Goal: Task Accomplishment & Management: Manage account settings

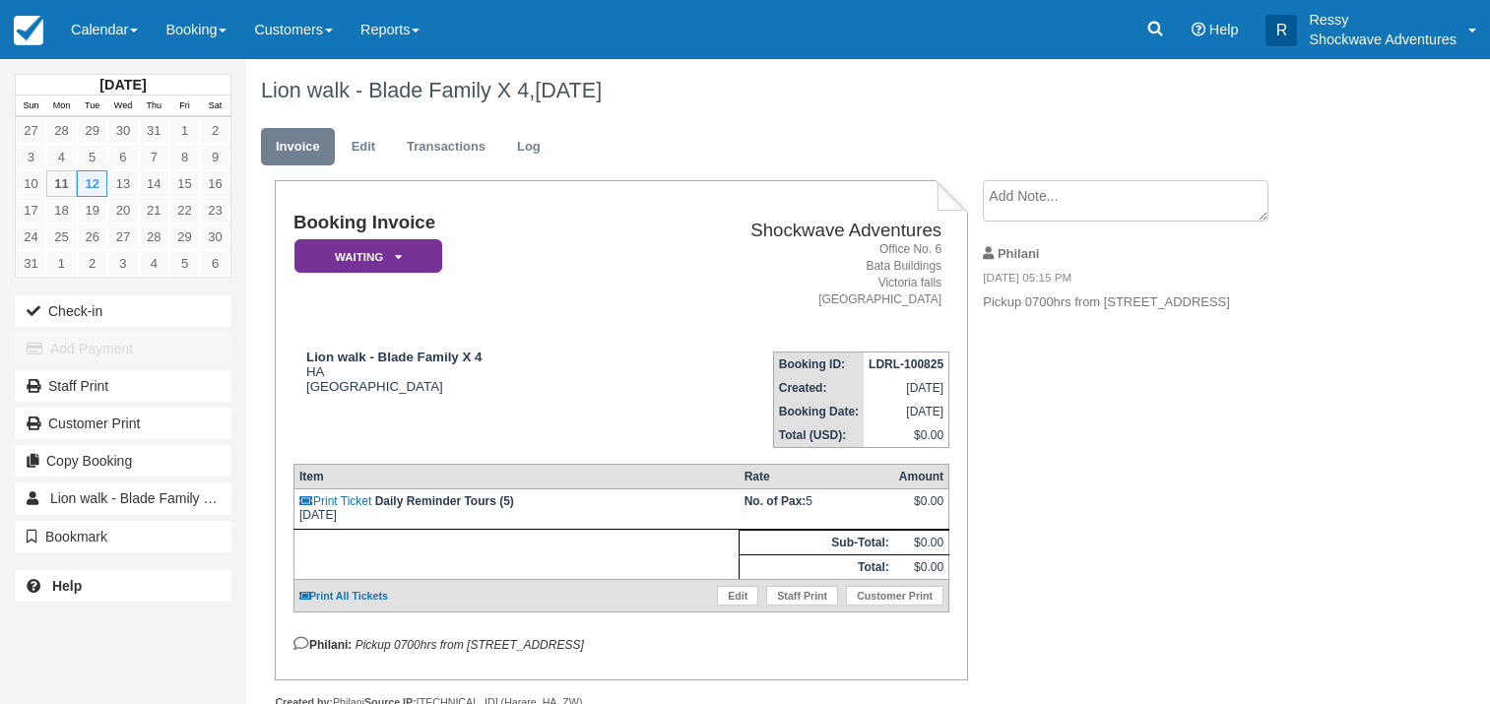
scroll to position [58, 0]
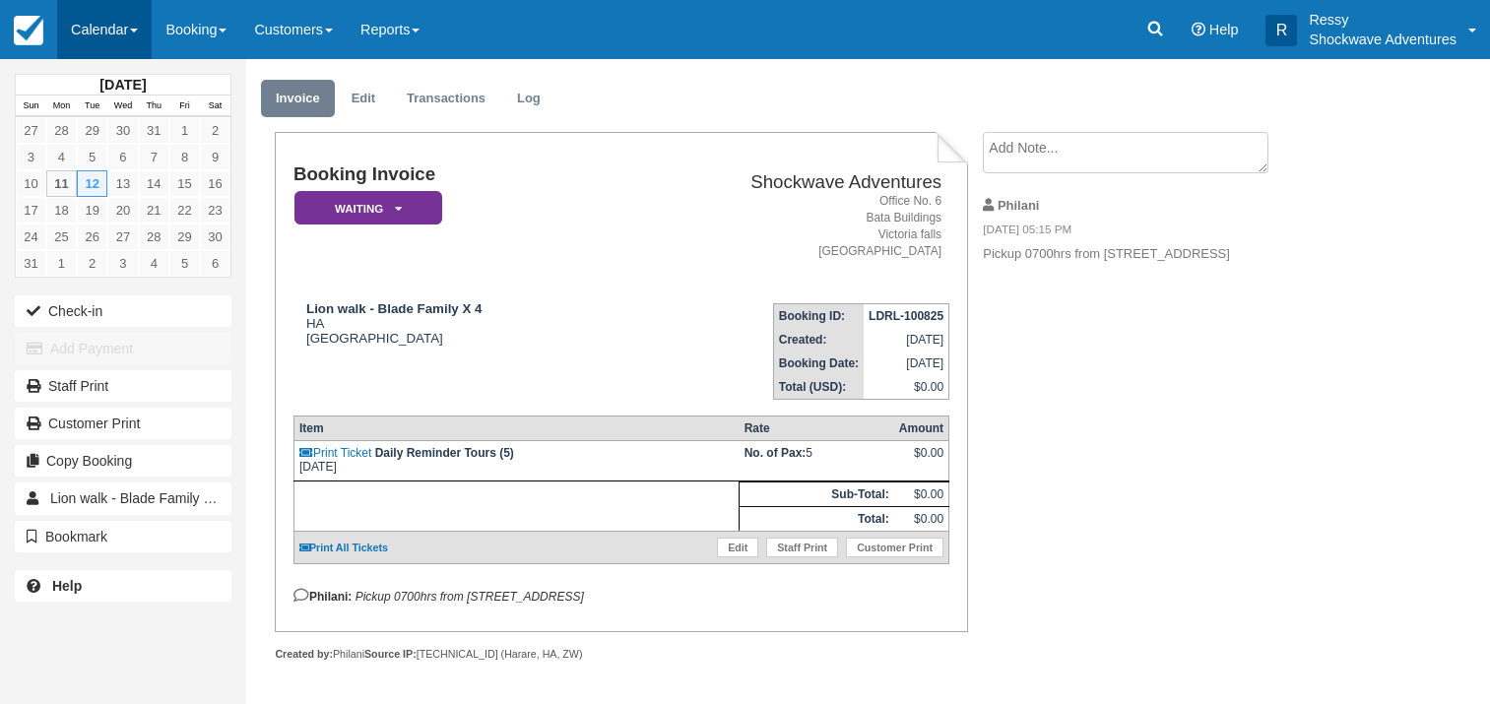
click at [116, 32] on link "Calendar" at bounding box center [104, 29] width 95 height 59
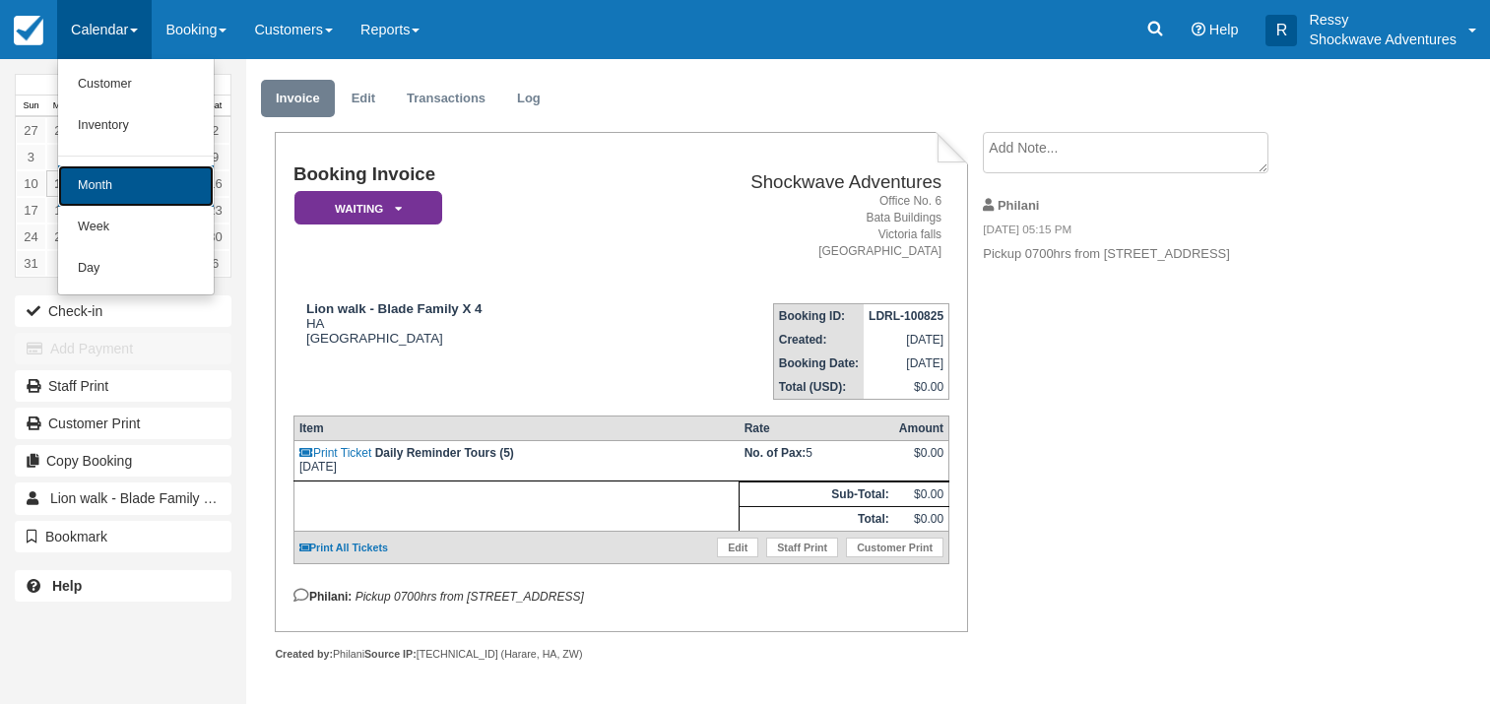
click at [107, 177] on link "Month" at bounding box center [136, 185] width 156 height 41
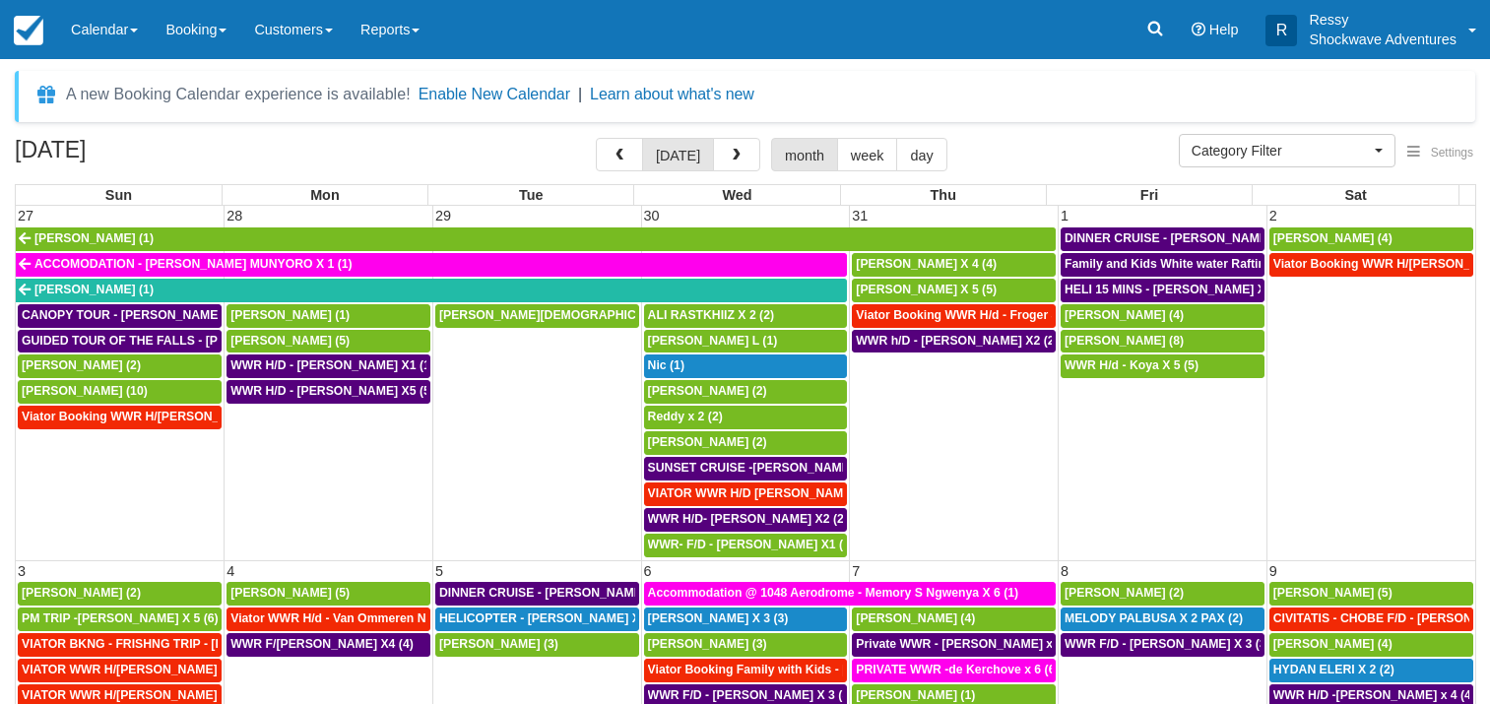
select select
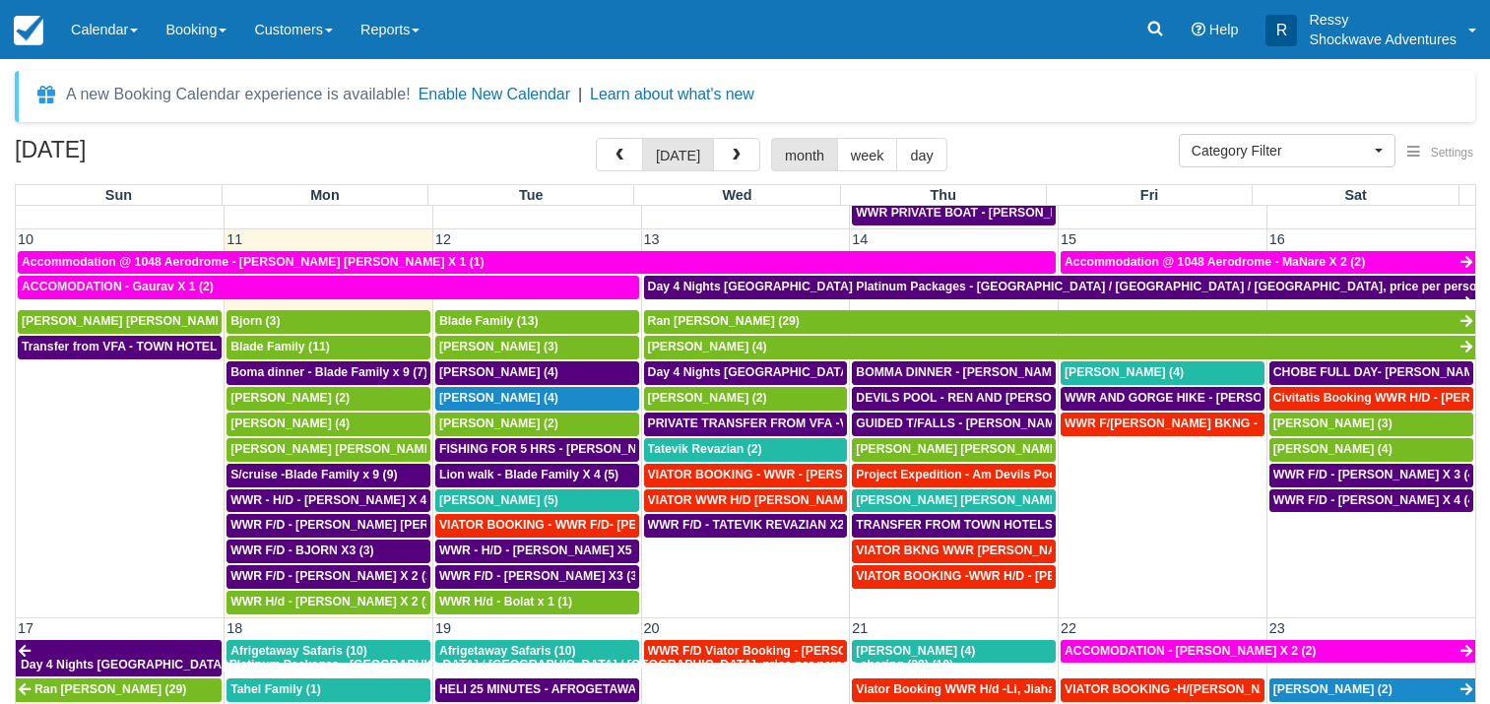
scroll to position [662, 0]
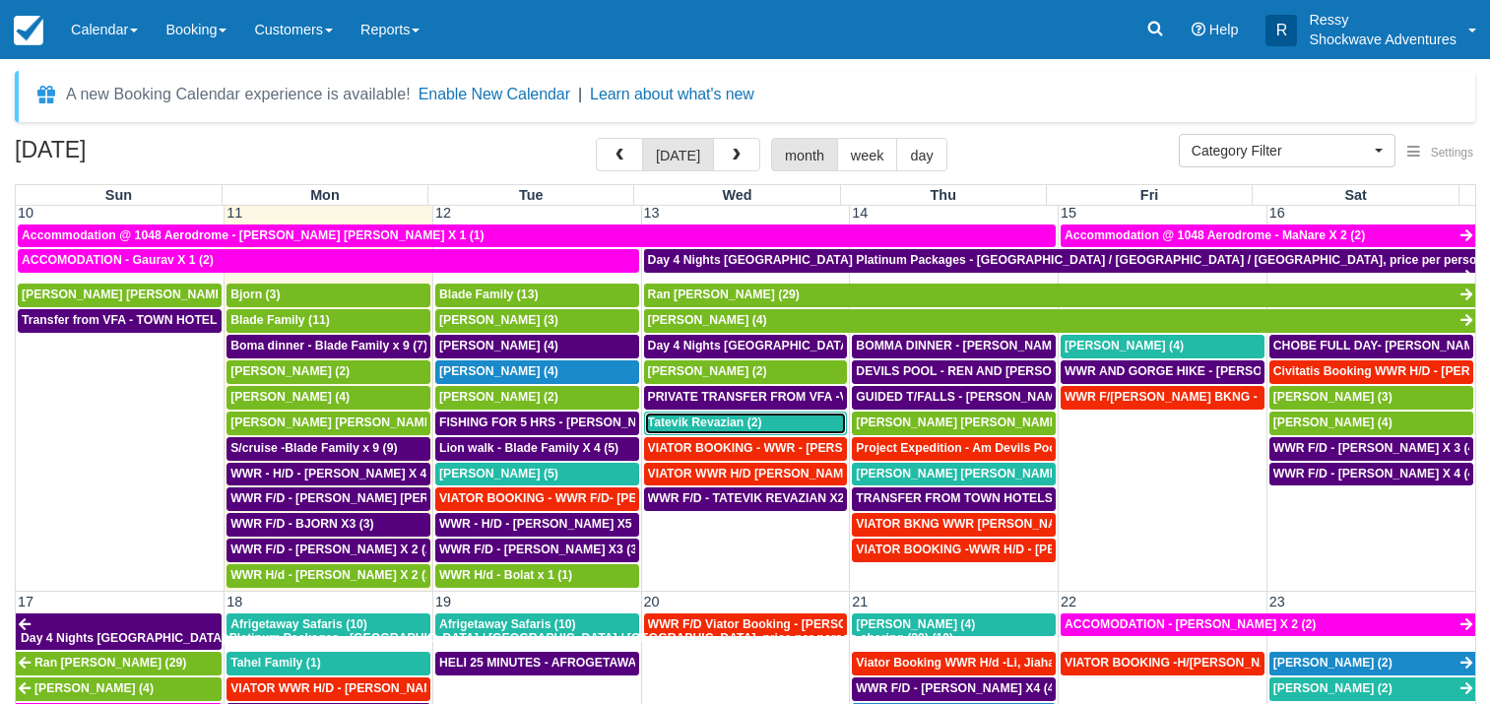
click at [765, 416] on div "Tatevik Revazian (2)" at bounding box center [746, 424] width 196 height 16
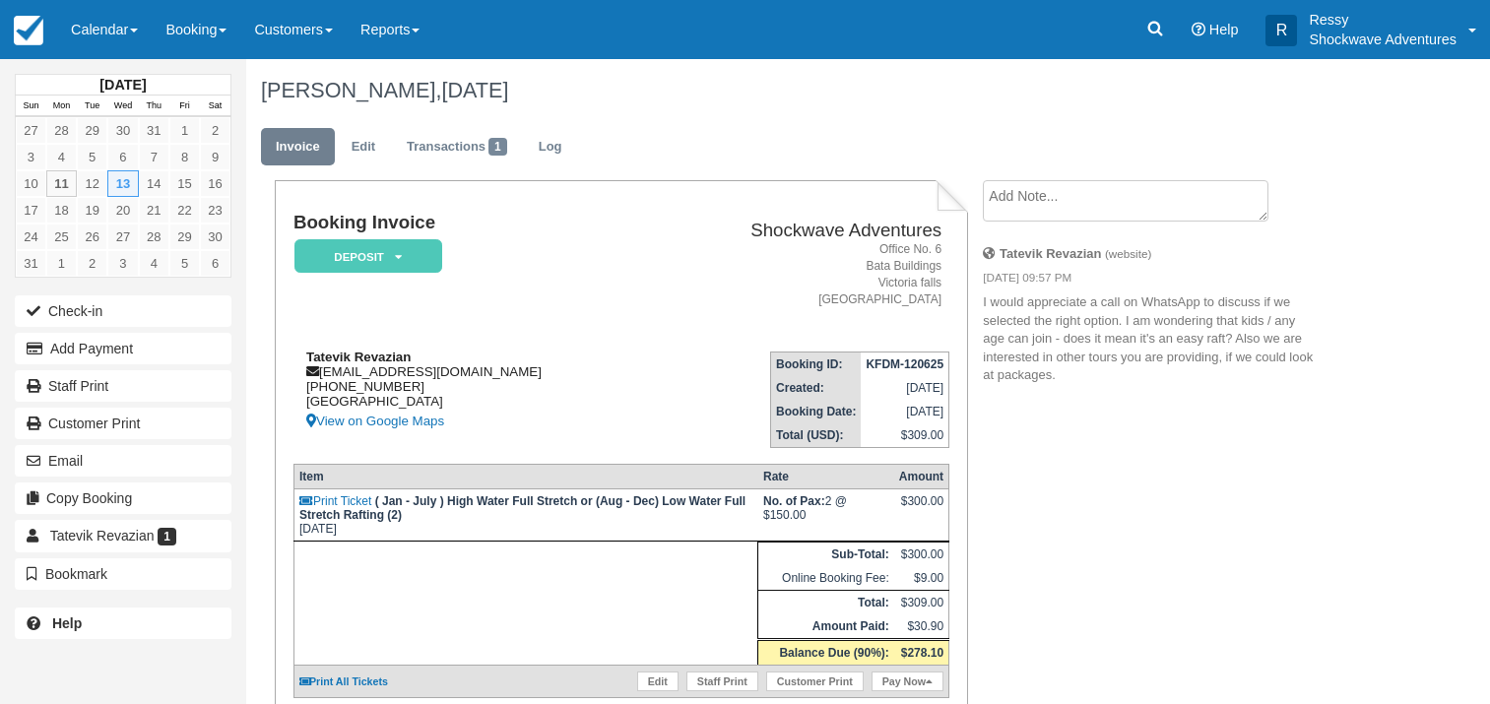
drag, startPoint x: 318, startPoint y: 373, endPoint x: 396, endPoint y: 369, distance: 77.9
click at [396, 369] on div "Tatevik Revazian [EMAIL_ADDRESS][DOMAIN_NAME] [PHONE_NUMBER] [GEOGRAPHIC_DATA] …" at bounding box center [473, 392] width 358 height 84
drag, startPoint x: 323, startPoint y: 371, endPoint x: 491, endPoint y: 377, distance: 167.5
click at [491, 377] on div "Tatevik Revazian [EMAIL_ADDRESS][DOMAIN_NAME] [PHONE_NUMBER] [GEOGRAPHIC_DATA] …" at bounding box center [473, 392] width 358 height 84
copy div "[EMAIL_ADDRESS][DOMAIN_NAME]"
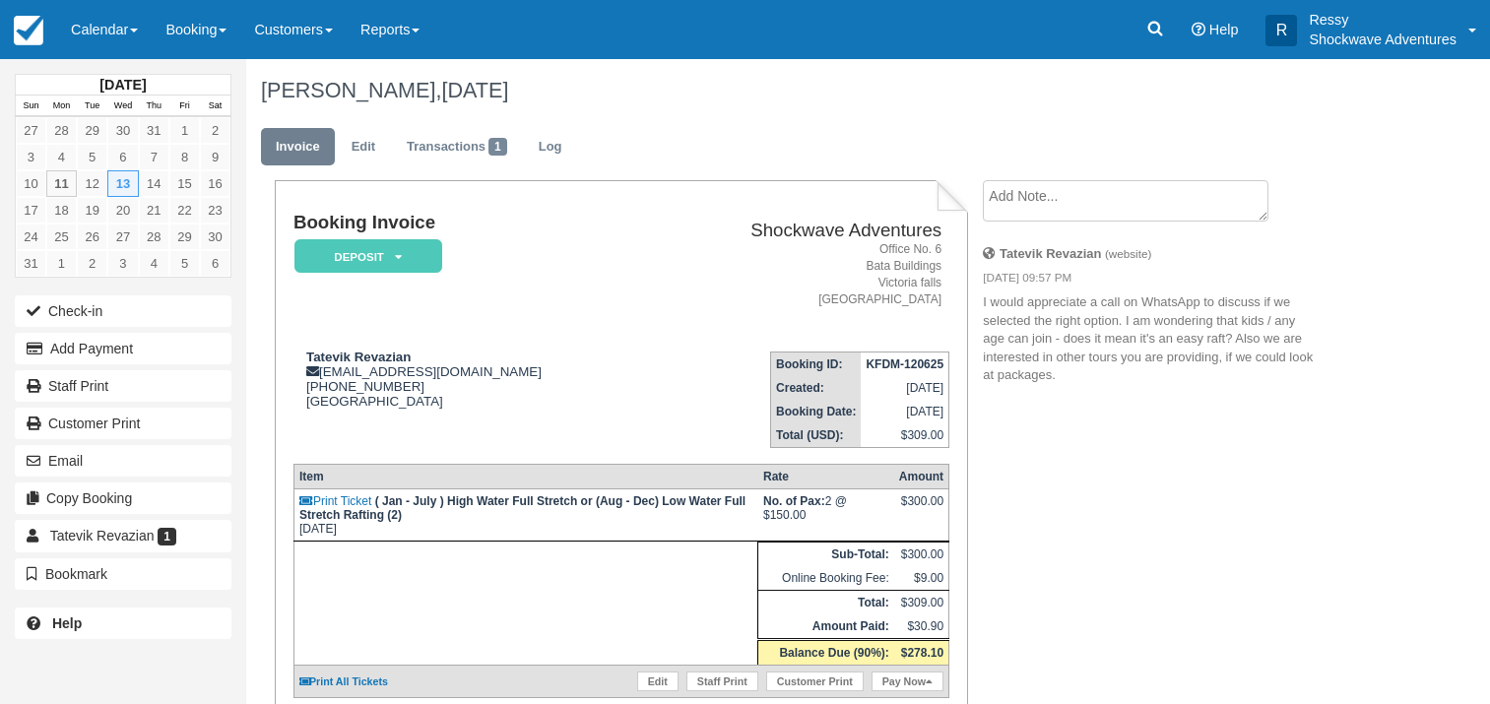
click at [1148, 494] on div "Booking Invoice Deposit   Pending Reserved Paid Waiting Cancelled NO LONGER COM…" at bounding box center [787, 530] width 1083 height 701
click at [81, 30] on link "Calendar" at bounding box center [104, 29] width 95 height 59
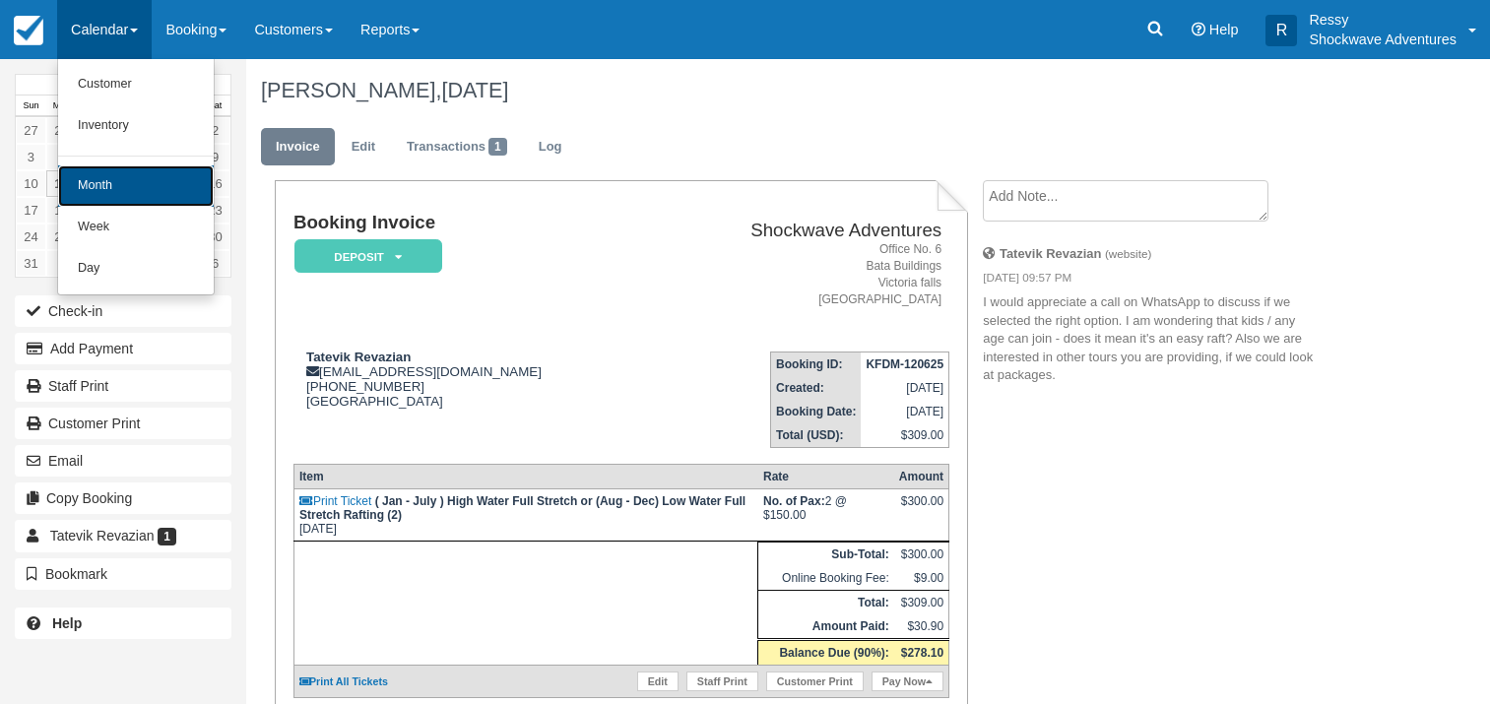
click at [148, 175] on link "Month" at bounding box center [136, 185] width 156 height 41
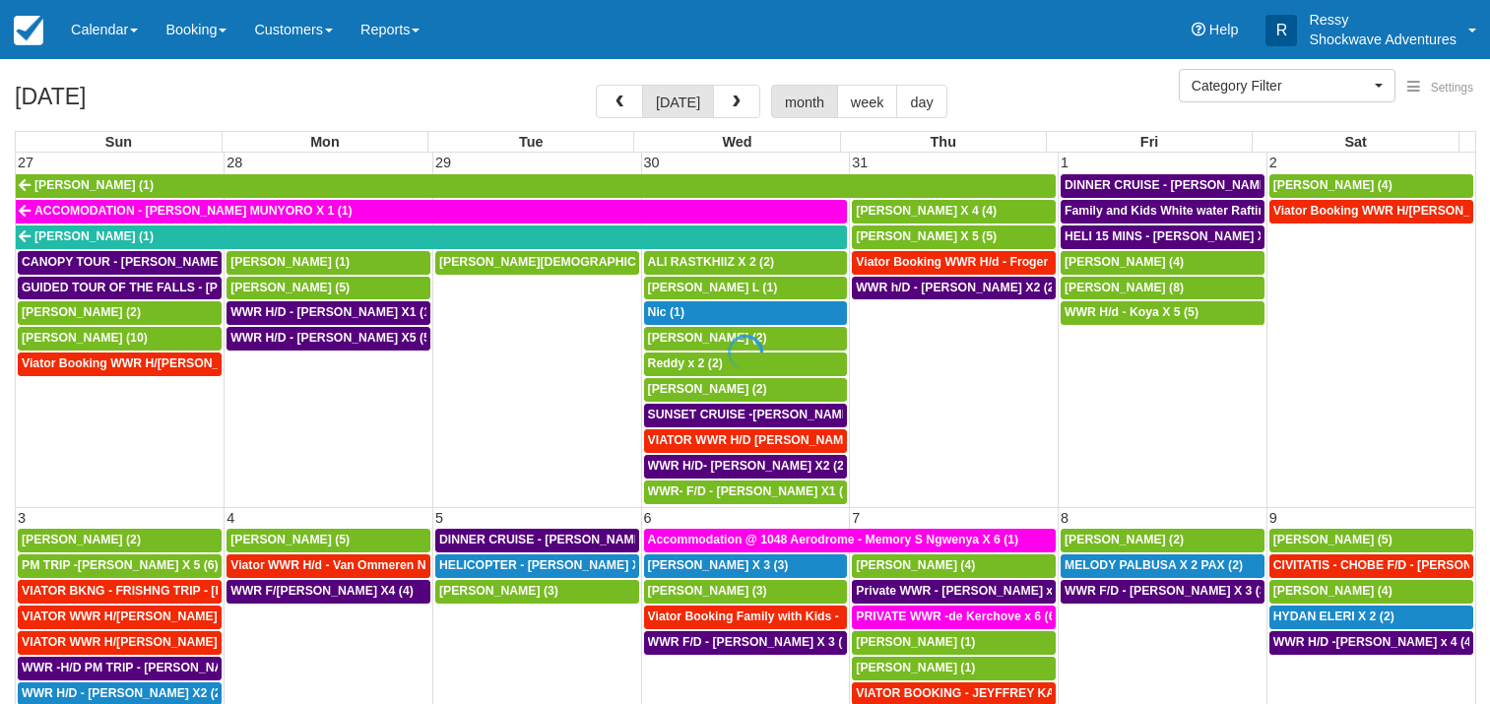
select select
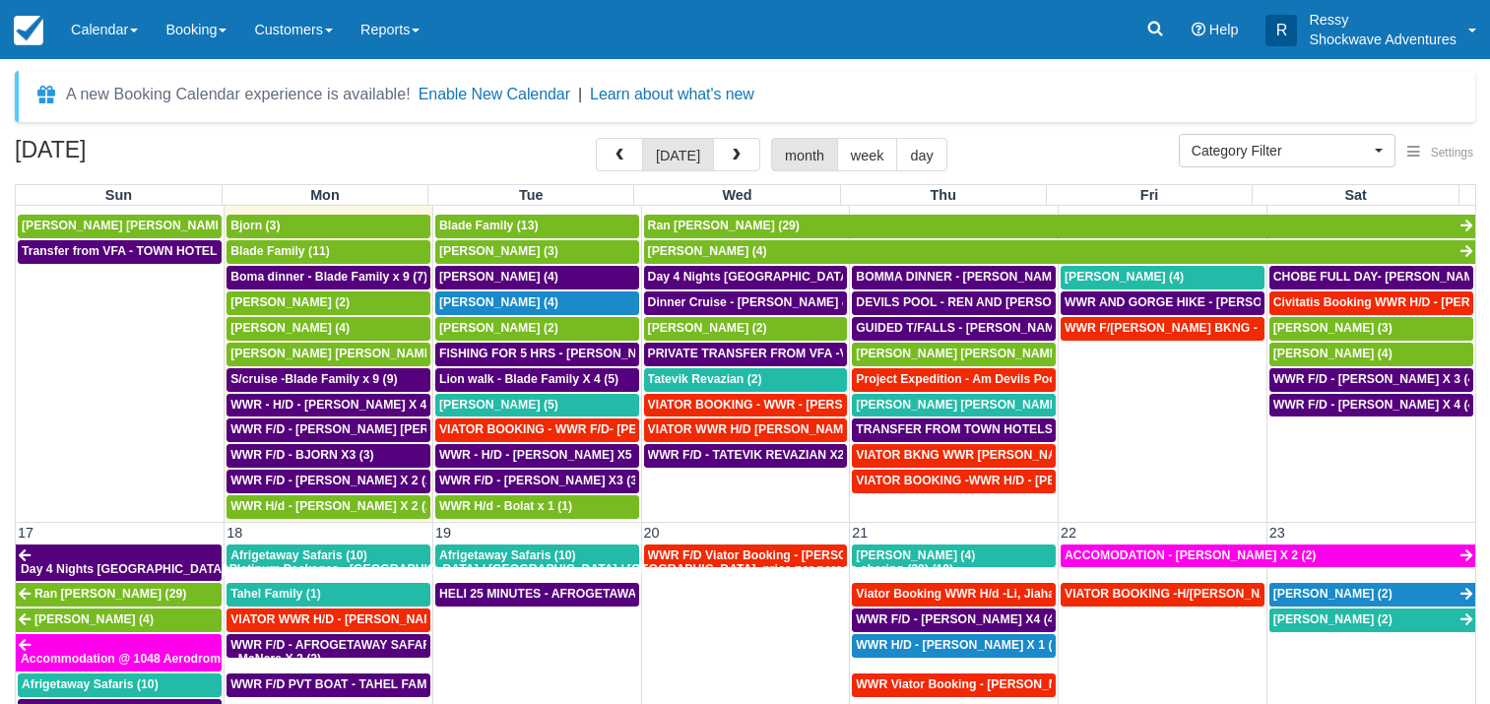
scroll to position [756, 0]
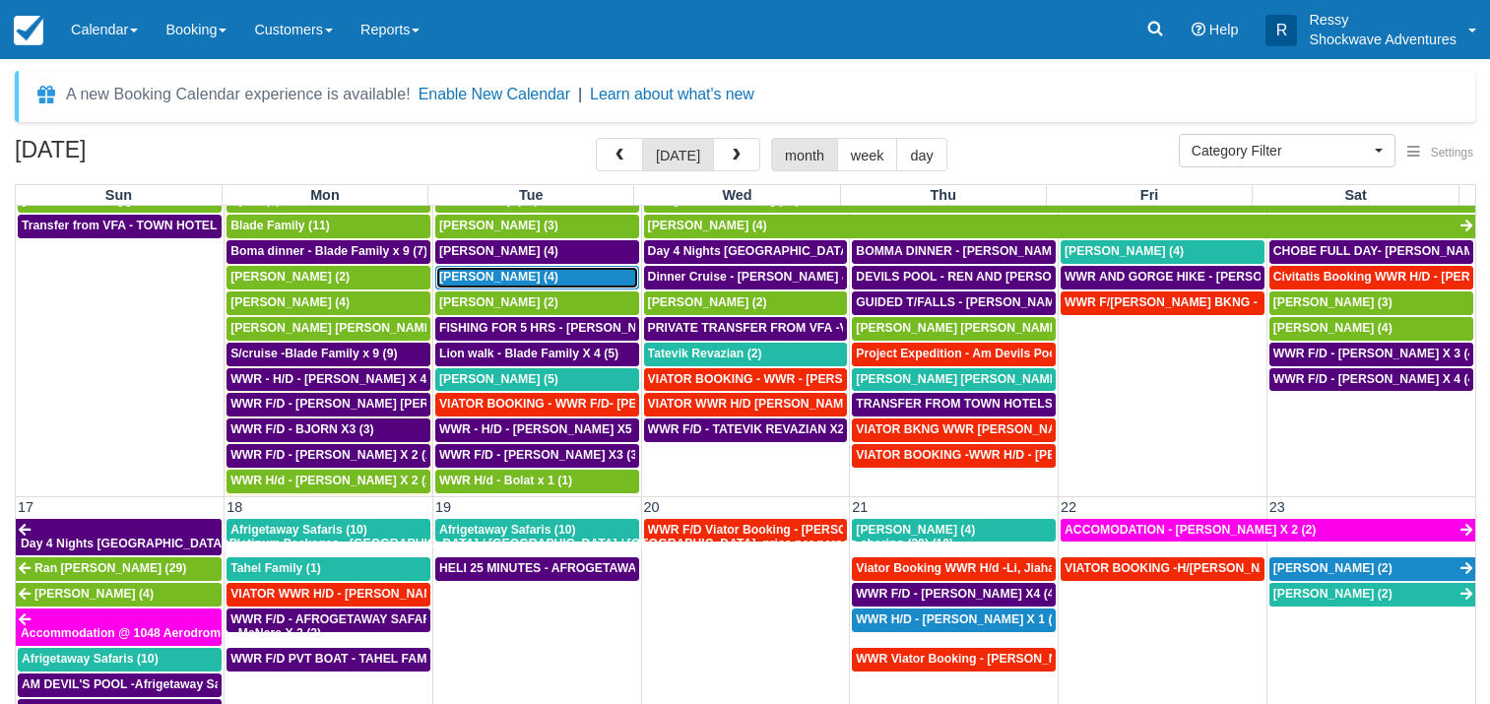
click at [504, 270] on span "Chris Degarmo (4)" at bounding box center [498, 277] width 119 height 14
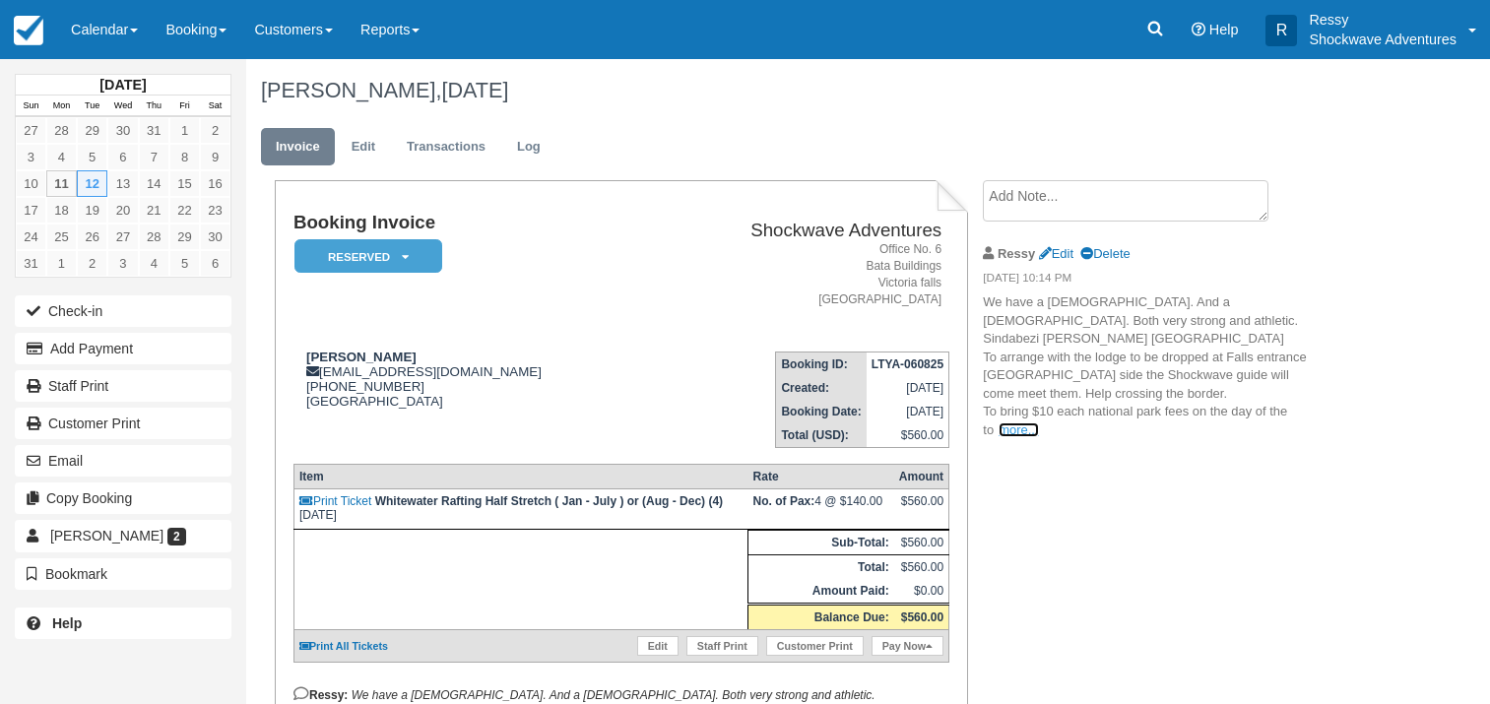
click at [1012, 425] on link "more..." at bounding box center [1018, 430] width 39 height 15
drag, startPoint x: 325, startPoint y: 372, endPoint x: 475, endPoint y: 373, distance: 149.7
click at [475, 373] on div "Chris Degarmo smartcut@hotmail.com +1 (703) 582-5051 United States View on Goog…" at bounding box center [473, 392] width 358 height 84
copy div "smartcut@hotmail.com"
click at [124, 23] on link "Calendar" at bounding box center [104, 29] width 95 height 59
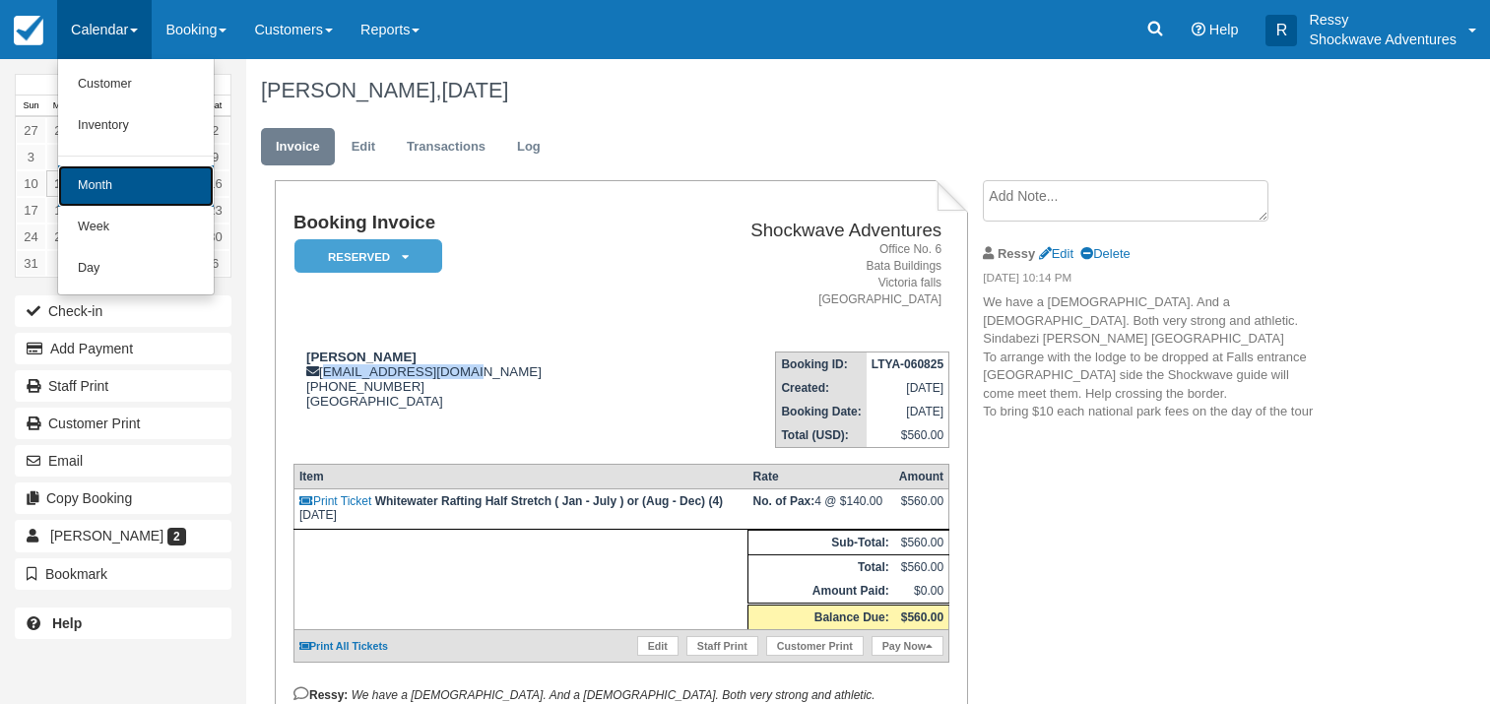
click at [120, 199] on link "Month" at bounding box center [136, 185] width 156 height 41
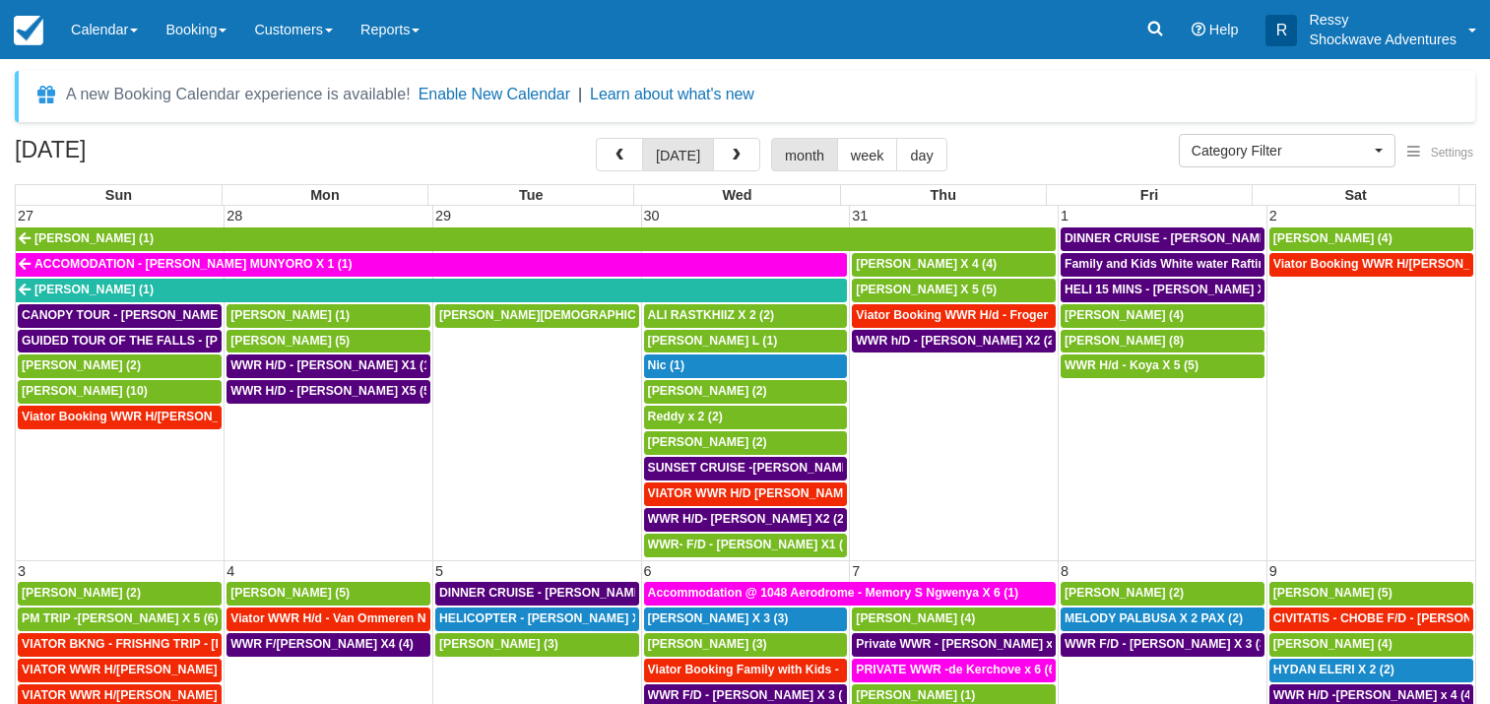
select select
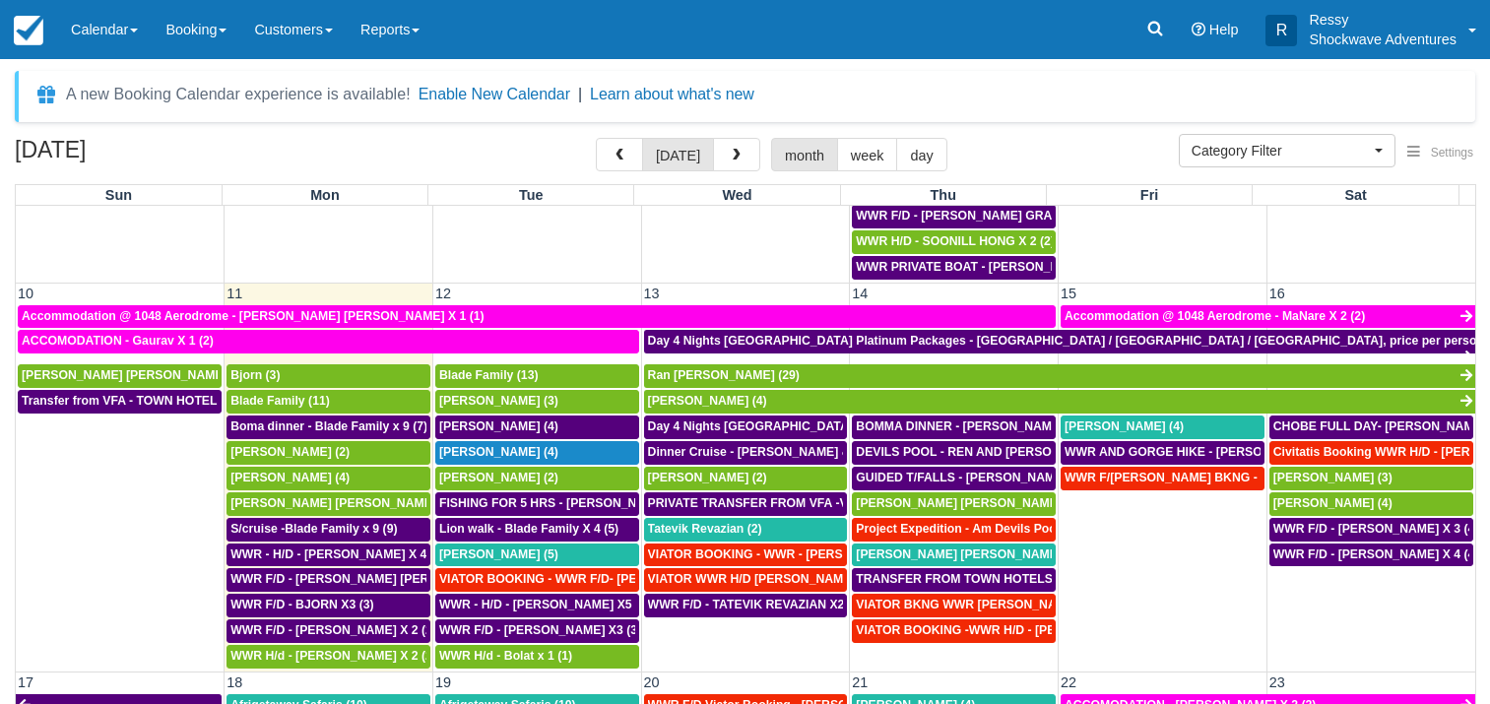
scroll to position [644, 0]
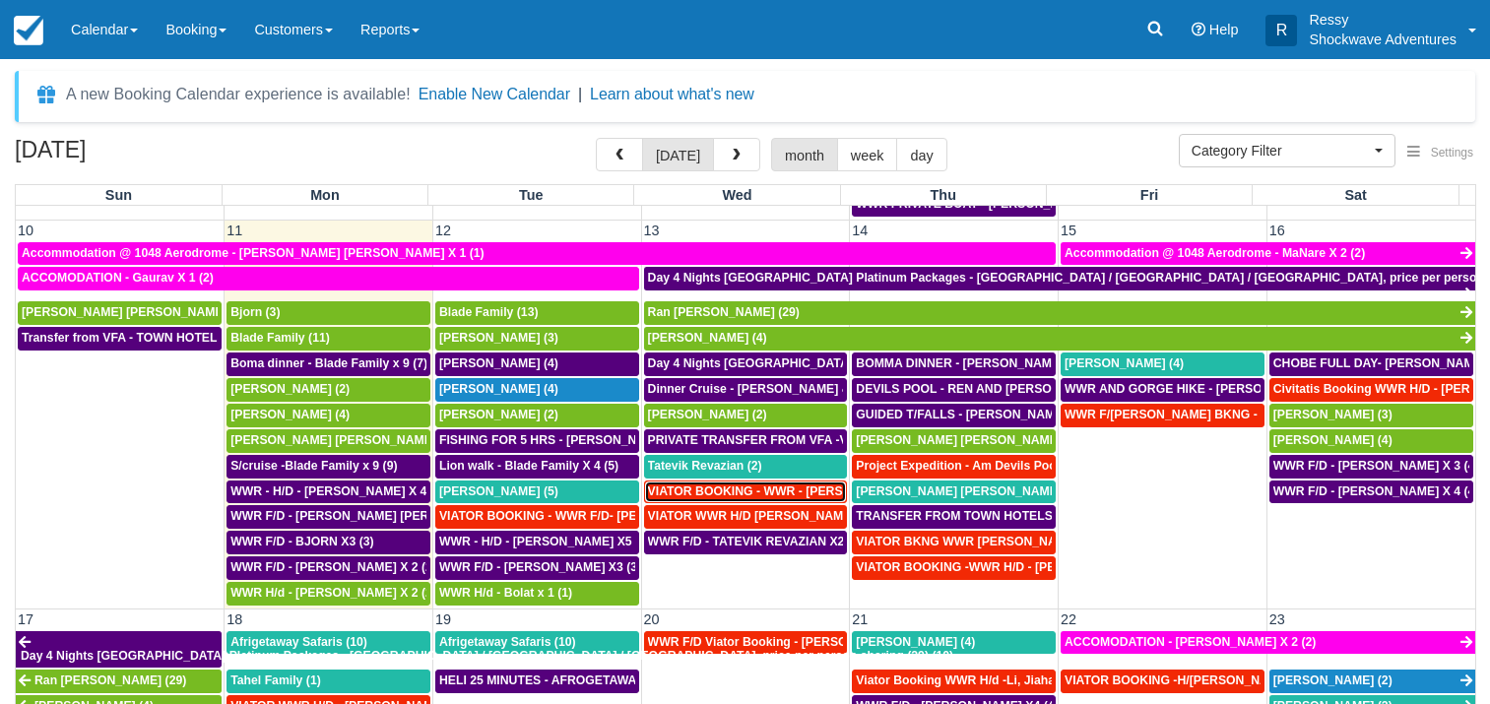
click at [772, 485] on span "VIATOR BOOKING - WWR - Konig, William X 2 (2)" at bounding box center [792, 492] width 288 height 14
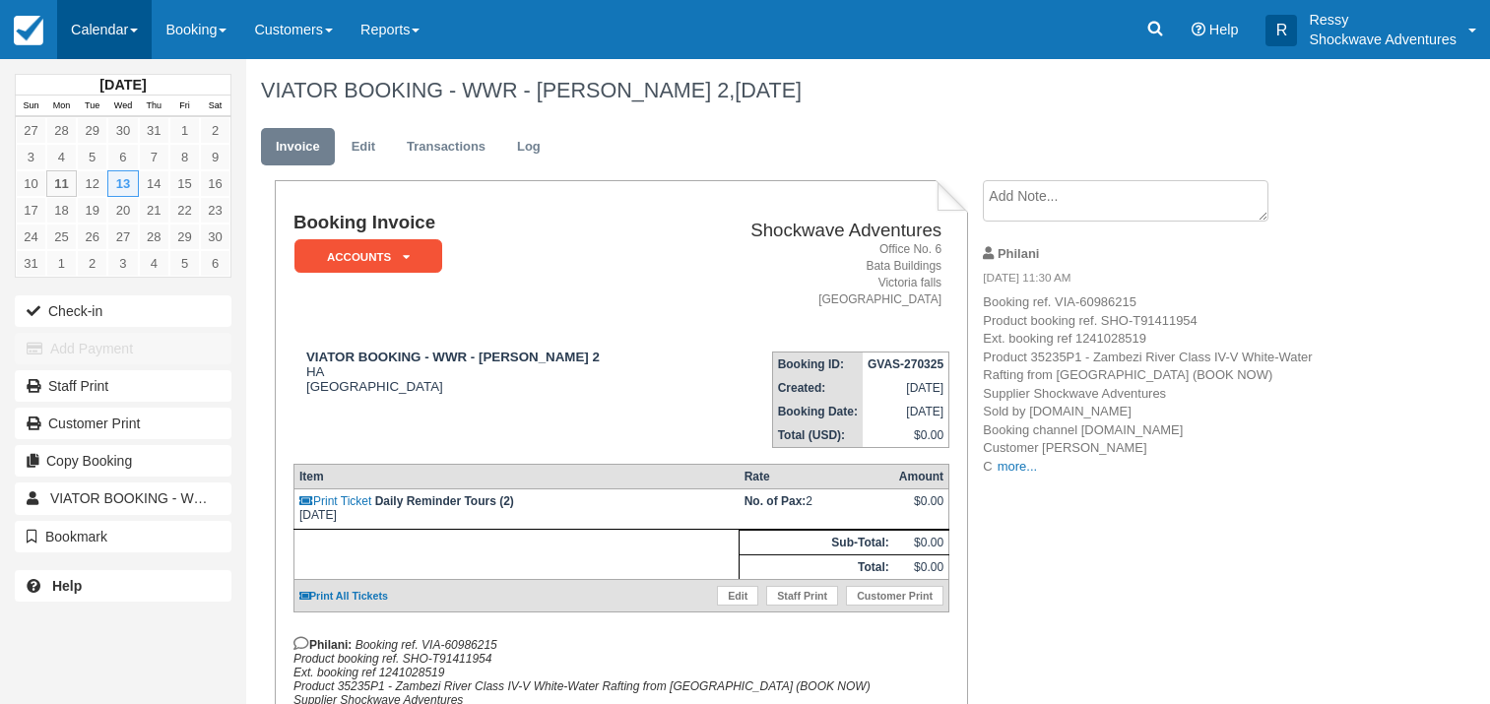
click at [106, 24] on link "Calendar" at bounding box center [104, 29] width 95 height 59
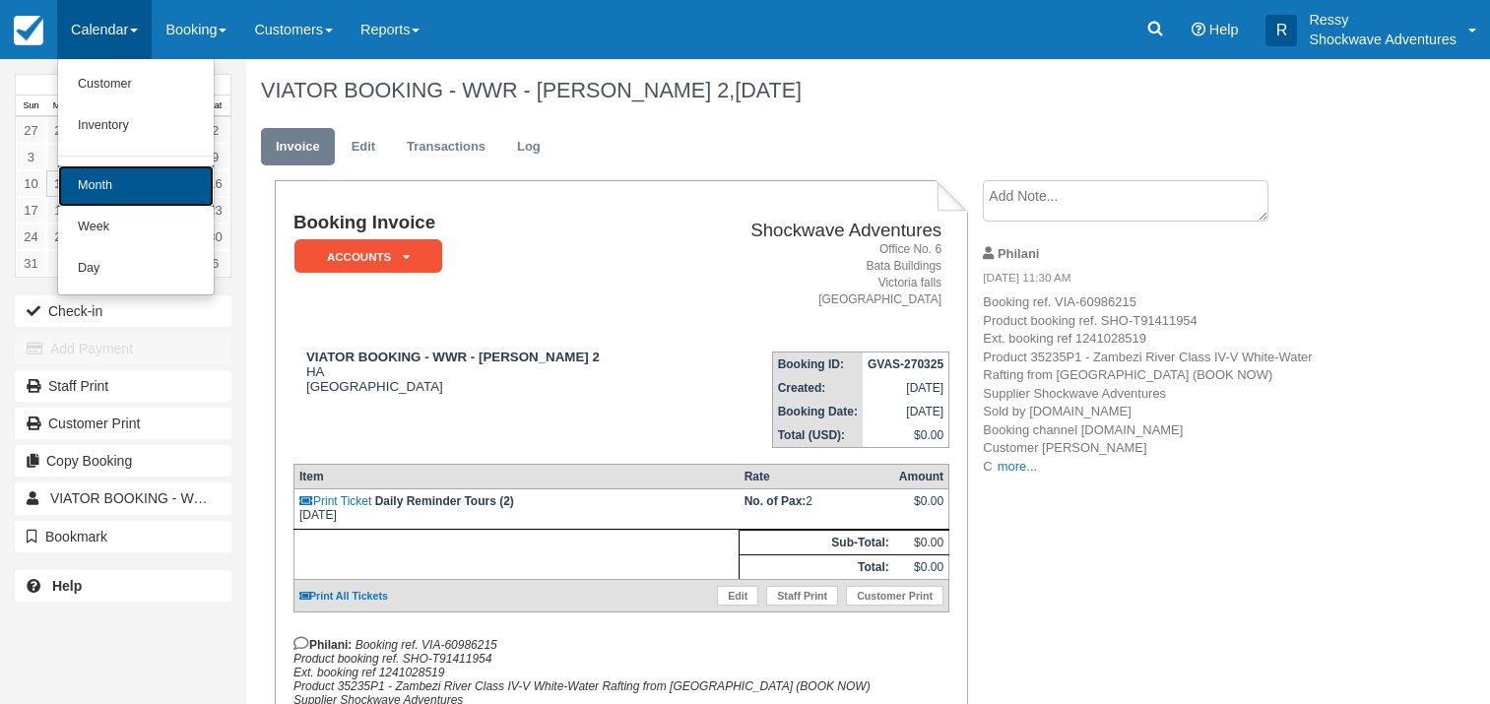
click at [122, 180] on link "Month" at bounding box center [136, 185] width 156 height 41
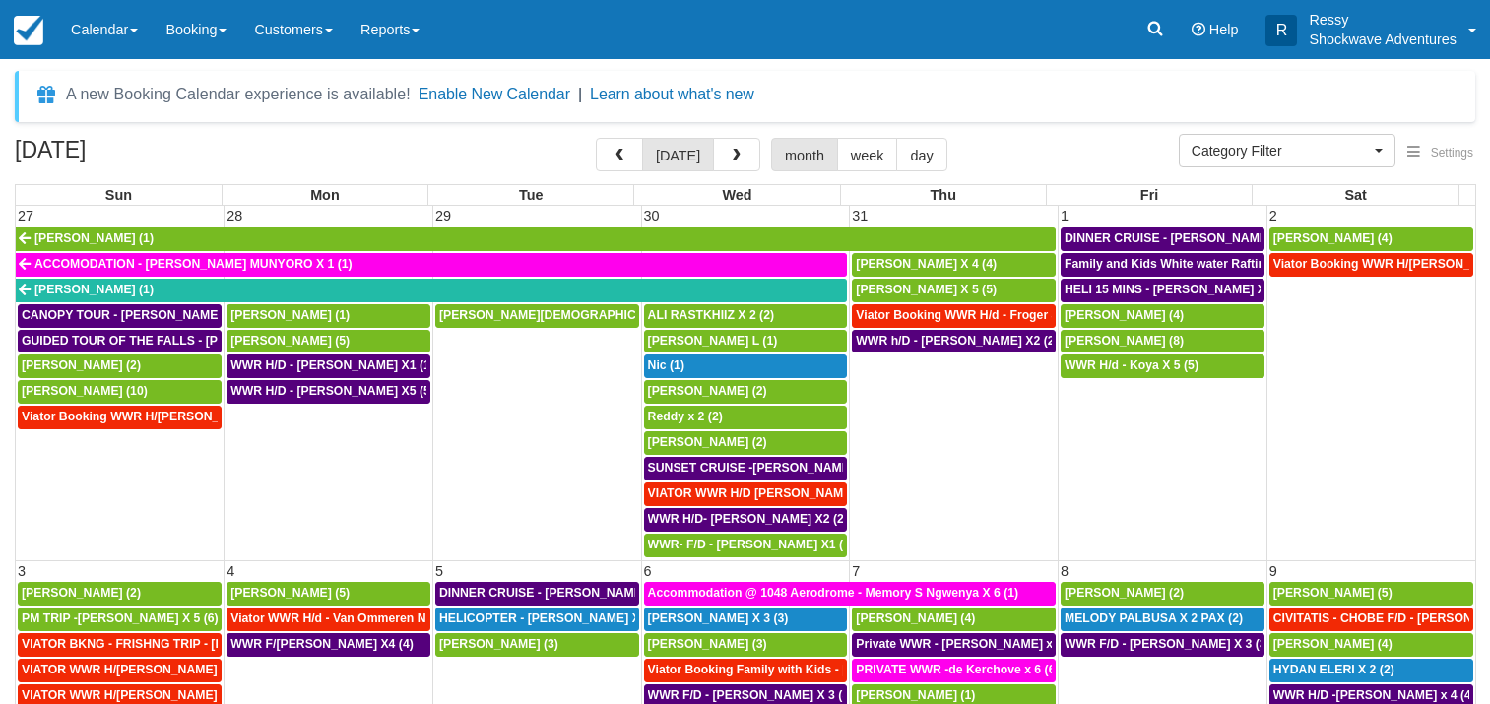
select select
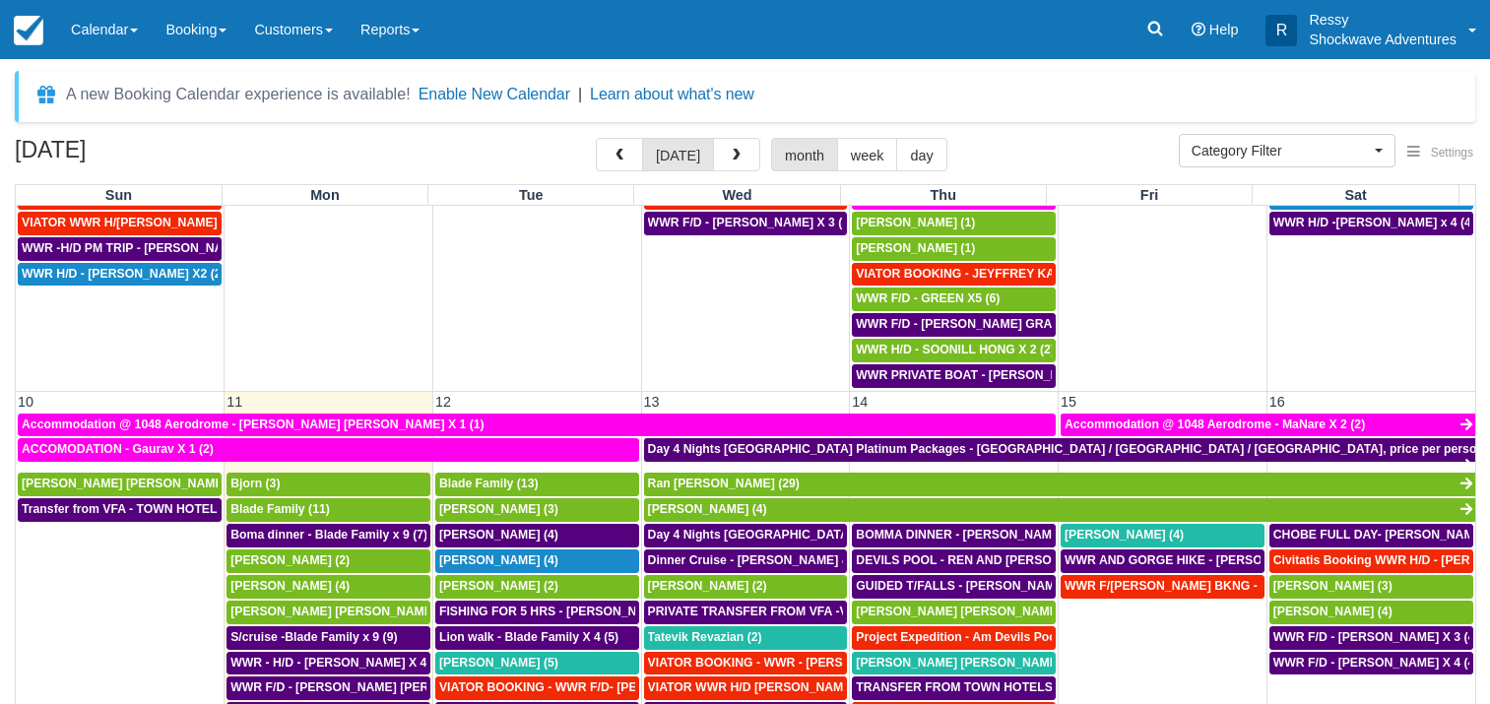
scroll to position [567, 0]
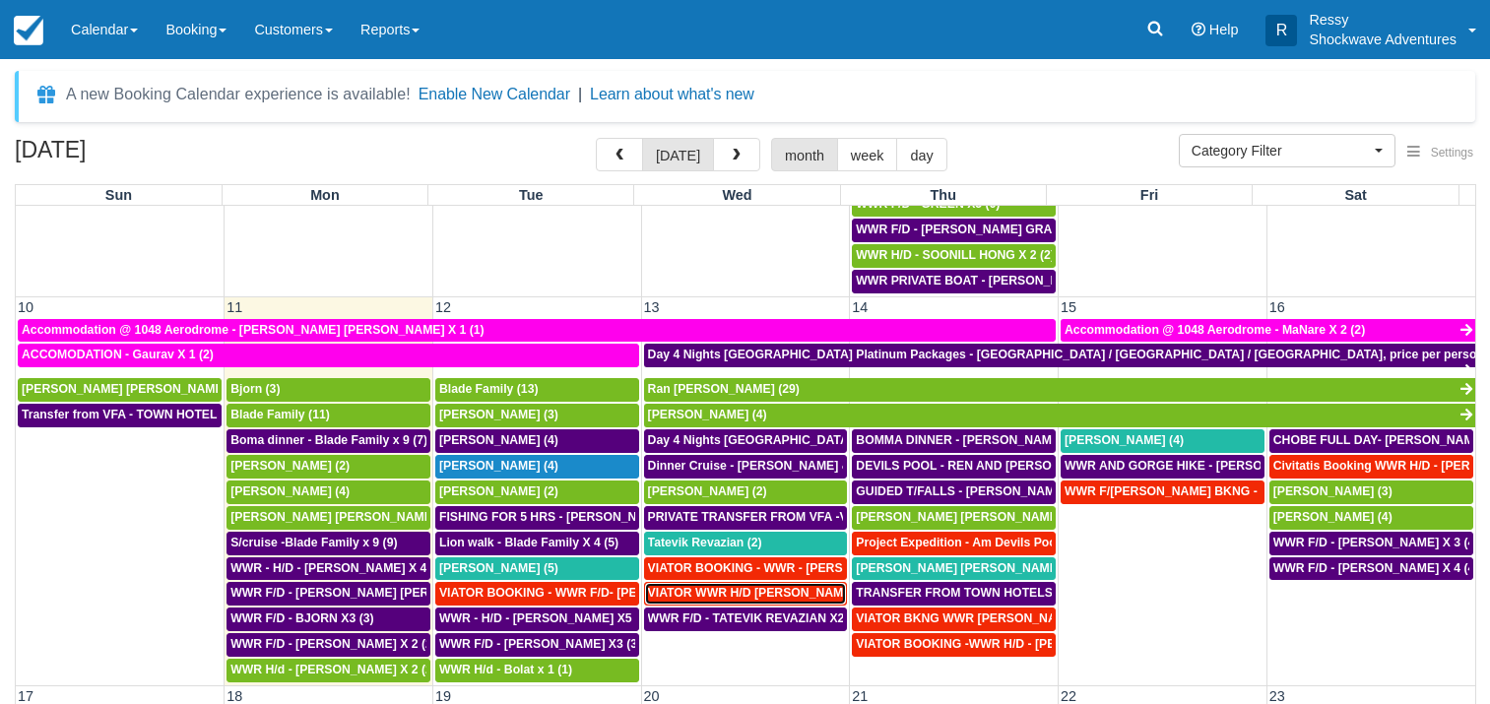
click at [726, 588] on span "VIATOR WWR H/D Hines, Cecilia X 1 (1)" at bounding box center [765, 593] width 235 height 14
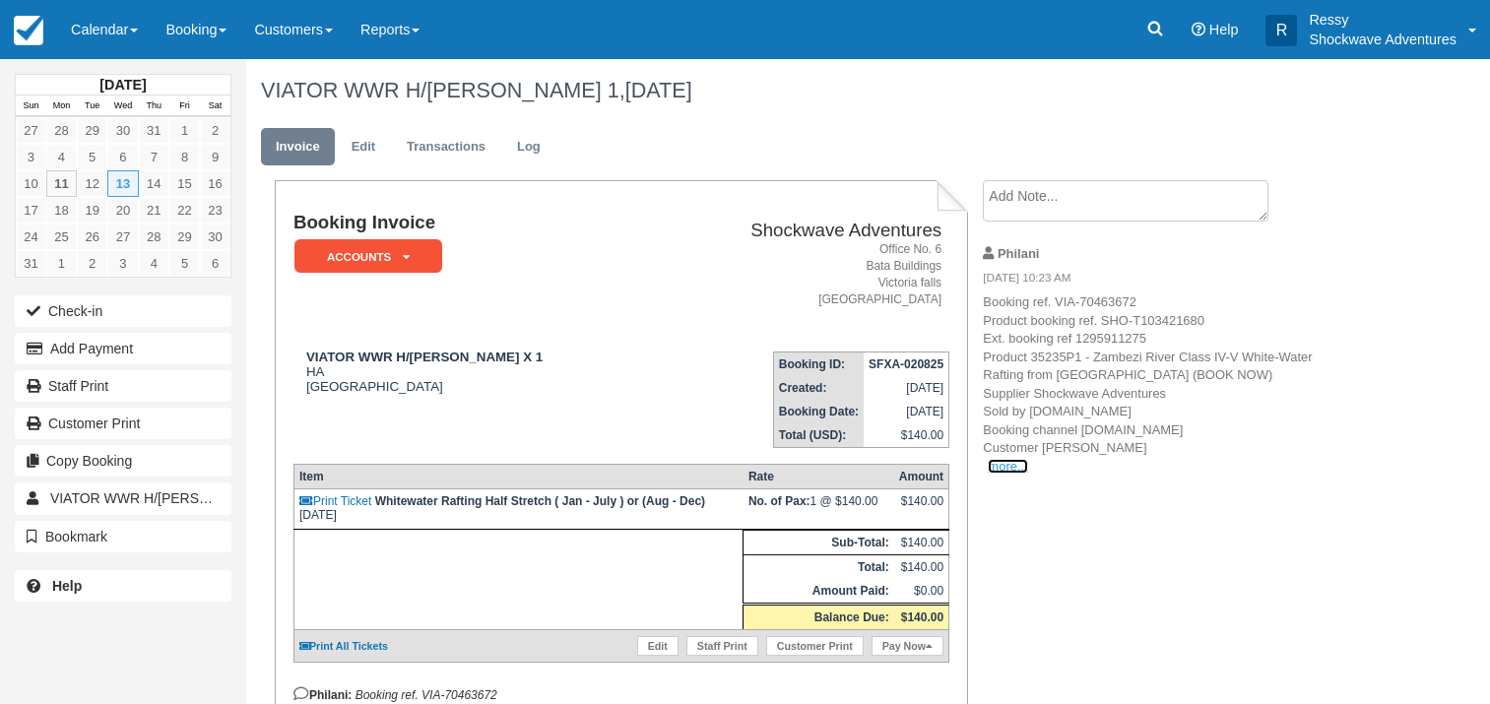
click at [1004, 468] on link "more..." at bounding box center [1007, 466] width 39 height 15
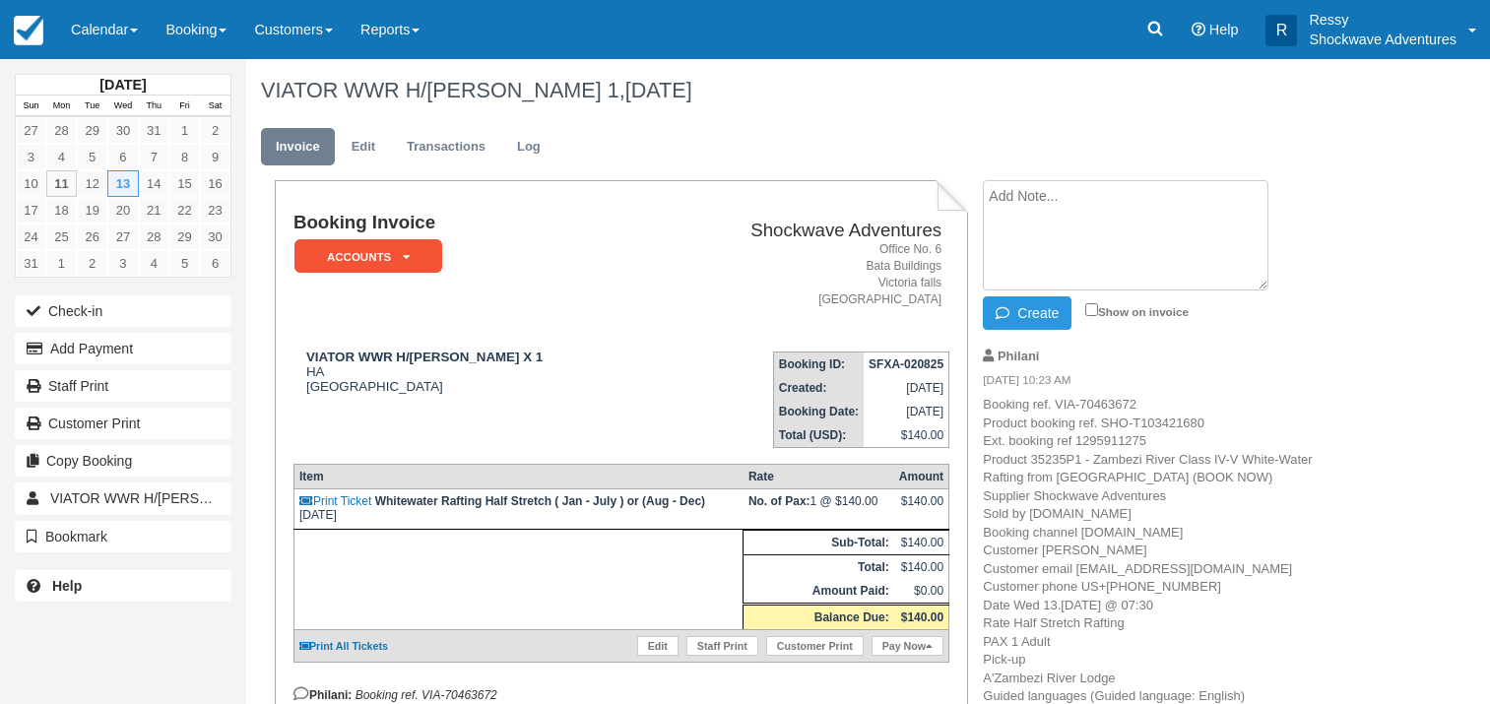
paste textarea "Azambezi River lodge will be 0730hrs"
type textarea "Azambezi River lodge will be 0730hrs"
click at [1087, 308] on input "Show on invoice" at bounding box center [1091, 309] width 13 height 13
checkbox input "true"
click at [1043, 310] on button "Create" at bounding box center [1027, 312] width 89 height 33
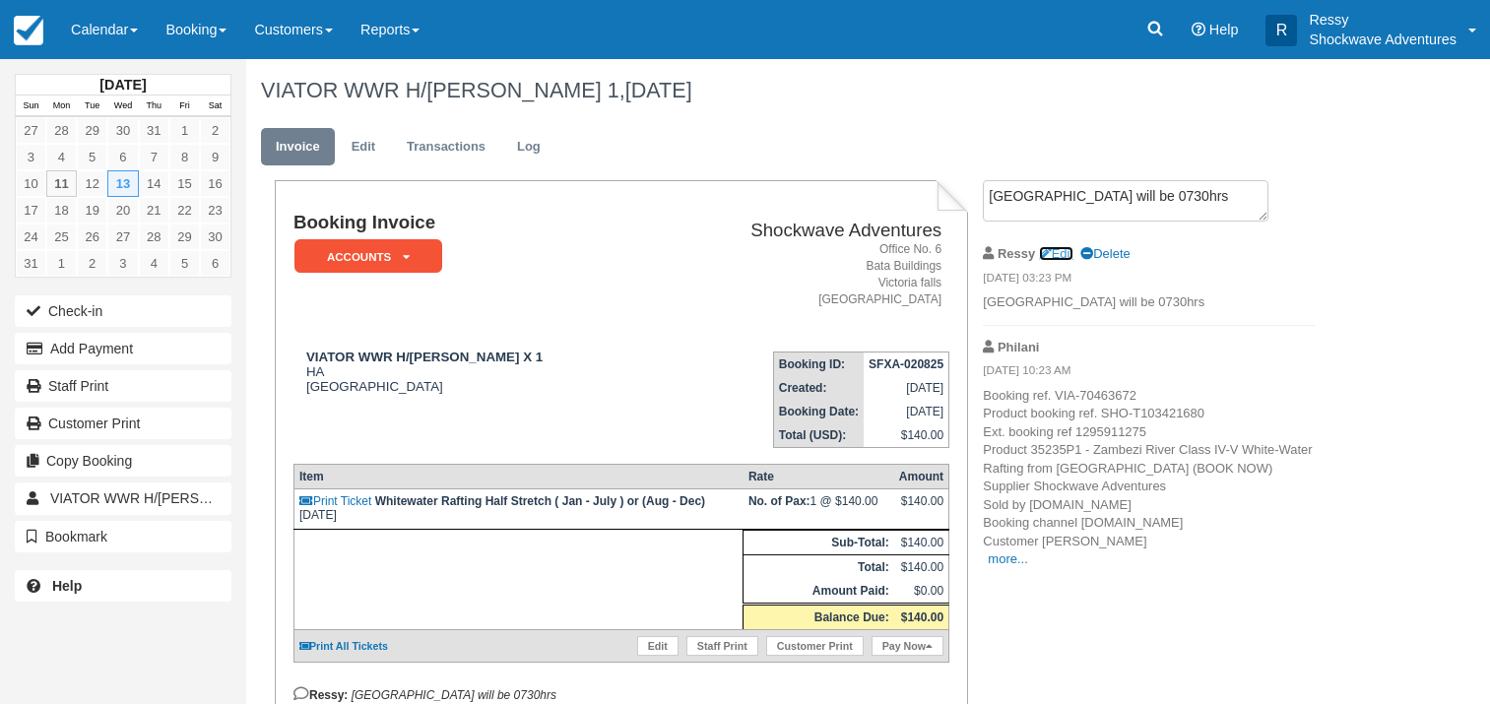
click at [1061, 257] on link "Edit" at bounding box center [1056, 253] width 34 height 15
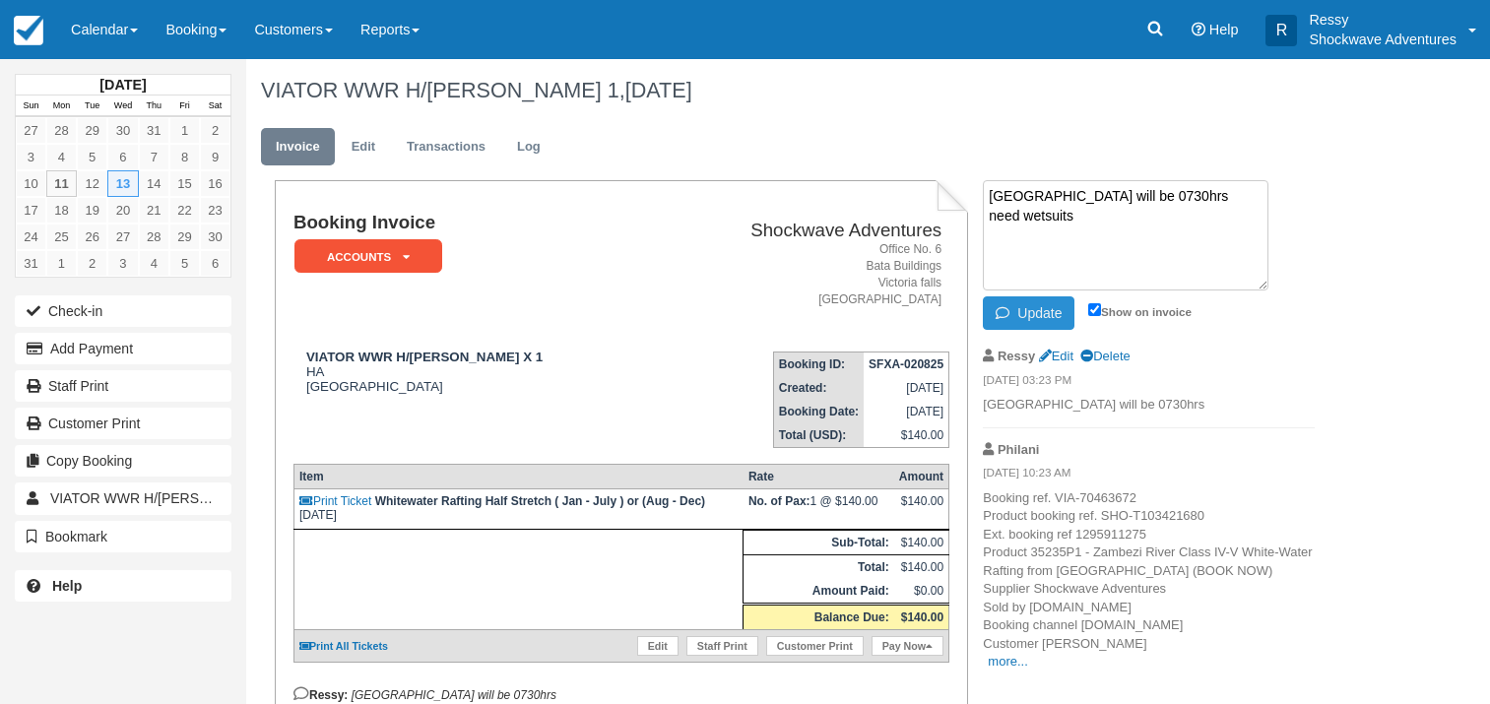
type textarea "Azambezi River lodge will be 0730hrs need wetsuits"
click at [1018, 304] on button "Update" at bounding box center [1029, 312] width 92 height 33
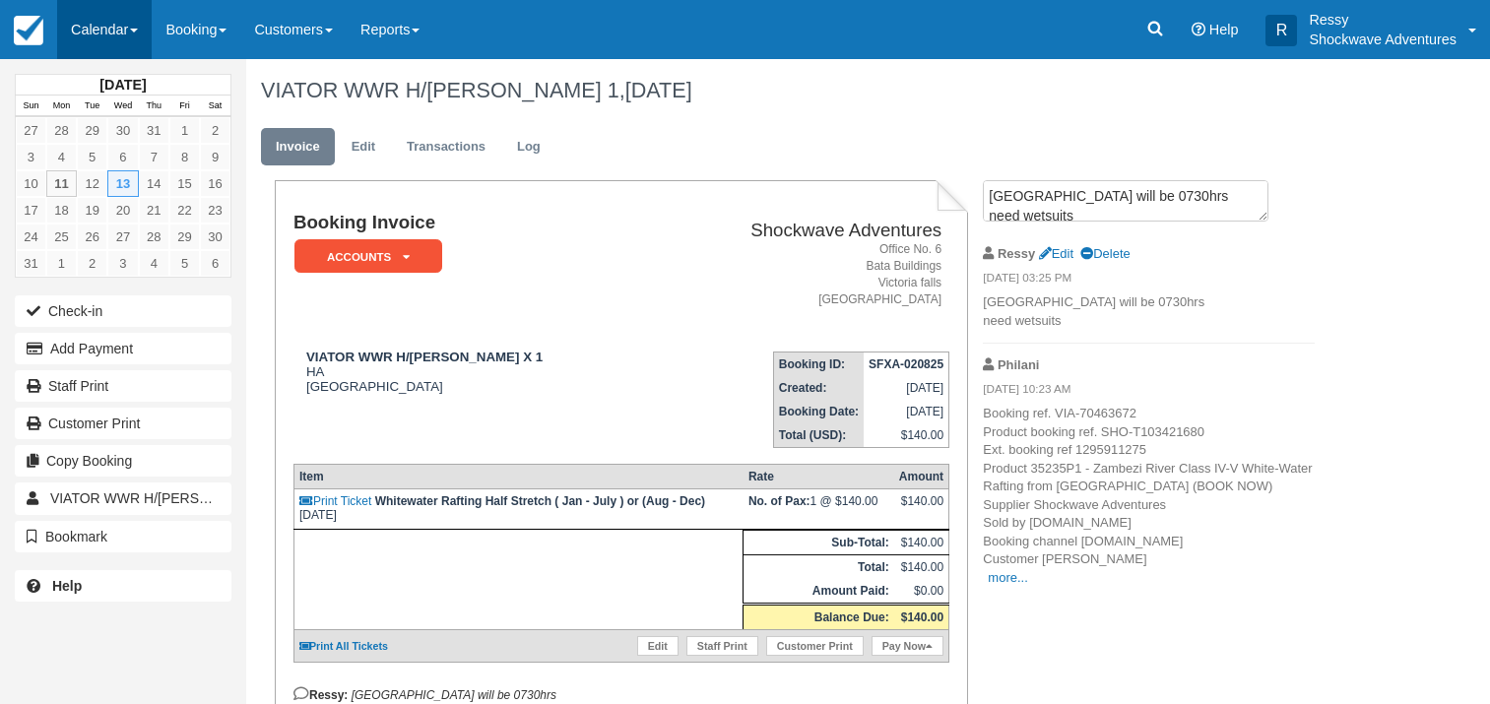
click at [129, 50] on link "Calendar" at bounding box center [104, 29] width 95 height 59
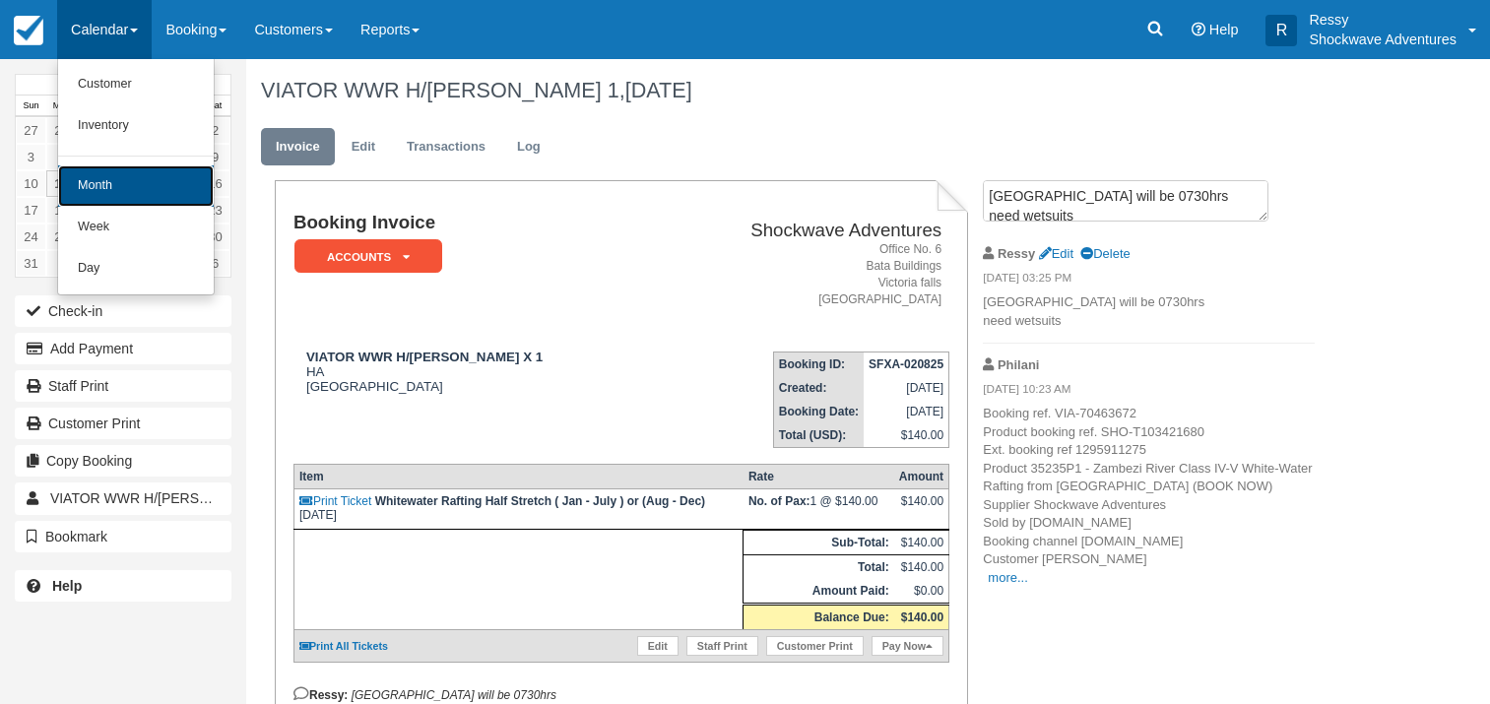
click at [157, 172] on link "Month" at bounding box center [136, 185] width 156 height 41
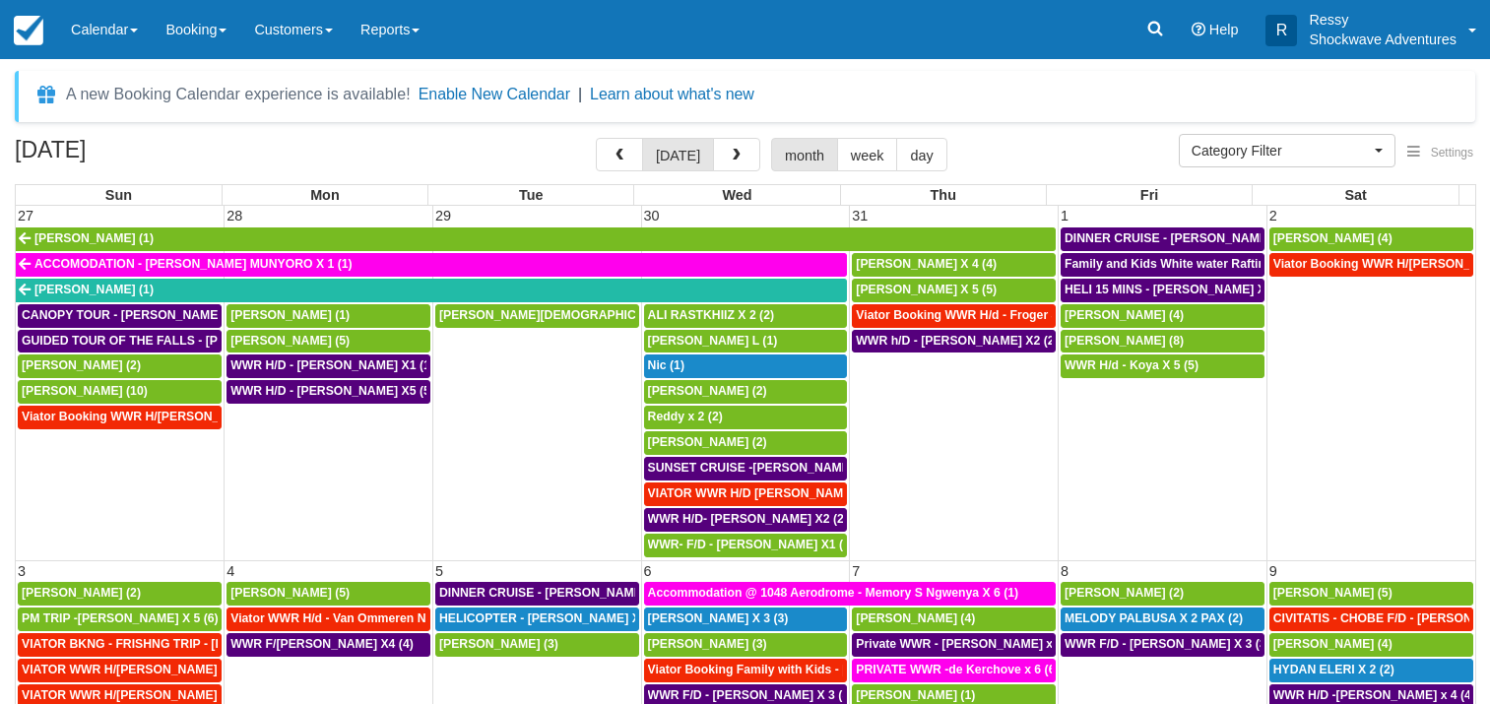
select select
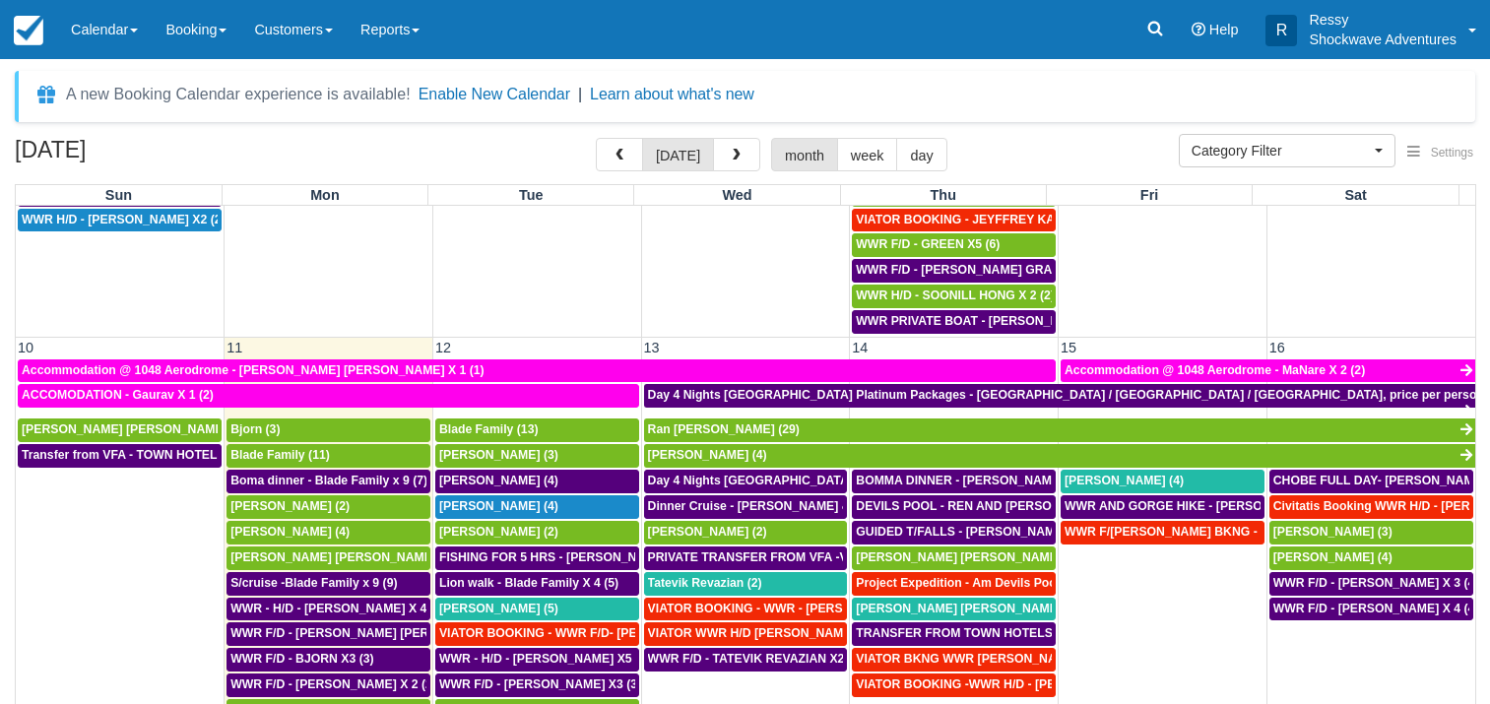
scroll to position [644, 0]
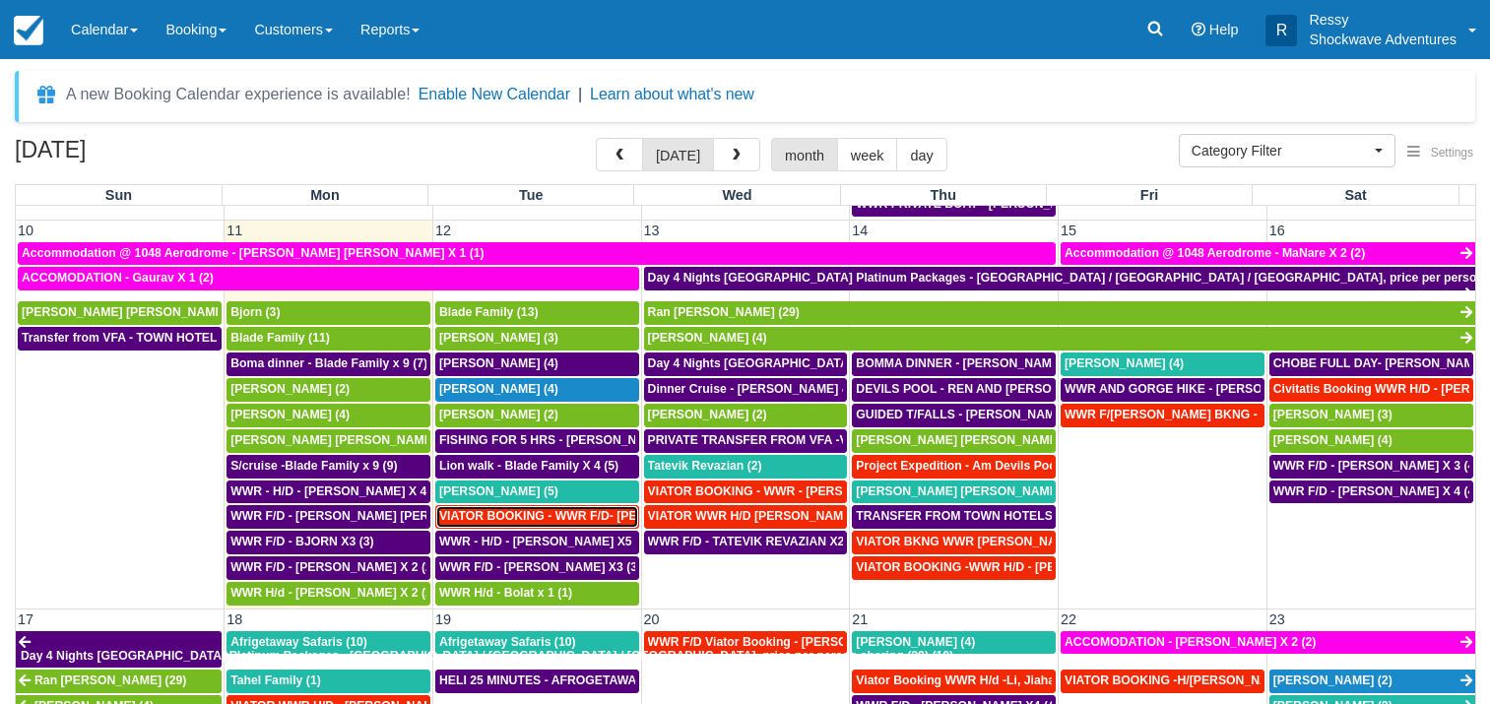
click at [563, 509] on span "VIATOR BOOKING - WWR F/D- [PERSON_NAME] 2 (2)" at bounding box center [592, 516] width 307 height 14
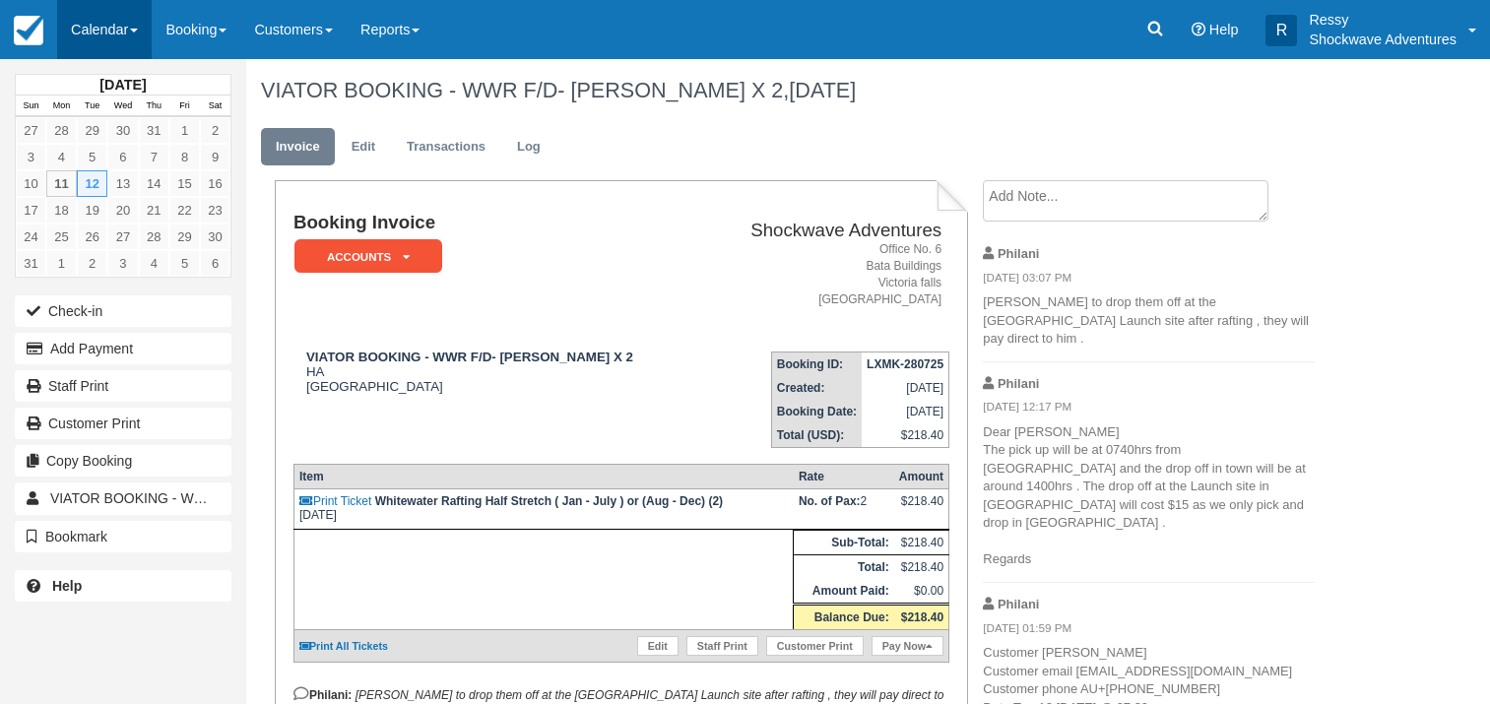
click at [134, 25] on link "Calendar" at bounding box center [104, 29] width 95 height 59
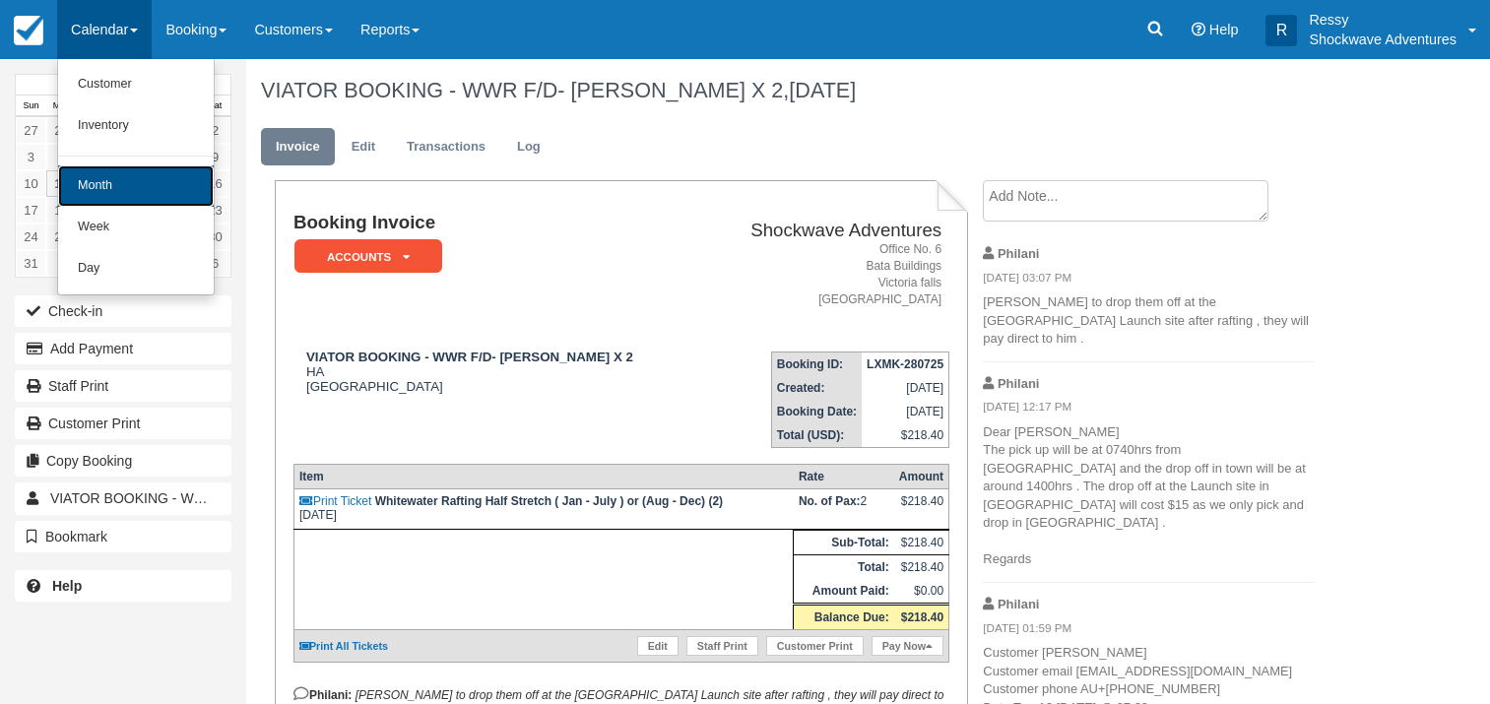
click at [142, 195] on link "Month" at bounding box center [136, 185] width 156 height 41
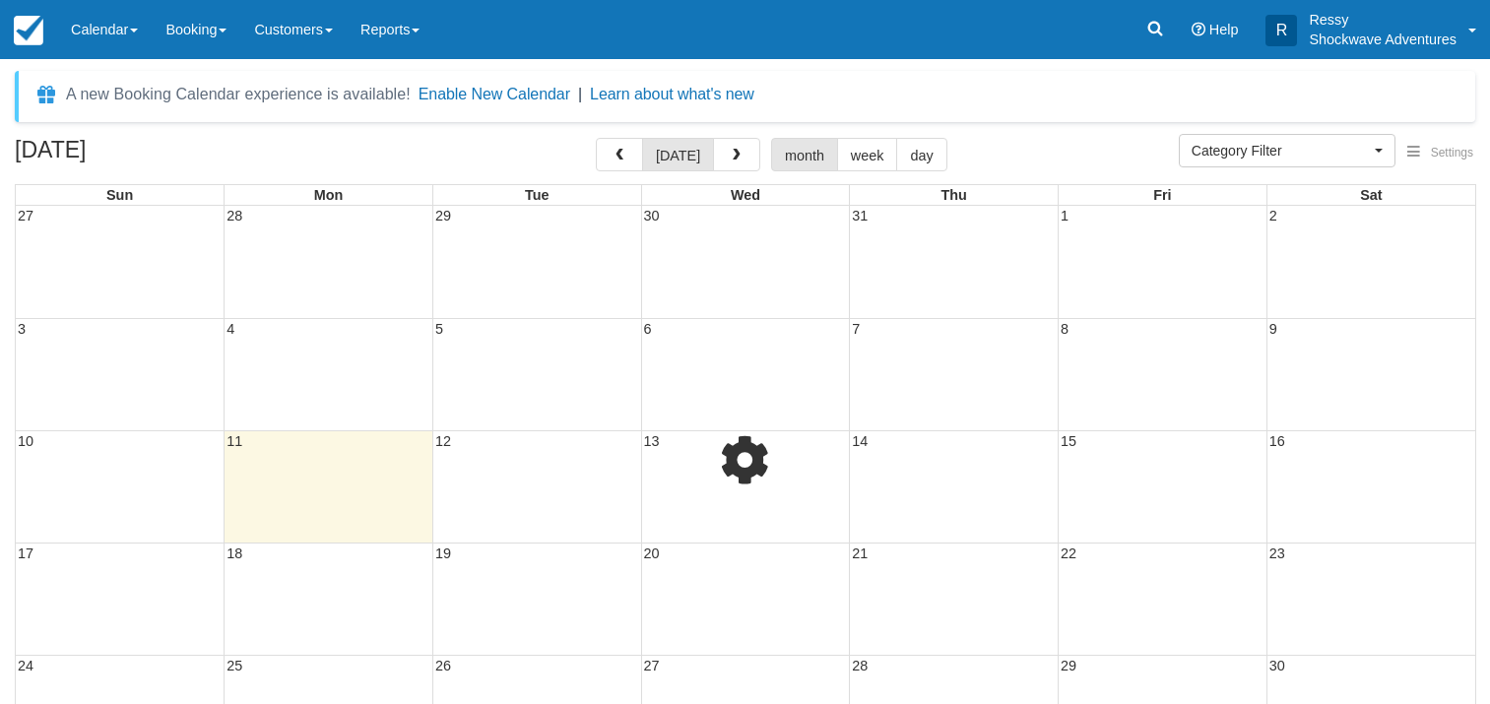
select select
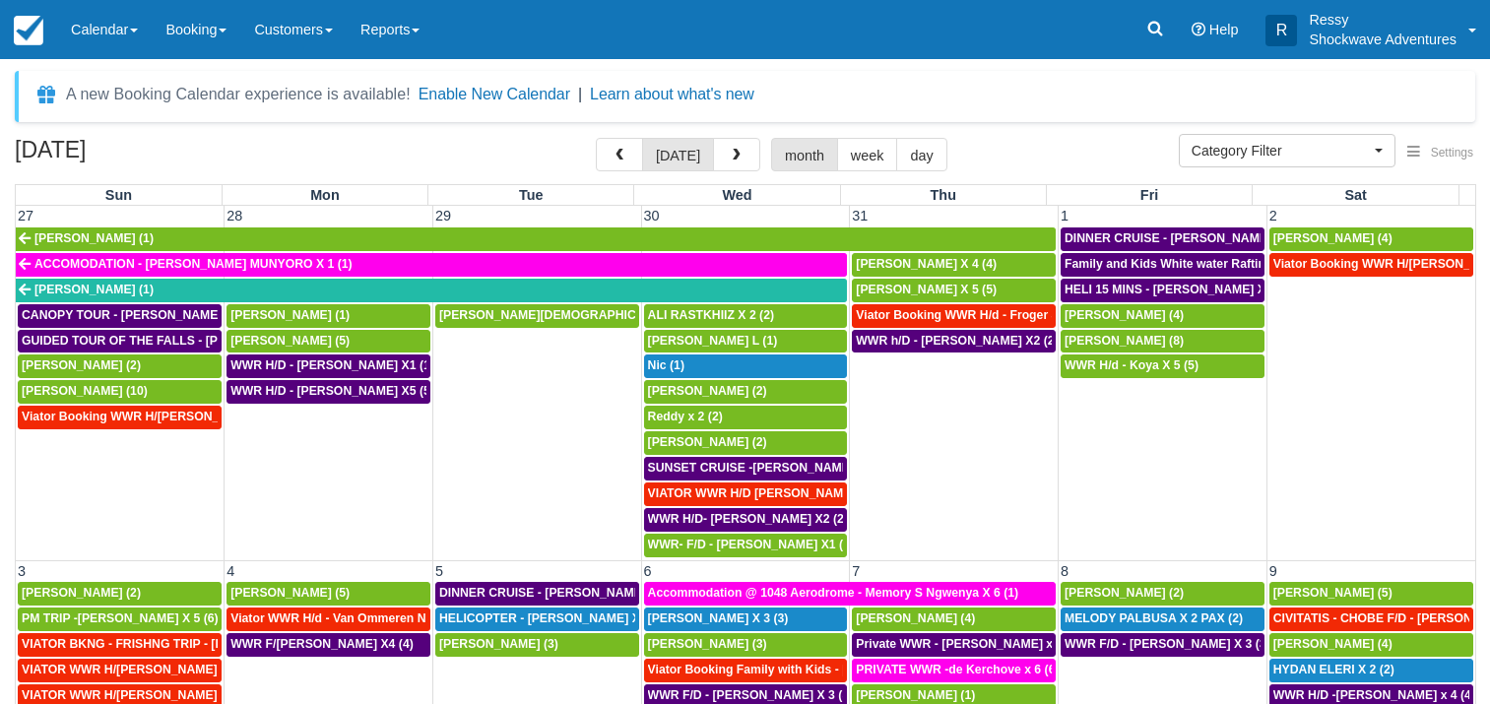
scroll to position [644, 0]
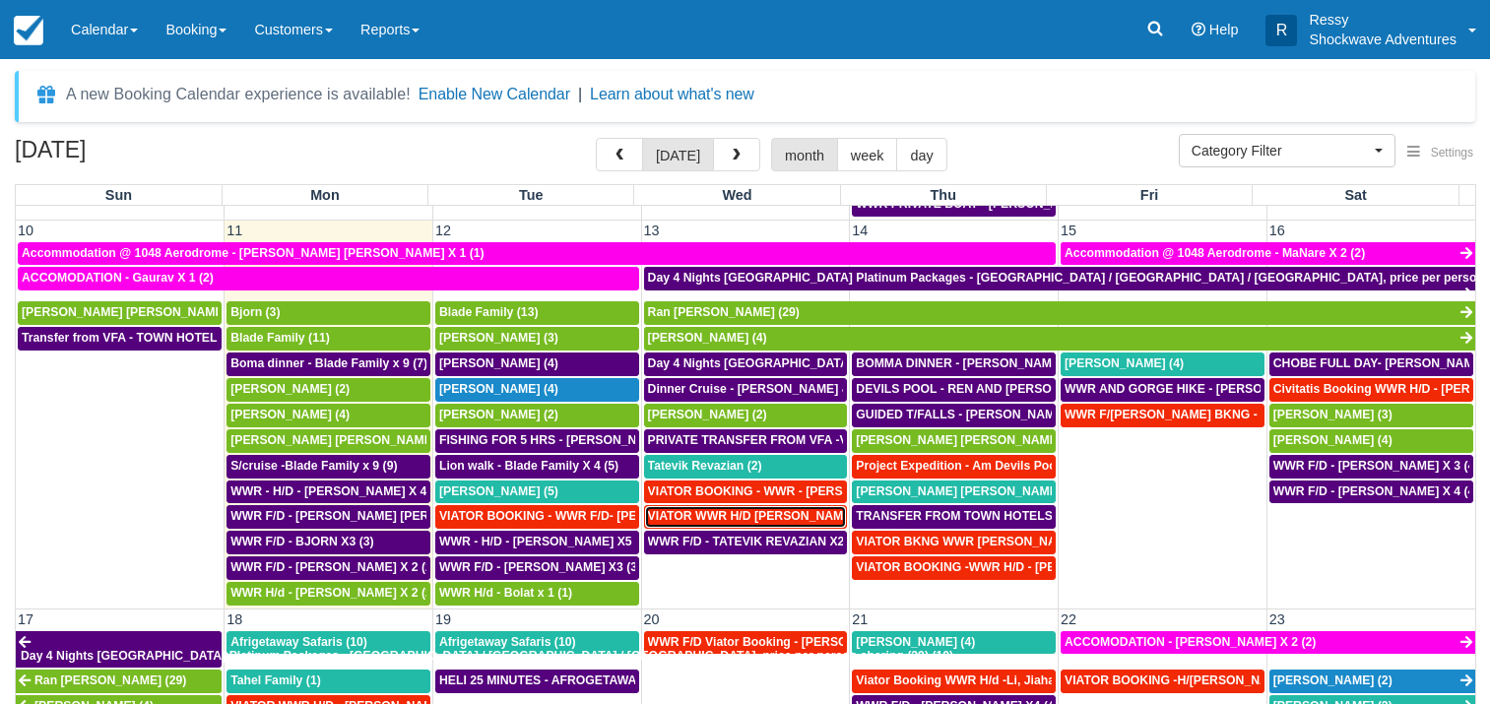
click at [730, 509] on span "VIATOR WWR H/D Hines, Cecilia X 1 (1)" at bounding box center [765, 516] width 235 height 14
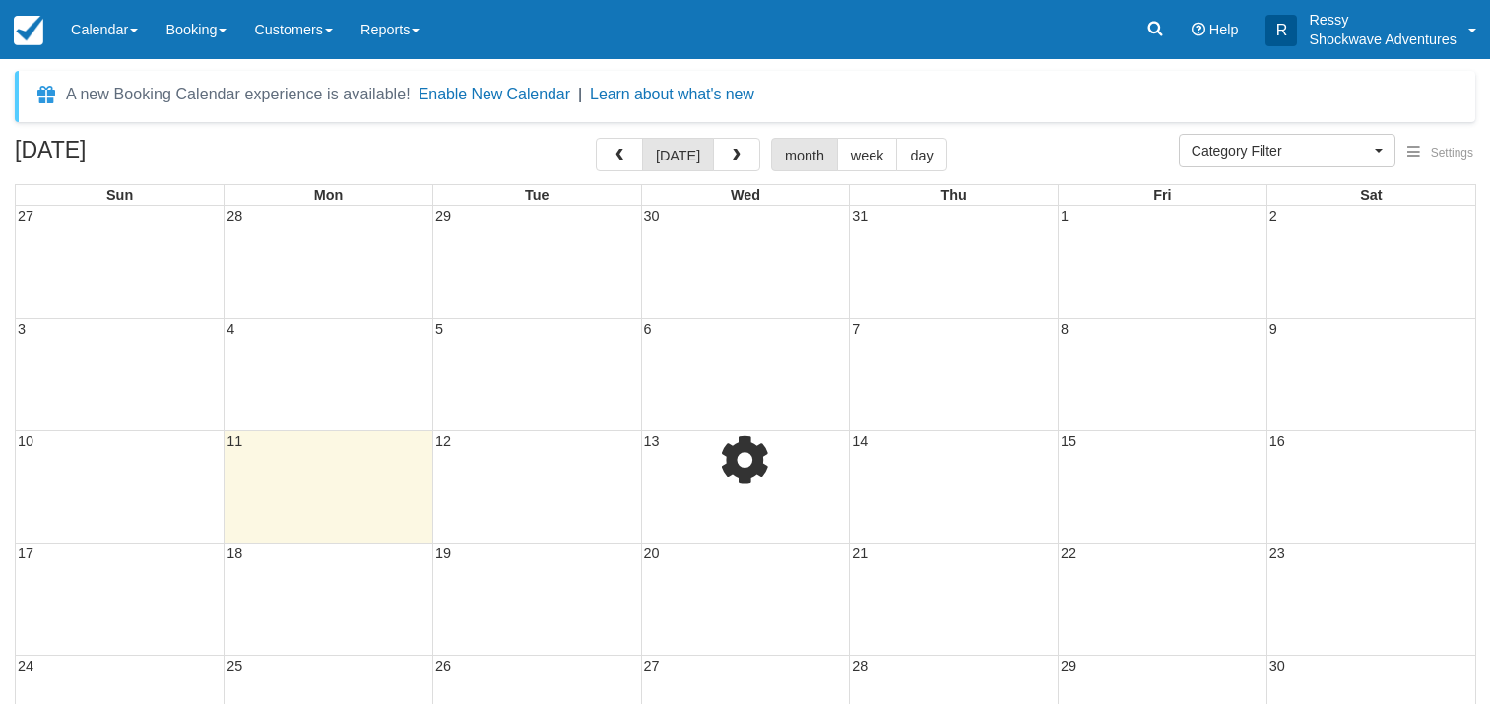
select select
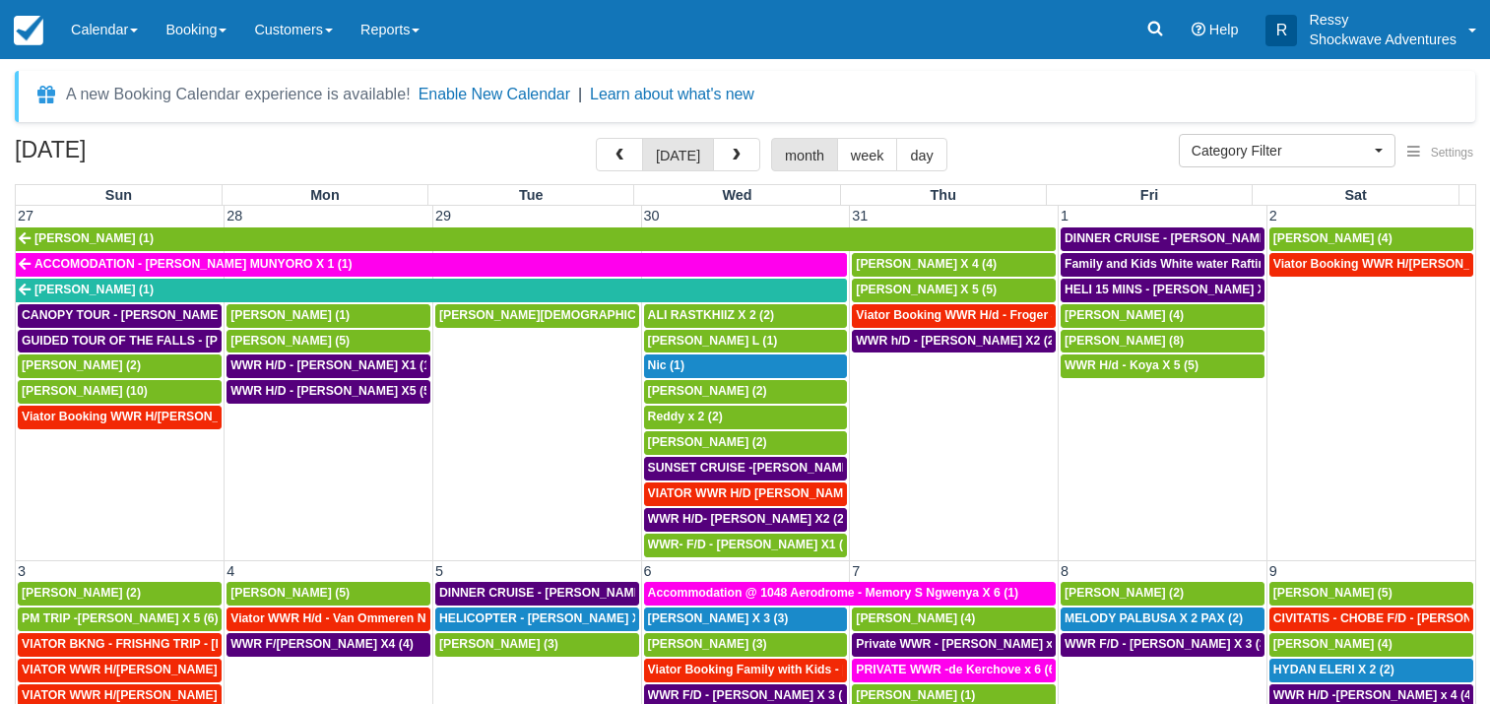
scroll to position [644, 0]
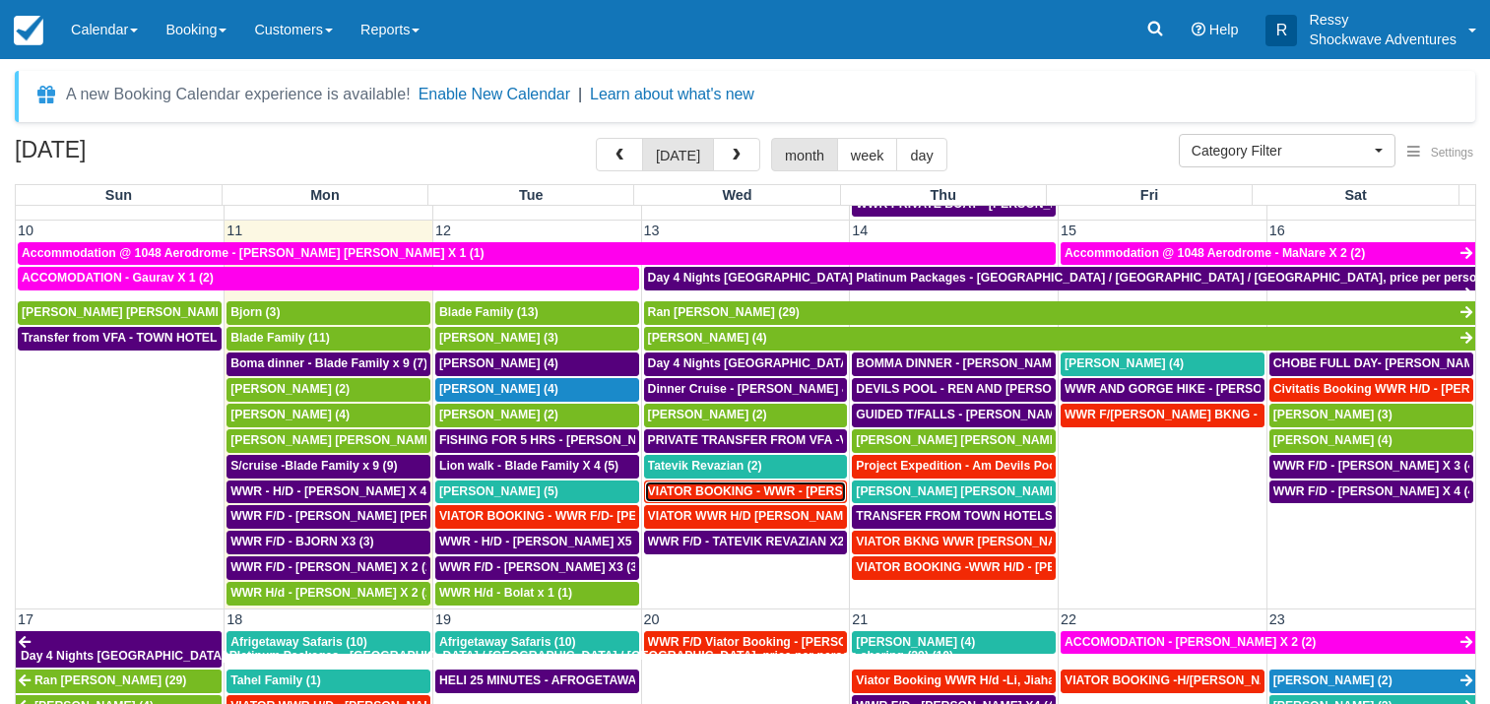
click at [740, 486] on span "VIATOR BOOKING - WWR - [PERSON_NAME] 2 (2)" at bounding box center [792, 492] width 288 height 14
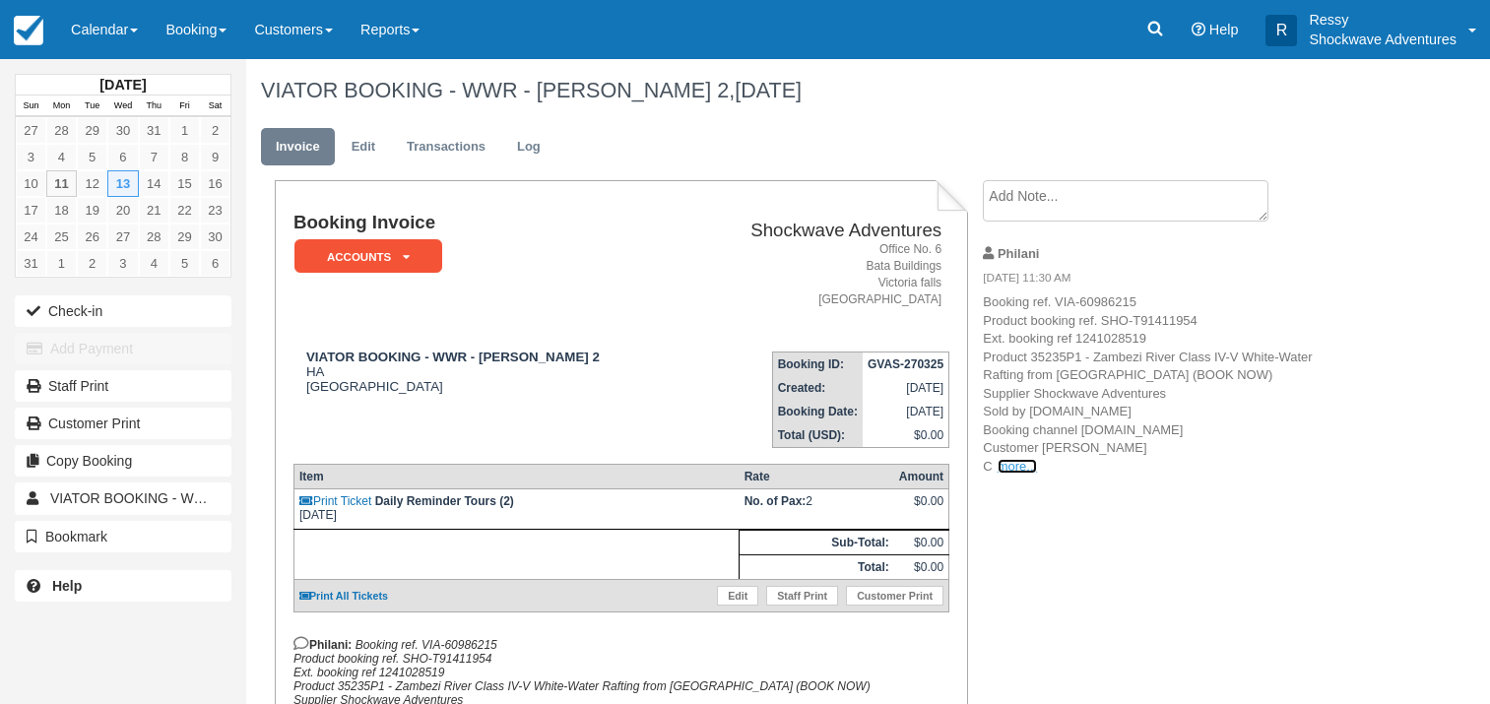
click at [1010, 465] on link "more..." at bounding box center [1017, 466] width 39 height 15
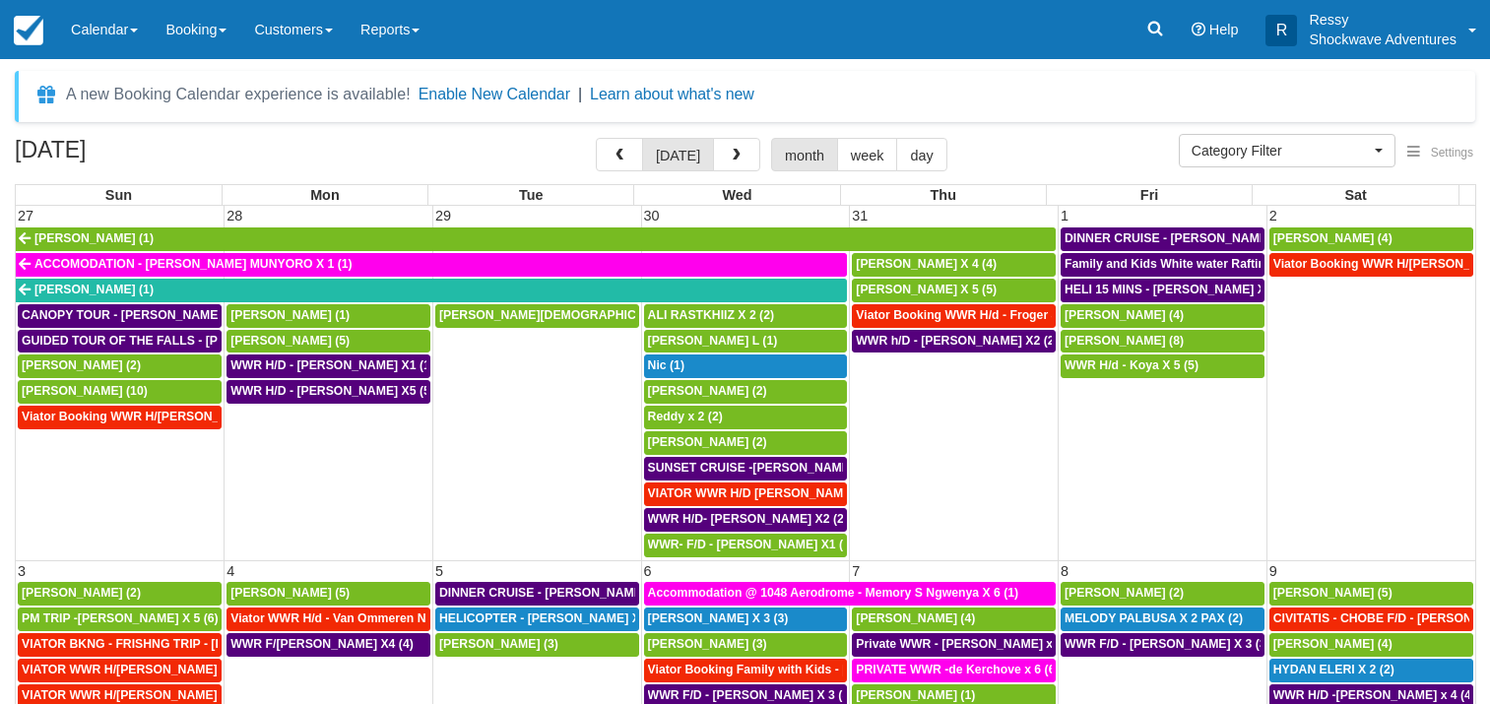
select select
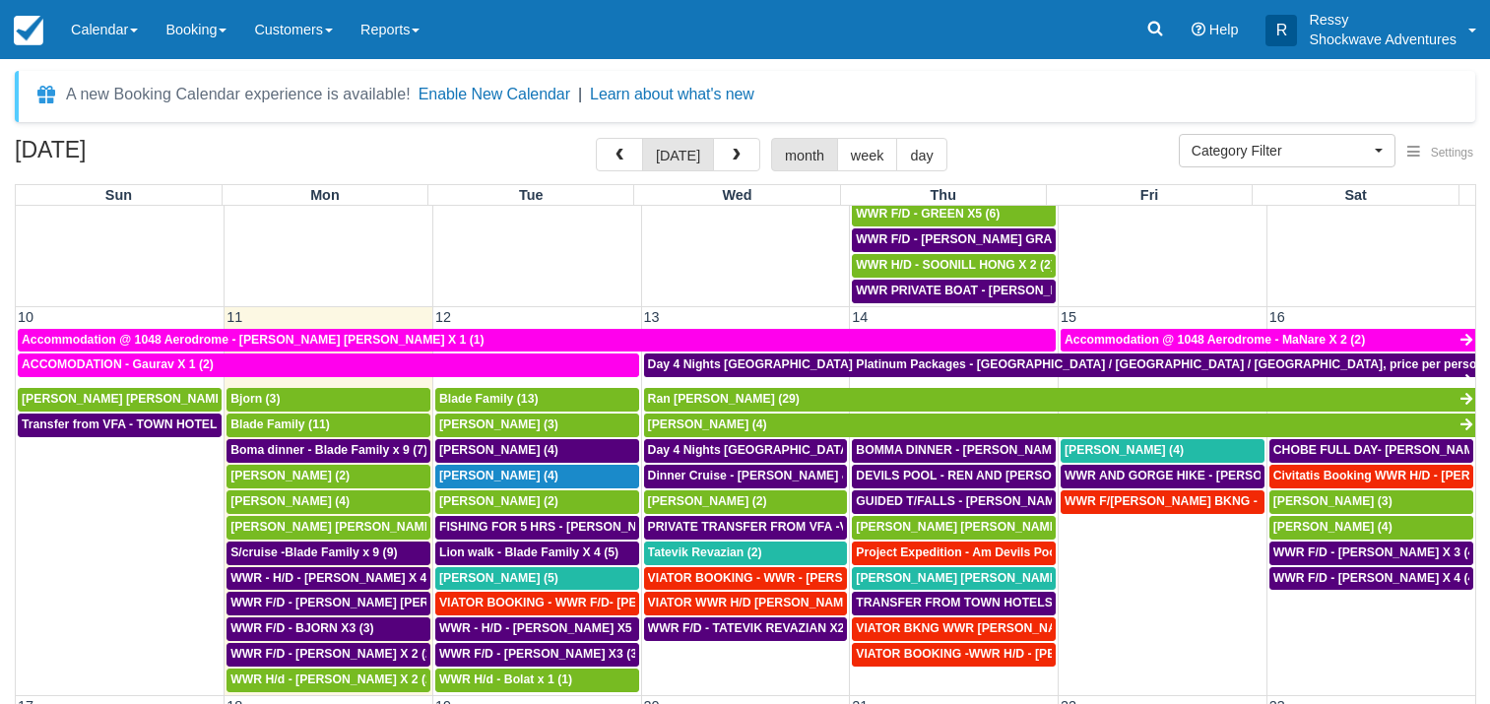
scroll to position [662, 0]
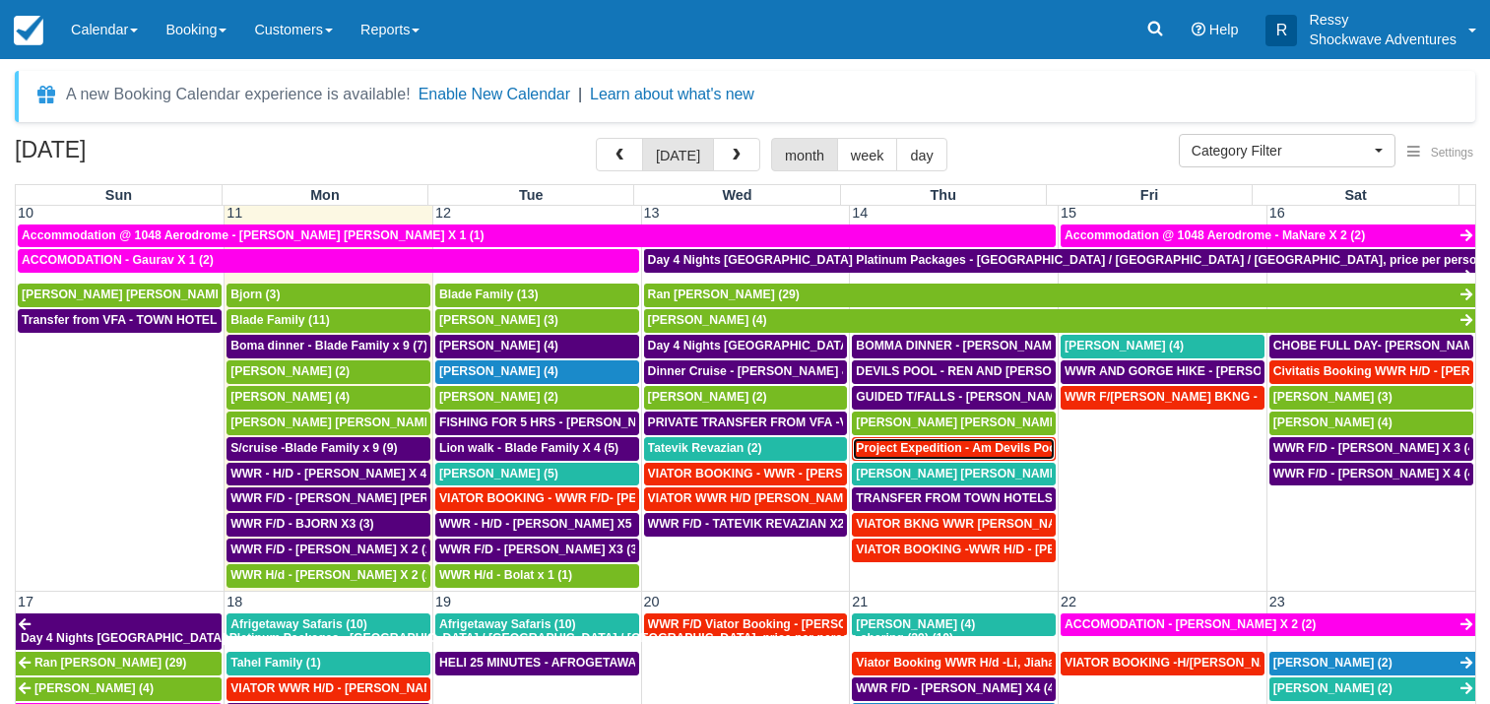
click at [993, 441] on span "Project Expedition - Am Devils Pool- [PERSON_NAME] X 2 (2)" at bounding box center [1032, 448] width 352 height 14
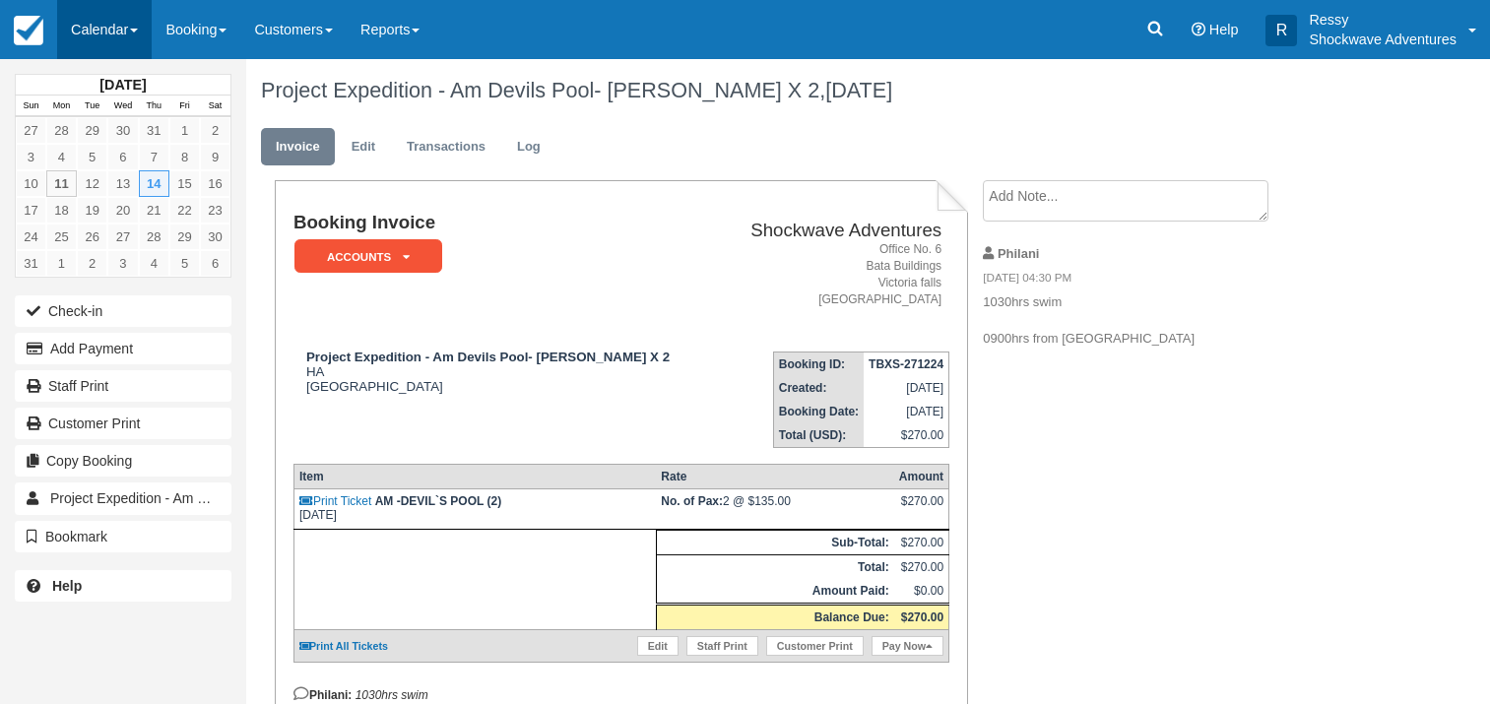
click at [95, 33] on link "Calendar" at bounding box center [104, 29] width 95 height 59
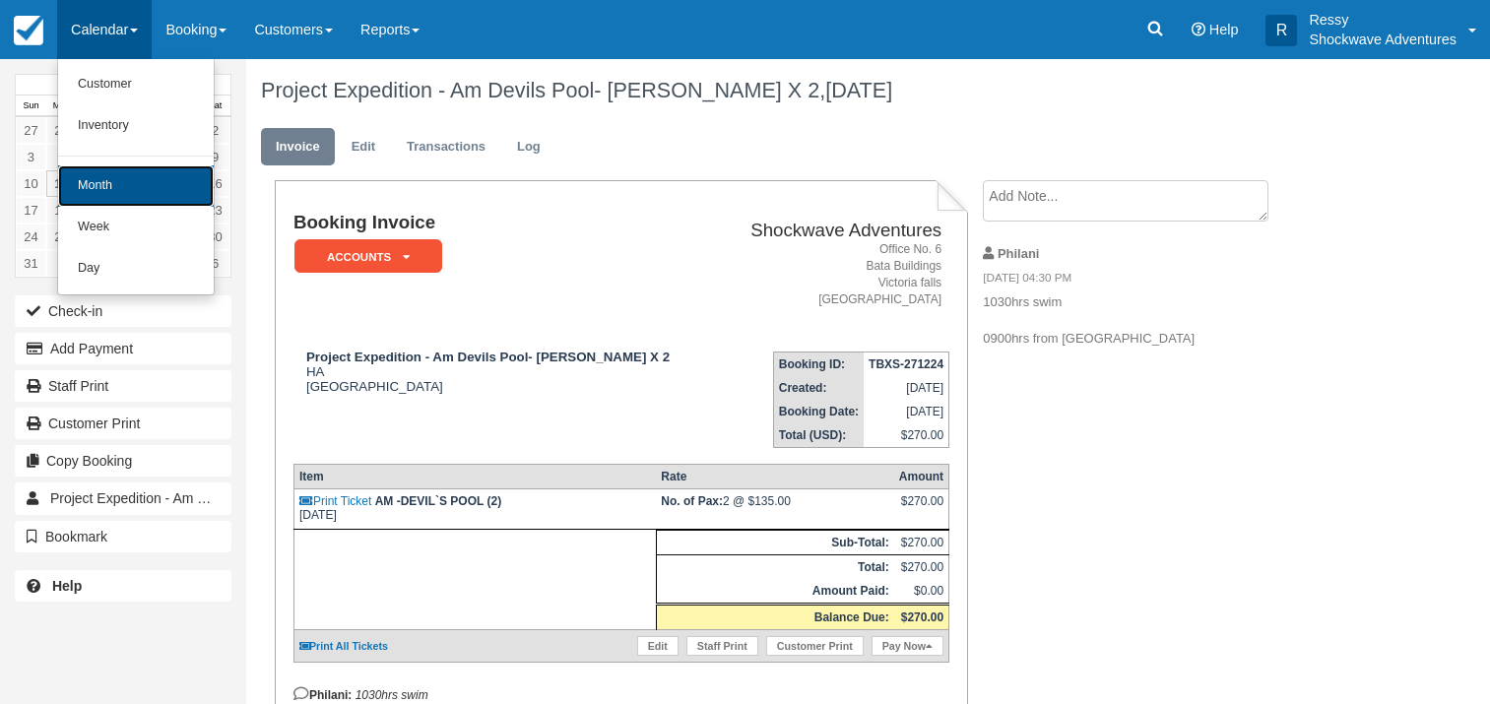
click at [123, 165] on link "Month" at bounding box center [136, 185] width 156 height 41
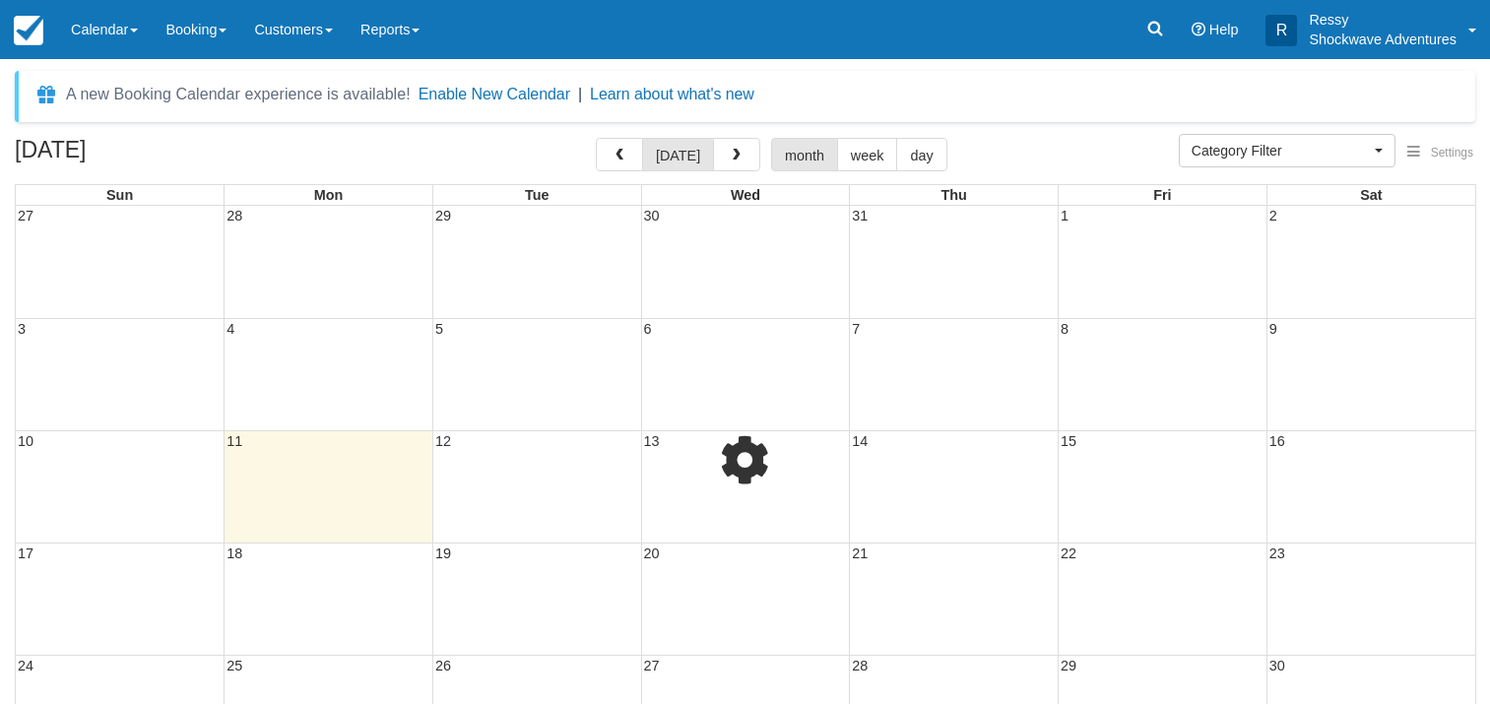
select select
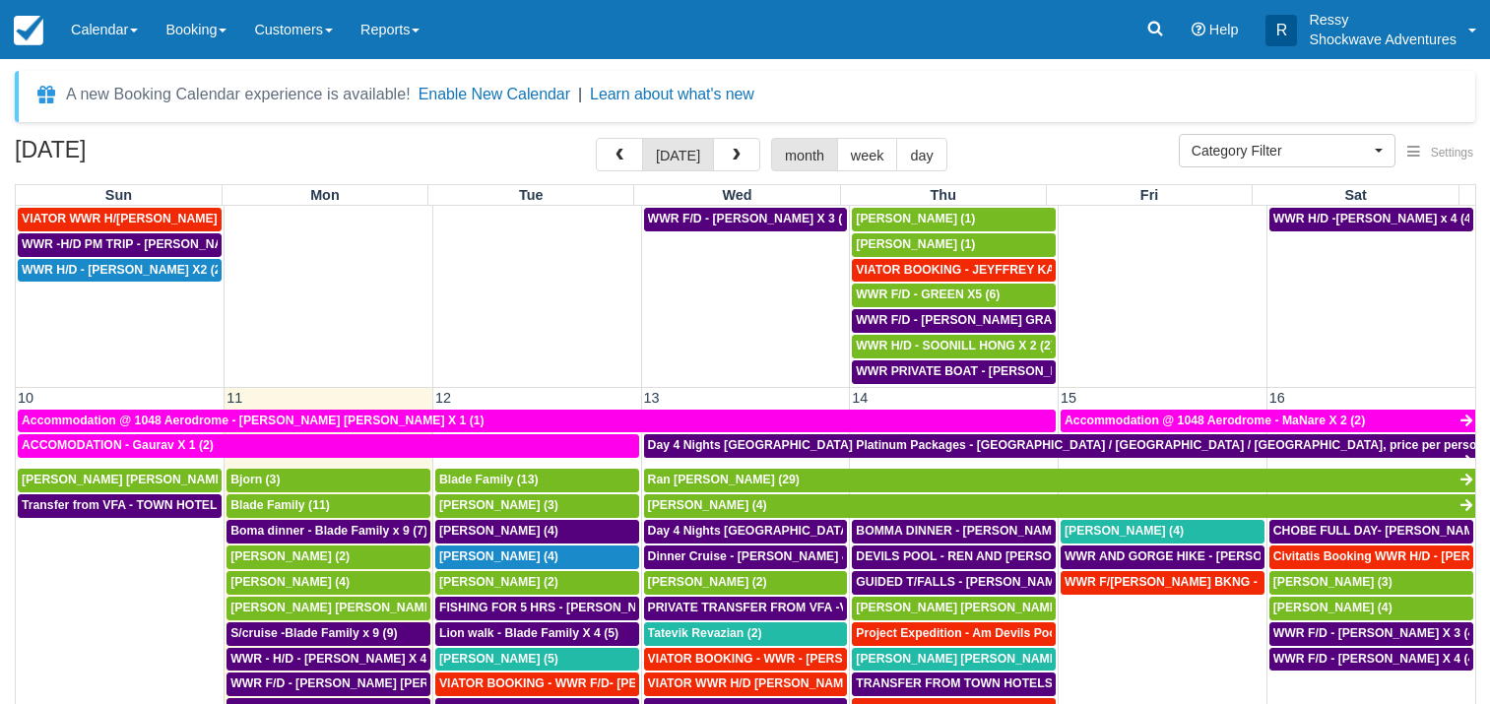
scroll to position [662, 0]
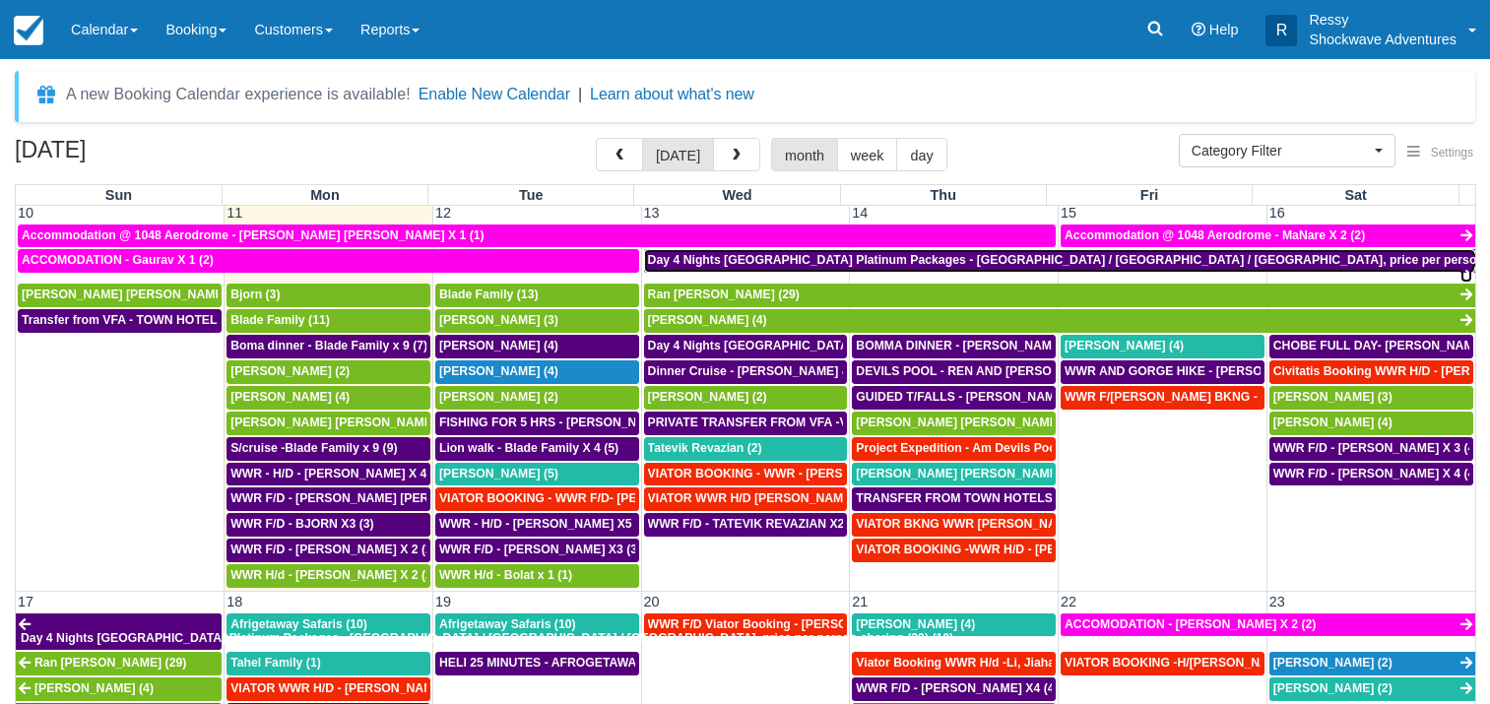
click at [877, 256] on span "Day 4 Nights [GEOGRAPHIC_DATA] Platinum Packages - [GEOGRAPHIC_DATA] / [GEOGRAP…" at bounding box center [1114, 260] width 933 height 14
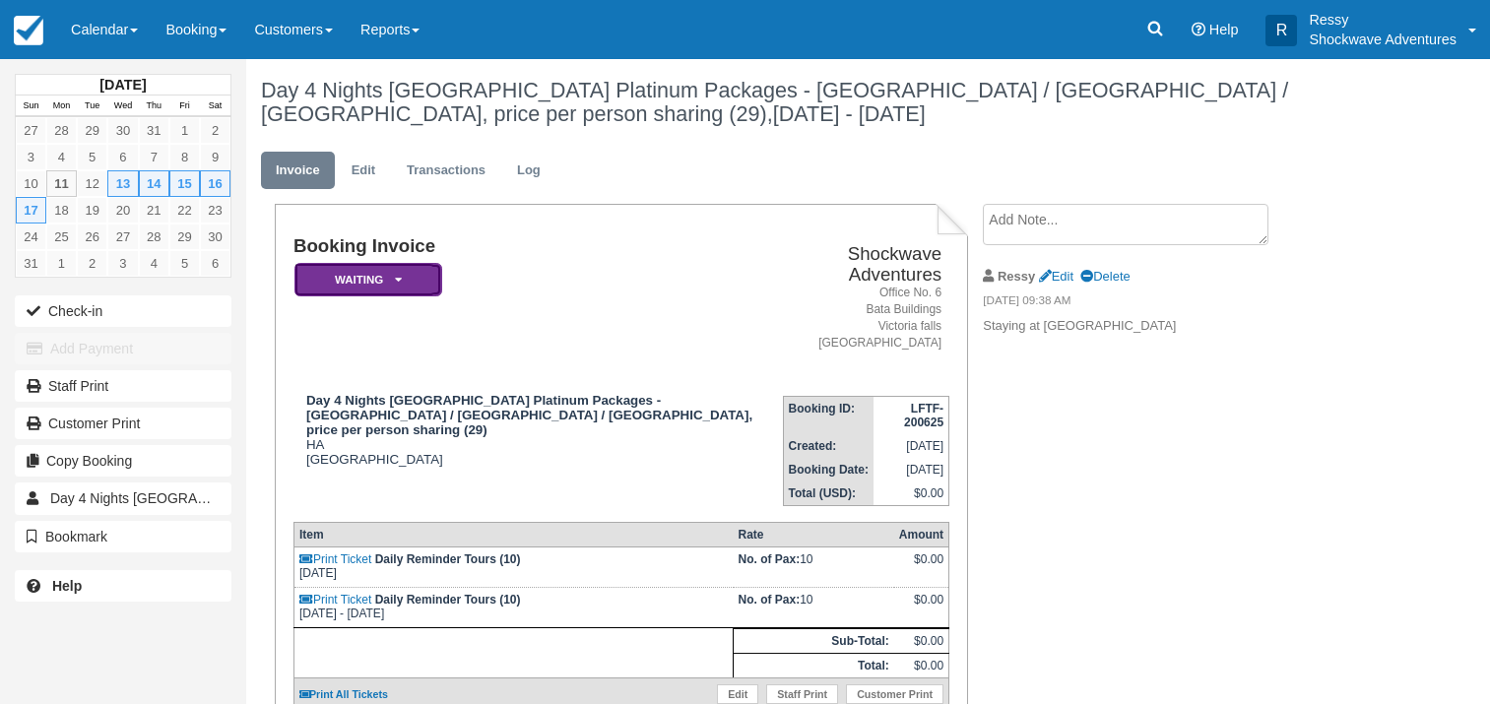
click at [418, 282] on em "Waiting" at bounding box center [369, 280] width 148 height 34
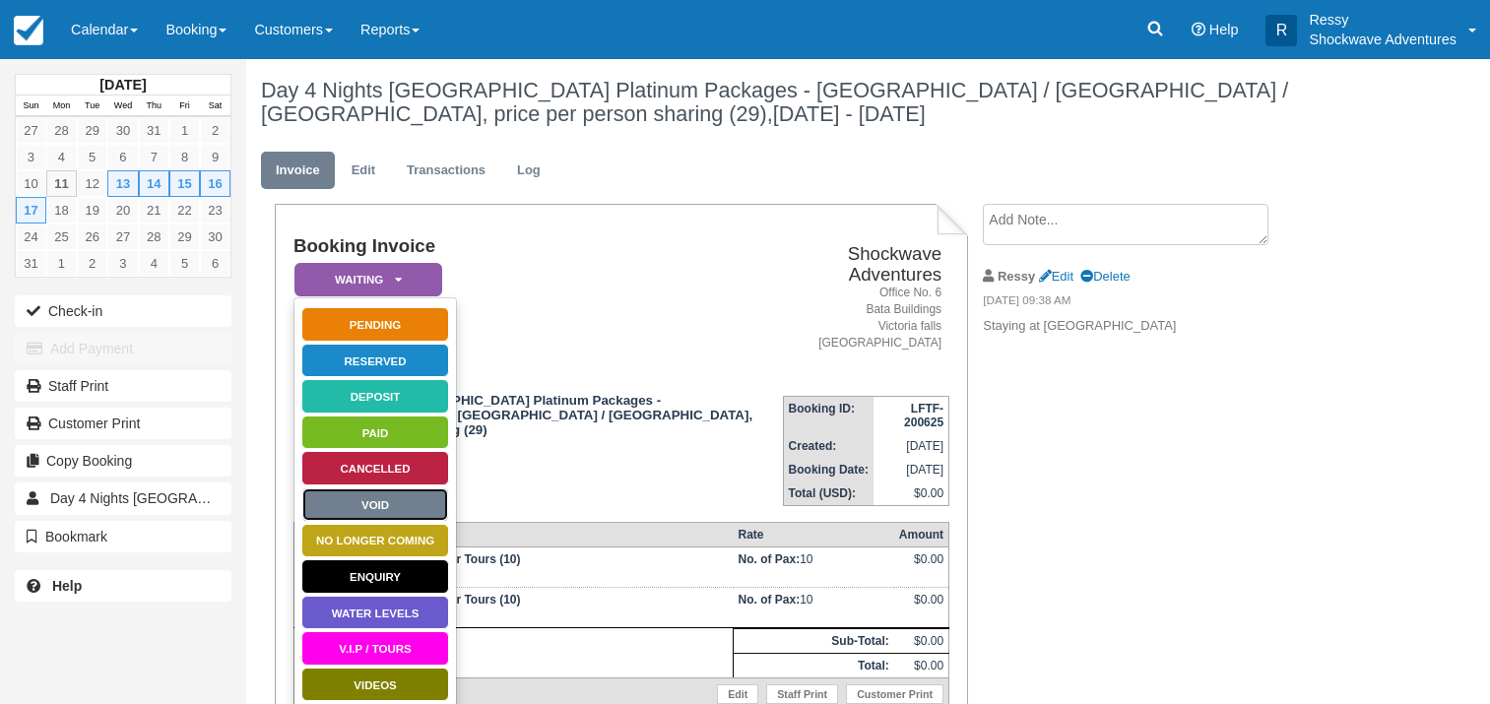
click at [404, 508] on link "Void" at bounding box center [375, 505] width 148 height 34
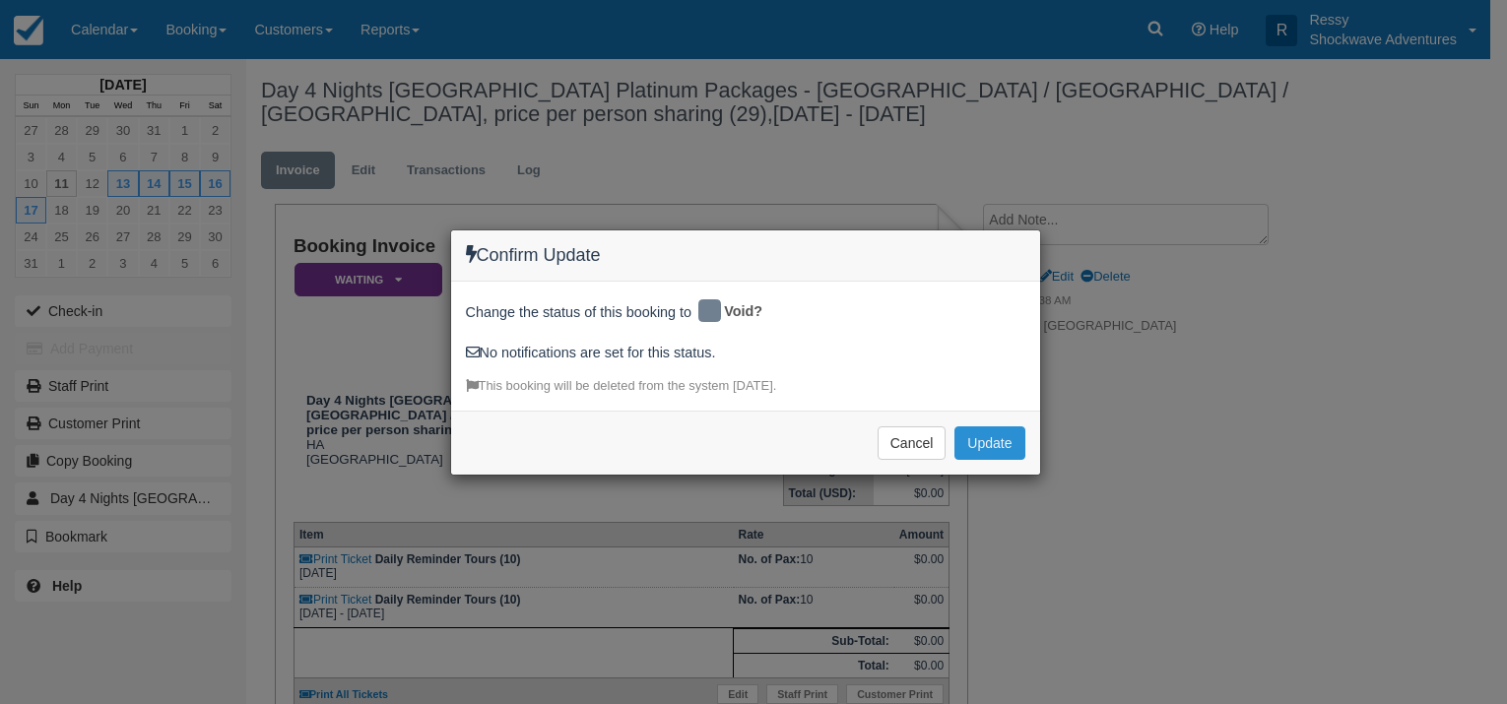
click at [1006, 436] on button "Update" at bounding box center [989, 442] width 70 height 33
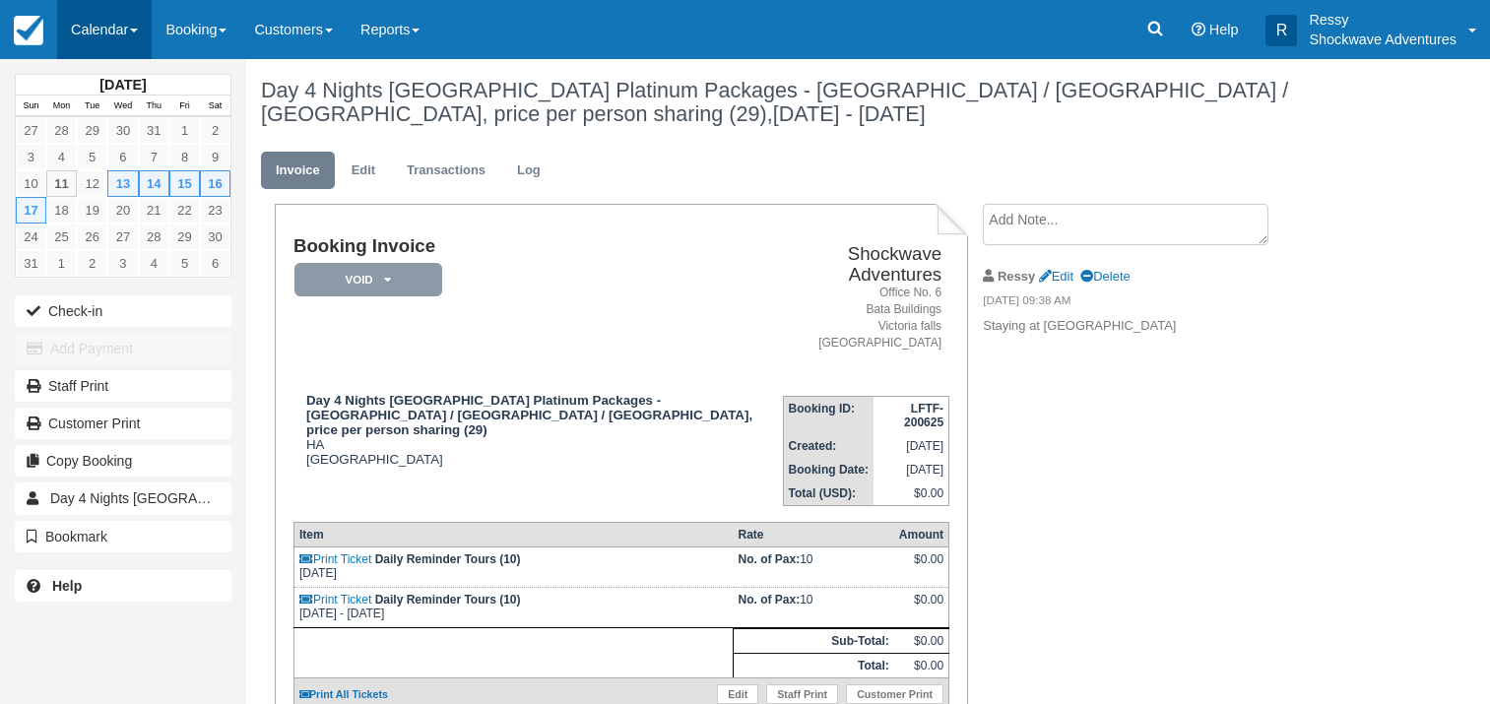
click at [88, 12] on link "Calendar" at bounding box center [104, 29] width 95 height 59
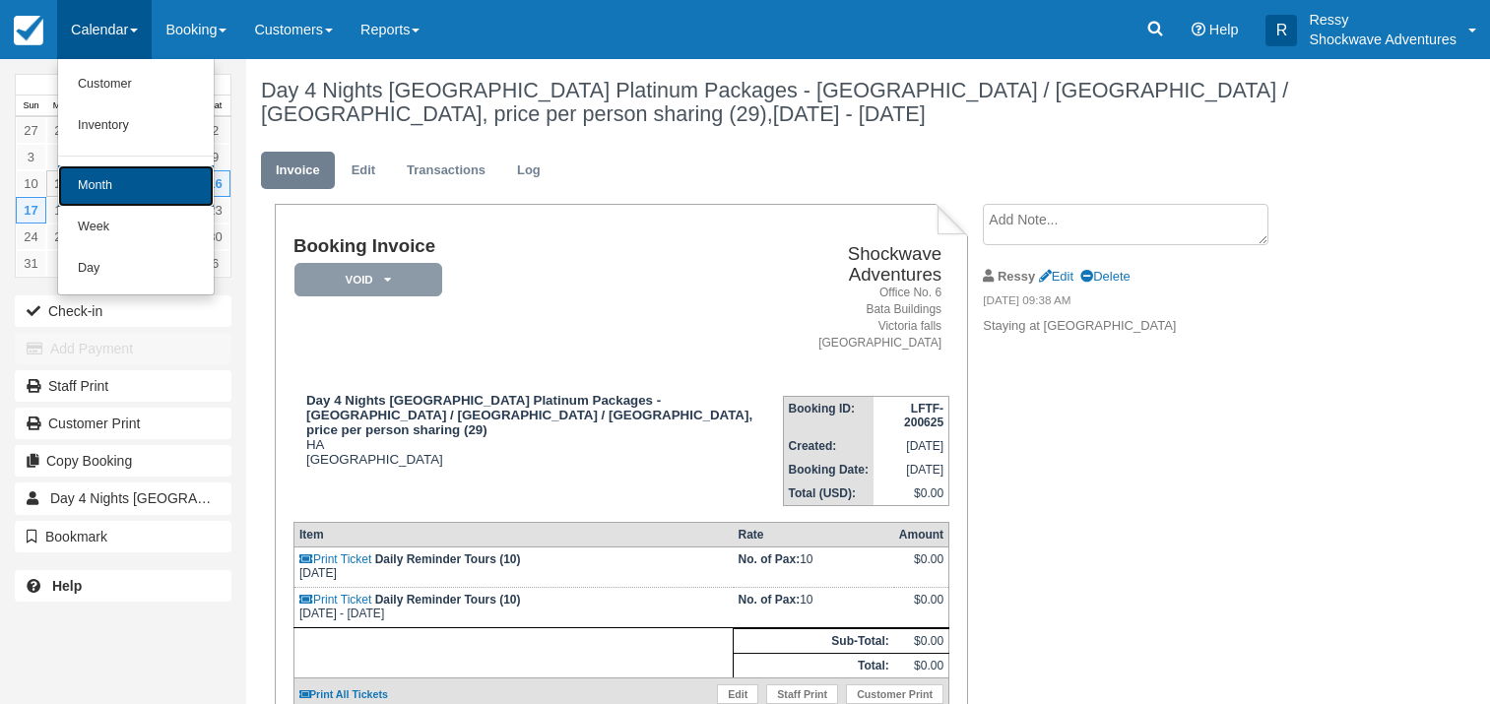
click at [143, 185] on link "Month" at bounding box center [136, 185] width 156 height 41
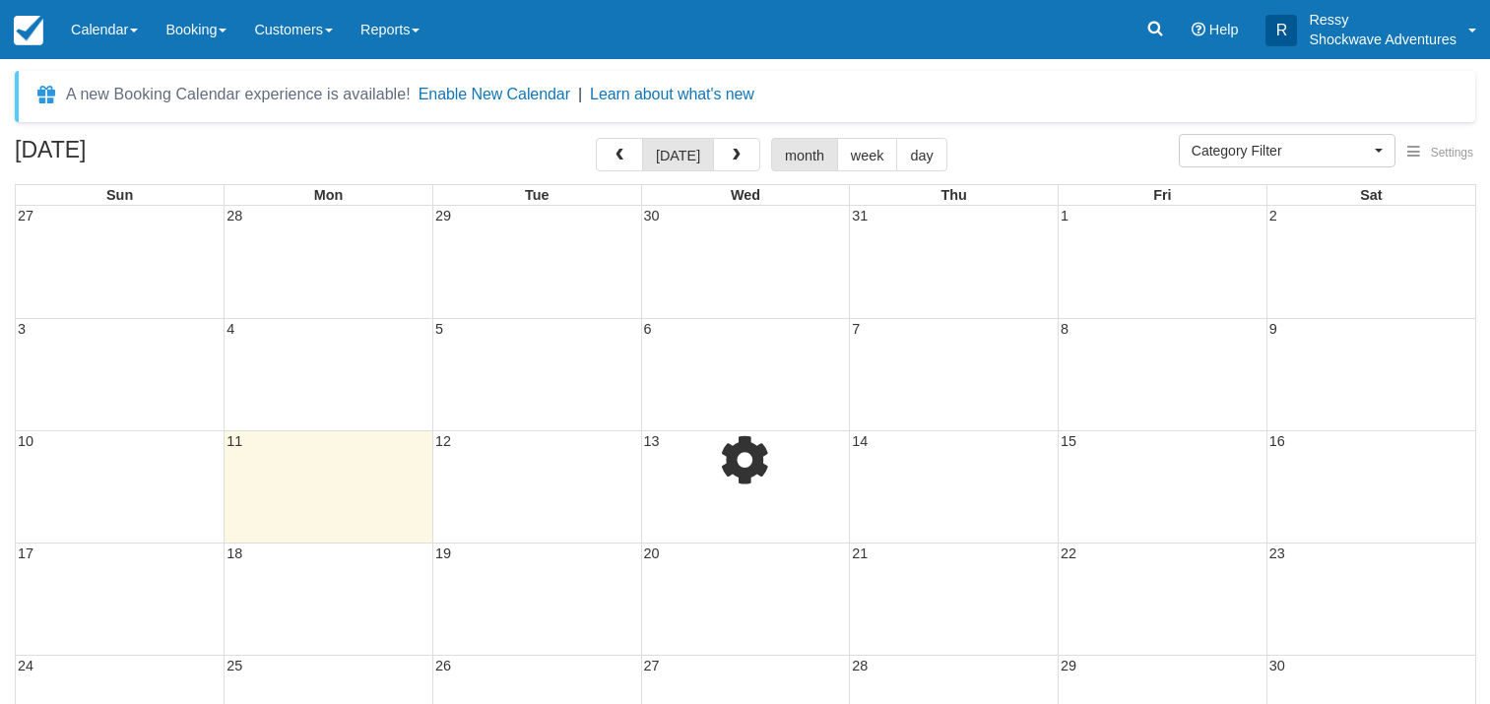
select select
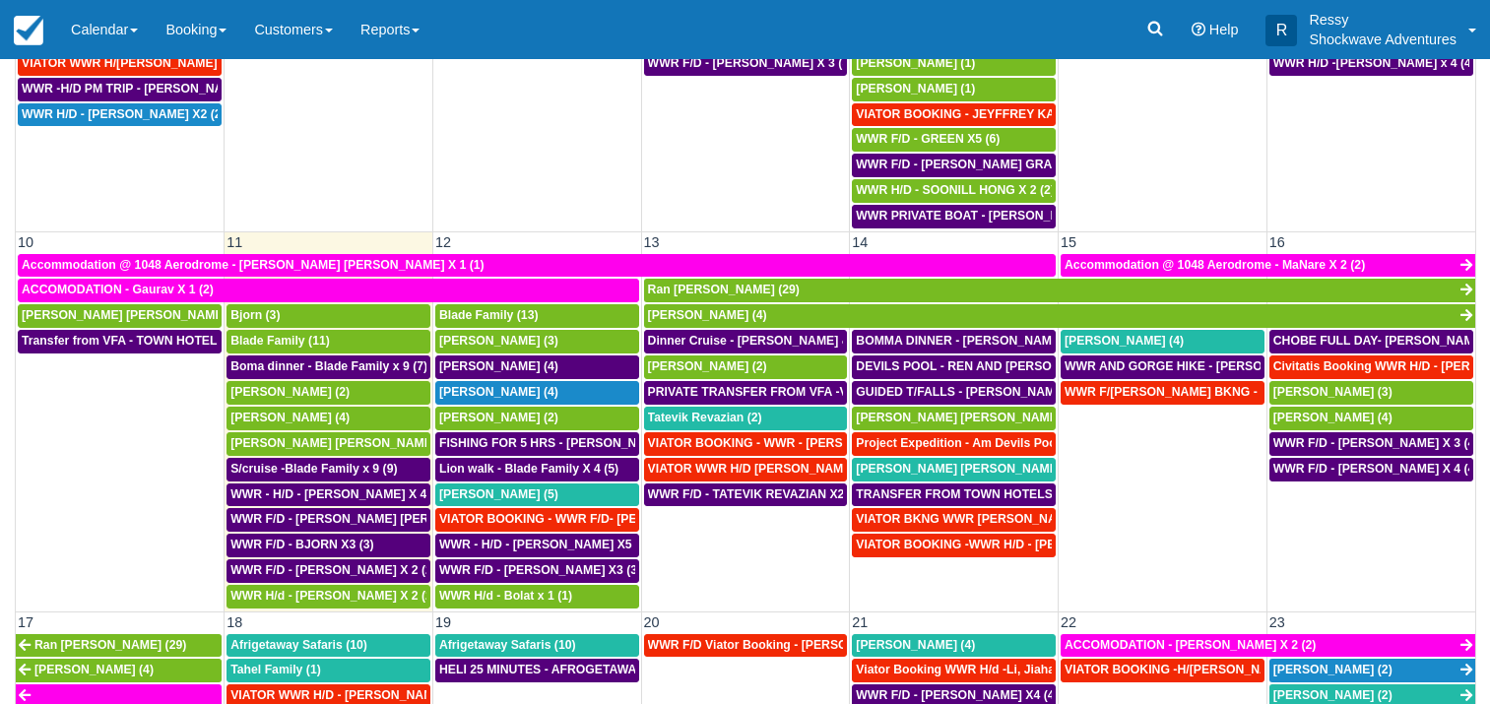
scroll to position [184, 0]
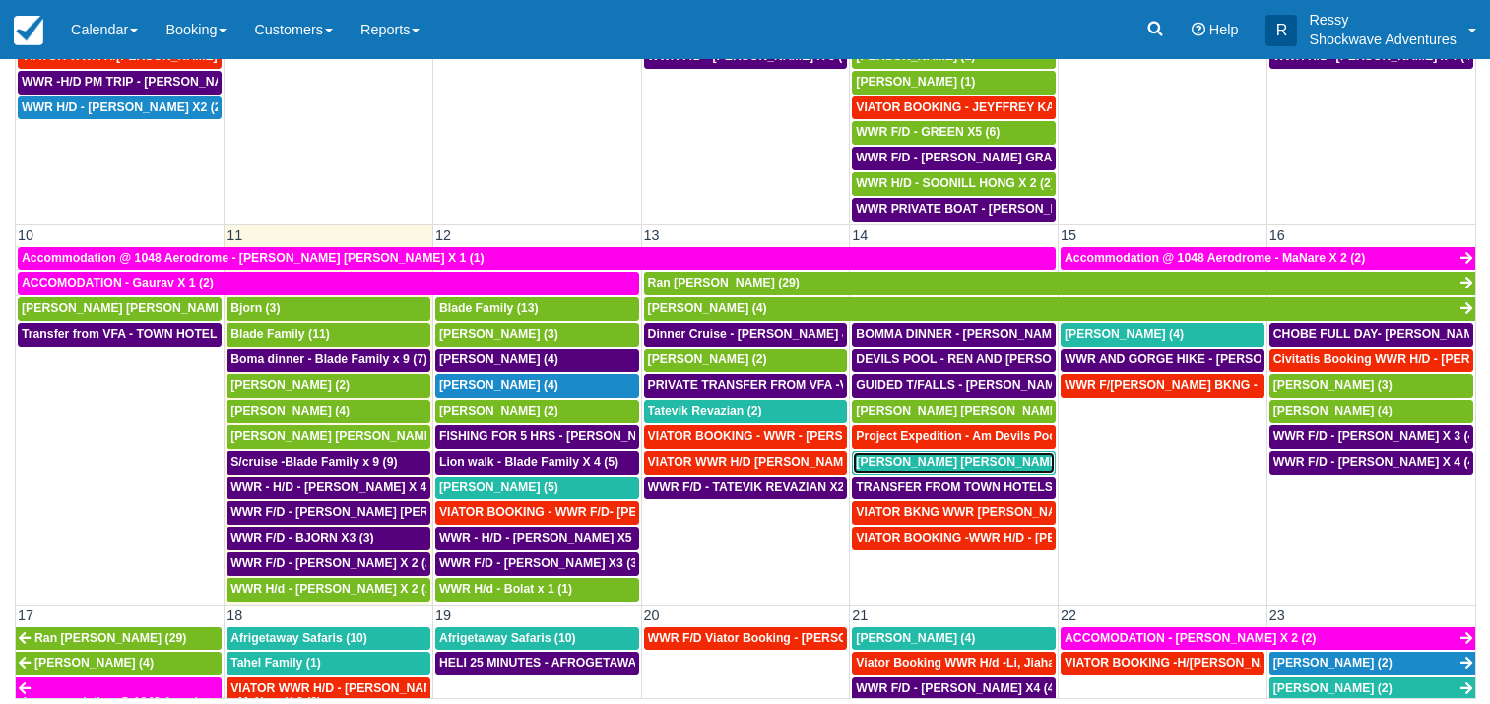
click at [947, 463] on span "Simon Edwin Neuhoff (4)" at bounding box center [968, 462] width 224 height 14
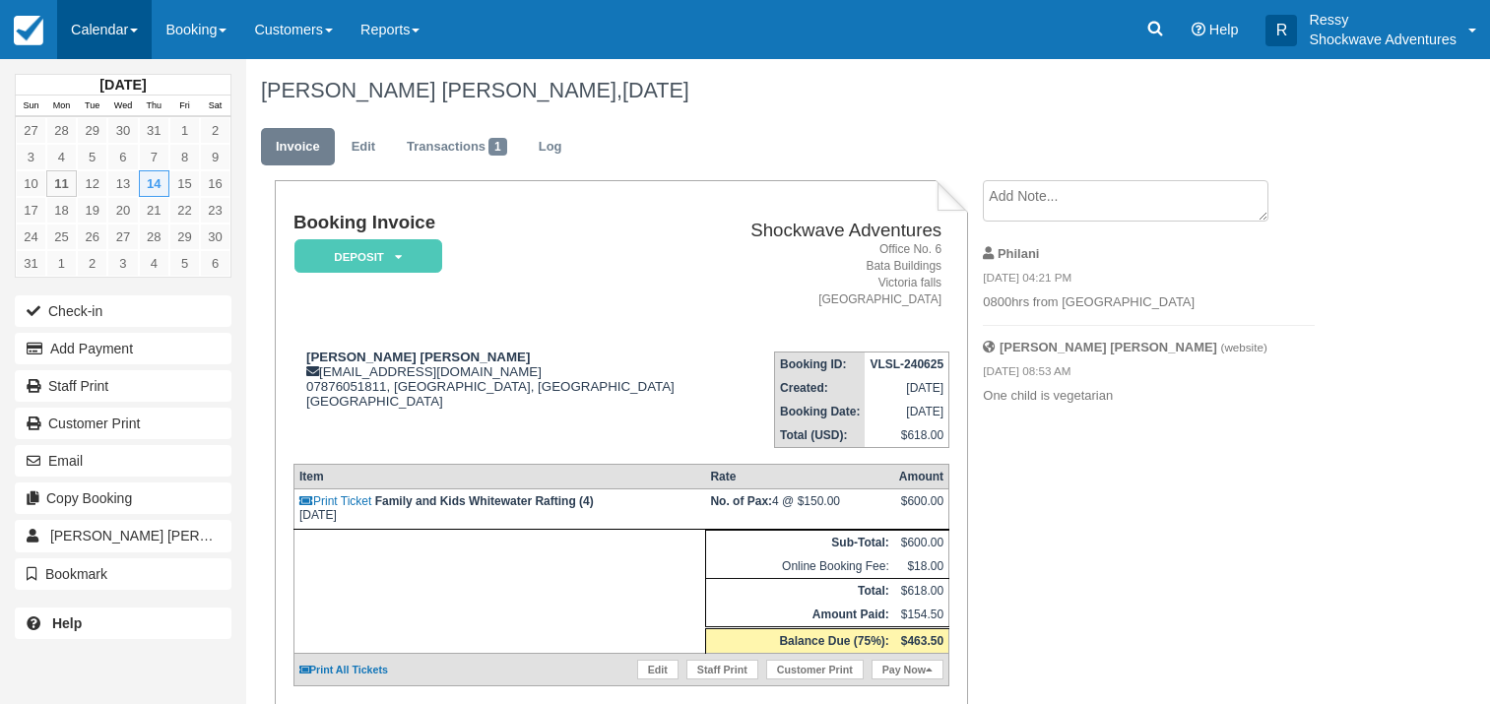
click at [126, 8] on link "Calendar" at bounding box center [104, 29] width 95 height 59
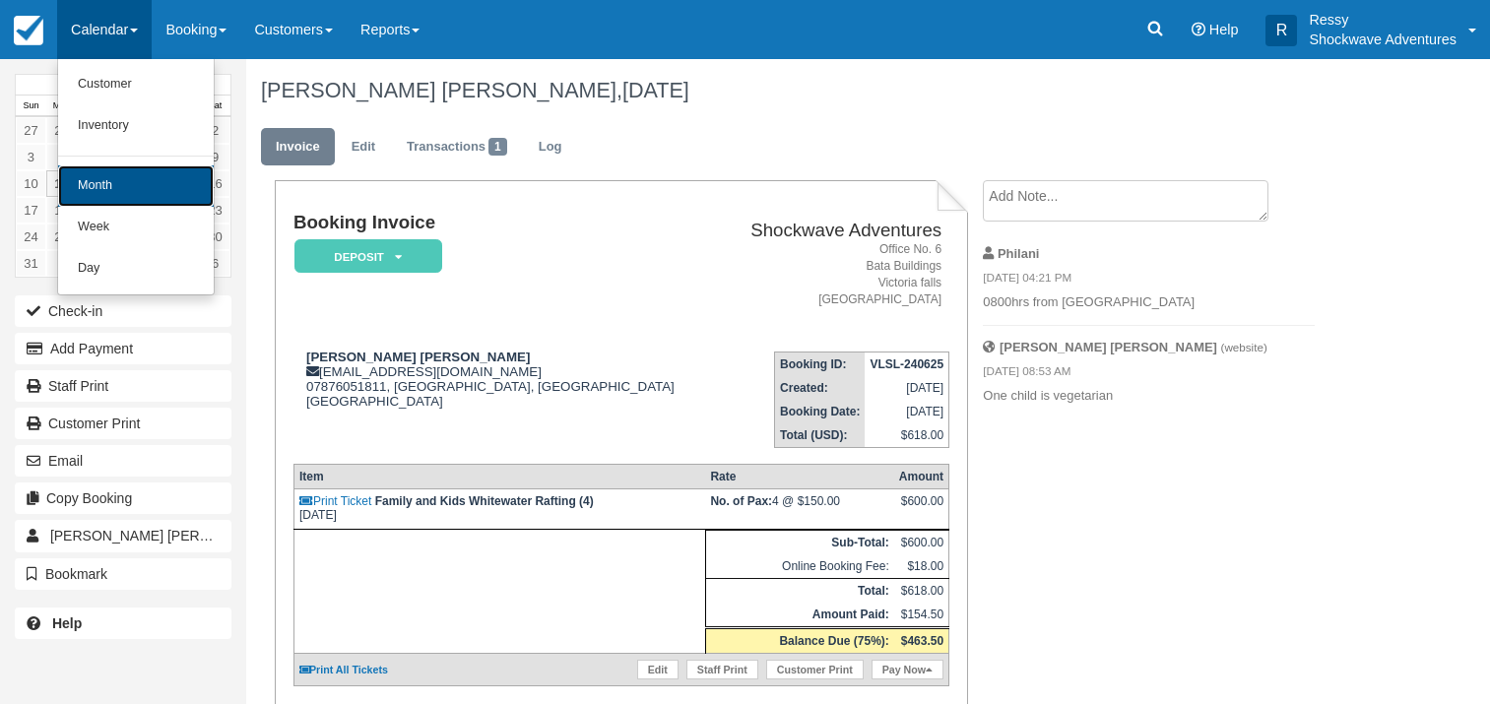
click at [146, 178] on link "Month" at bounding box center [136, 185] width 156 height 41
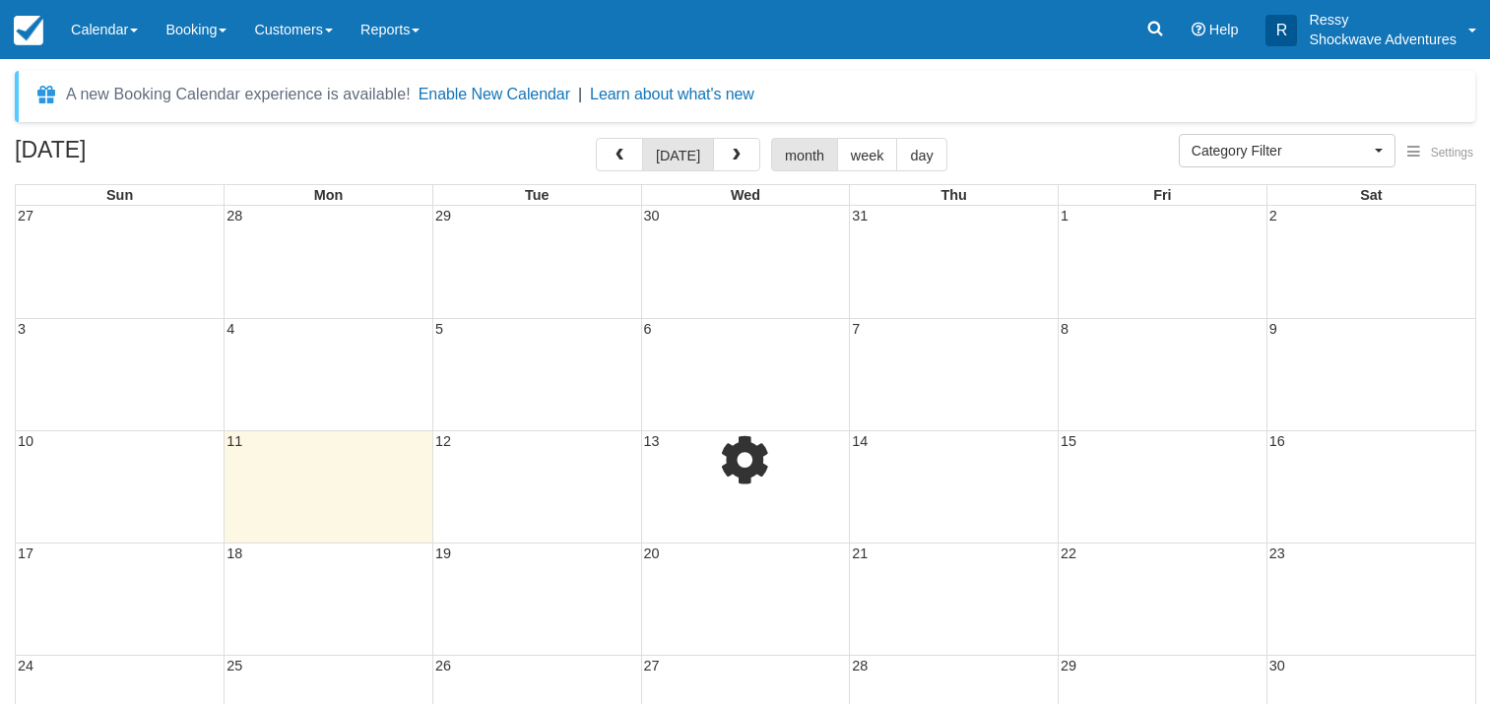
select select
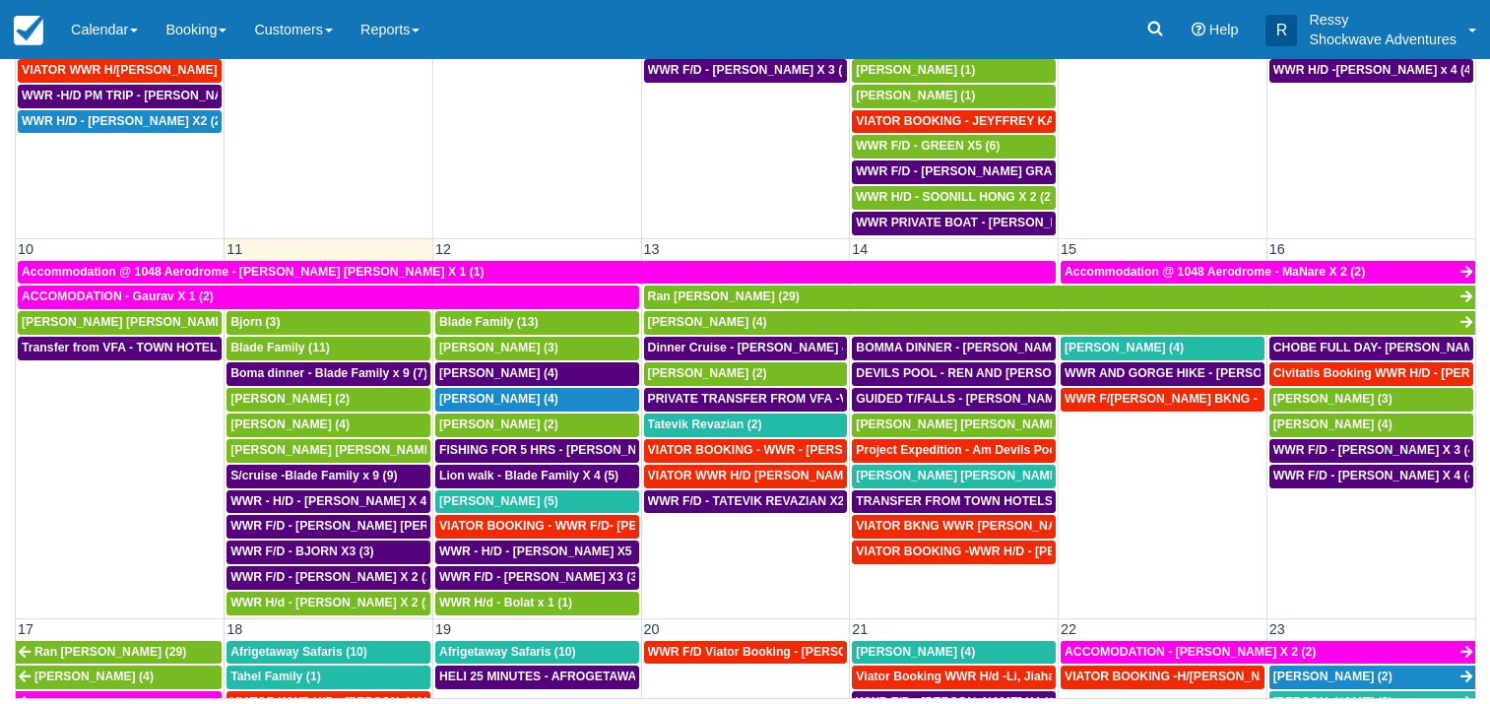
scroll to position [489, 0]
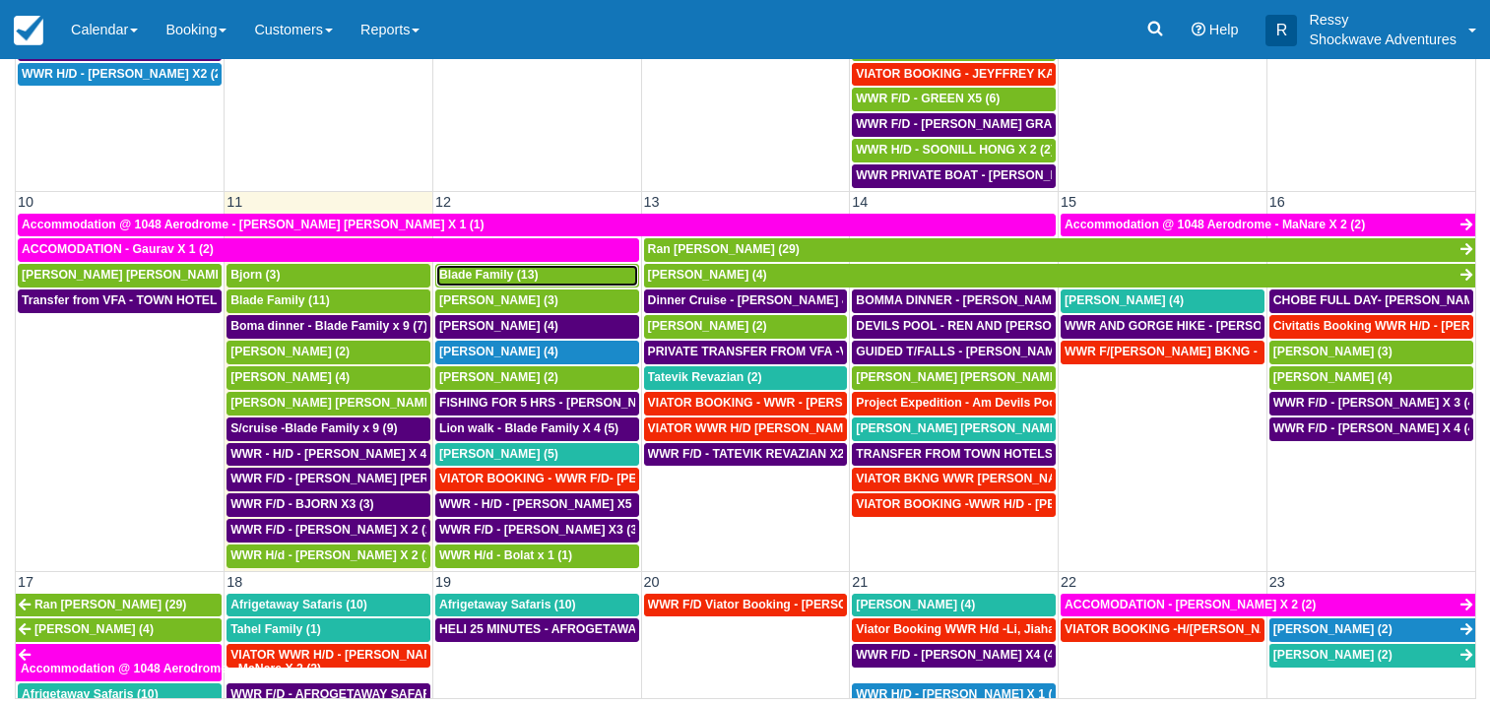
click at [575, 273] on div "Blade Family (13)" at bounding box center [537, 276] width 196 height 16
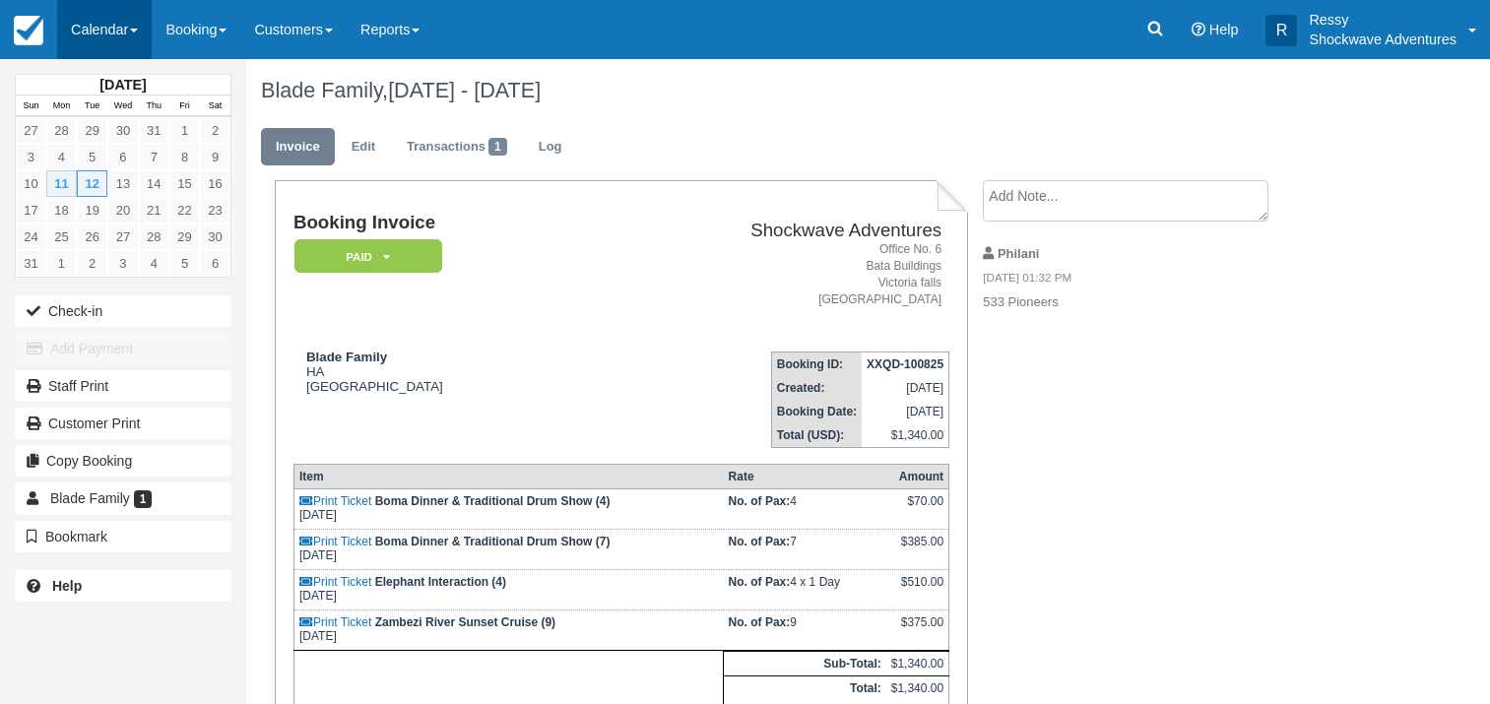
click at [106, 22] on link "Calendar" at bounding box center [104, 29] width 95 height 59
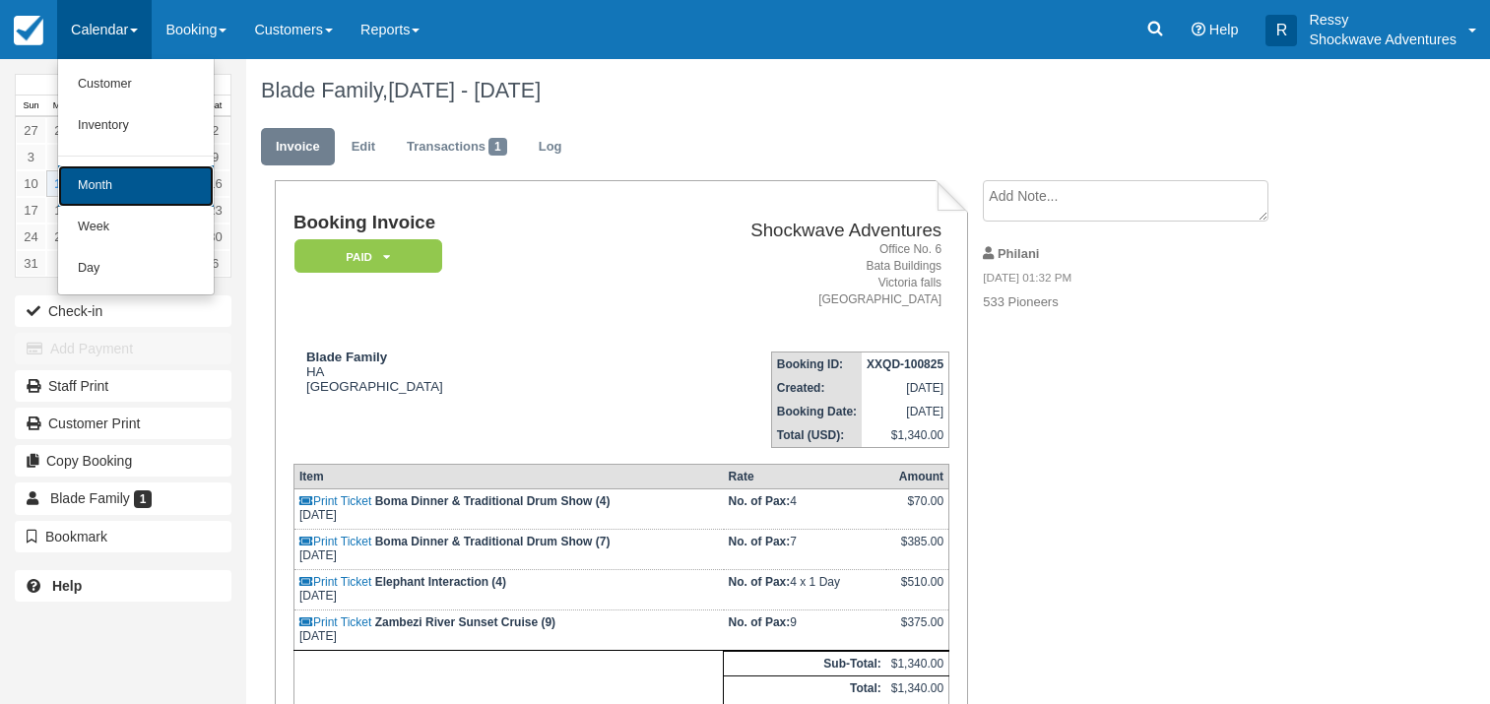
click at [145, 192] on link "Month" at bounding box center [136, 185] width 156 height 41
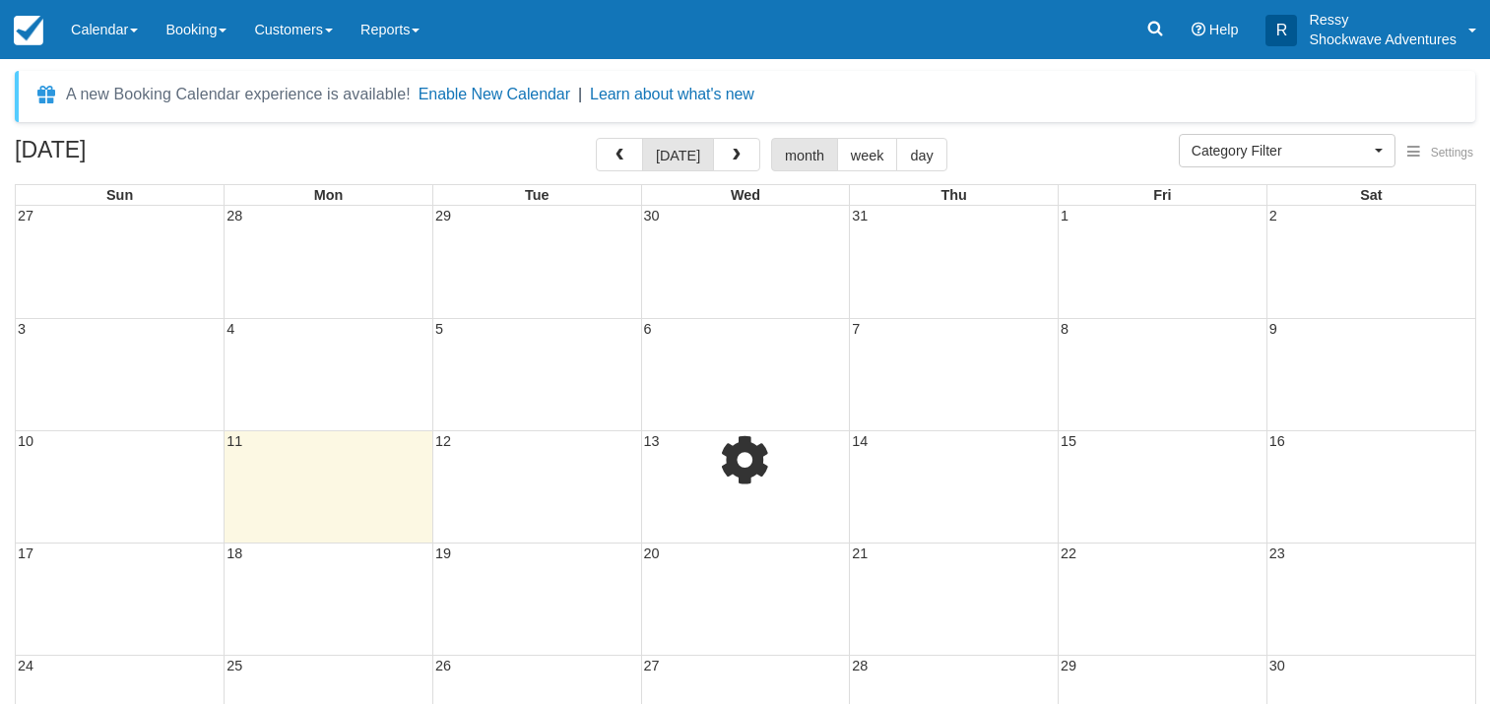
select select
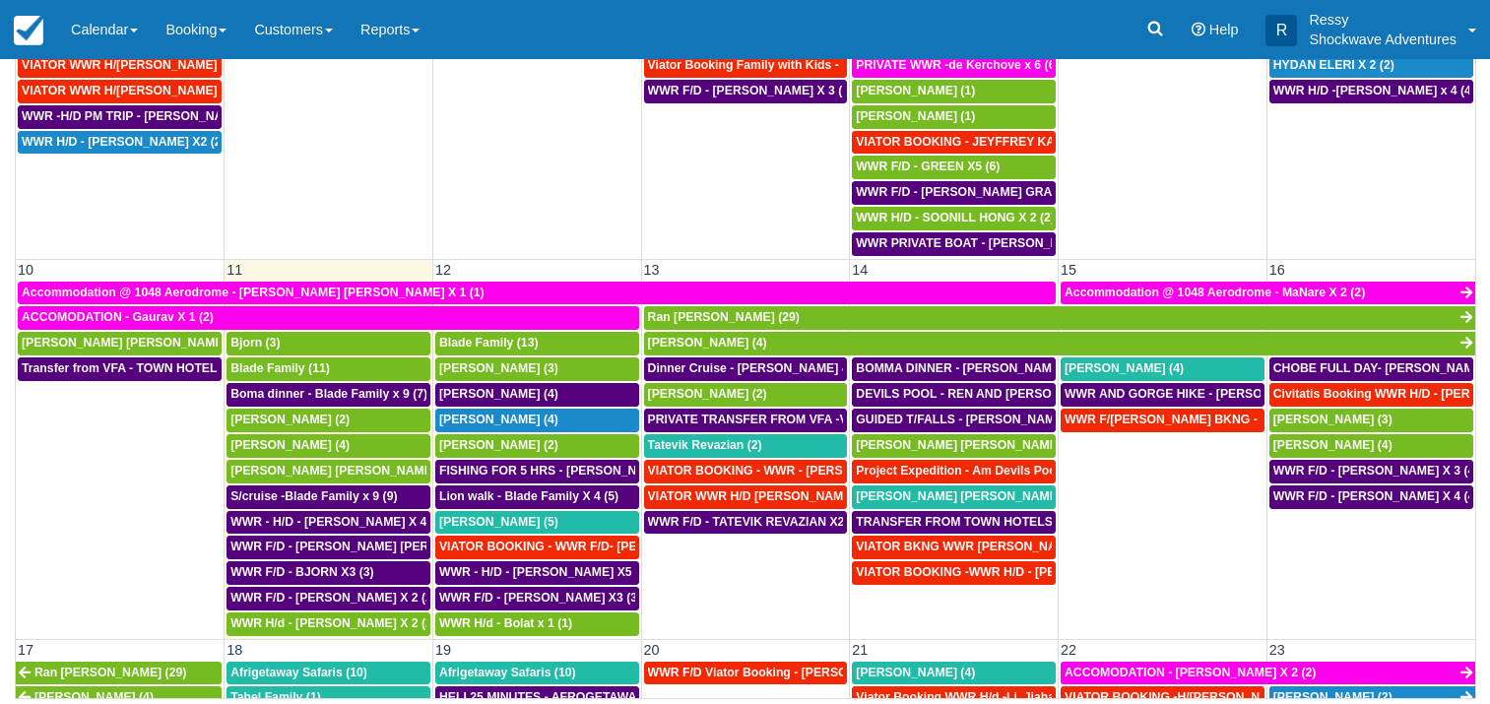
scroll to position [426, 0]
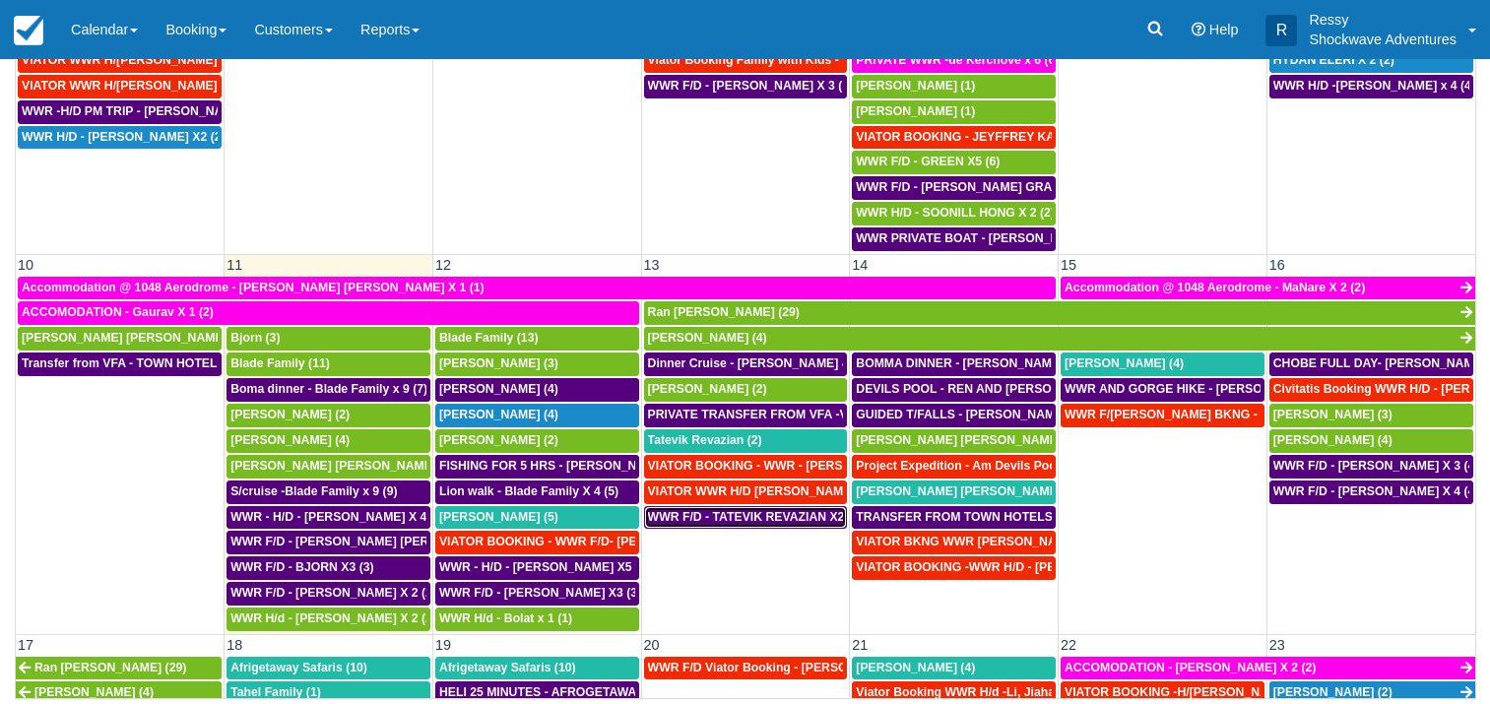
click at [763, 518] on span "WWR F/D - TATEVIK REVAZIAN X2 (2)" at bounding box center [755, 517] width 215 height 14
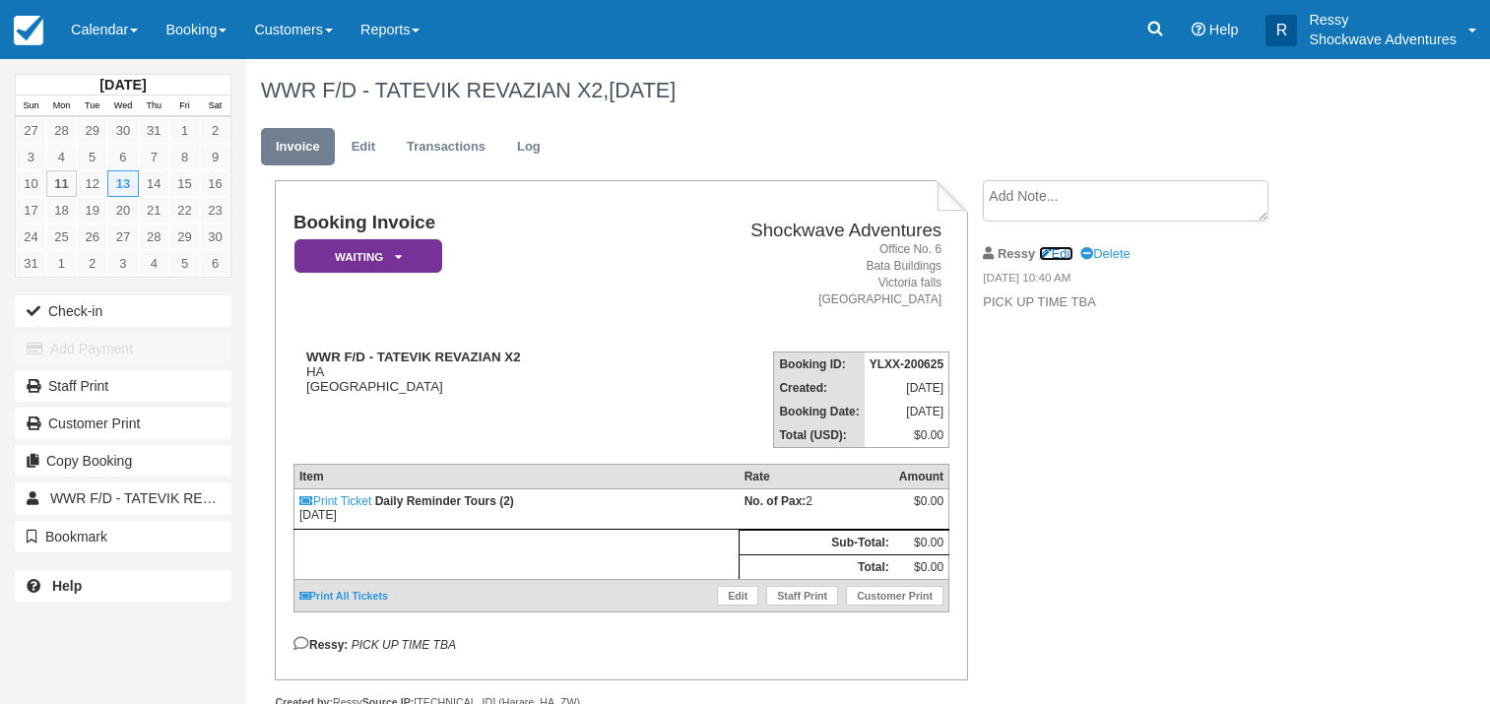
click at [1061, 247] on link "Edit" at bounding box center [1056, 253] width 34 height 15
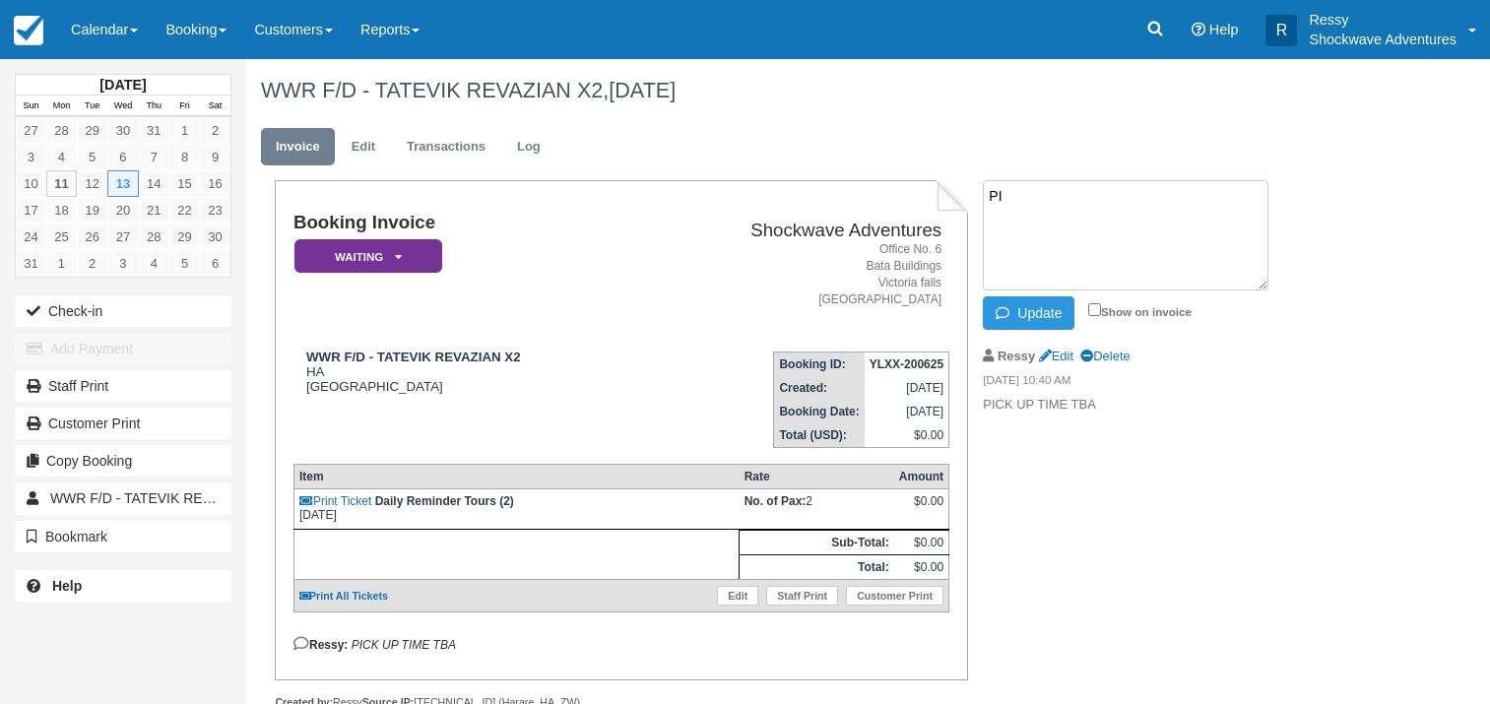
type textarea "P"
paste textarea "0750hrs from Shongwe Lookout ."
type textarea "0750hrs from Shongwe Lookout ."
click at [1098, 307] on input "Show on invoice" at bounding box center [1094, 309] width 13 height 13
checkbox input "true"
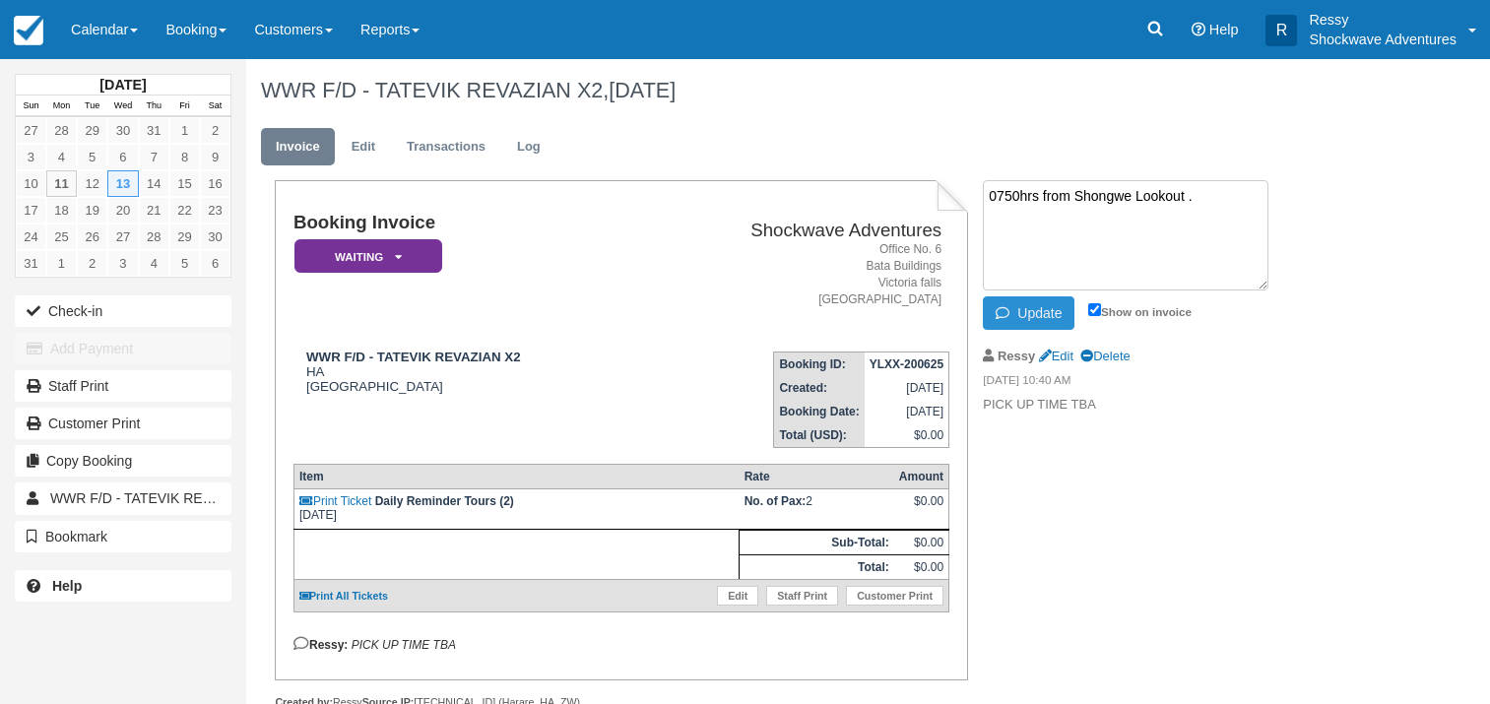
click at [1026, 316] on button "Update" at bounding box center [1029, 312] width 92 height 33
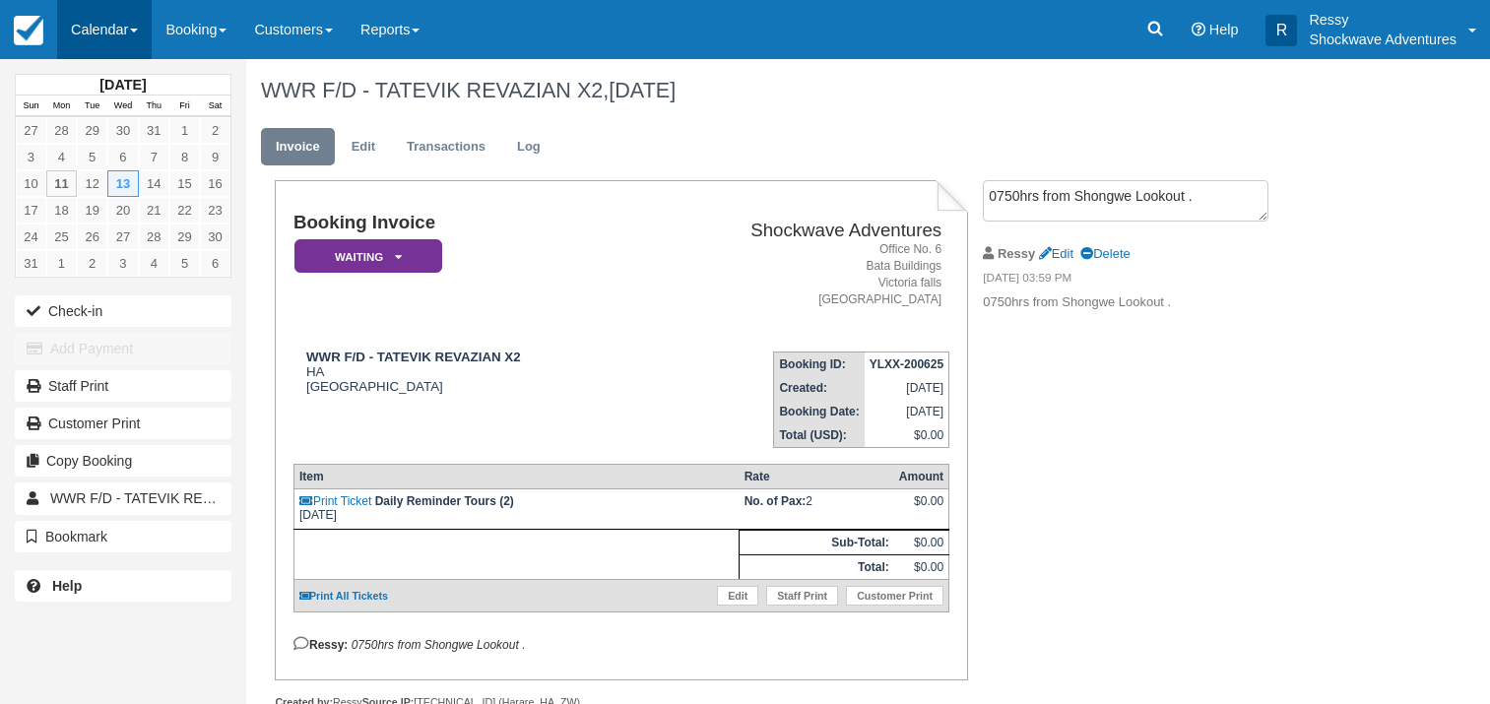
click at [107, 19] on link "Calendar" at bounding box center [104, 29] width 95 height 59
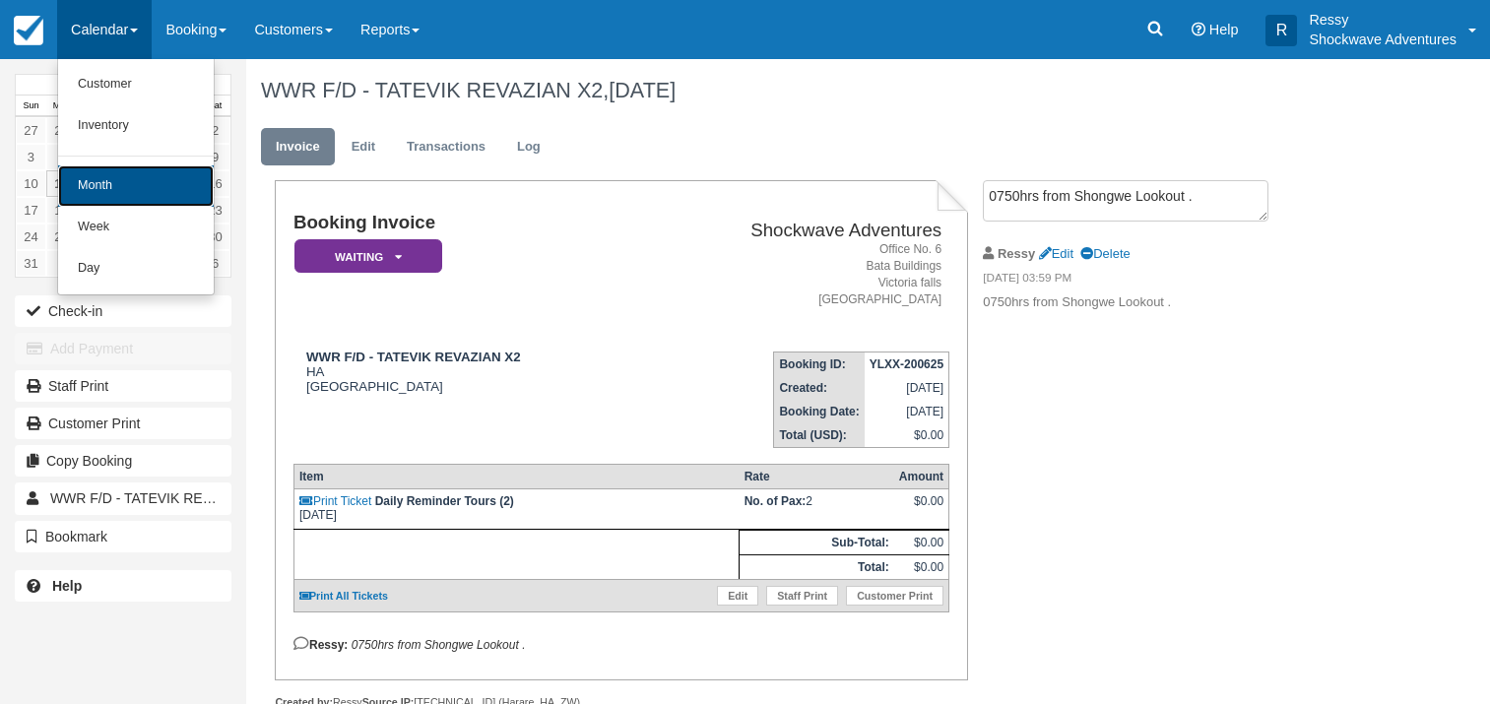
click at [163, 173] on link "Month" at bounding box center [136, 185] width 156 height 41
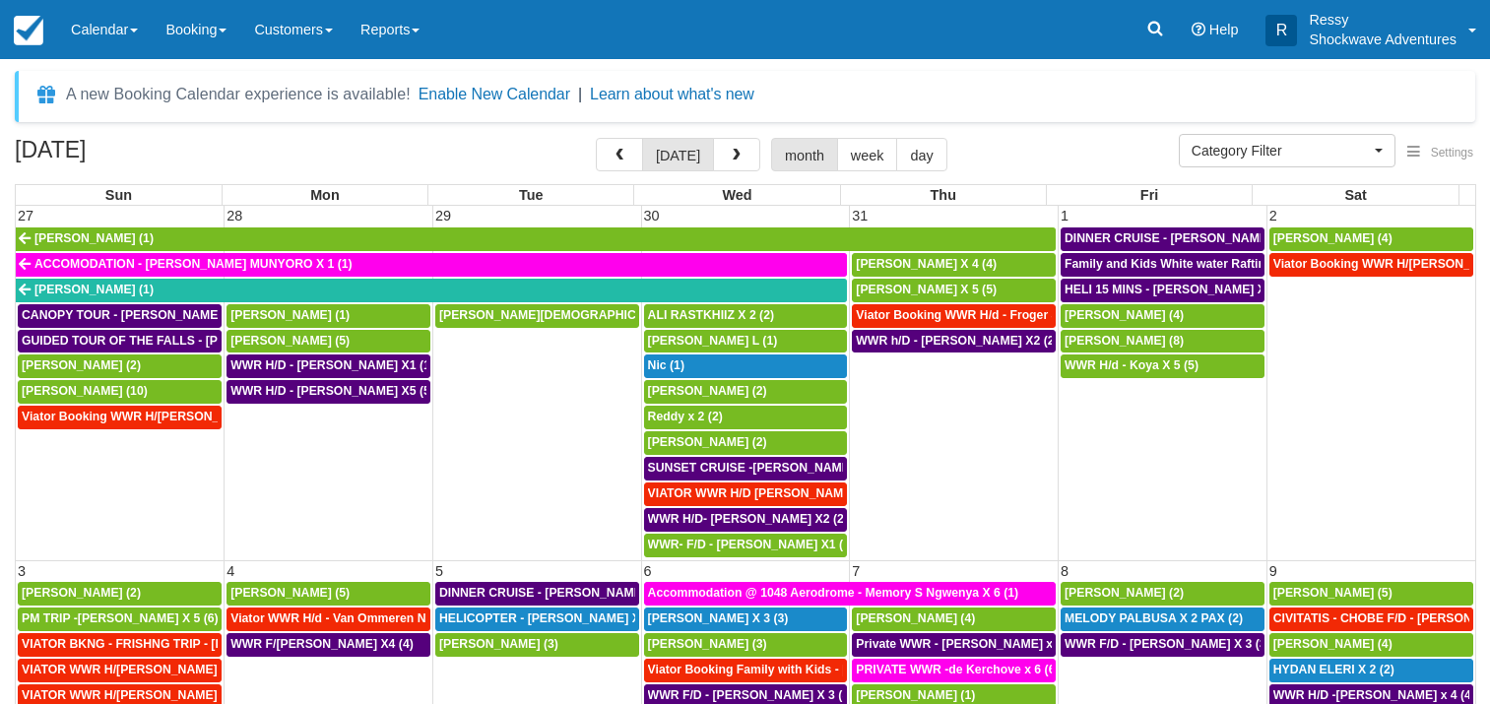
select select
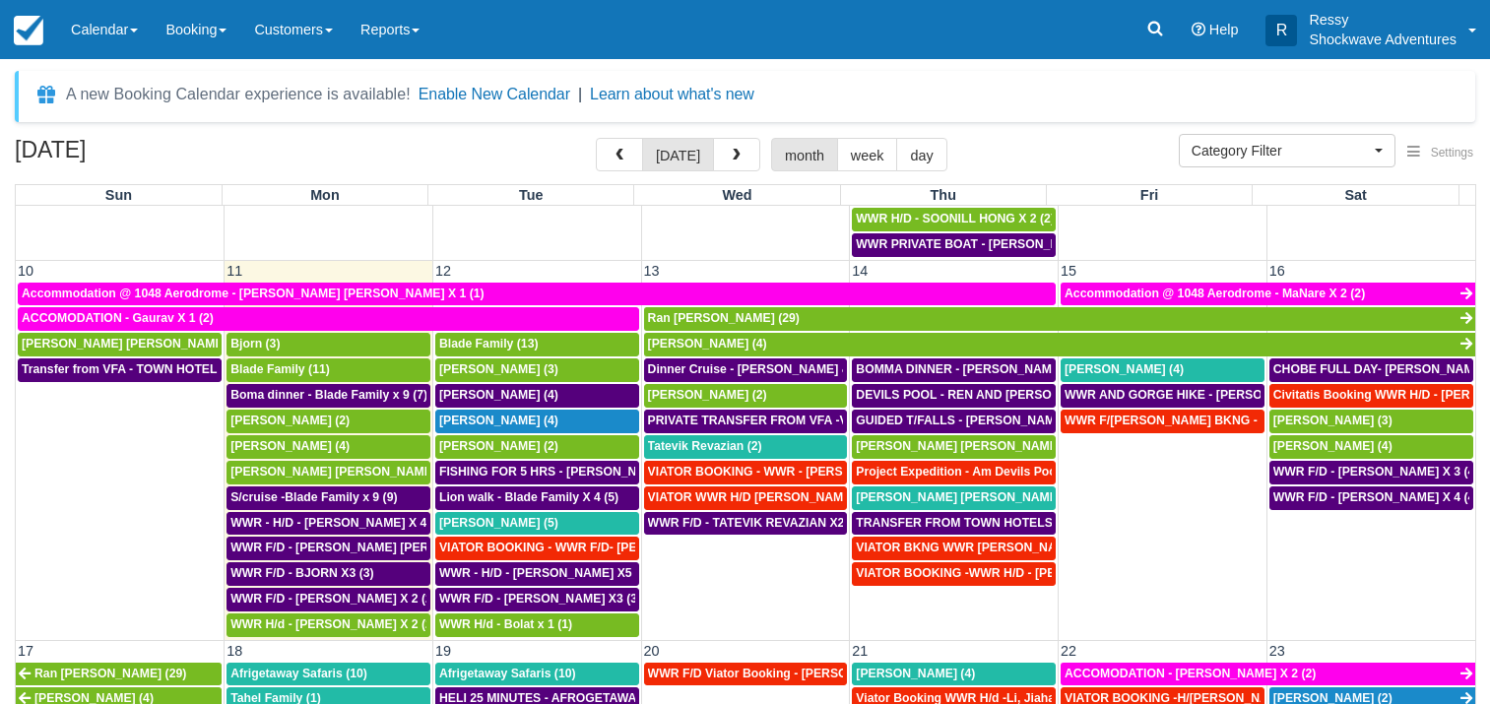
scroll to position [567, 0]
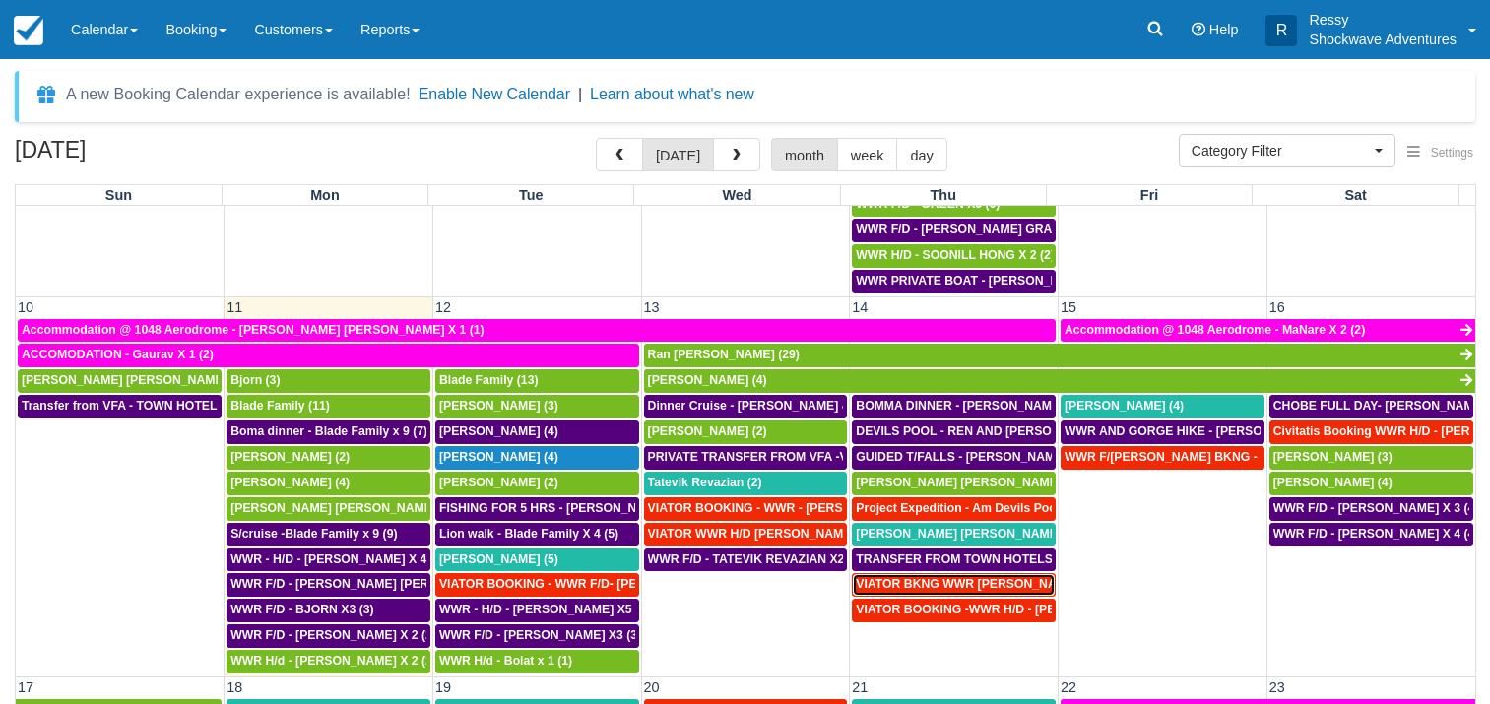
click at [970, 587] on span "VIATOR BKNG WWR Holford, Samantha X 2 (1)" at bounding box center [981, 584] width 250 height 14
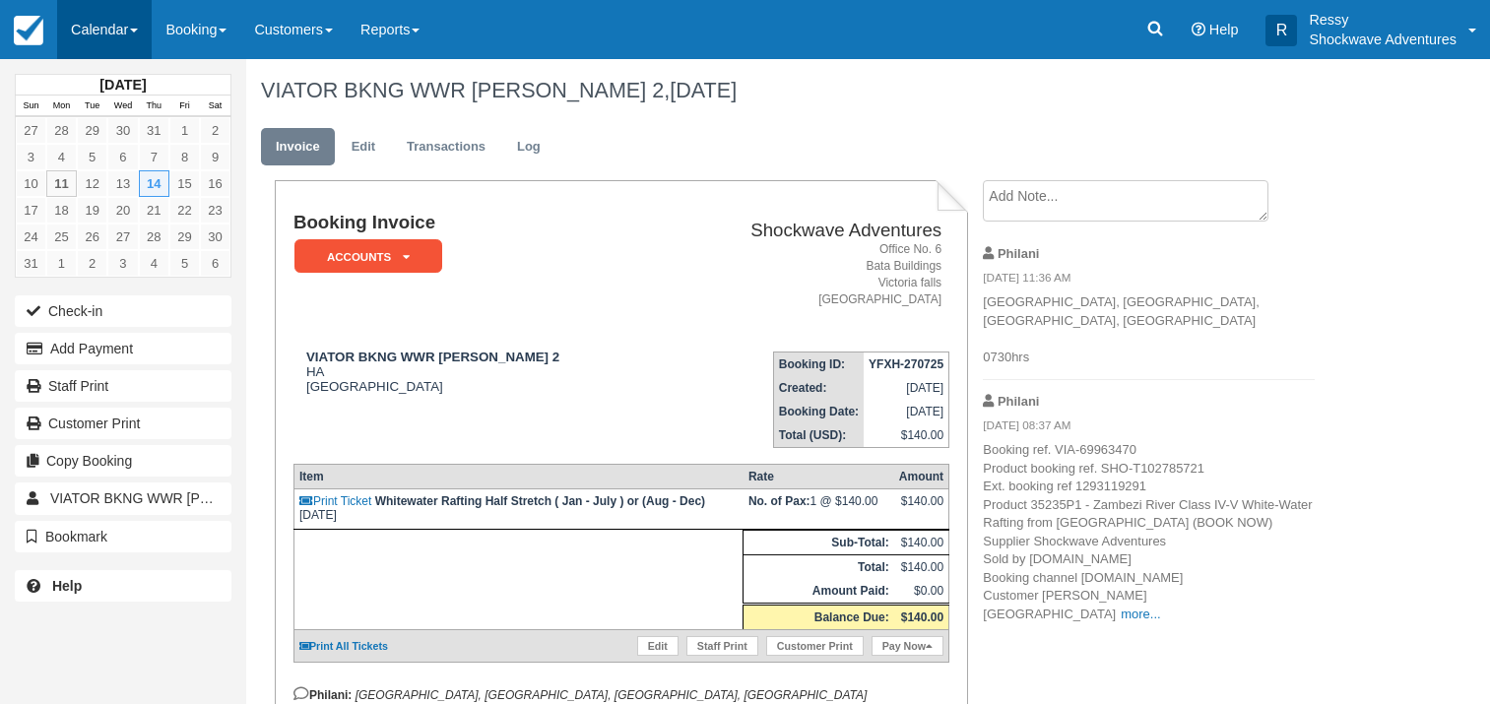
click at [106, 25] on link "Calendar" at bounding box center [104, 29] width 95 height 59
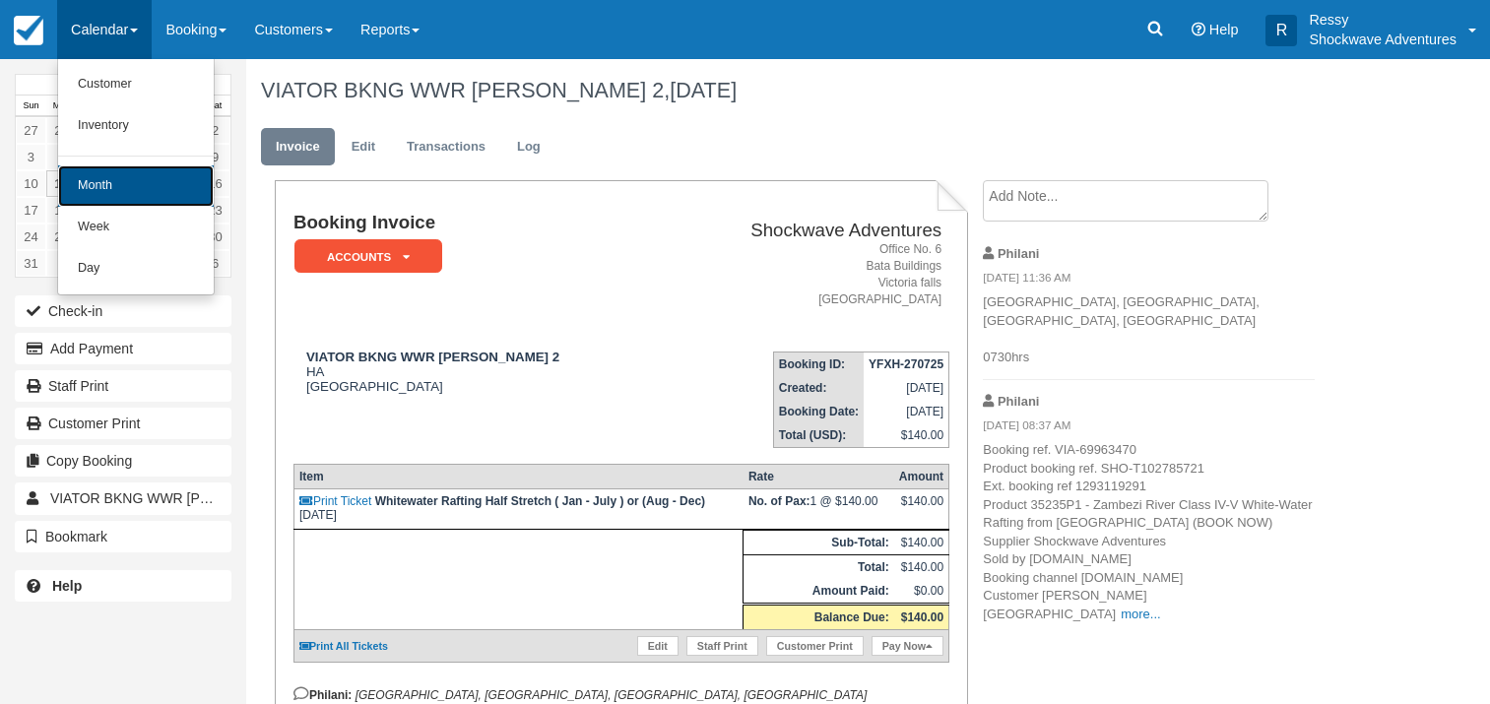
click at [124, 184] on link "Month" at bounding box center [136, 185] width 156 height 41
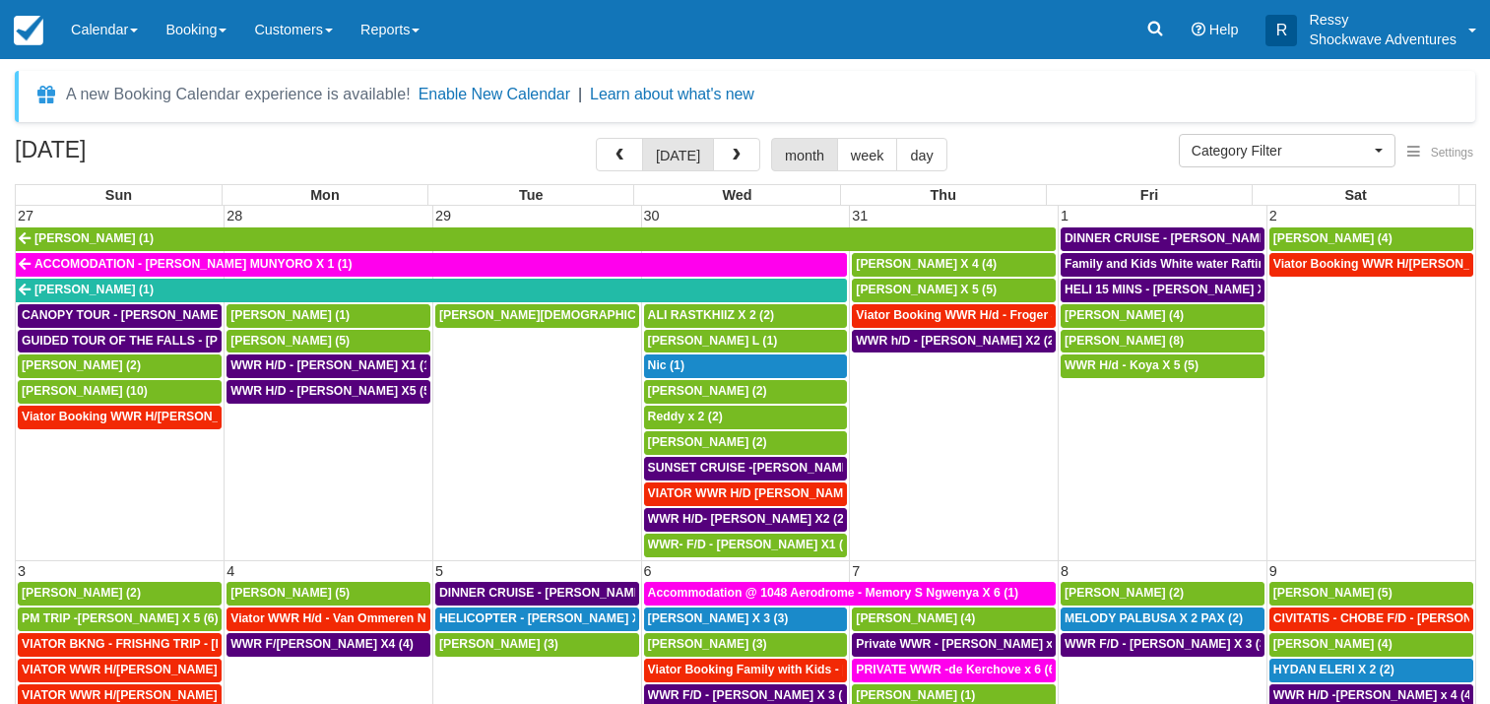
select select
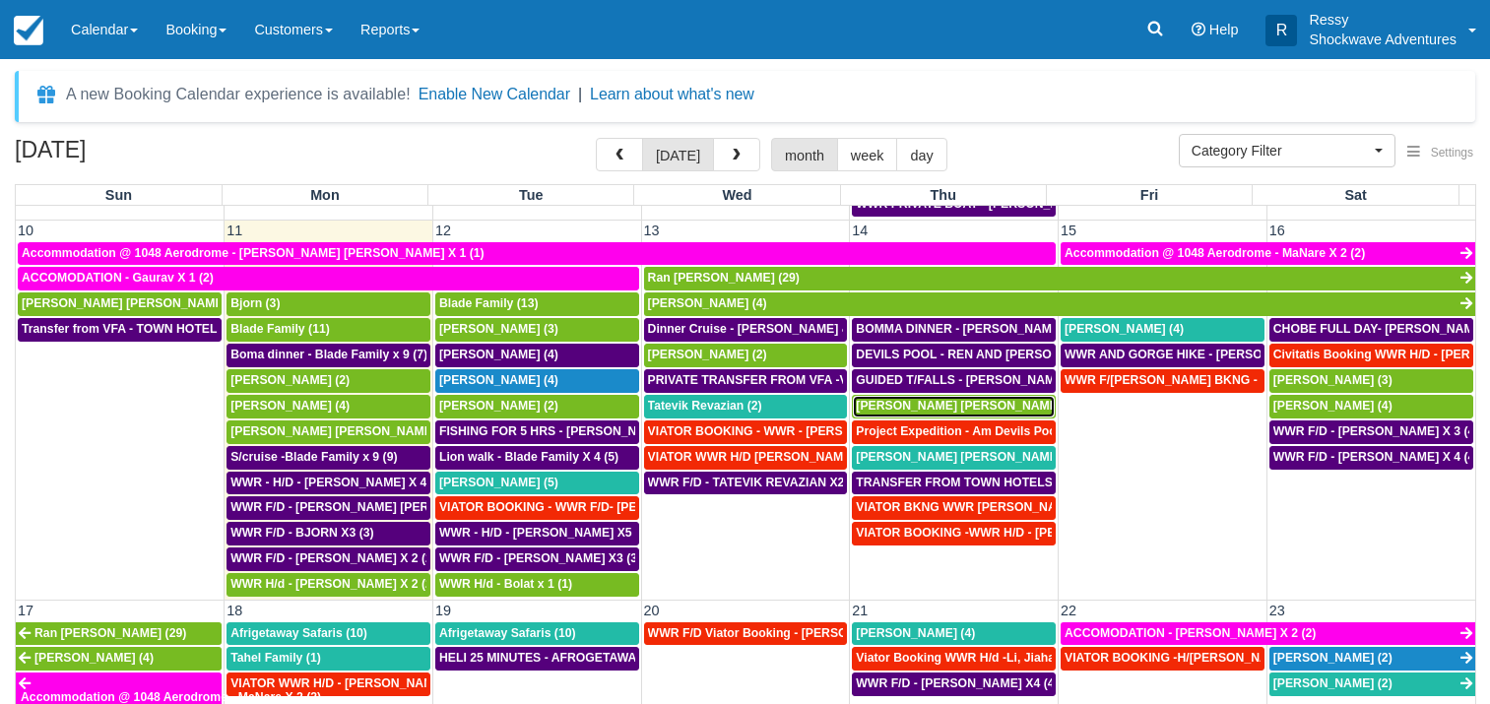
click at [924, 405] on span "Kari Timo Kalervo (2)" at bounding box center [968, 406] width 224 height 14
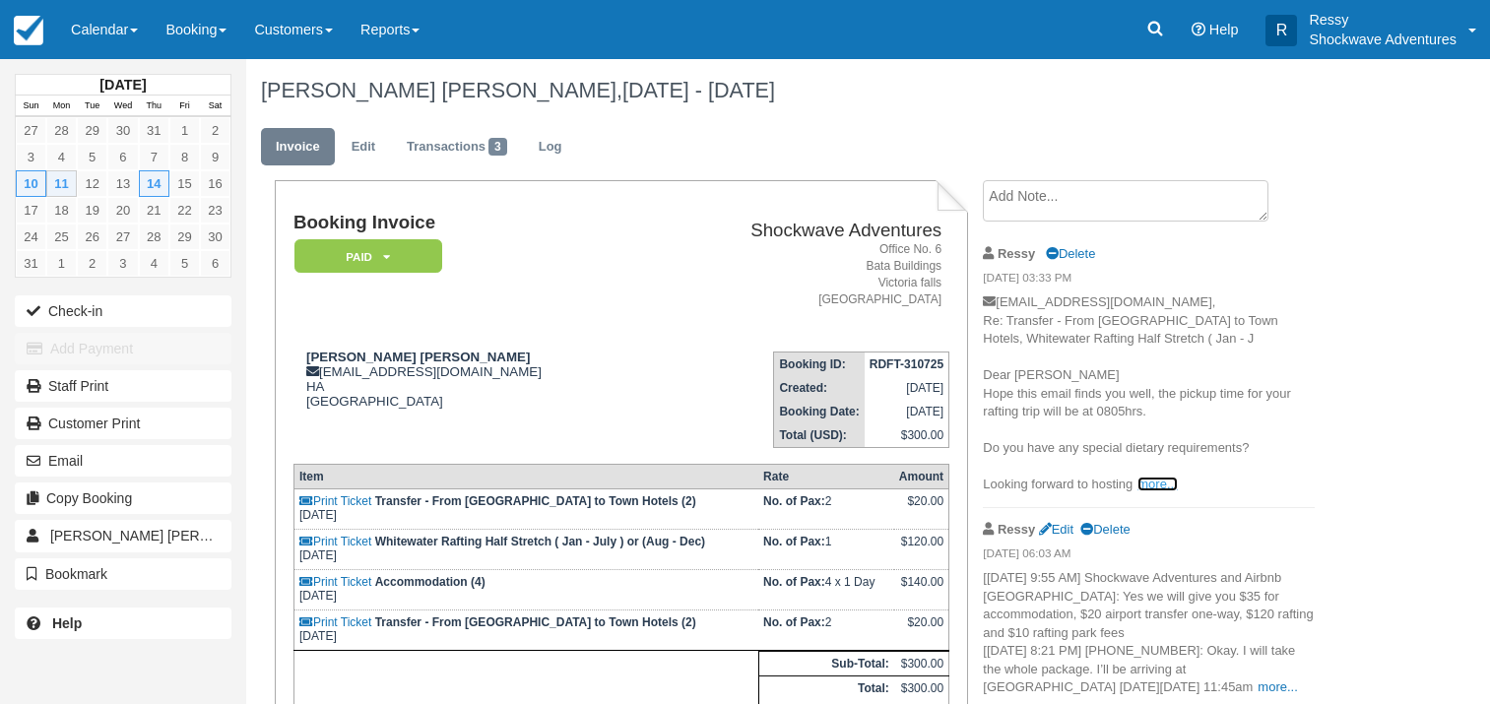
click at [1165, 481] on link "more..." at bounding box center [1157, 484] width 39 height 15
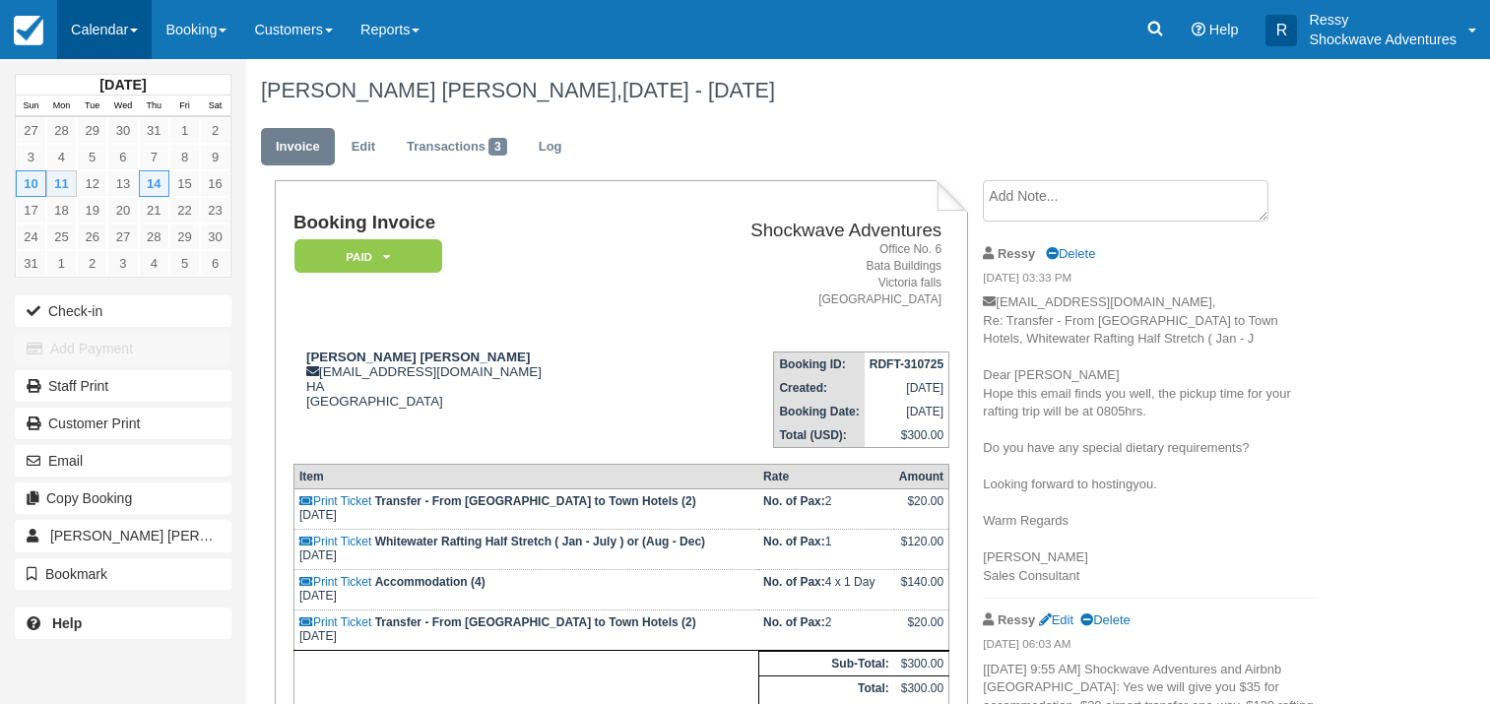
click at [131, 21] on link "Calendar" at bounding box center [104, 29] width 95 height 59
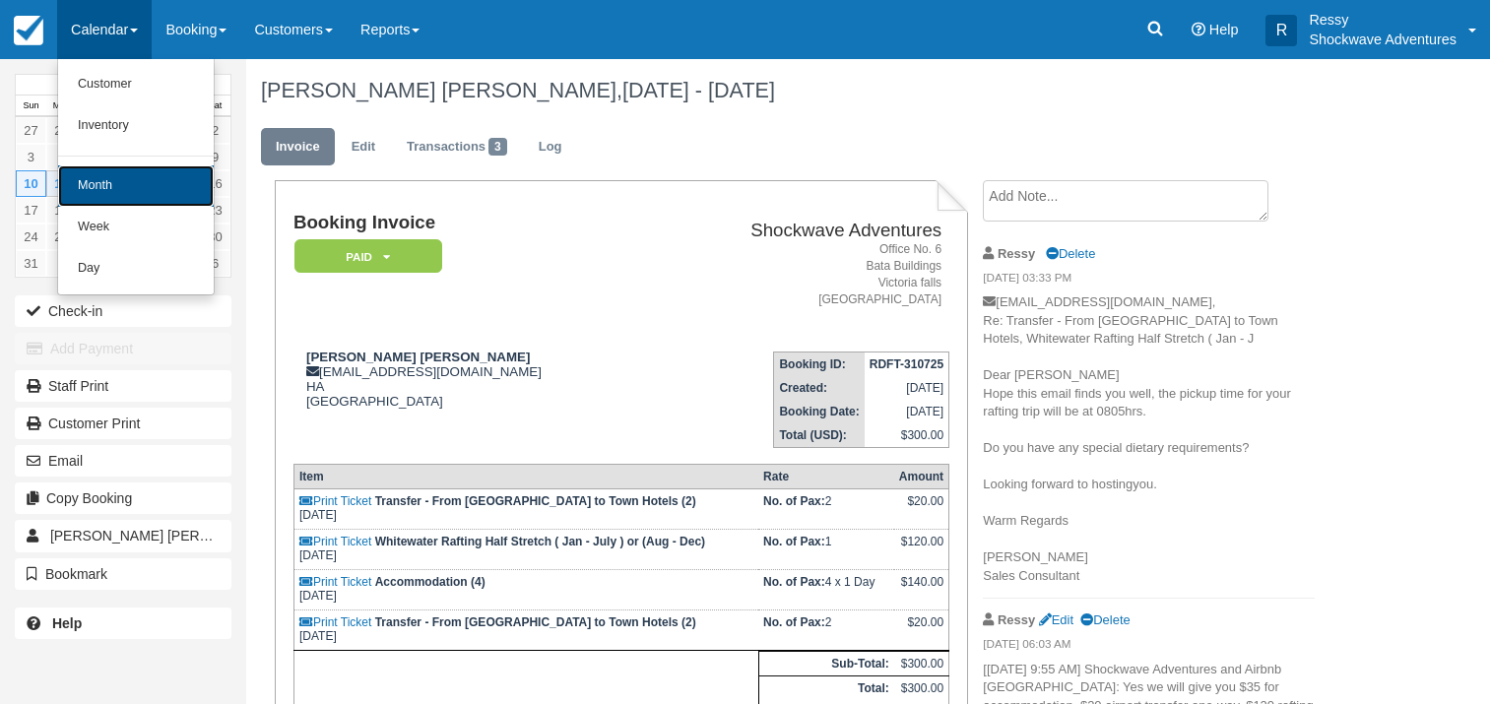
click at [160, 187] on link "Month" at bounding box center [136, 185] width 156 height 41
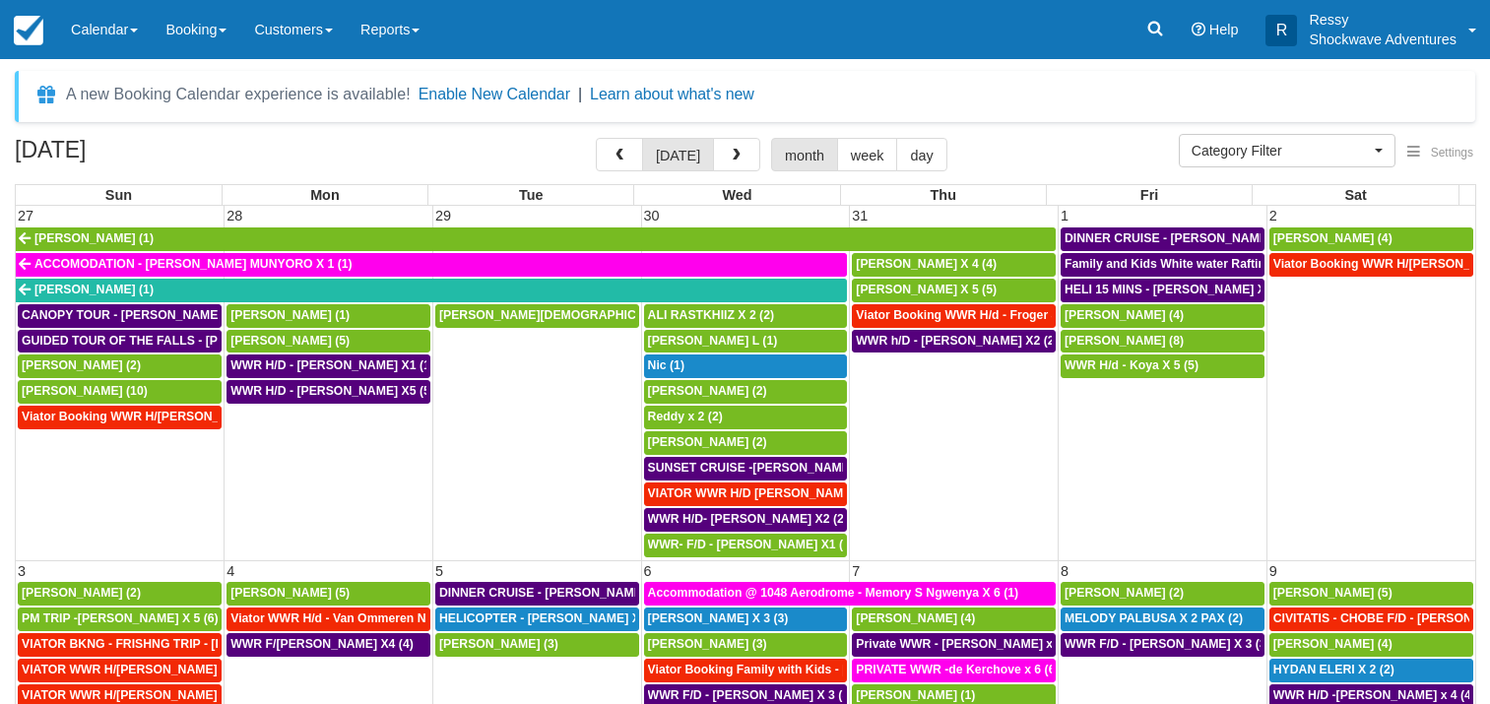
select select
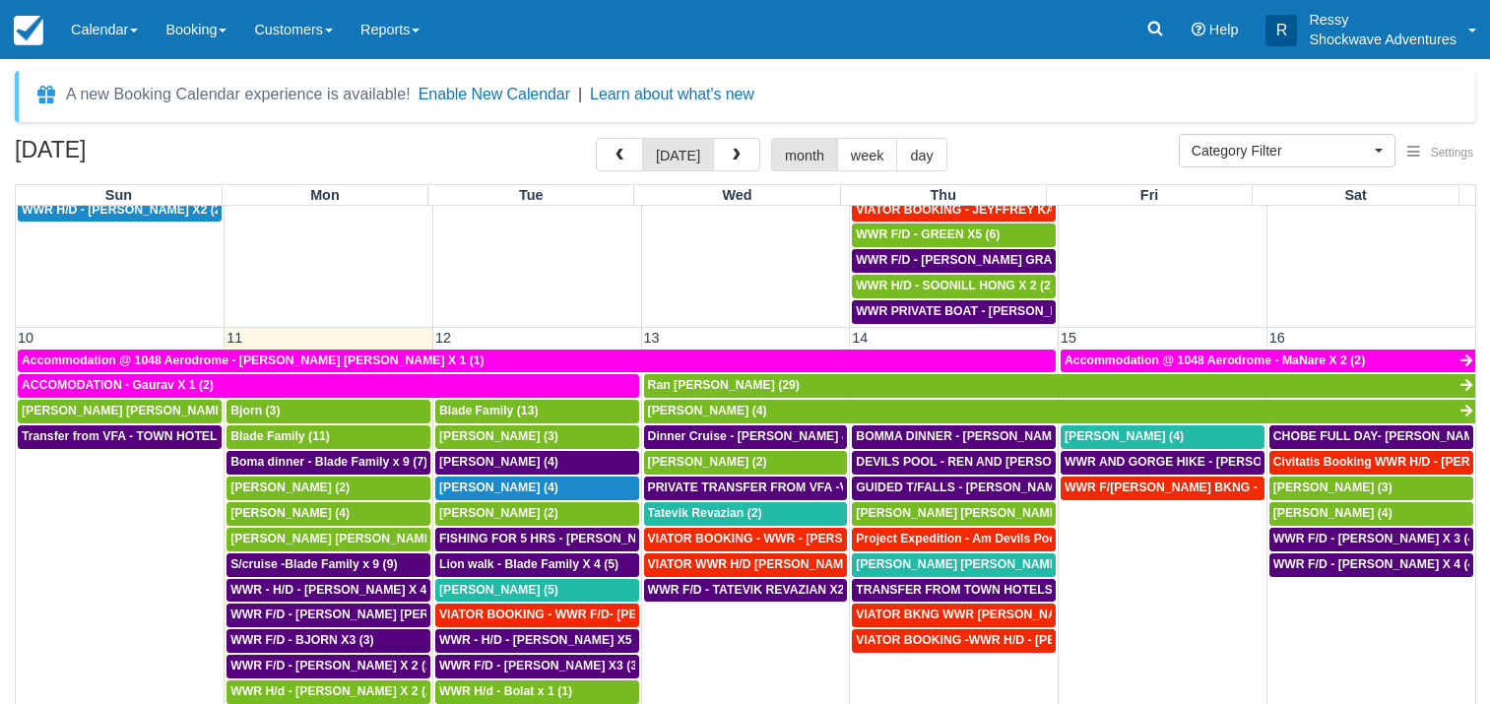
scroll to position [644, 0]
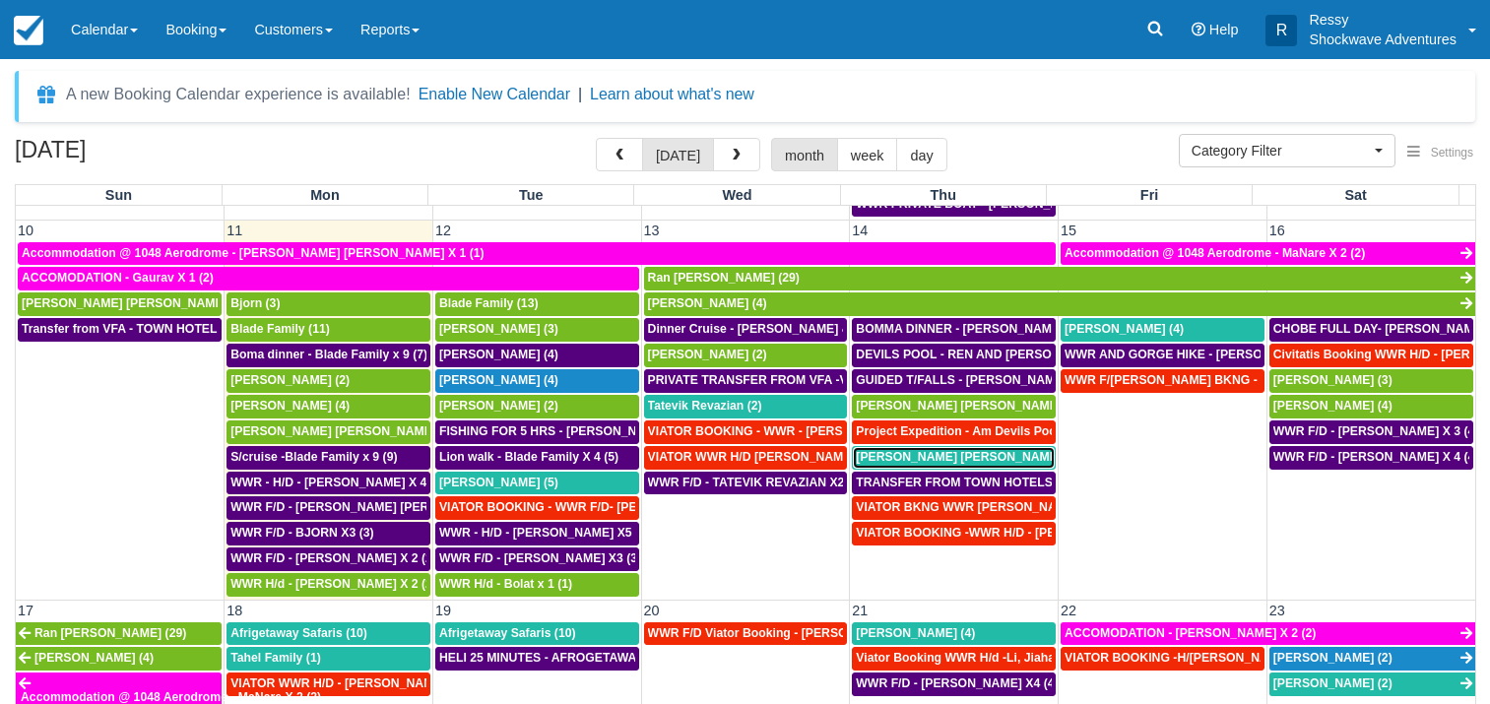
click at [965, 456] on span "Simon Edwin Neuhoff (4)" at bounding box center [968, 457] width 224 height 14
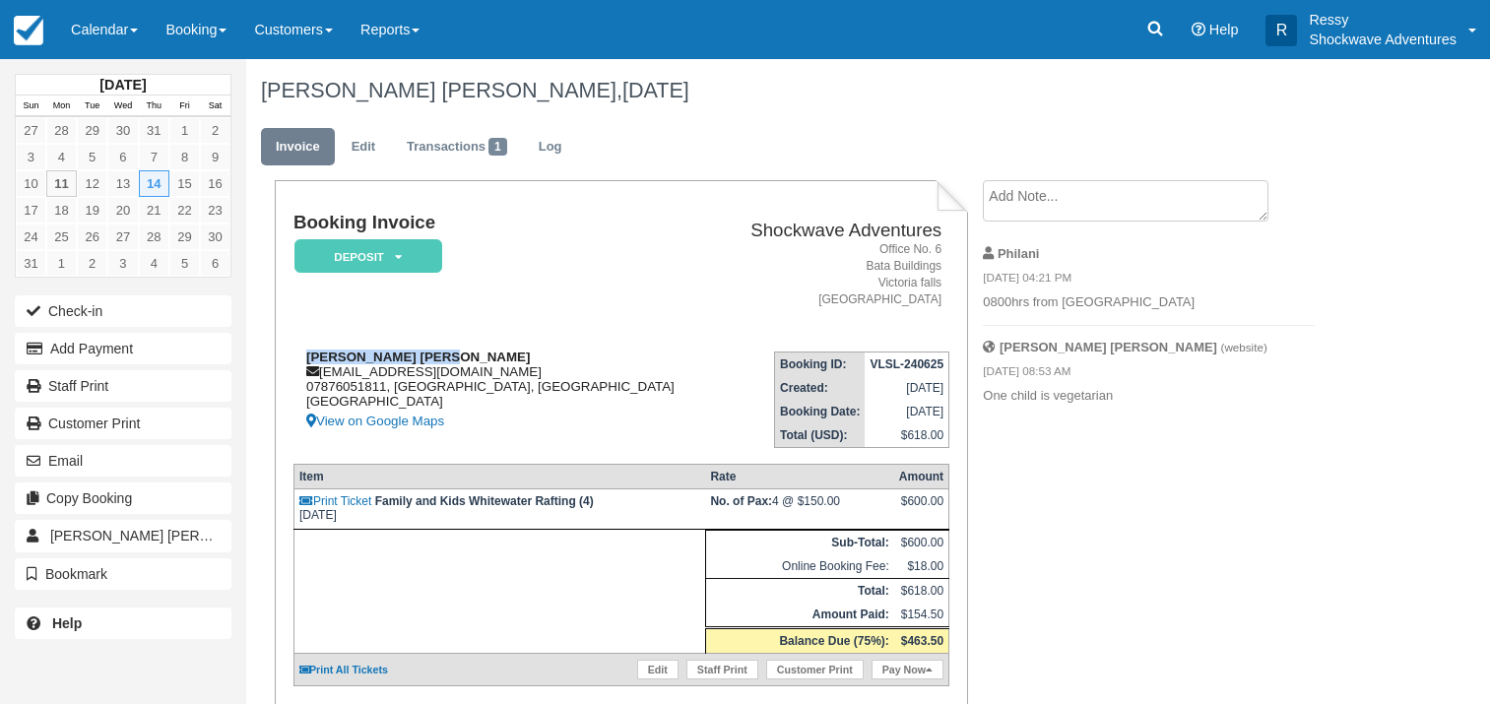
drag, startPoint x: 302, startPoint y: 353, endPoint x: 483, endPoint y: 363, distance: 180.6
click at [483, 363] on div "[PERSON_NAME] [PERSON_NAME] [EMAIL_ADDRESS][DOMAIN_NAME] 07876051811, [GEOGRAPH…" at bounding box center [507, 392] width 426 height 84
copy strong "[PERSON_NAME] [PERSON_NAME]"
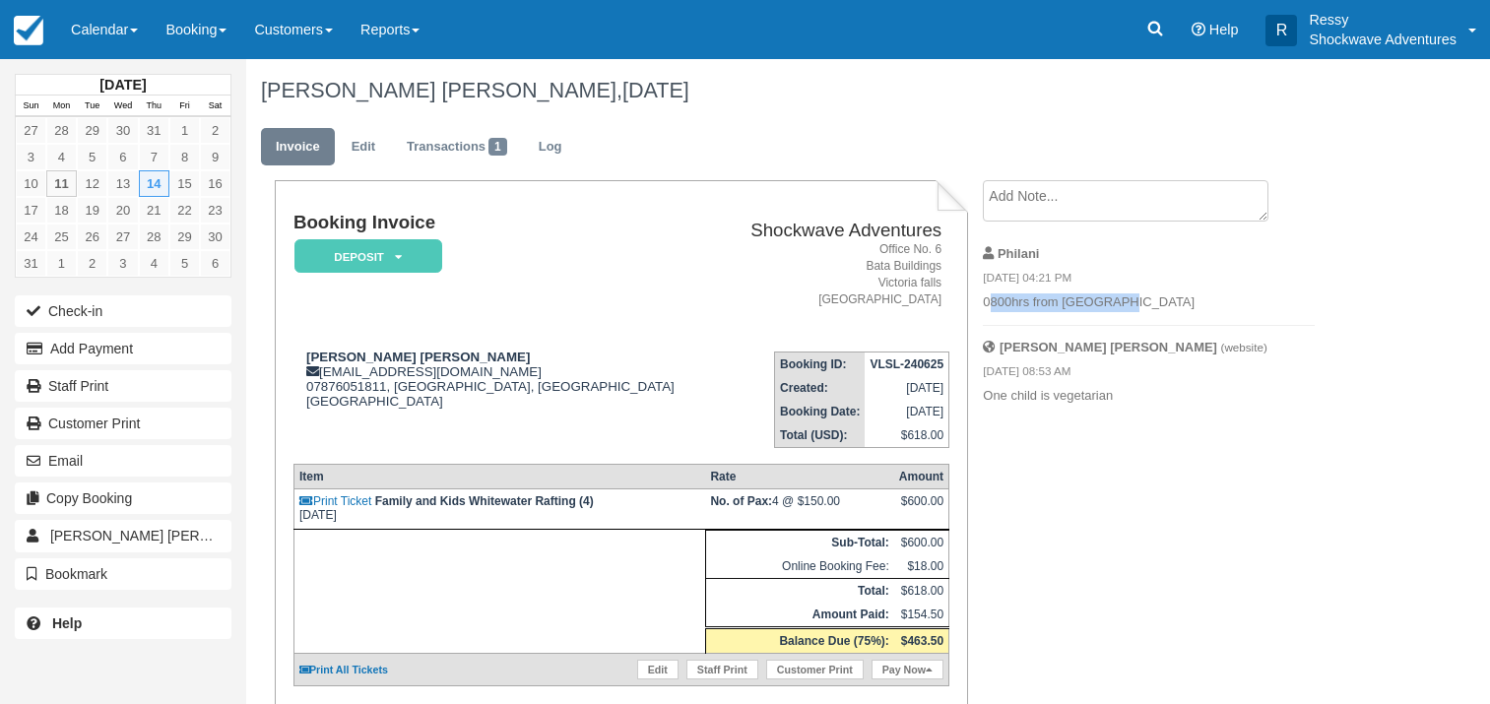
drag, startPoint x: 988, startPoint y: 295, endPoint x: 1145, endPoint y: 302, distance: 156.8
click at [1147, 302] on p "0800hrs from [GEOGRAPHIC_DATA]" at bounding box center [1149, 303] width 332 height 19
click at [1144, 302] on p "0800hrs from [GEOGRAPHIC_DATA]" at bounding box center [1149, 303] width 332 height 19
drag, startPoint x: 982, startPoint y: 300, endPoint x: 1126, endPoint y: 315, distance: 144.6
click at [1126, 315] on div "Create Show on invoice Philani 08/08/25 04:21 PM 0800hrs from Rest Camp Simon E…" at bounding box center [1148, 298] width 361 height 237
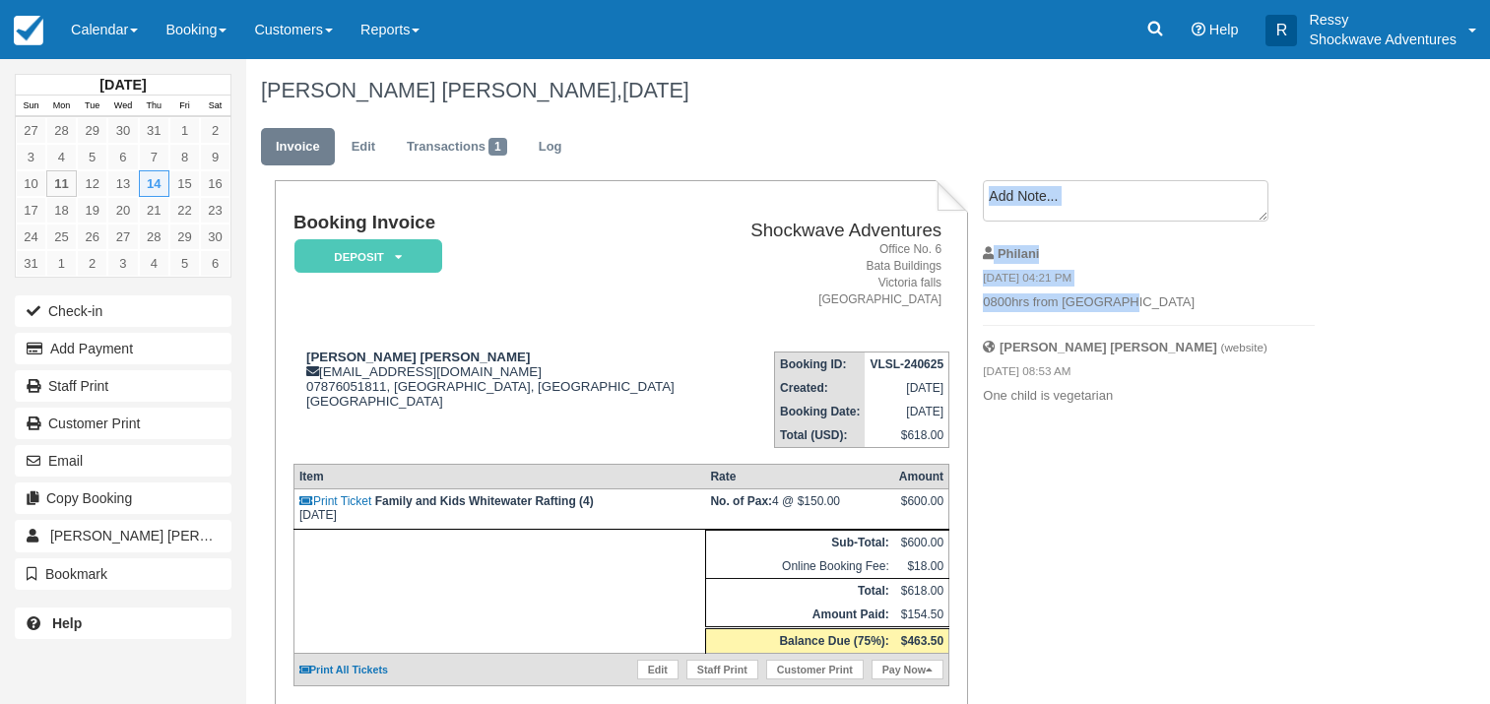
click at [1081, 310] on li "Philani 08/08/25 04:21 PM 0800hrs from Rest Camp" at bounding box center [1149, 279] width 332 height 94
drag, startPoint x: 985, startPoint y: 295, endPoint x: 1132, endPoint y: 315, distance: 148.1
click at [1132, 315] on li "Philani 08/08/25 04:21 PM 0800hrs from Rest Camp" at bounding box center [1149, 279] width 332 height 94
copy p "0800hrs from [GEOGRAPHIC_DATA]"
click at [124, 14] on link "Calendar" at bounding box center [104, 29] width 95 height 59
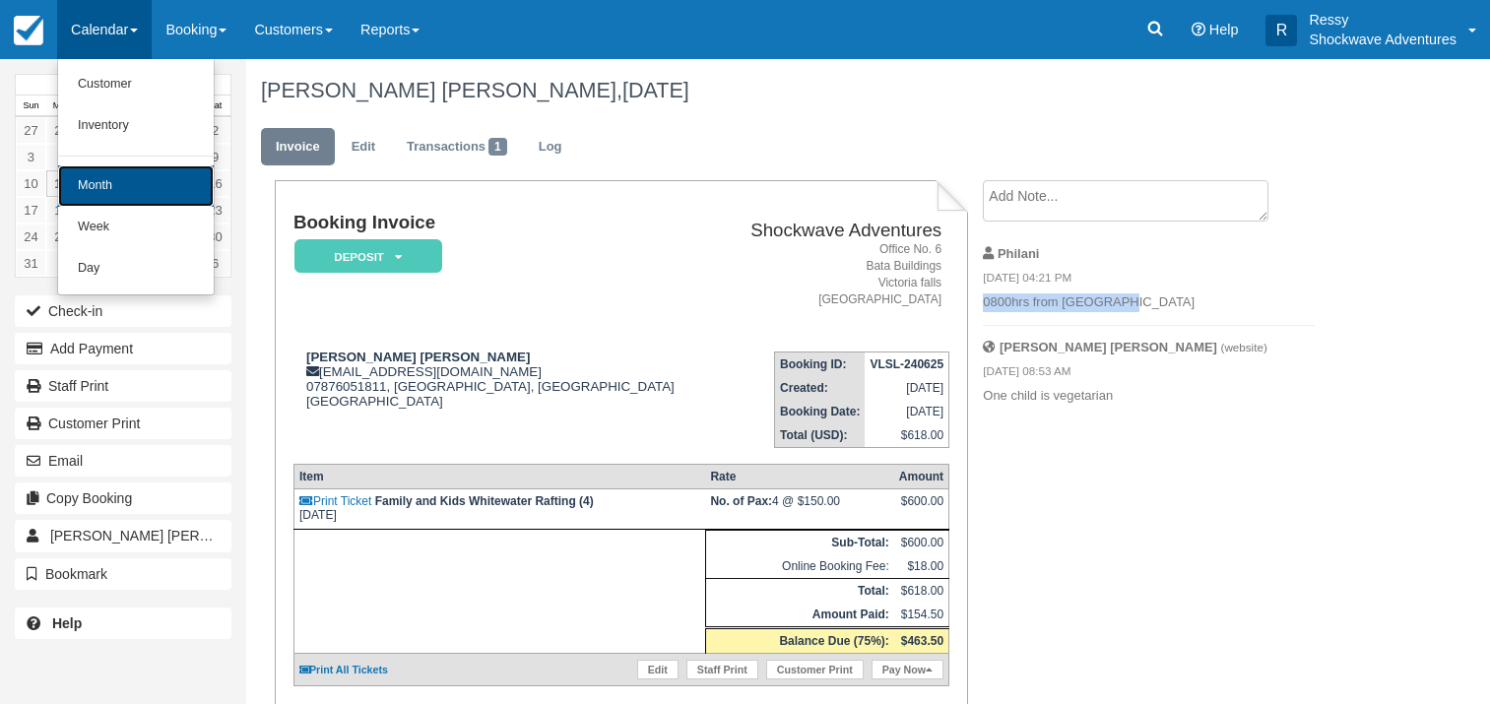
click at [146, 170] on link "Month" at bounding box center [136, 185] width 156 height 41
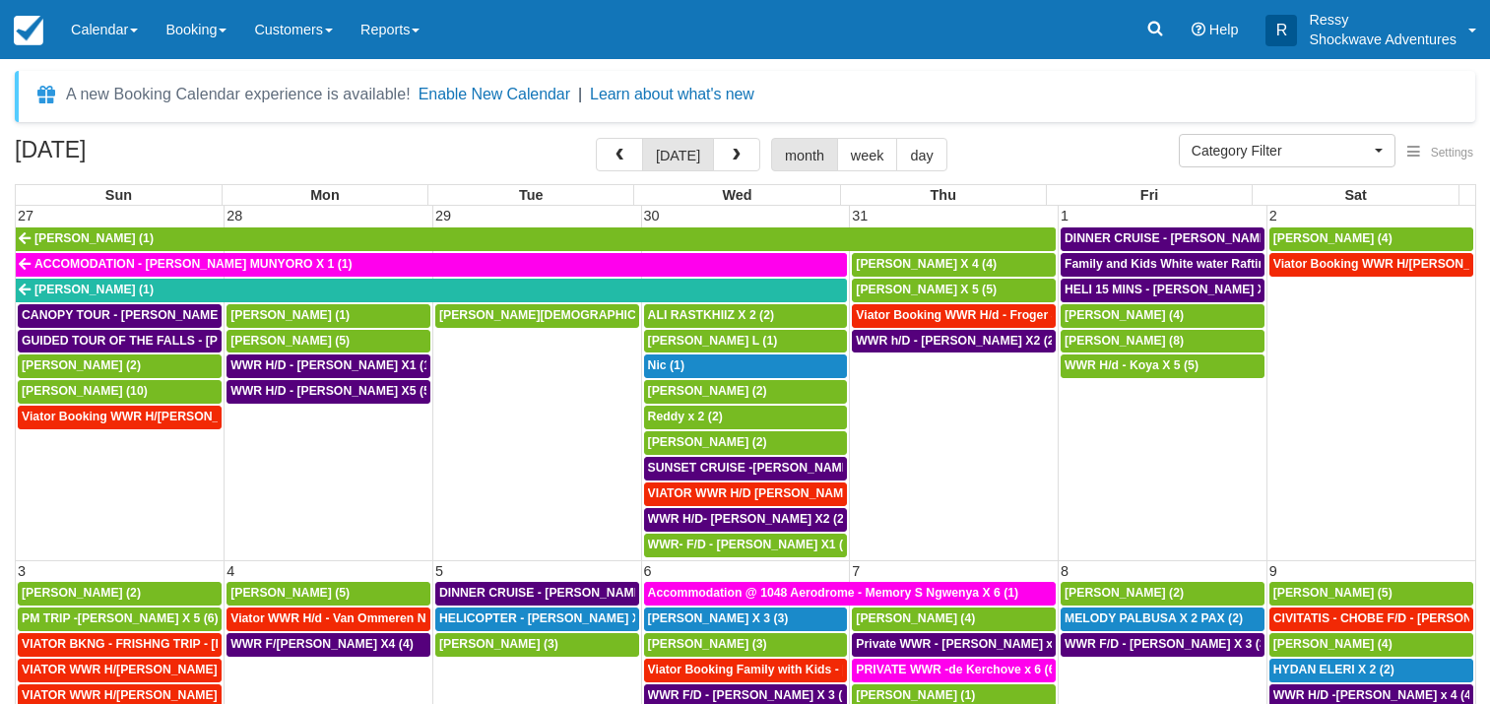
select select
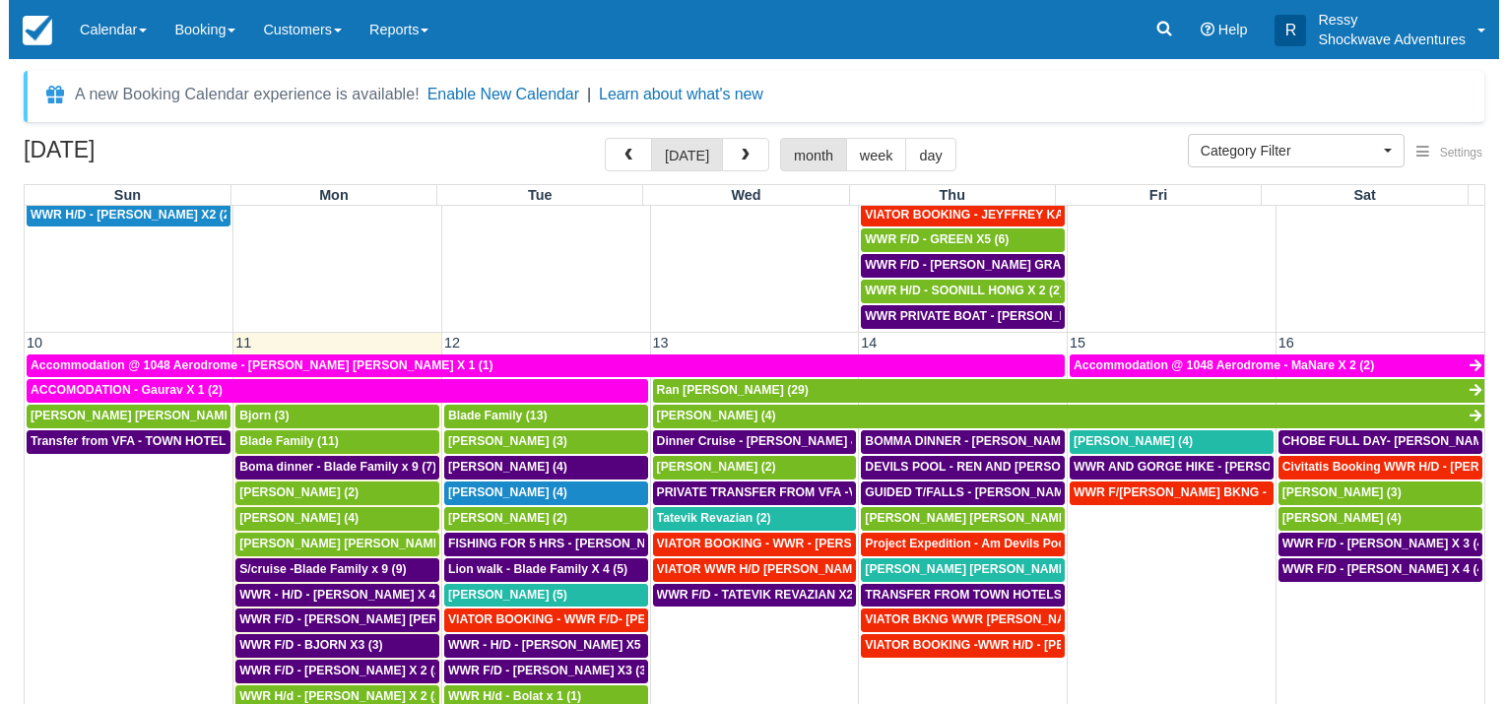
scroll to position [644, 0]
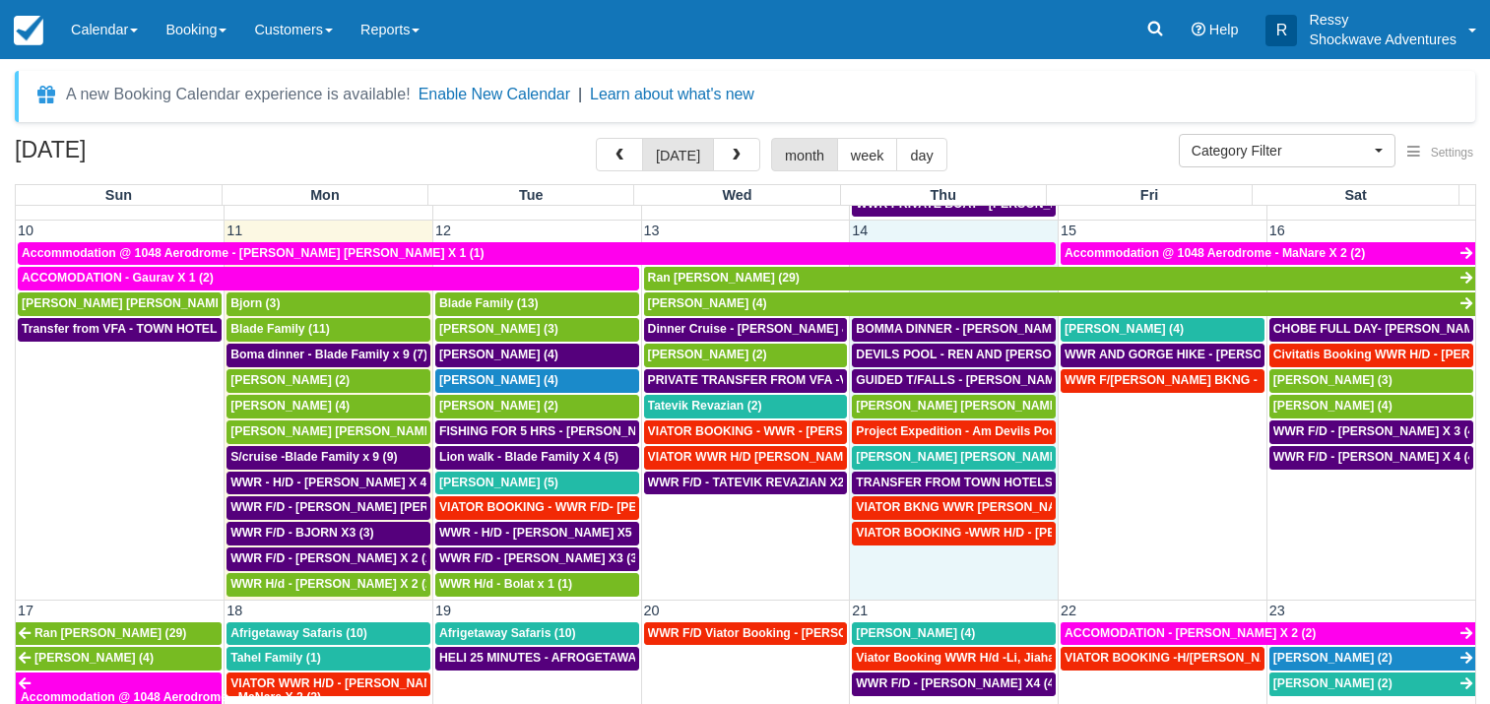
click at [953, 573] on td "VIATOR BOOKING -WWR H/D - JACQUELINE DOUNG X1 (1)" at bounding box center [954, 559] width 209 height 77
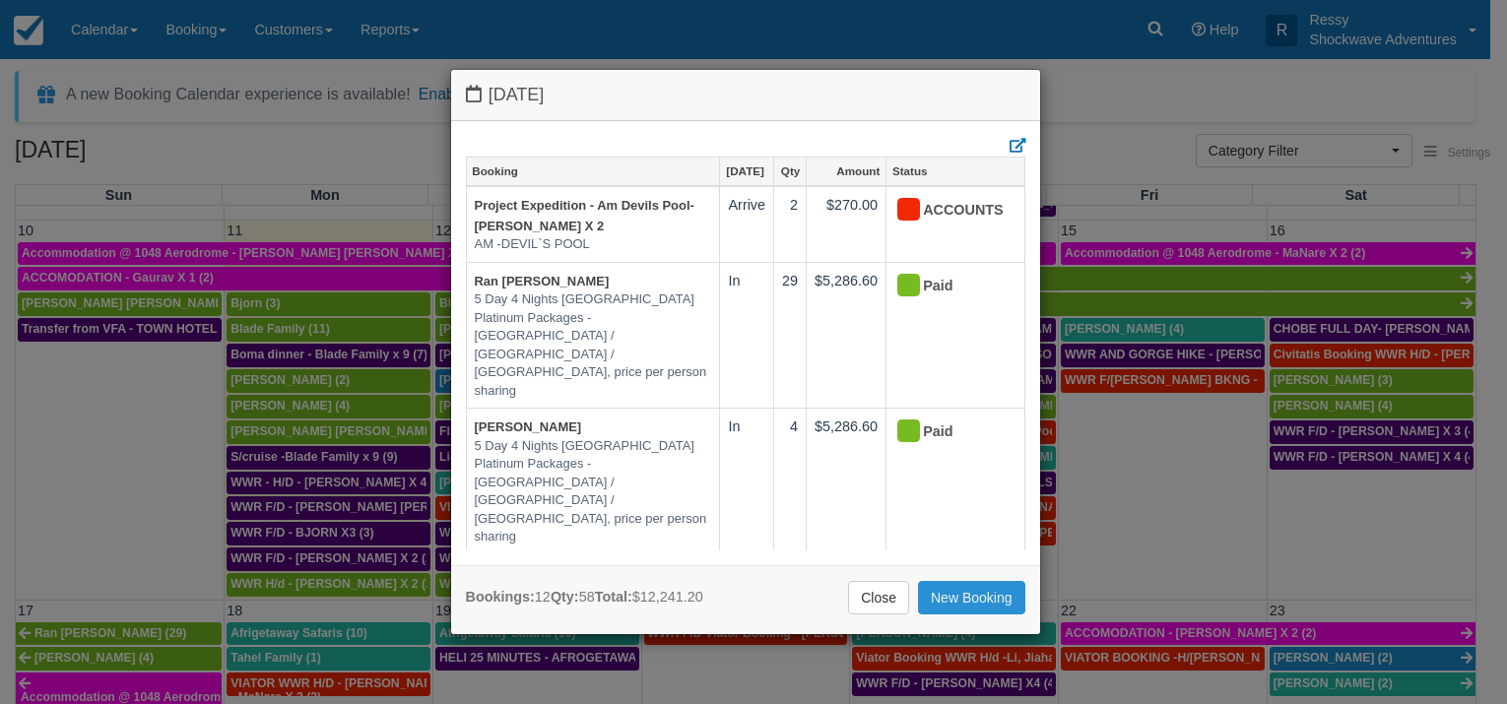
drag, startPoint x: 967, startPoint y: 589, endPoint x: 1159, endPoint y: 640, distance: 198.8
click at [975, 589] on link "New Booking" at bounding box center [971, 597] width 107 height 33
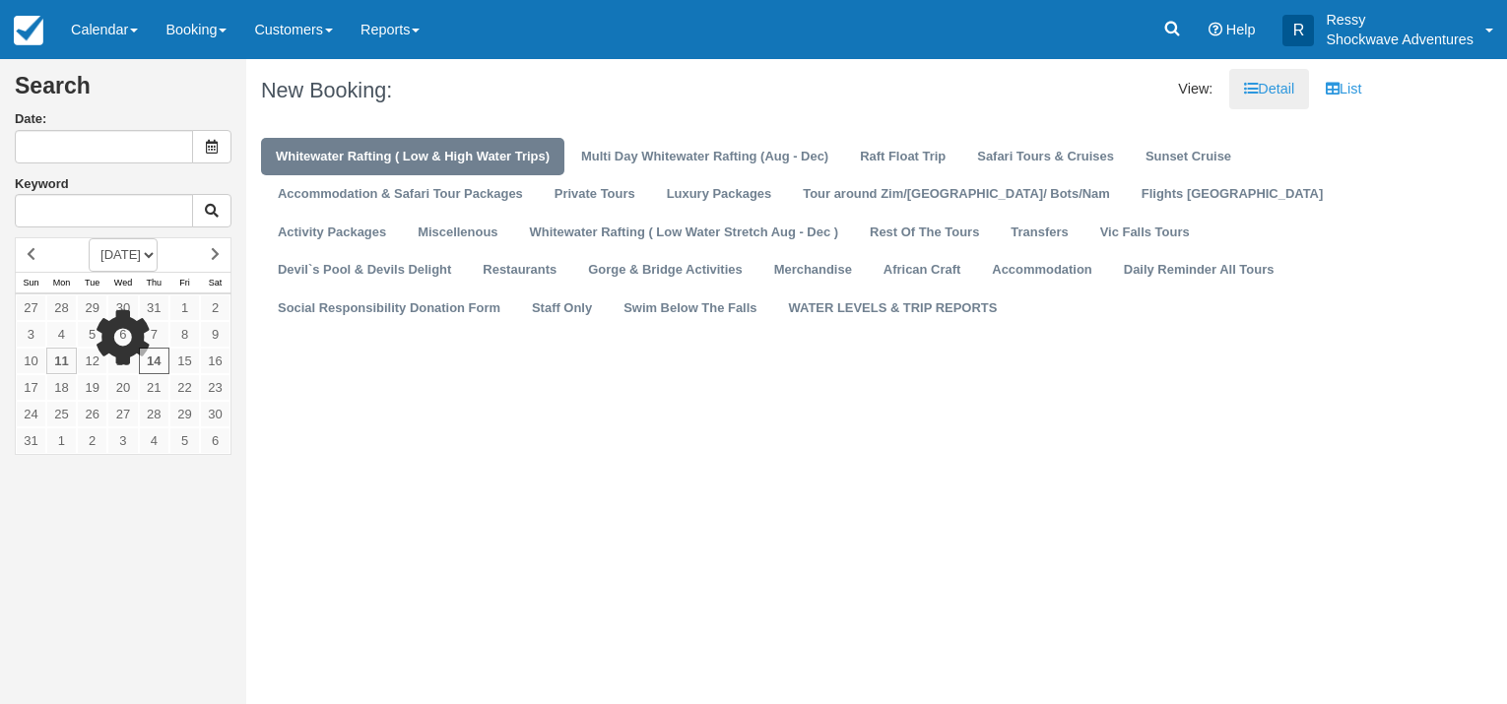
type input "[DATE]"
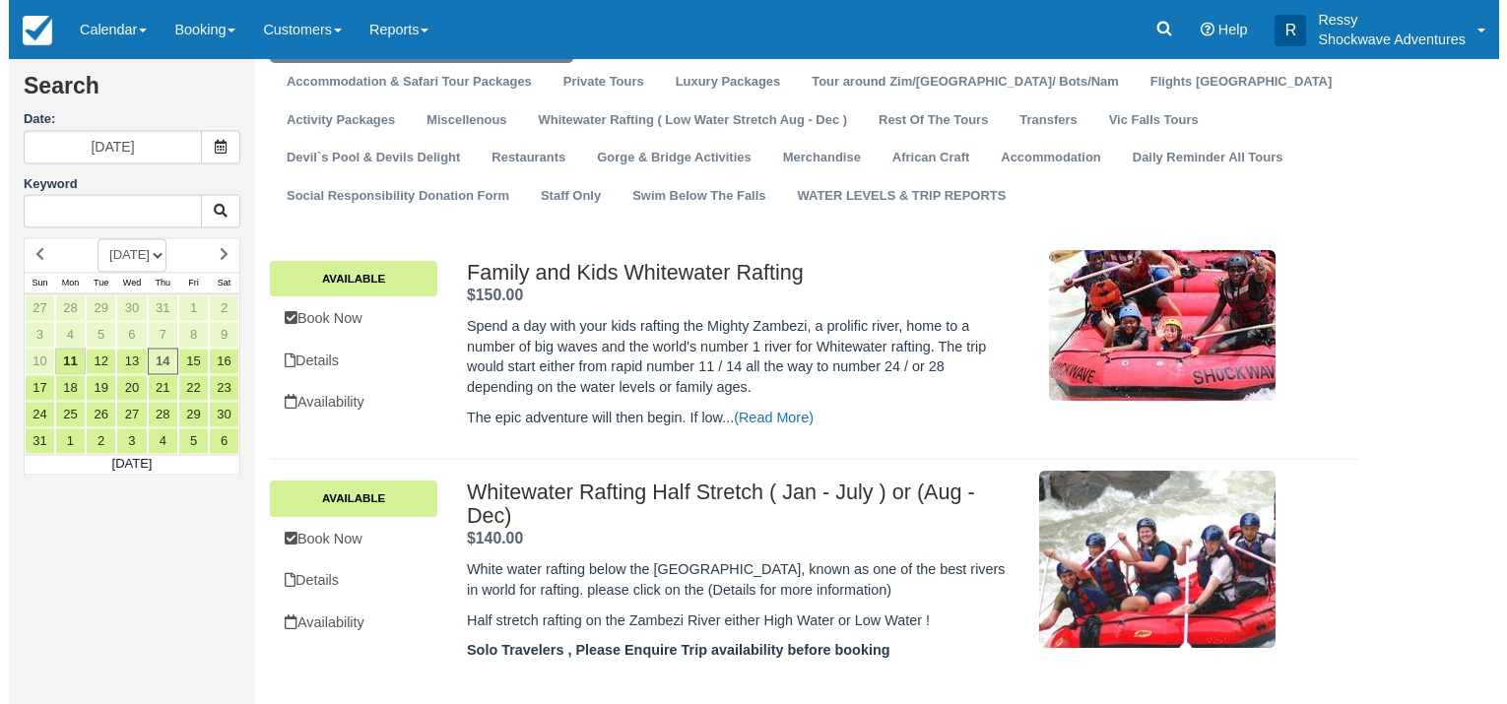
scroll to position [33, 0]
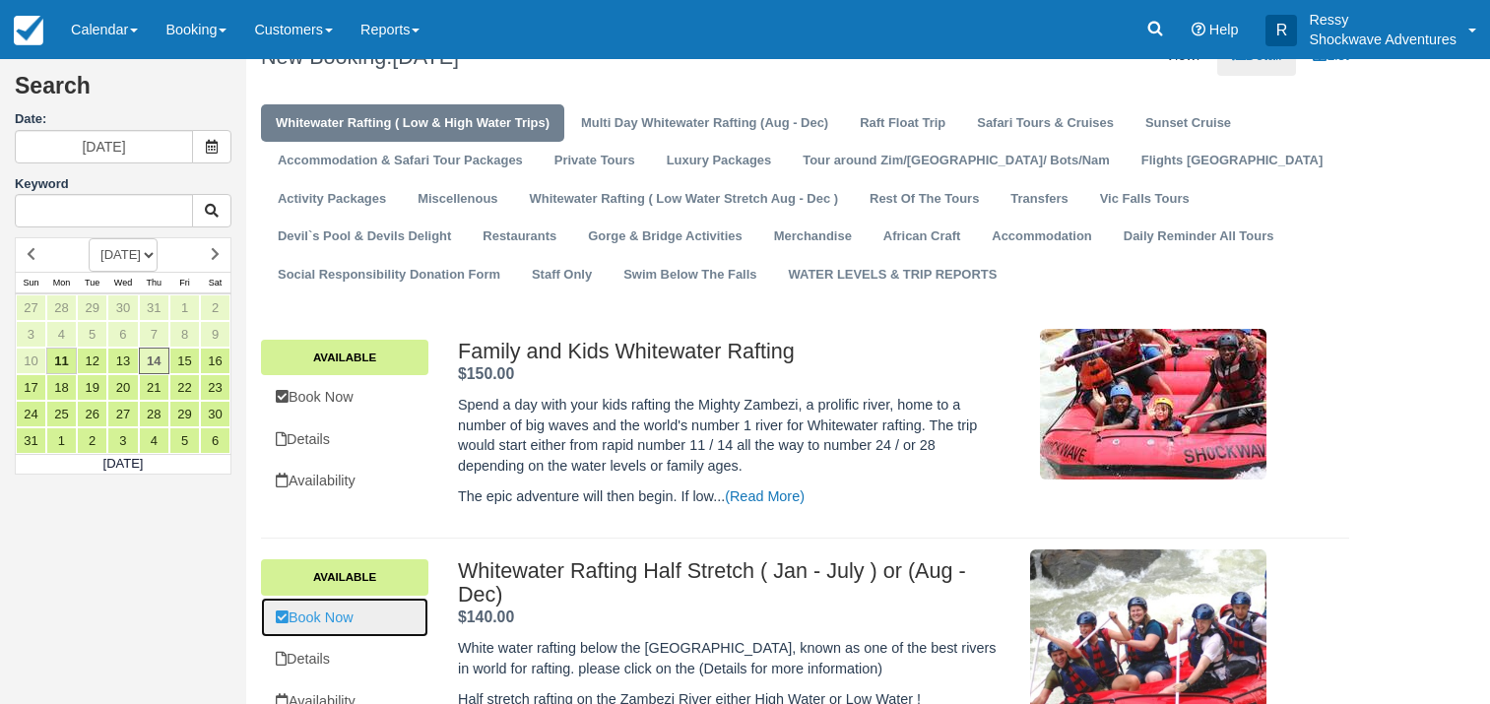
click at [392, 618] on link "Book Now" at bounding box center [344, 618] width 167 height 40
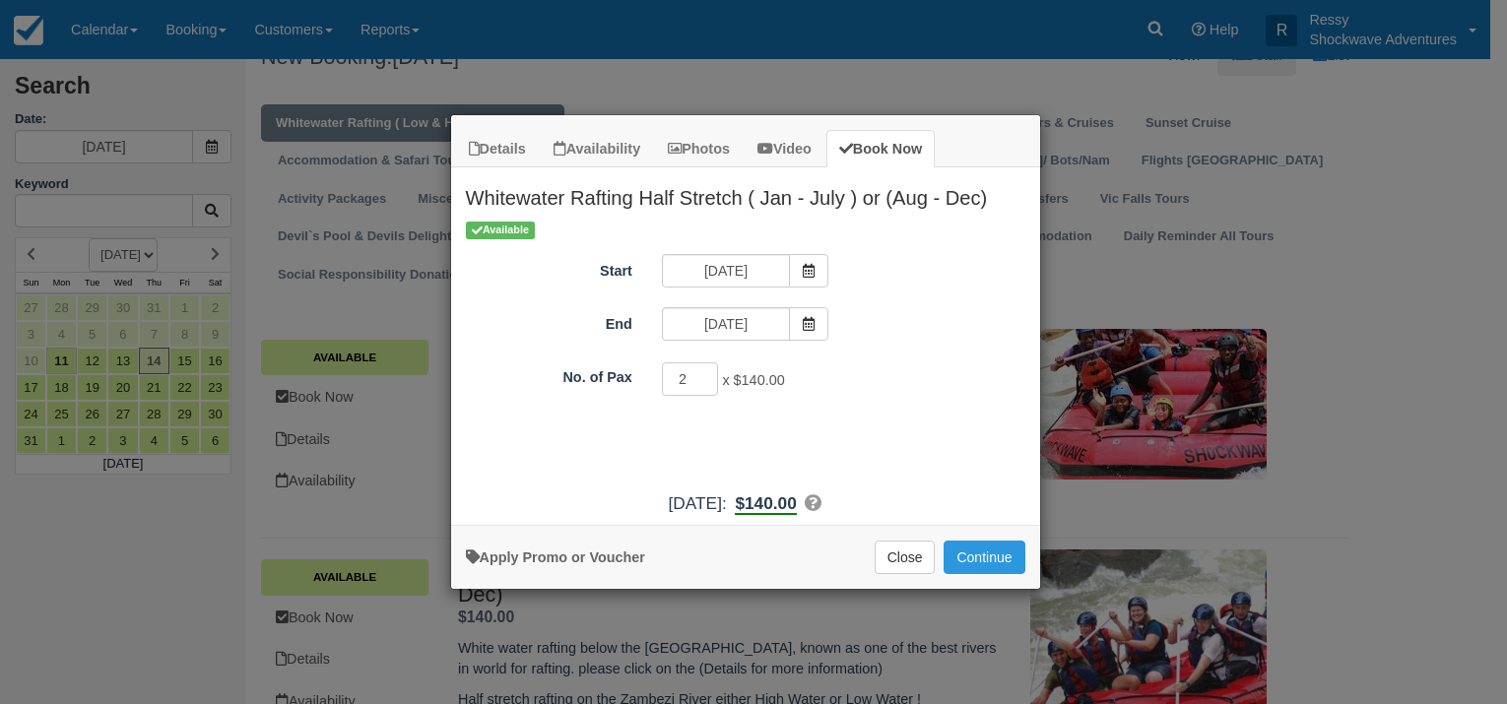
click at [702, 373] on input "2" at bounding box center [690, 378] width 57 height 33
click at [704, 371] on input "3" at bounding box center [690, 378] width 57 height 33
type input "4"
click at [704, 371] on input "4" at bounding box center [690, 378] width 57 height 33
drag, startPoint x: 996, startPoint y: 556, endPoint x: 1107, endPoint y: 619, distance: 127.9
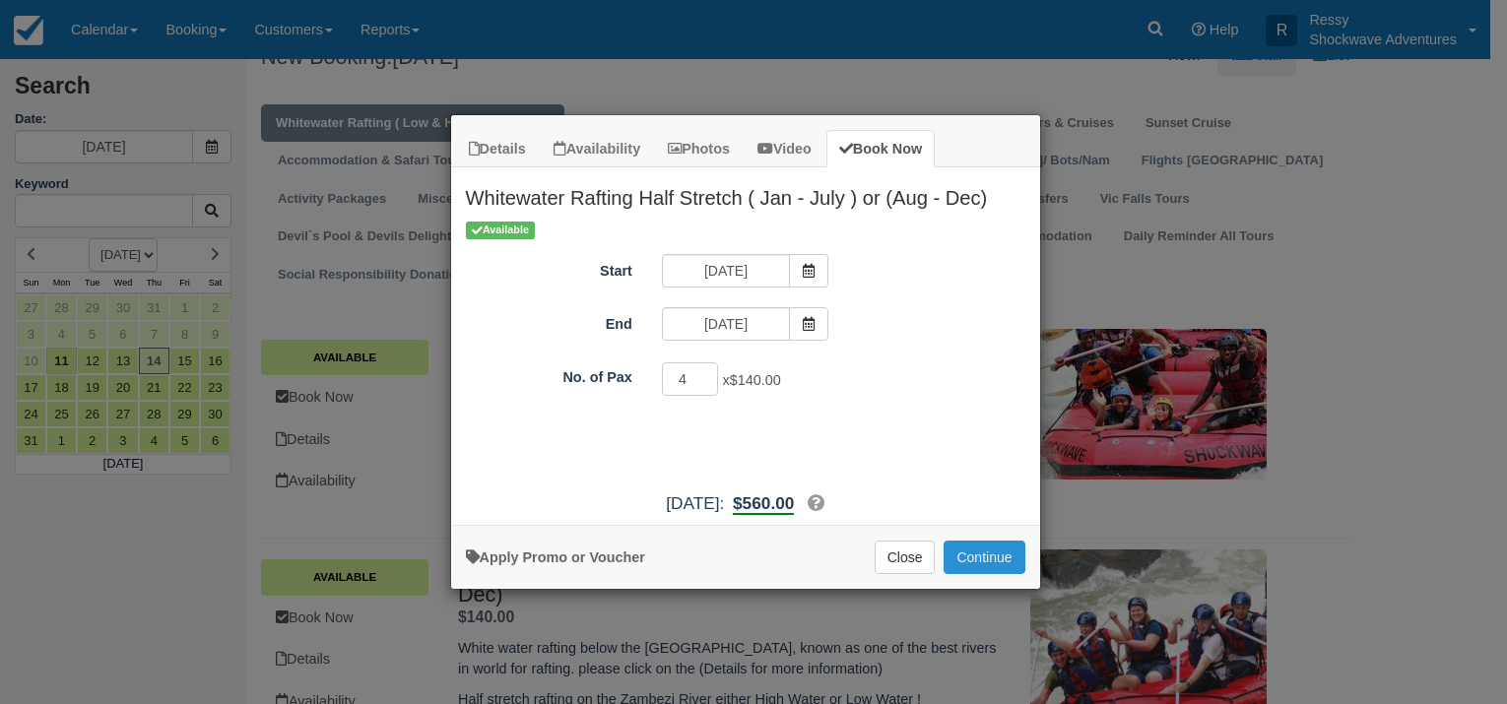
click at [996, 557] on button "Continue" at bounding box center [984, 557] width 81 height 33
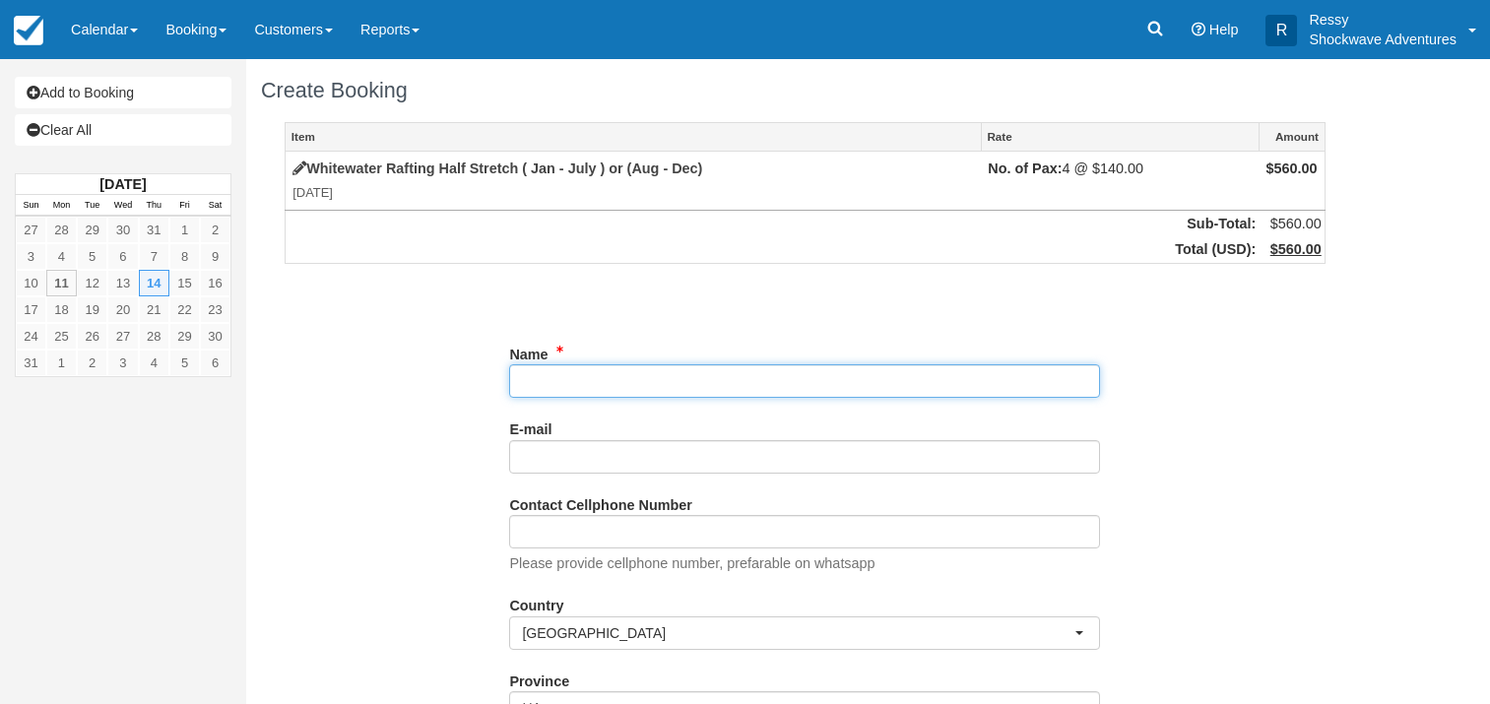
click at [565, 384] on input "Name" at bounding box center [804, 380] width 591 height 33
paste input "[PERSON_NAME] [PERSON_NAME]"
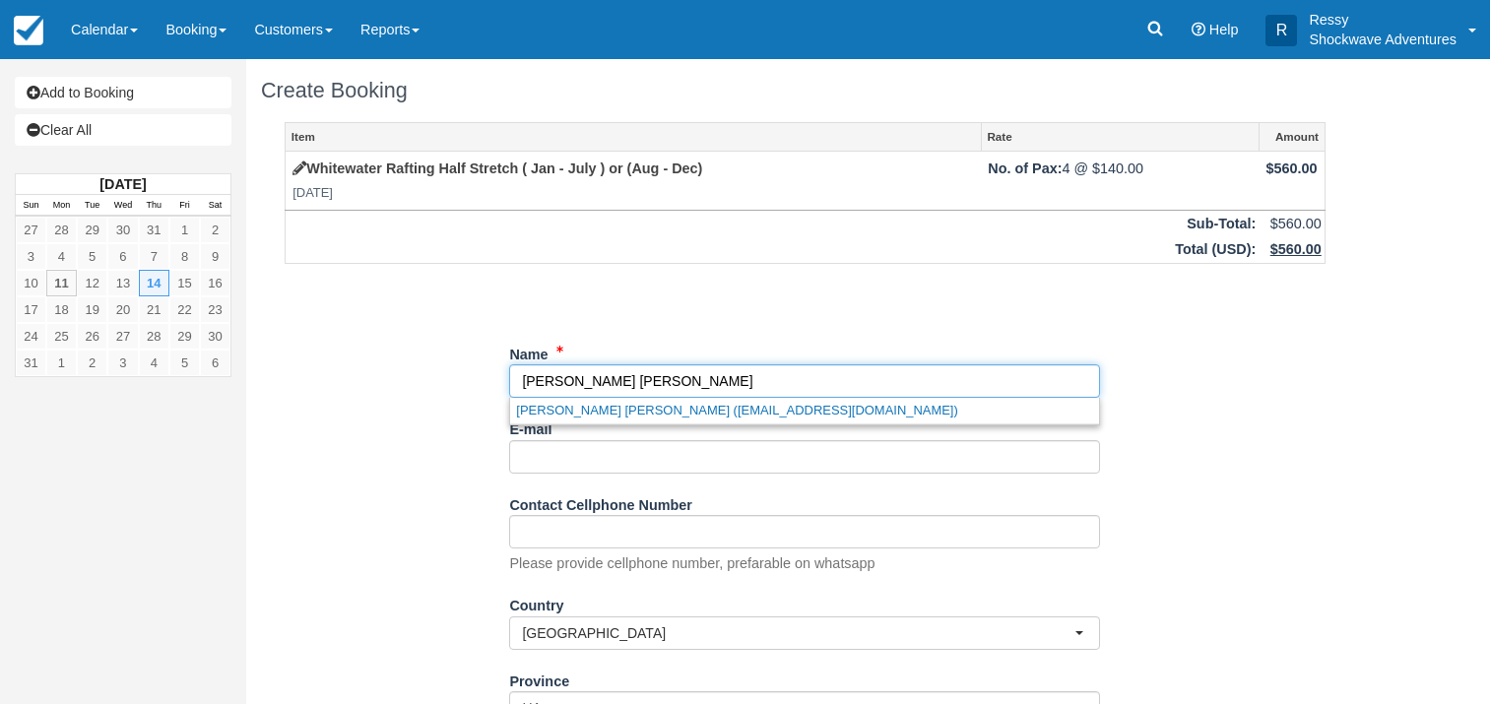
click at [512, 380] on input "Name" at bounding box center [804, 380] width 591 height 33
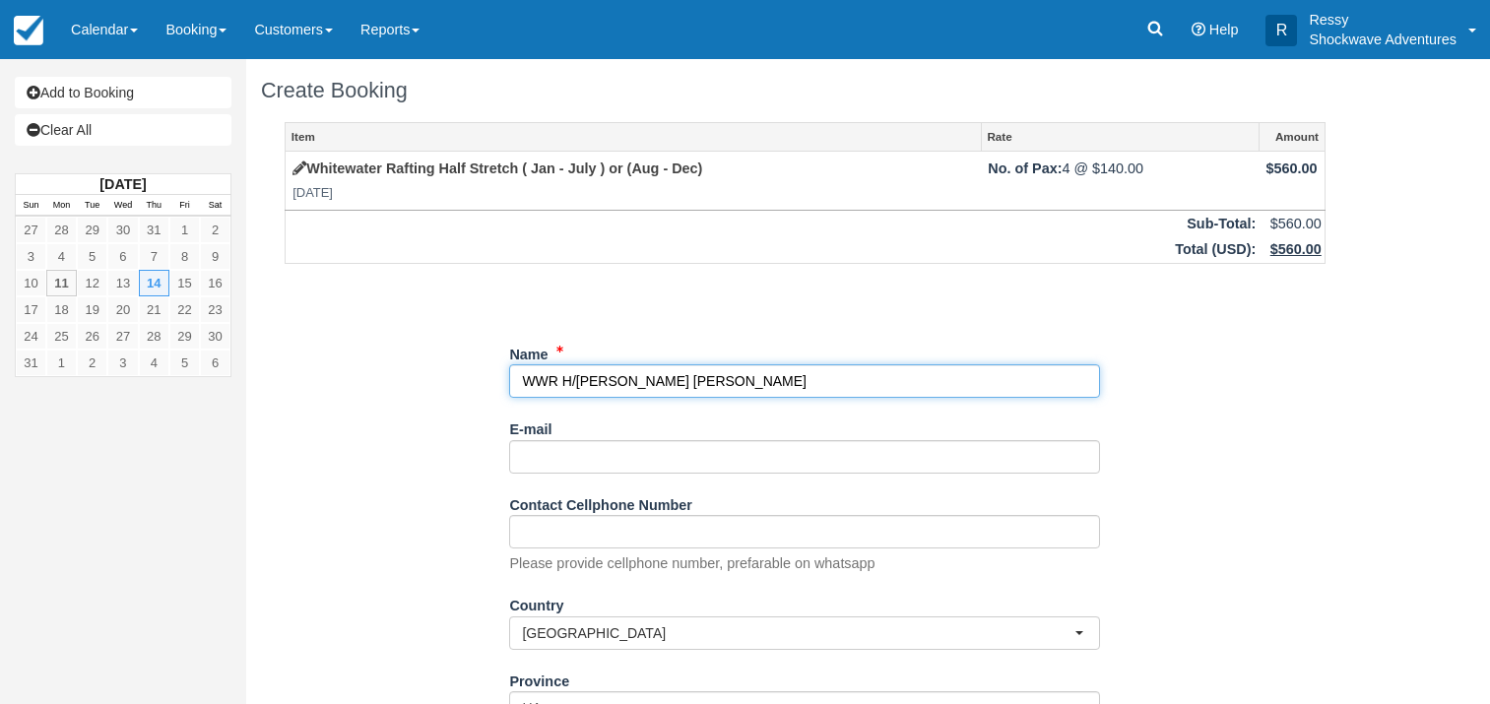
click at [775, 392] on input "Name" at bounding box center [804, 380] width 591 height 33
type input "WWR H/[PERSON_NAME] [PERSON_NAME] X 4"
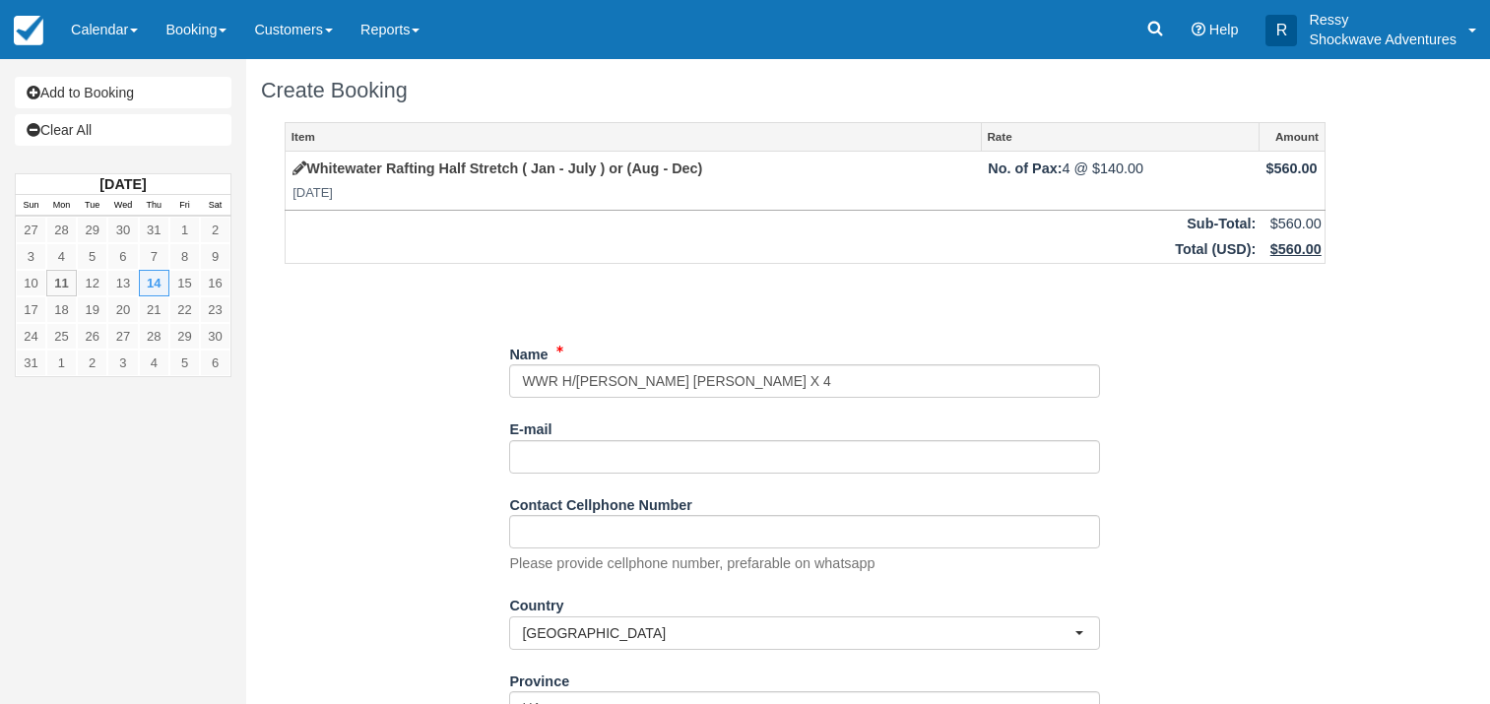
click at [1329, 597] on div "Item Rate Amount Whitewater Rafting Half Stretch ( Jan - July ) or (Aug - Dec) …" at bounding box center [805, 551] width 1088 height 859
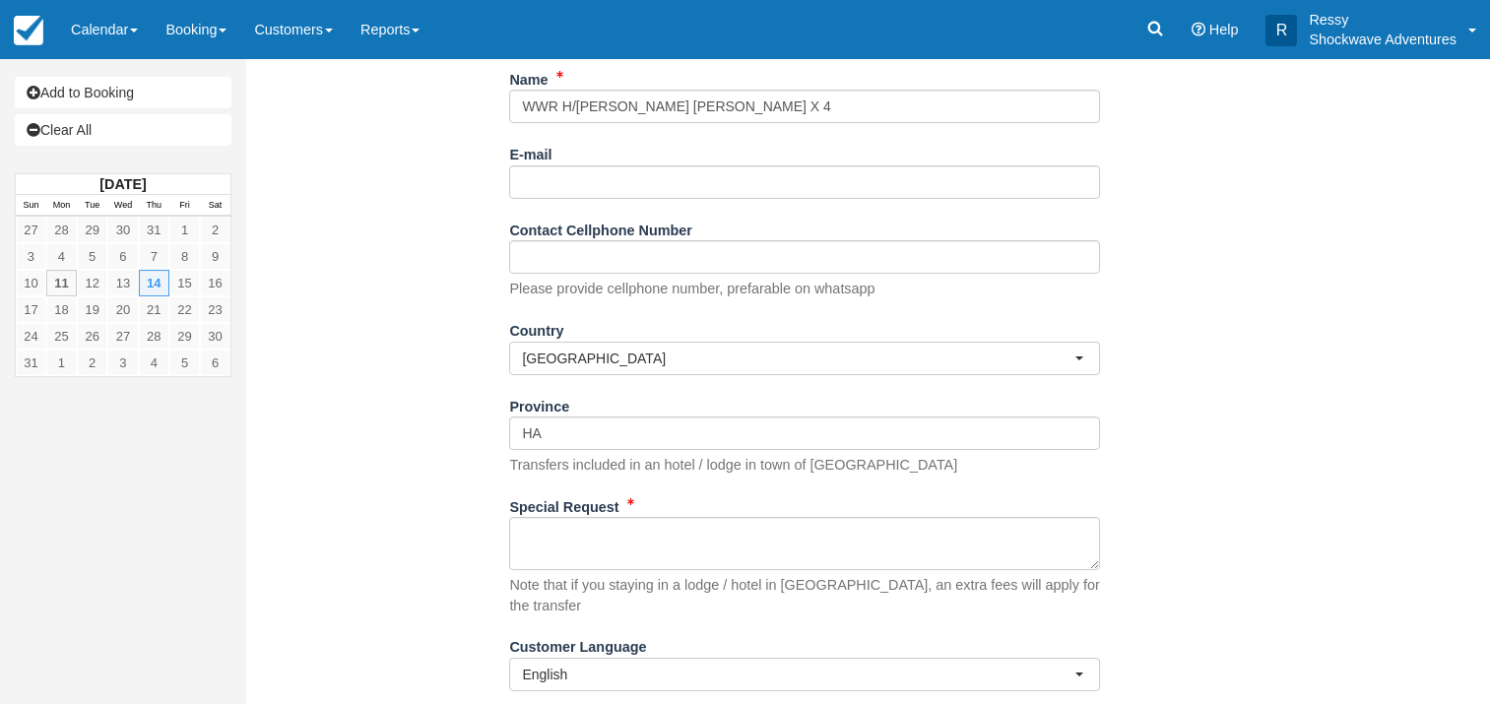
scroll to position [285, 0]
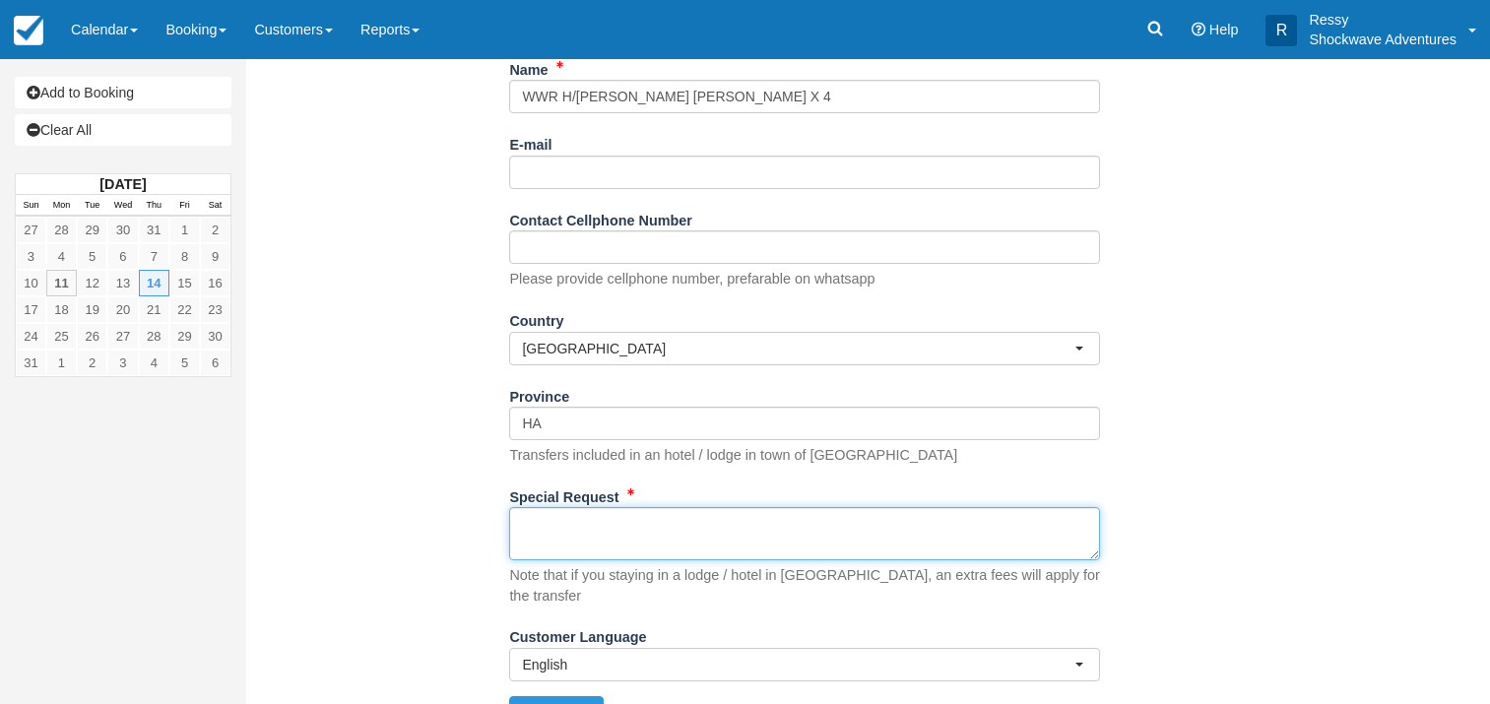
click at [572, 536] on textarea "Special Request" at bounding box center [804, 533] width 591 height 53
paste textarea "0800hrs from Rest Camp"
type textarea "0800hrs from Rest Camp 1 VEGETARIAN"
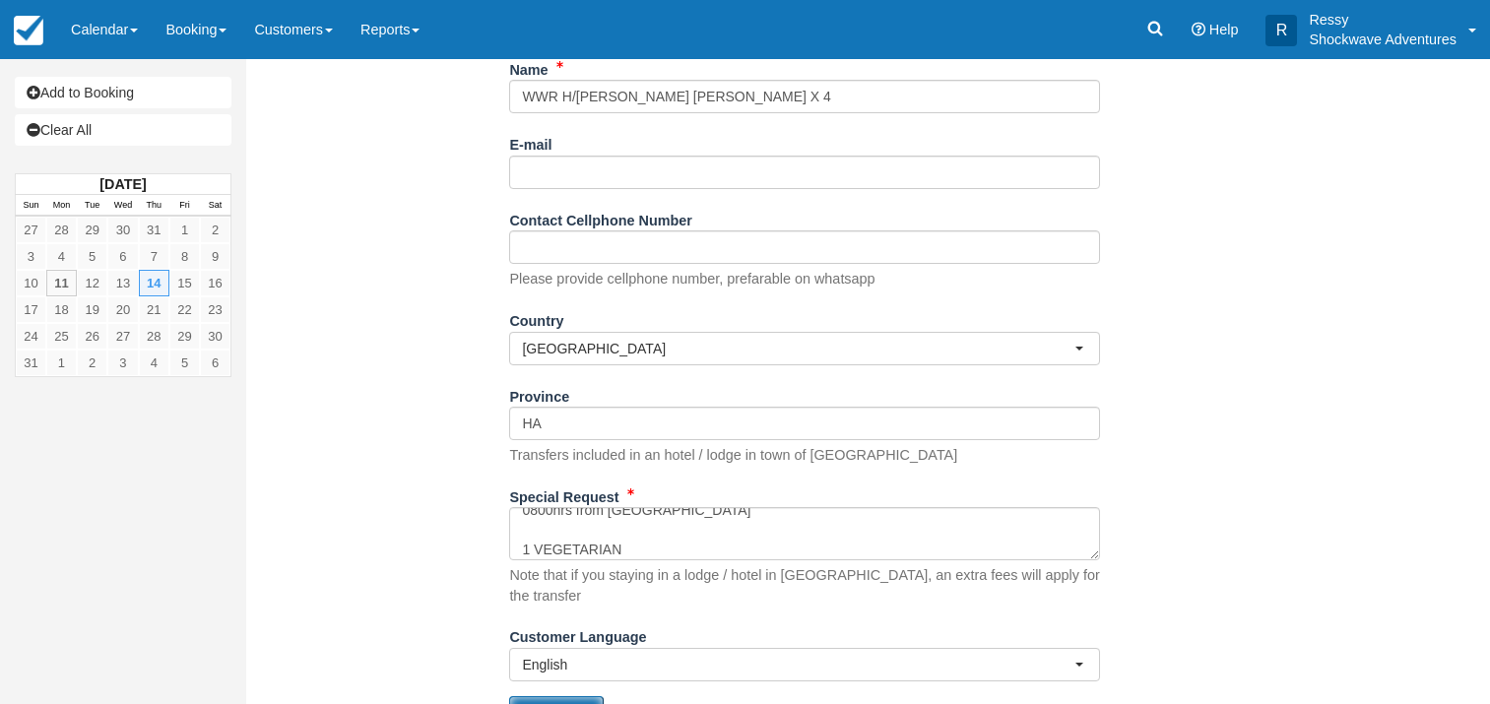
click at [586, 703] on icon "submit" at bounding box center [584, 713] width 14 height 14
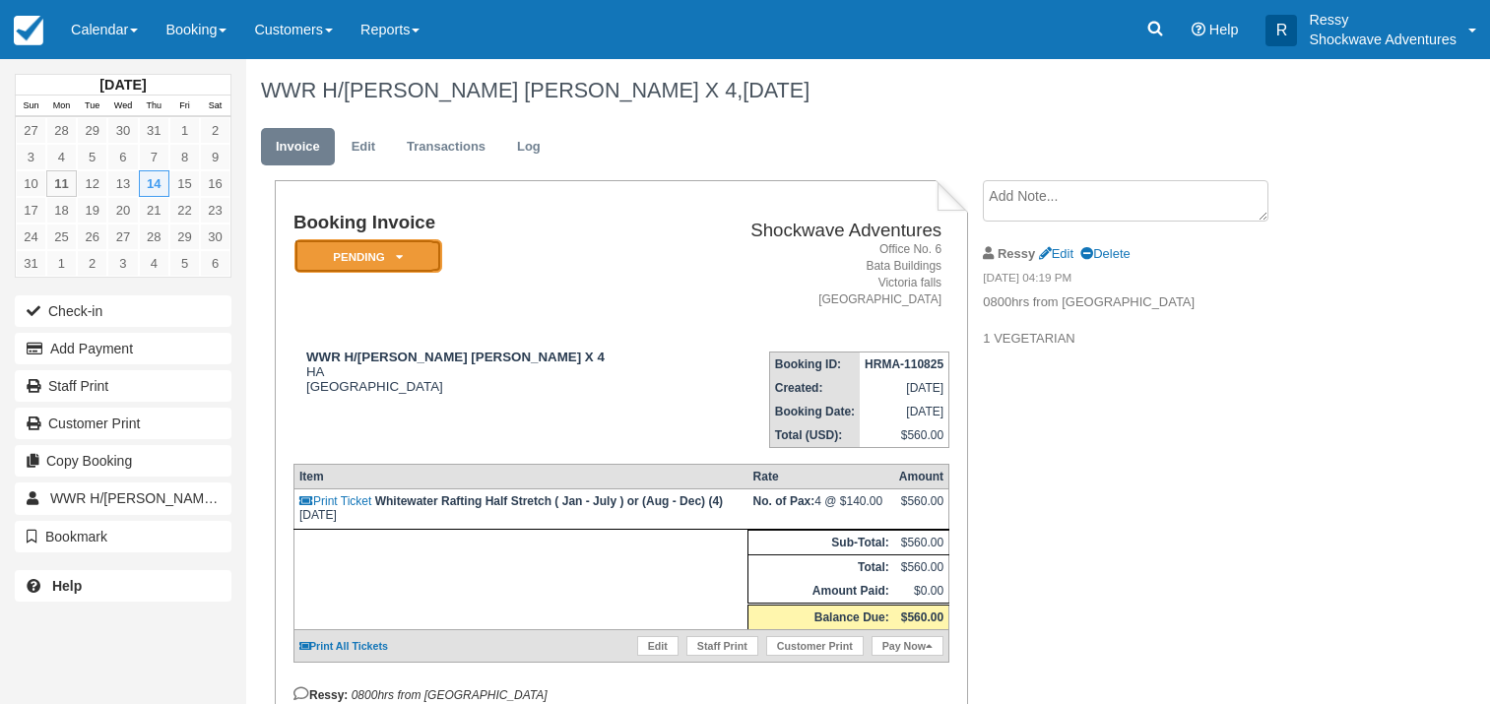
click at [376, 252] on em "Pending" at bounding box center [369, 256] width 148 height 34
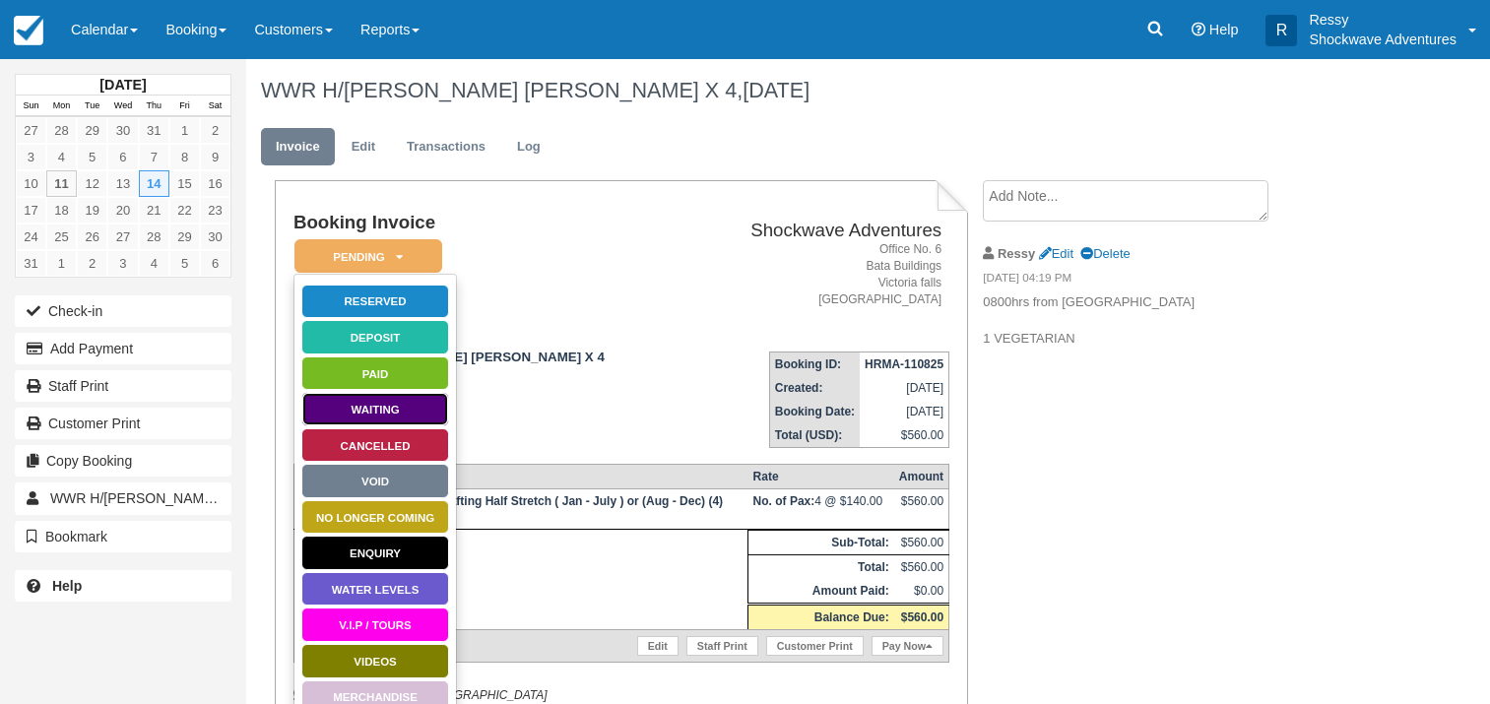
click at [409, 412] on link "Waiting" at bounding box center [375, 409] width 148 height 34
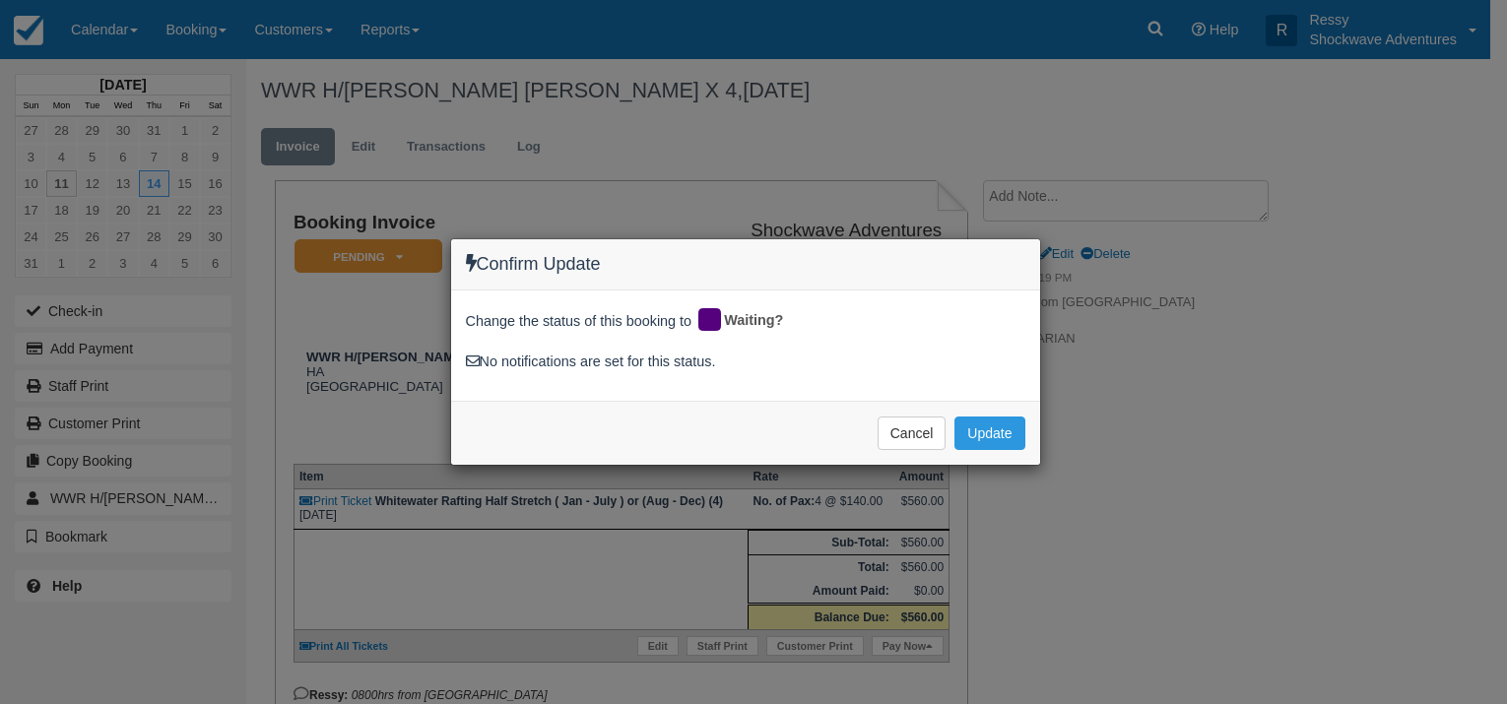
click at [1242, 563] on div "Confirm Update Change the status of this booking to Waiting? No notifications a…" at bounding box center [753, 352] width 1507 height 704
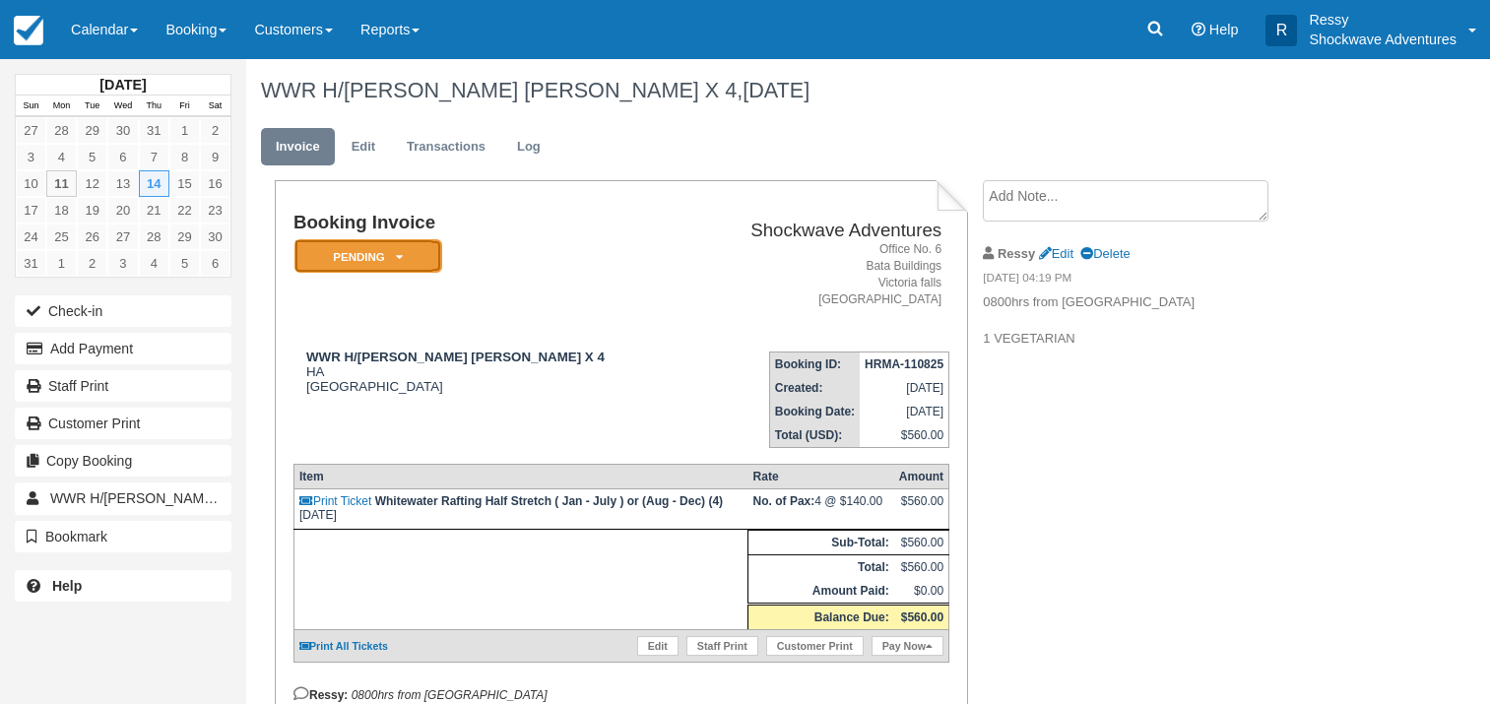
click at [366, 269] on em "Pending" at bounding box center [369, 256] width 148 height 34
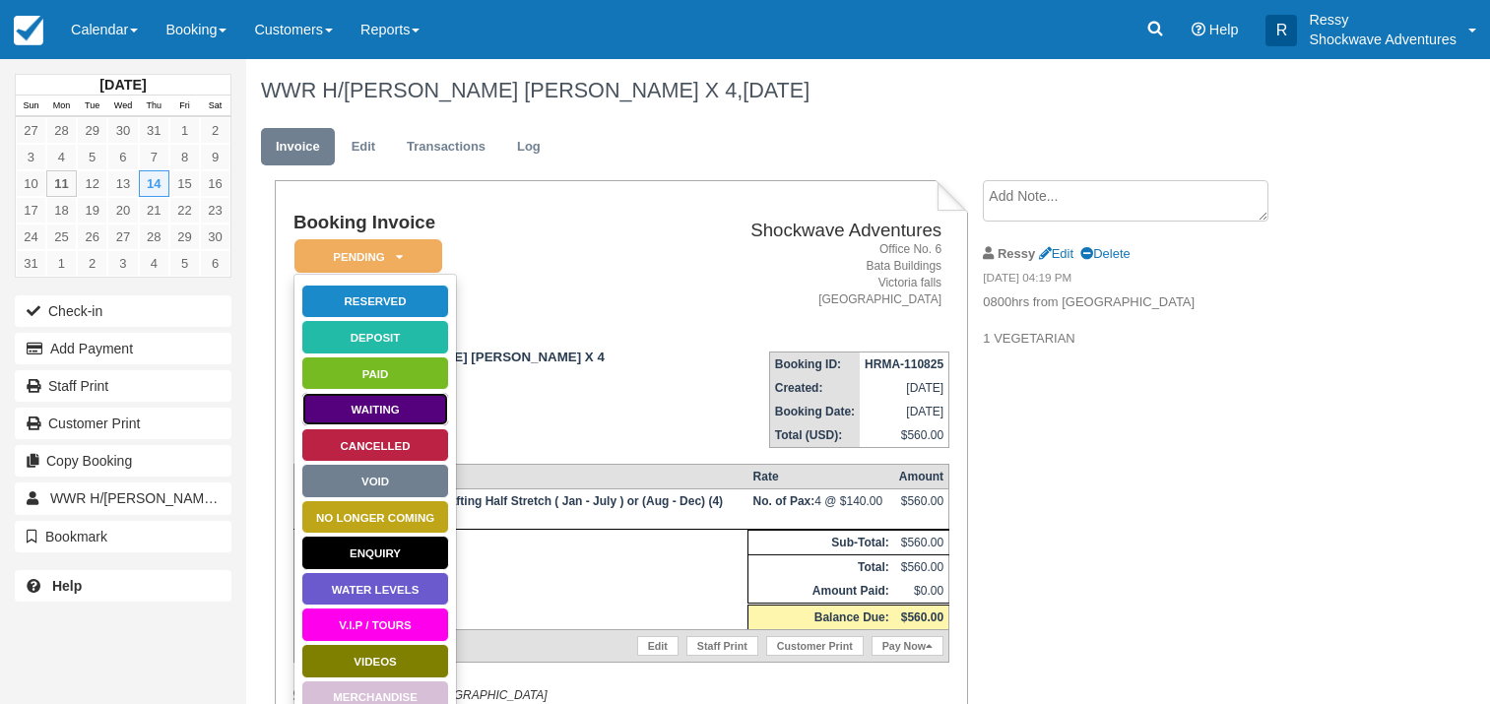
click at [384, 402] on link "Waiting" at bounding box center [375, 409] width 148 height 34
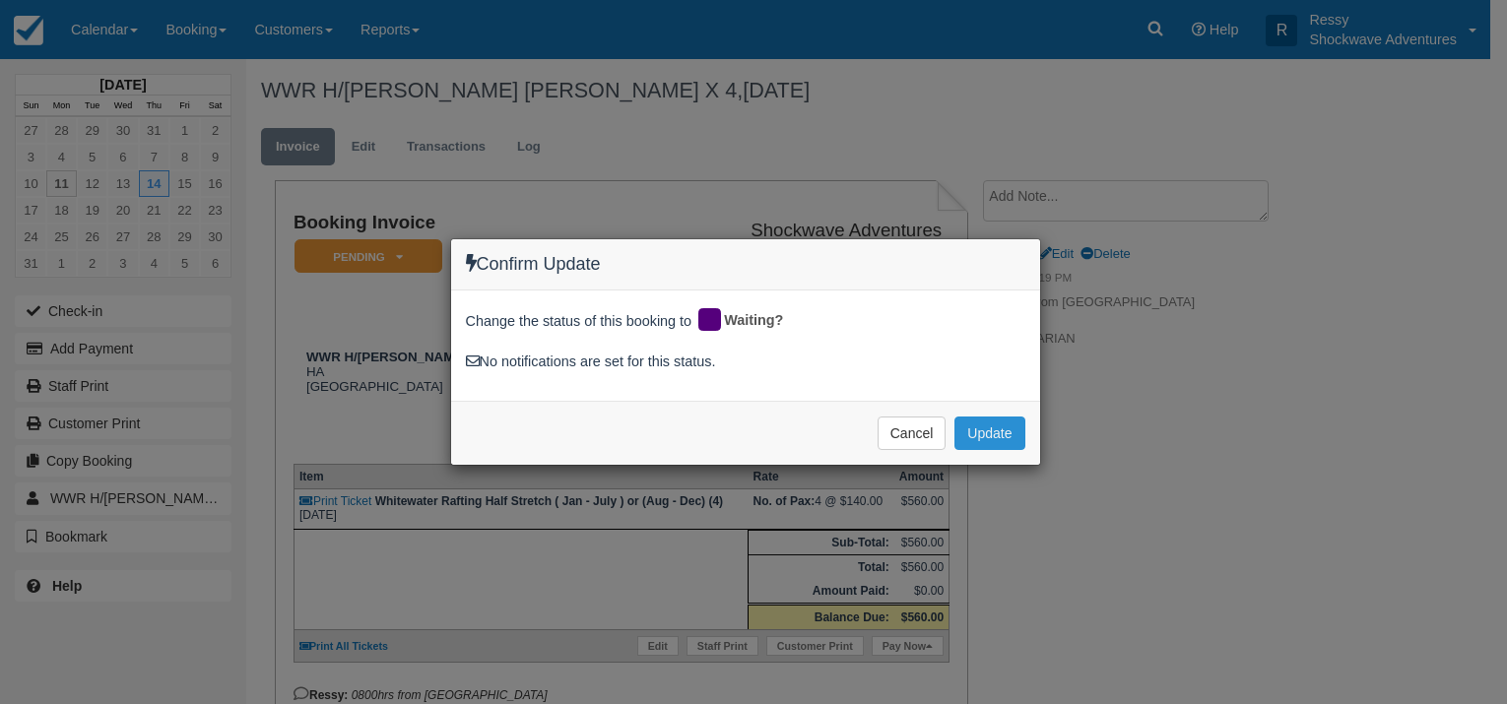
click at [1002, 429] on button "Update" at bounding box center [989, 433] width 70 height 33
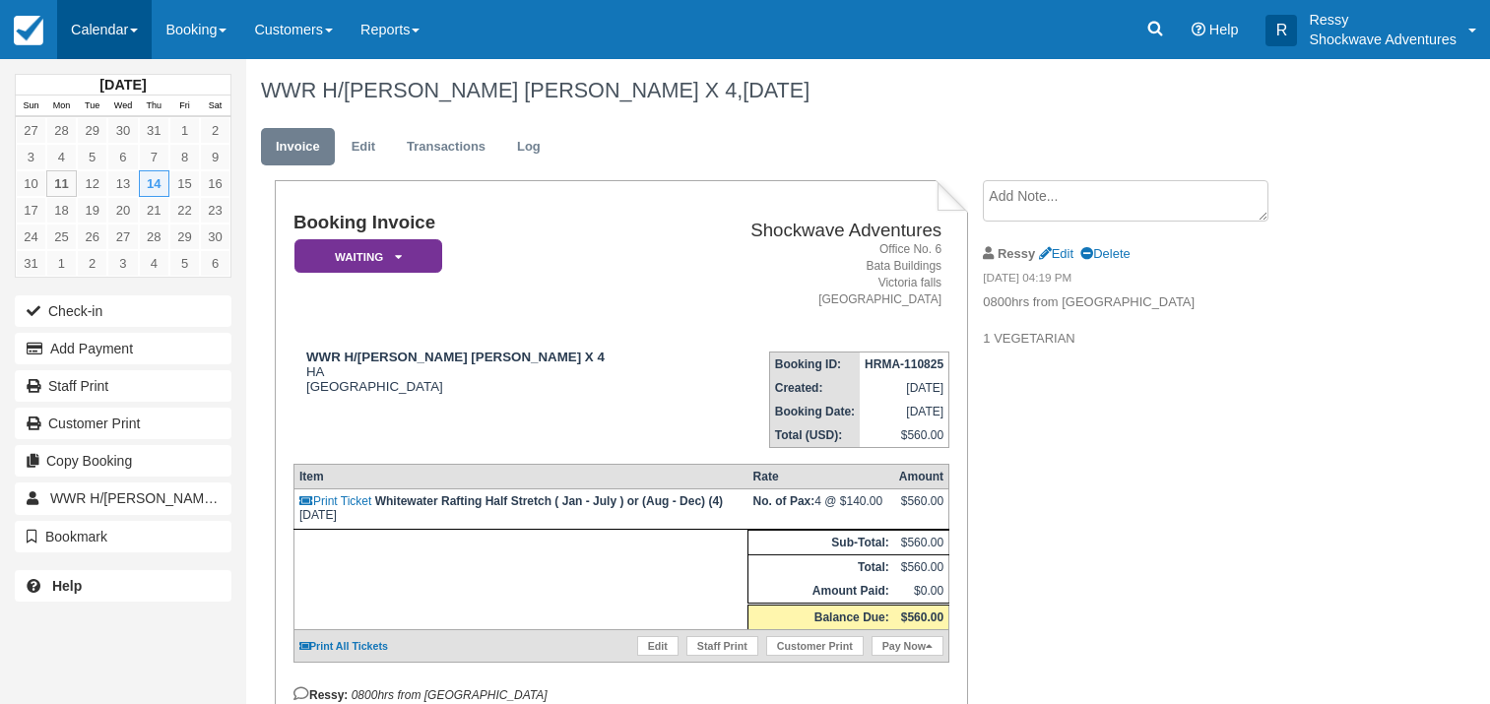
click at [128, 19] on link "Calendar" at bounding box center [104, 29] width 95 height 59
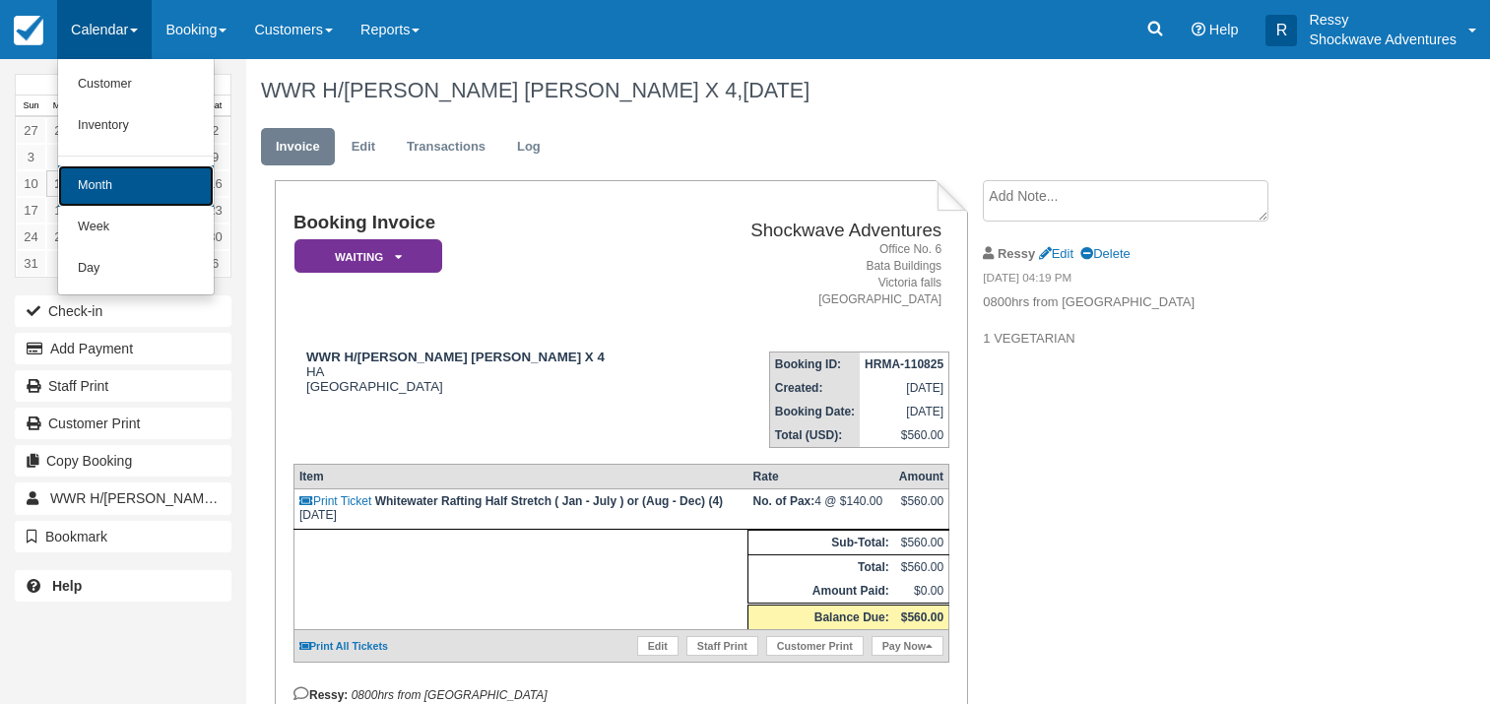
click at [151, 168] on link "Month" at bounding box center [136, 185] width 156 height 41
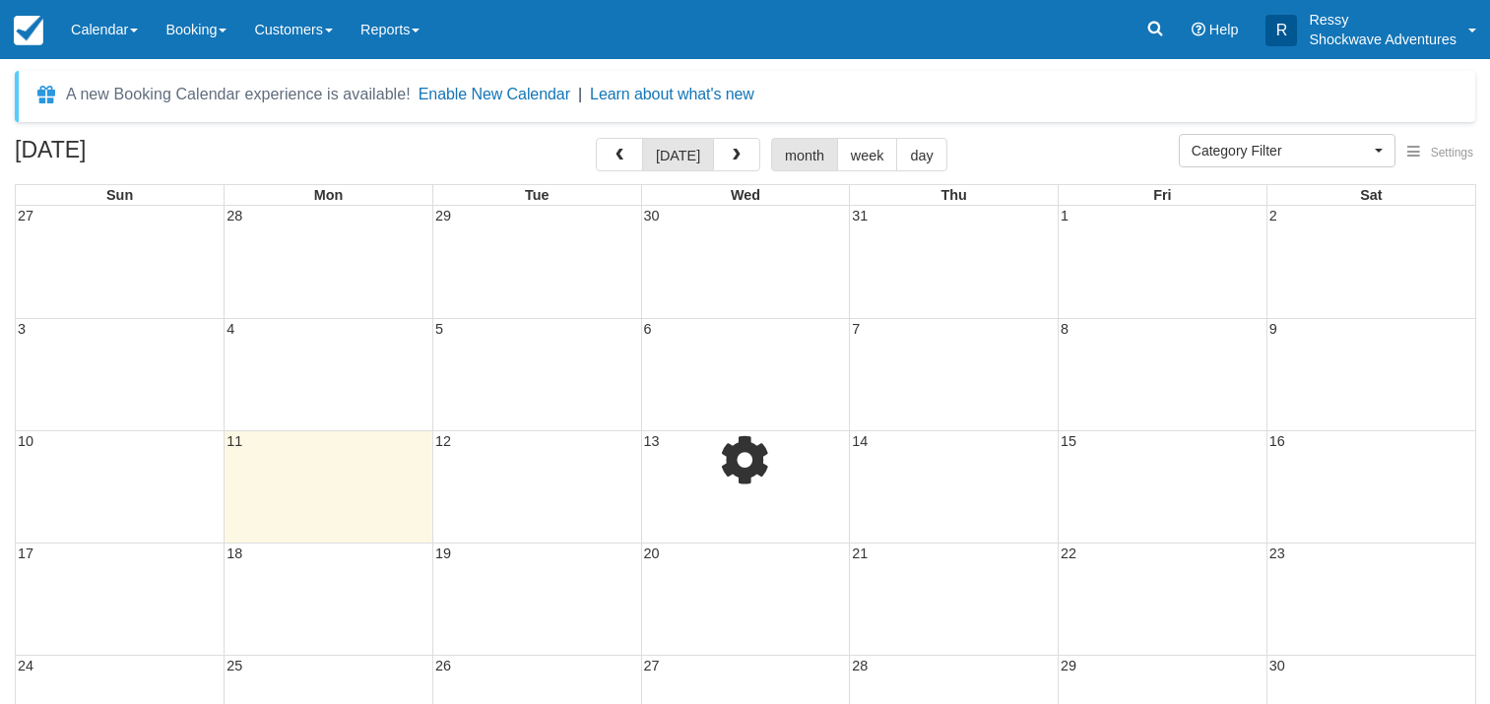
select select
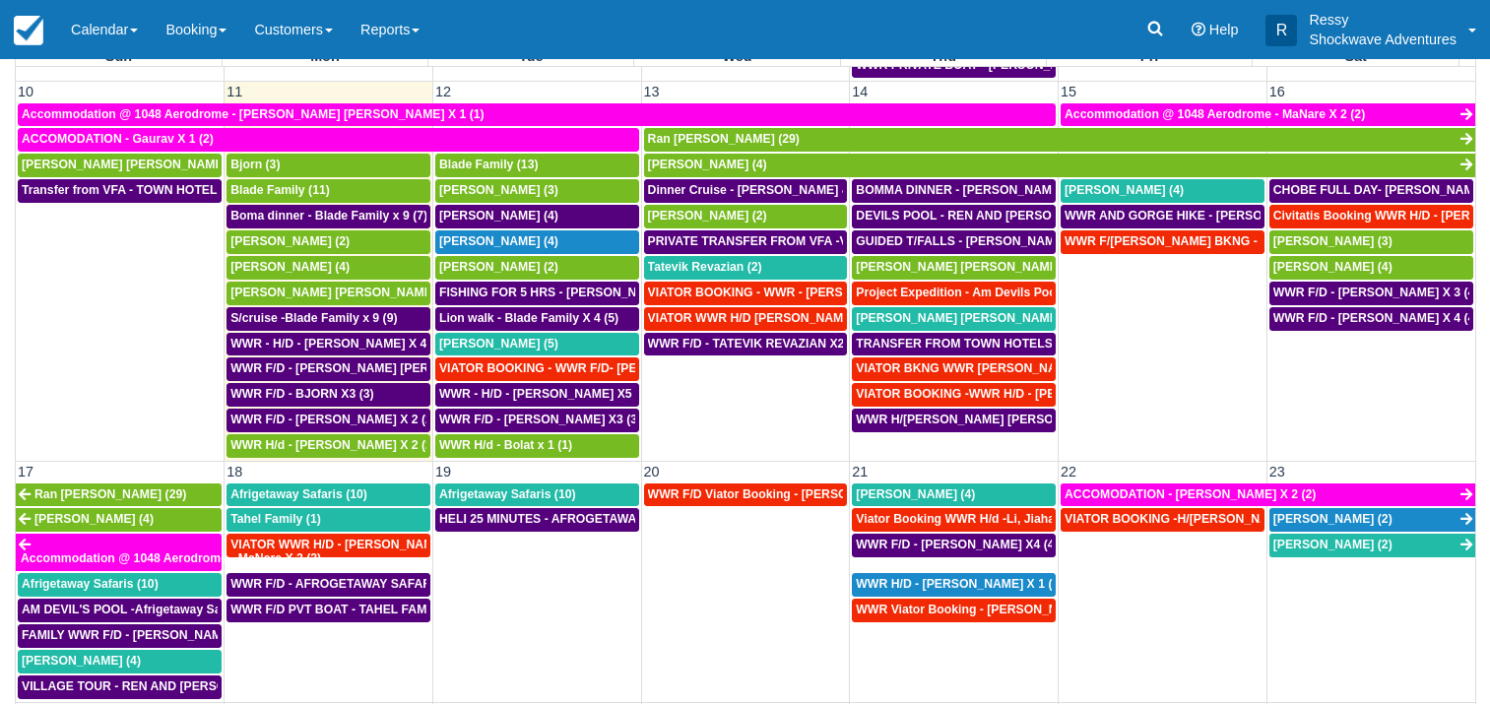
scroll to position [184, 0]
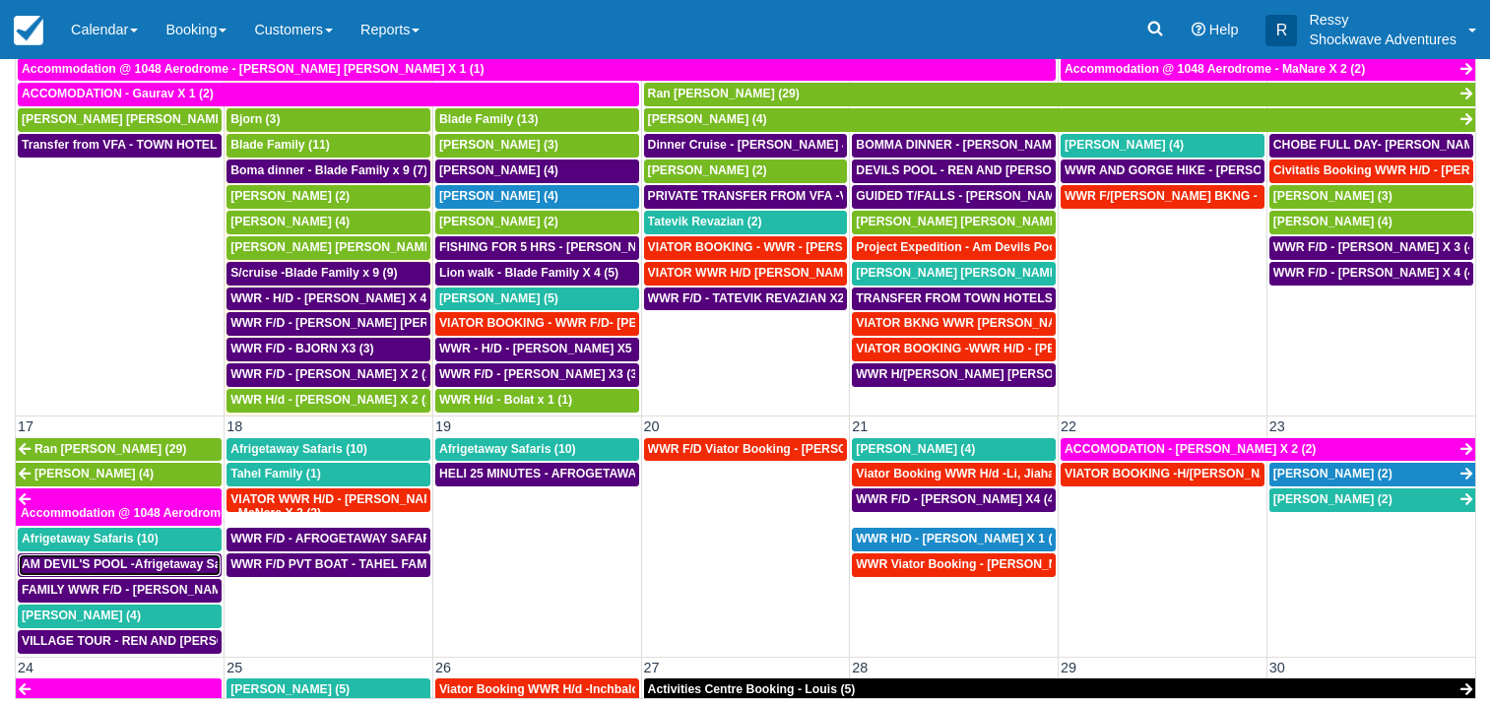
click at [171, 563] on span "AM DEVIL'S POOL -Afrigetaway Safaris X5 (5)" at bounding box center [152, 564] width 261 height 14
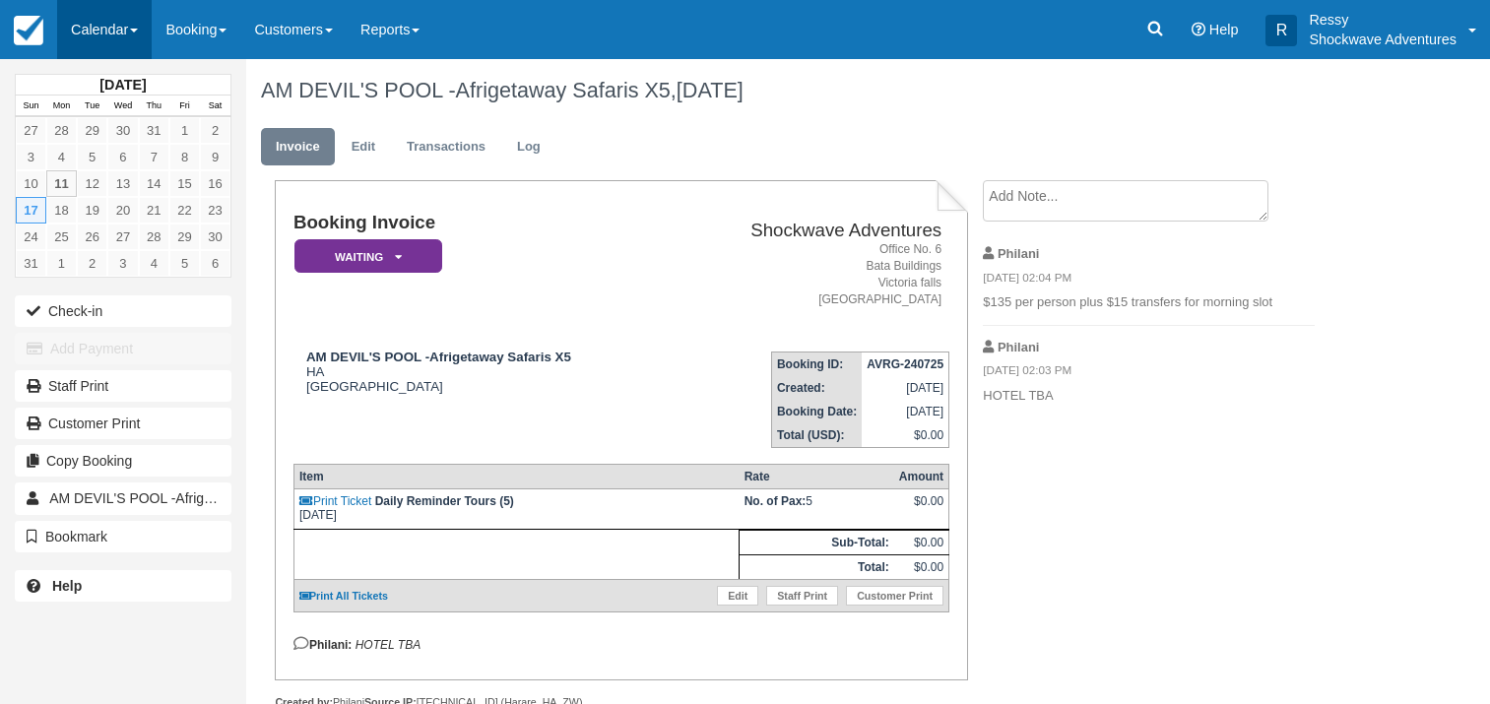
click at [123, 28] on link "Calendar" at bounding box center [104, 29] width 95 height 59
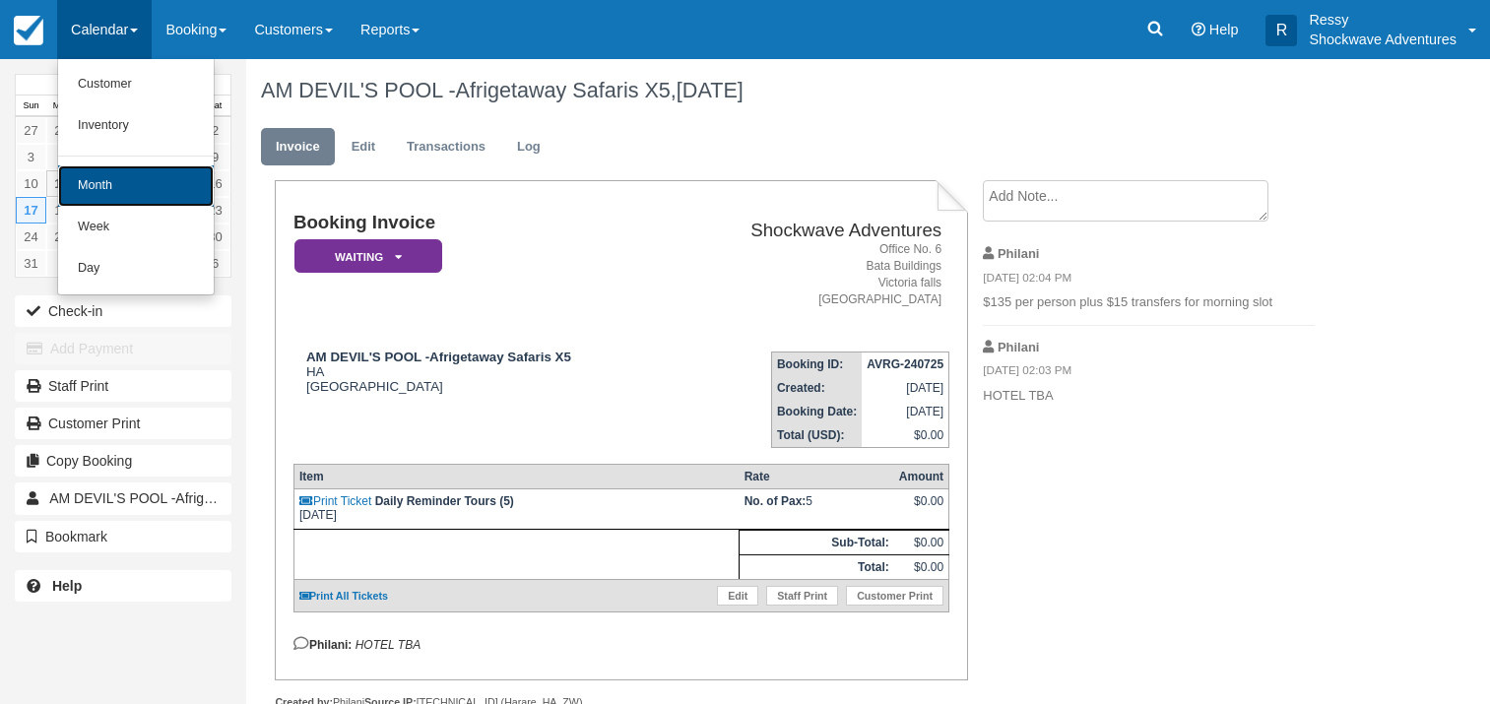
click at [132, 200] on link "Month" at bounding box center [136, 185] width 156 height 41
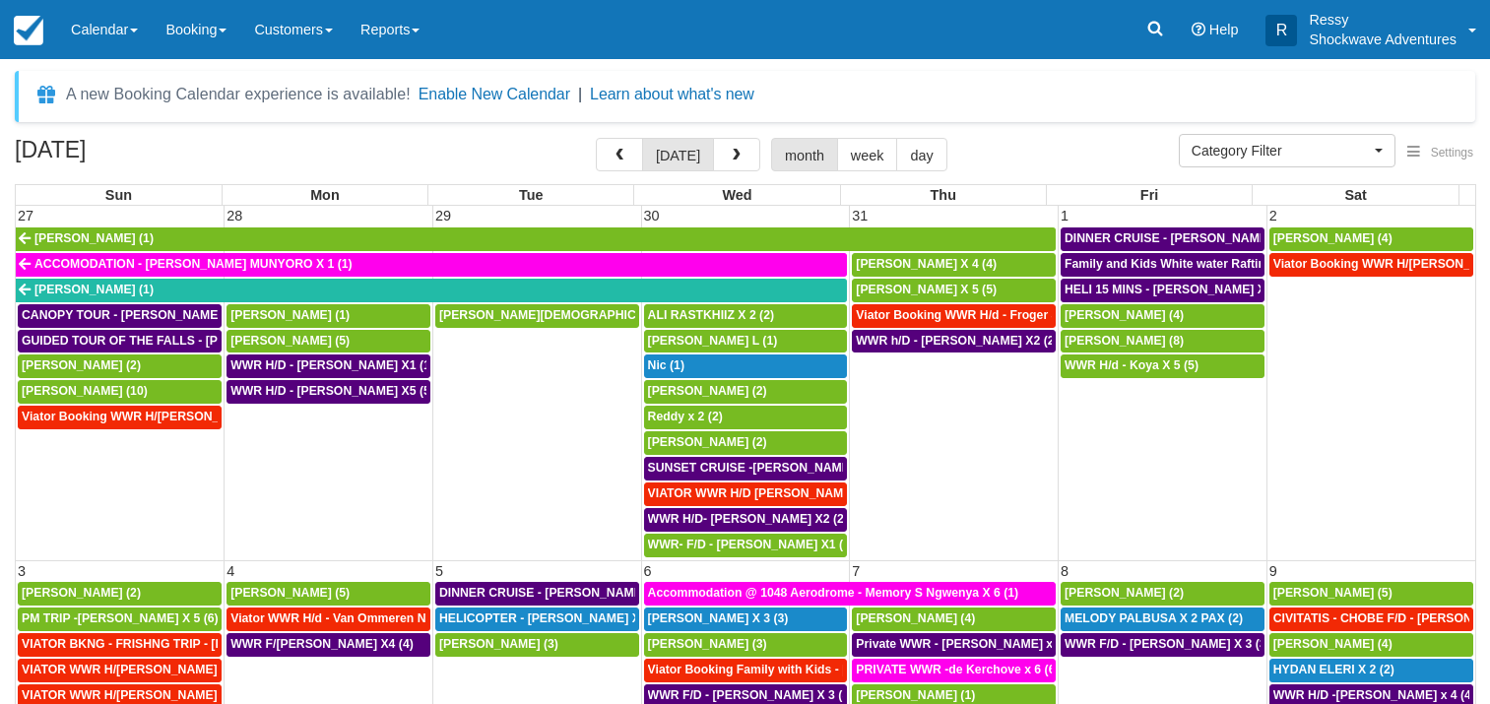
select select
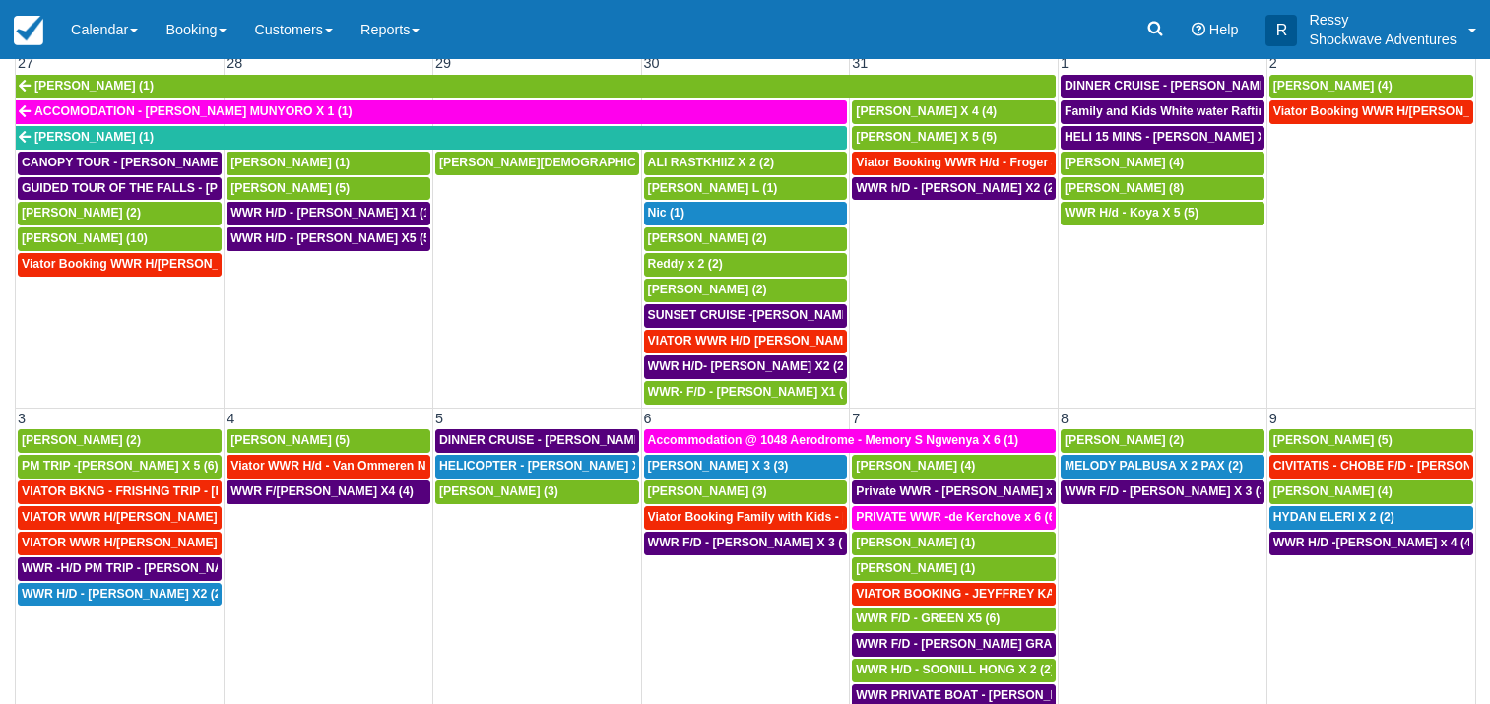
scroll to position [184, 0]
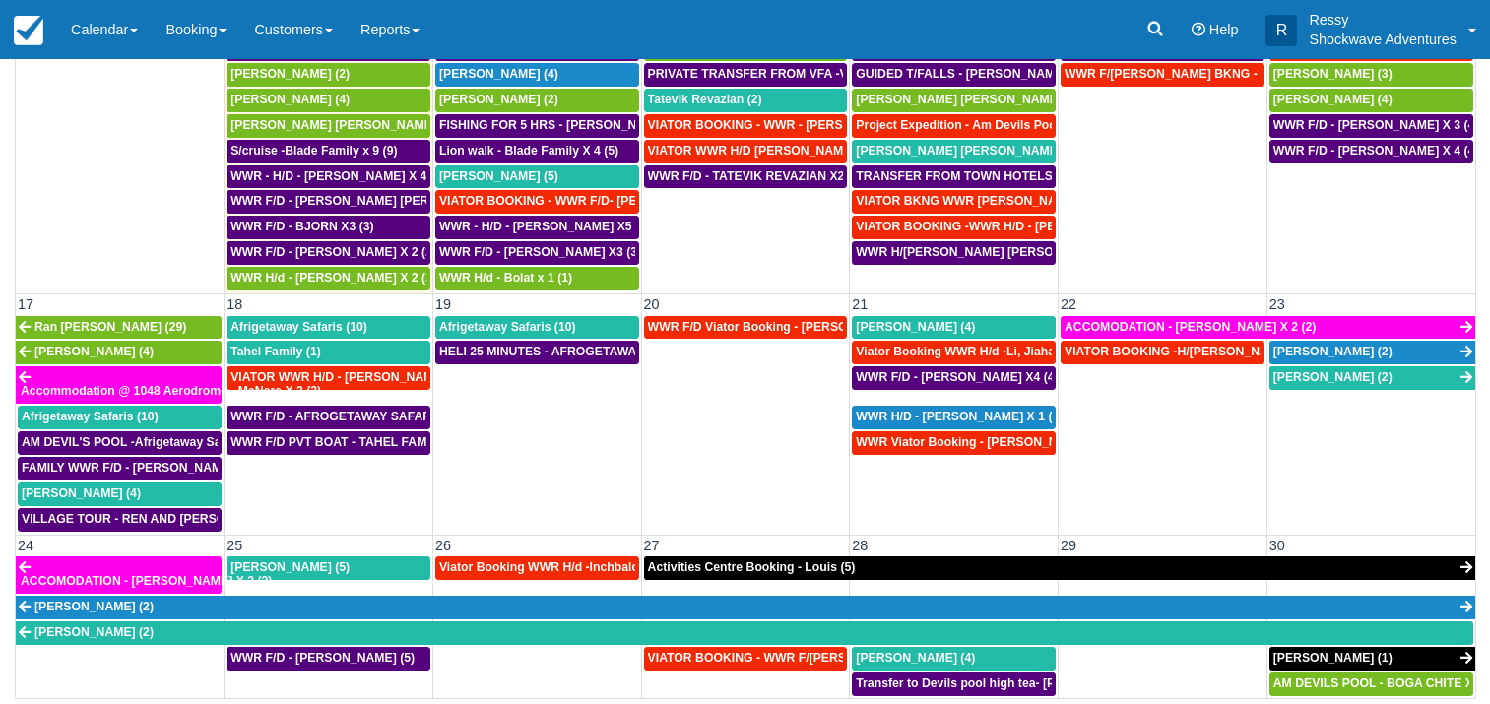
drag, startPoint x: 1468, startPoint y: 688, endPoint x: 1158, endPoint y: 605, distance: 320.2
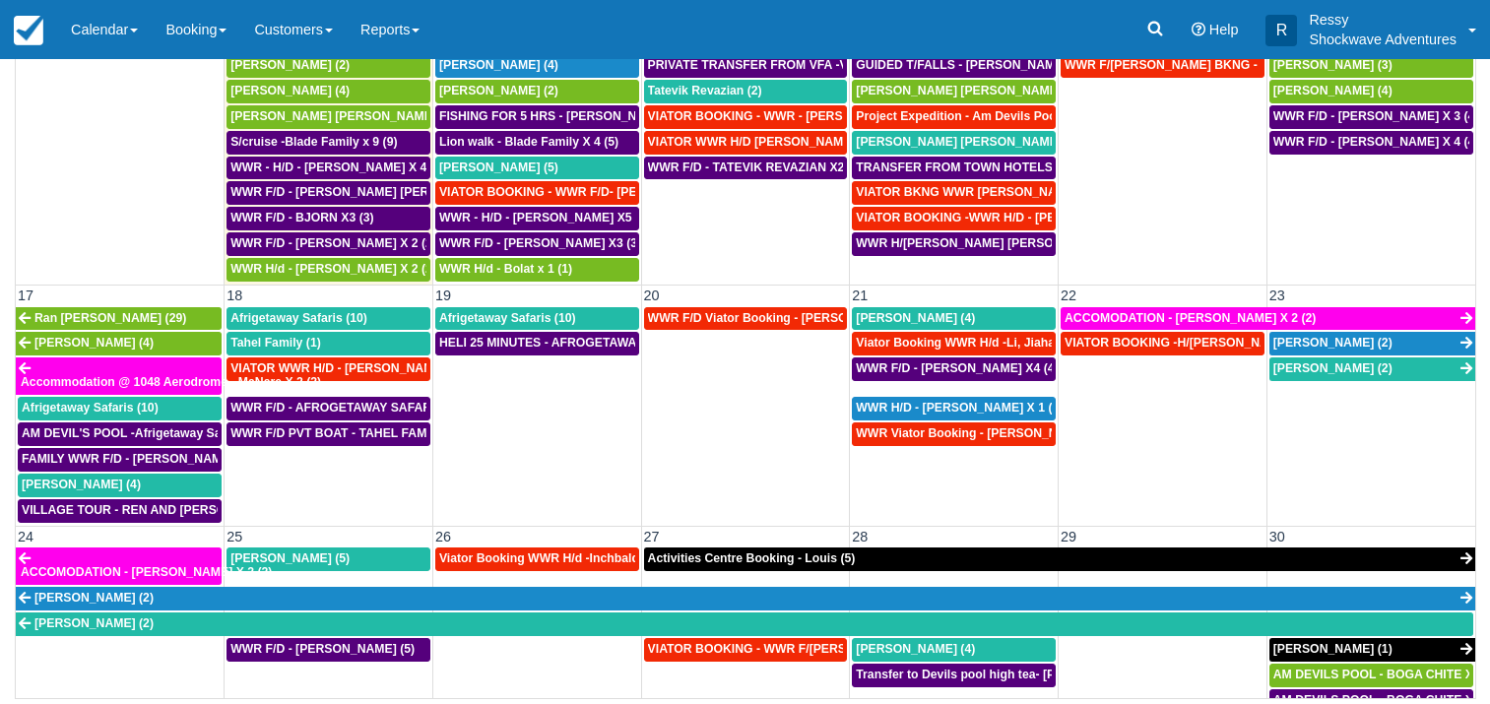
scroll to position [788, 0]
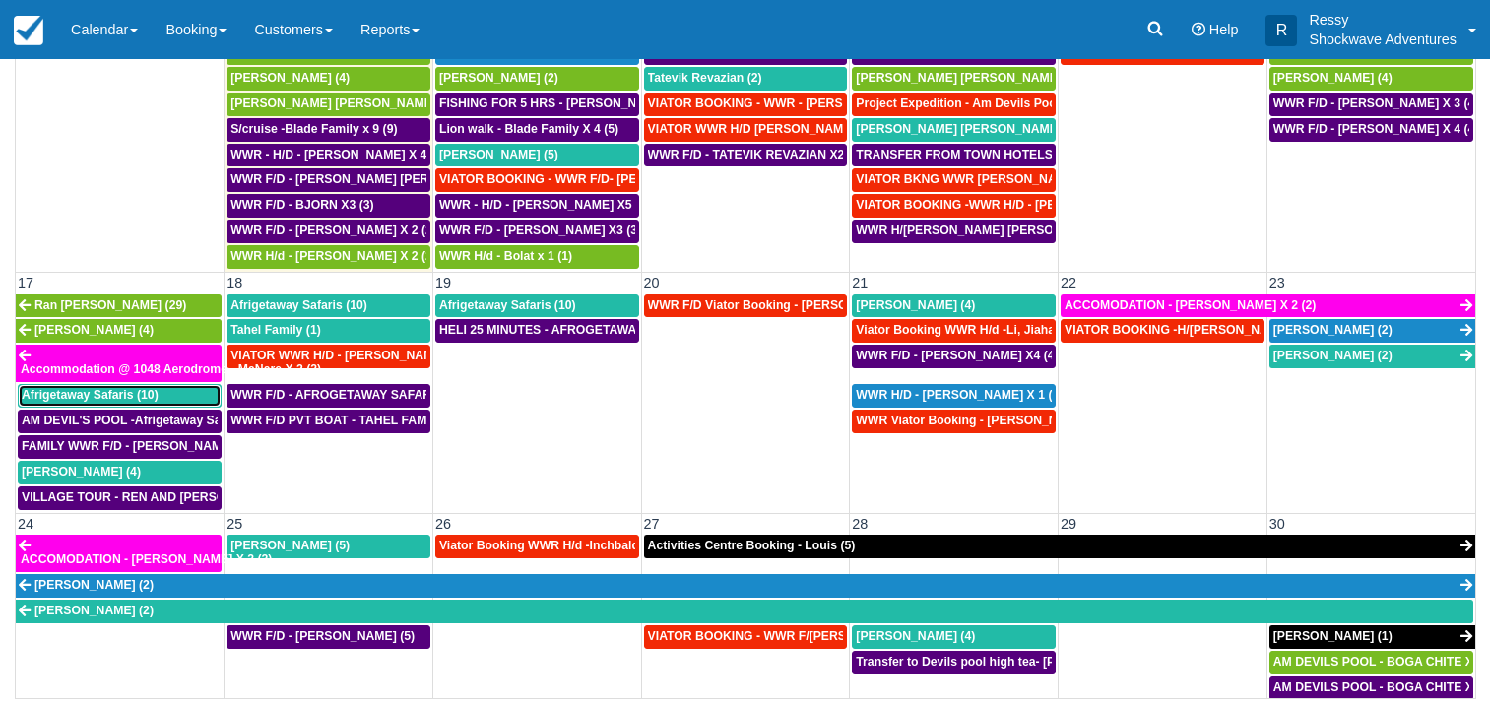
click at [145, 397] on span "Afrigetaway Safaris (10)" at bounding box center [90, 395] width 137 height 14
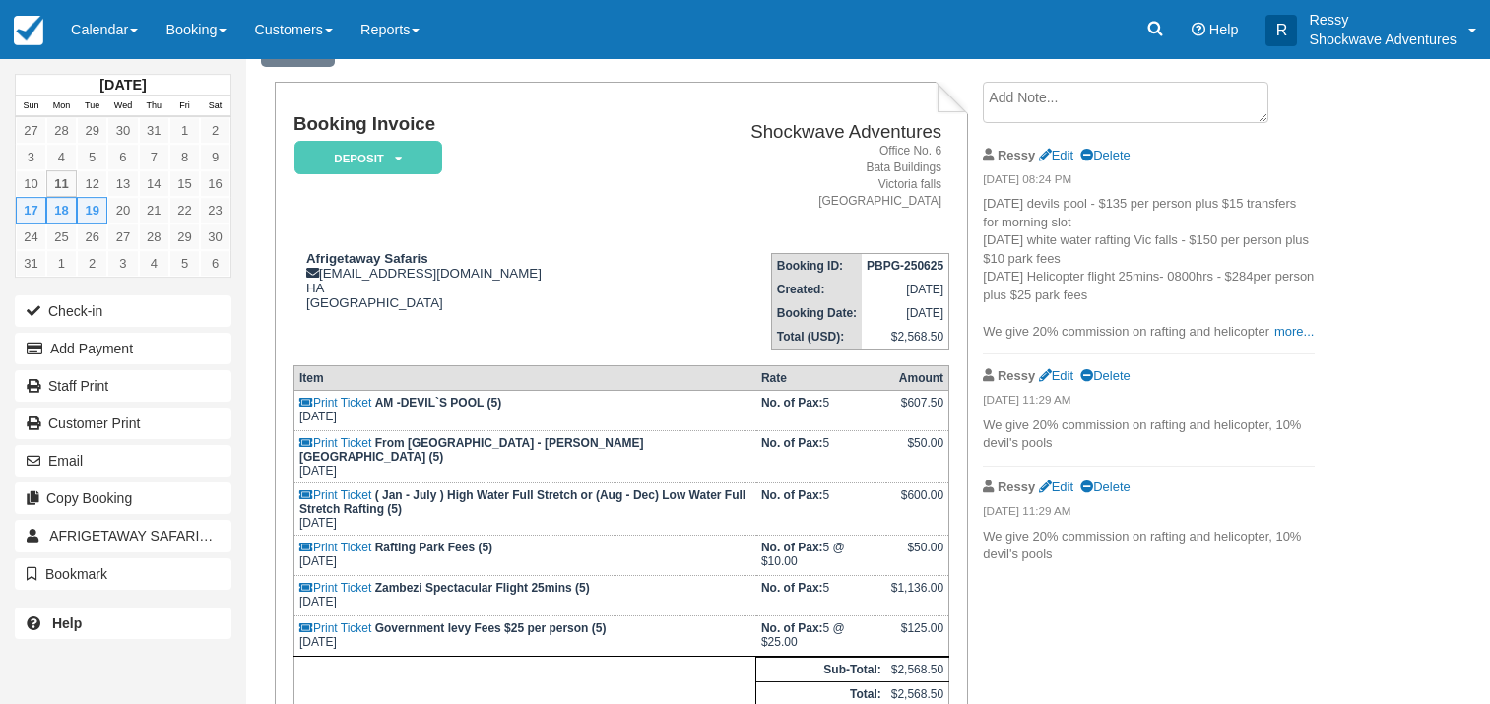
scroll to position [100, 0]
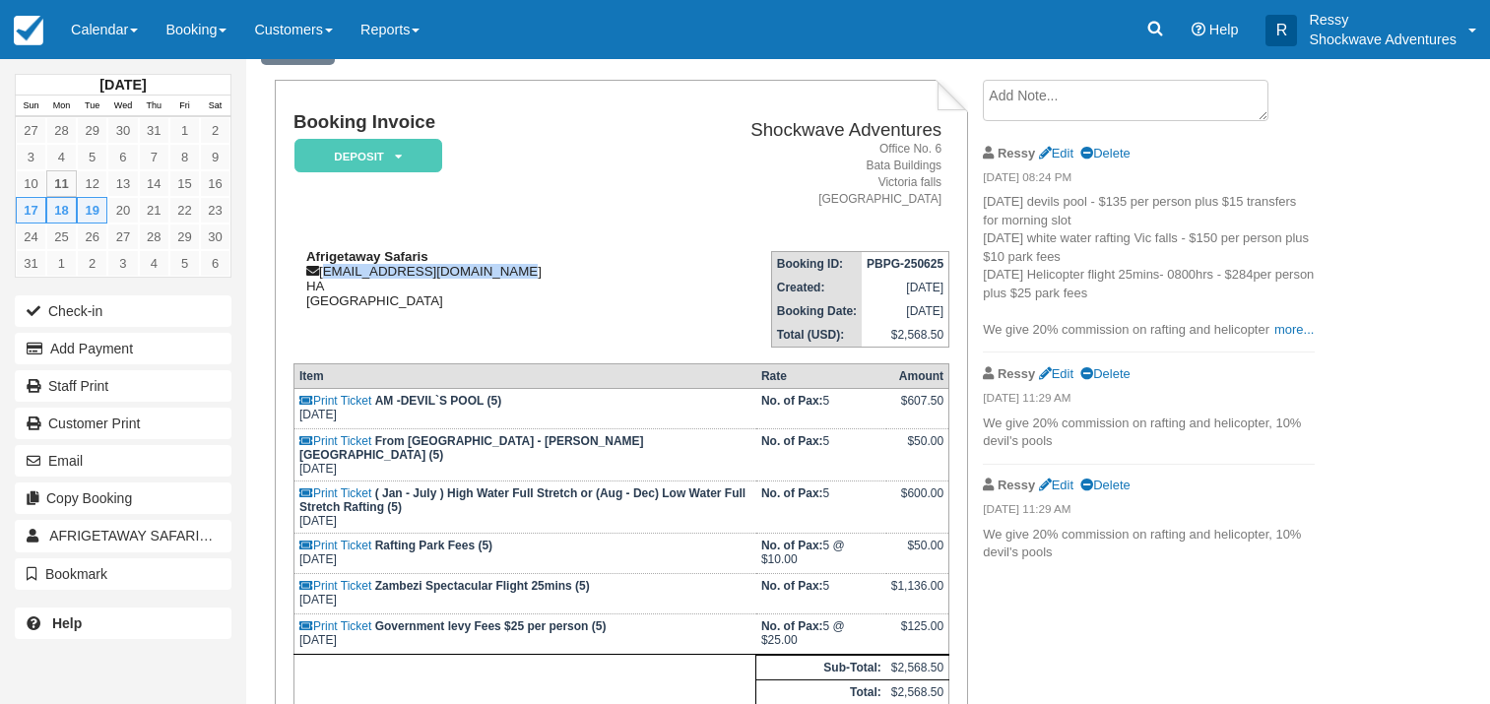
drag, startPoint x: 322, startPoint y: 272, endPoint x: 501, endPoint y: 278, distance: 179.4
click at [501, 278] on div "Afrigetaway Safaris bkeimetswe@afrigetaway.com HA Botswana" at bounding box center [473, 278] width 358 height 59
copy div "bkeimetswe@afrigetaway.com"
click at [81, 22] on link "Calendar" at bounding box center [104, 29] width 95 height 59
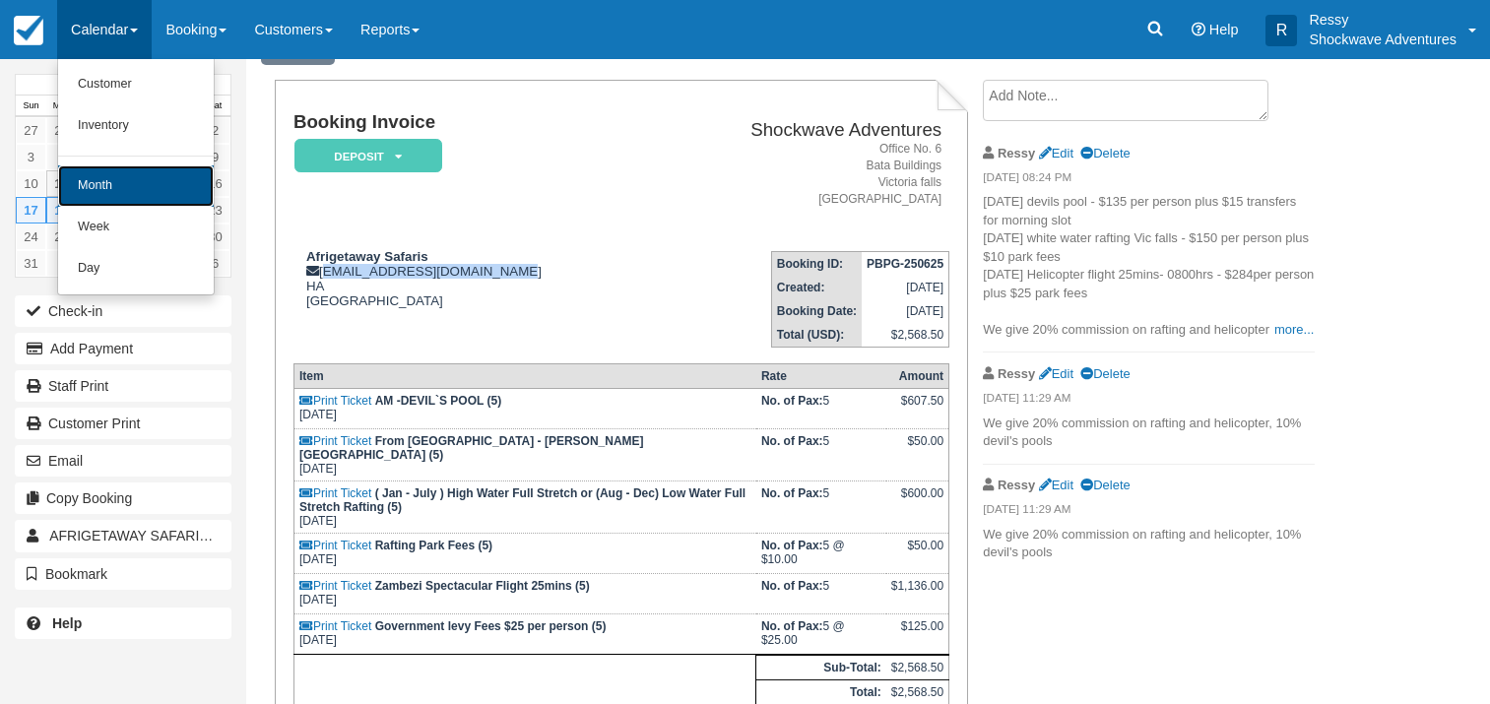
click at [84, 188] on link "Month" at bounding box center [136, 185] width 156 height 41
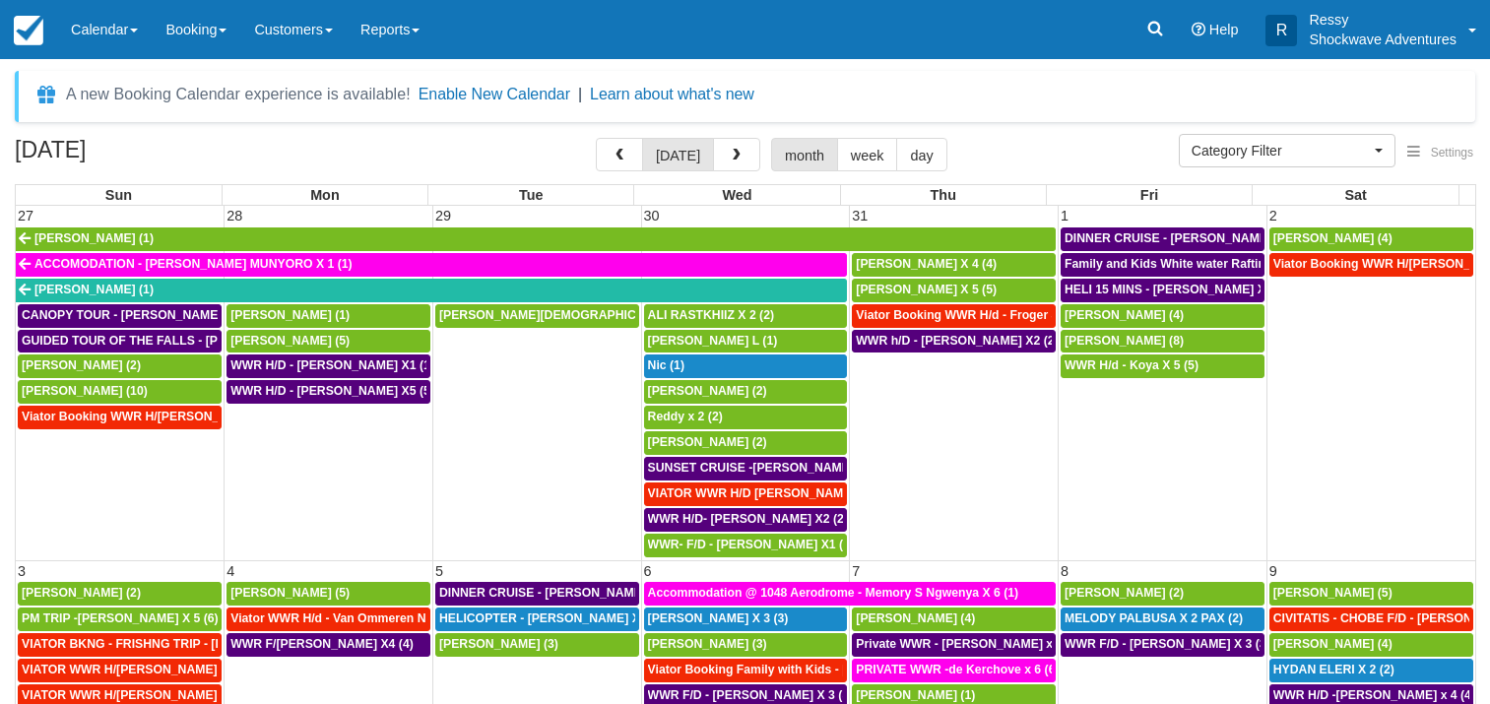
select select
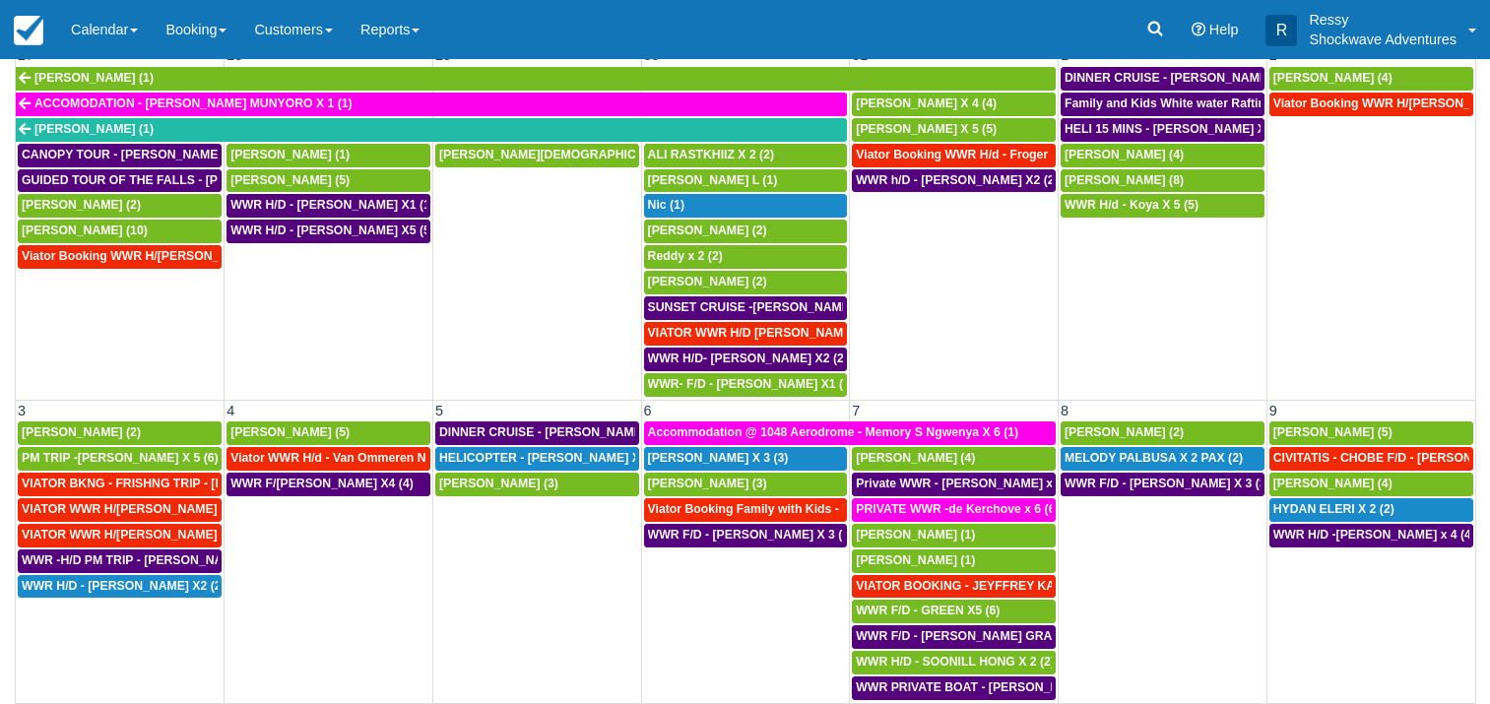
scroll to position [184, 0]
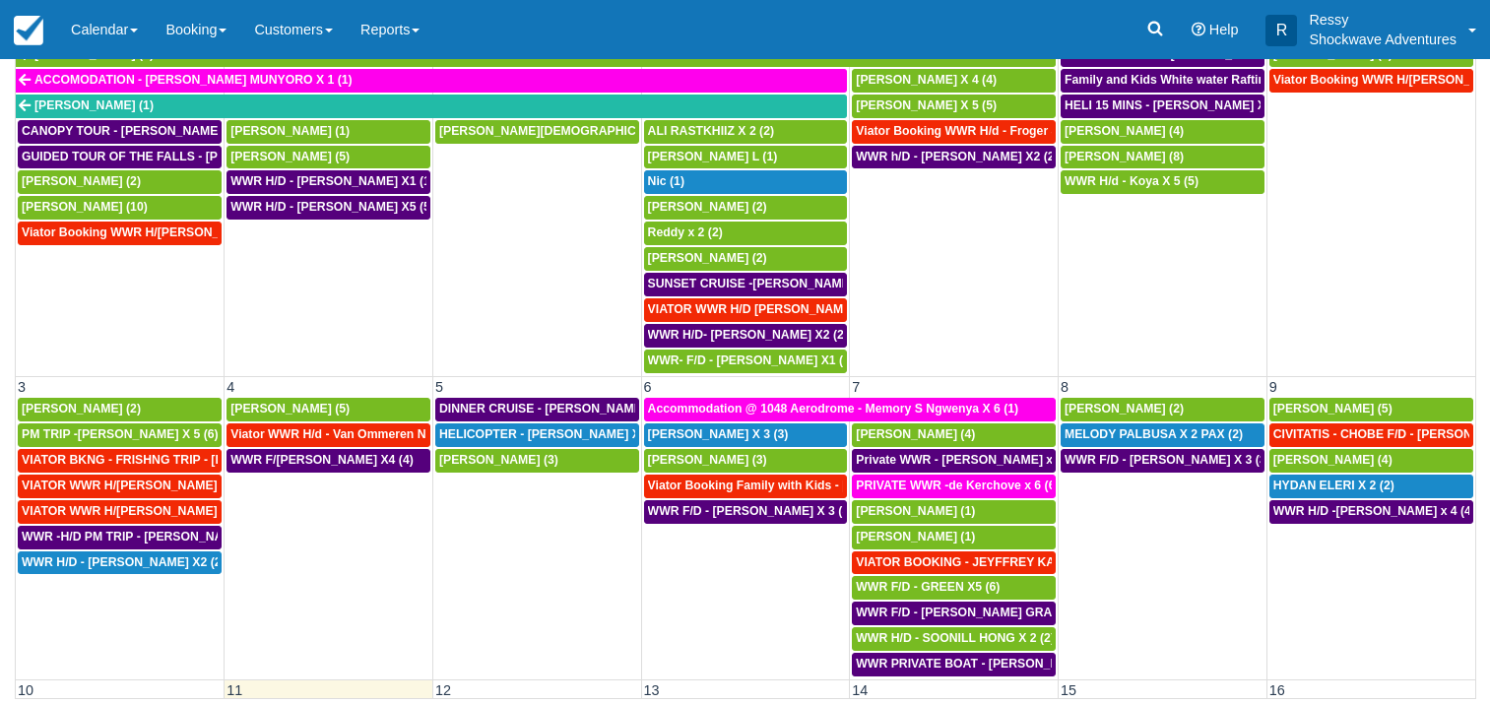
drag, startPoint x: 1492, startPoint y: 691, endPoint x: 1479, endPoint y: 693, distance: 13.0
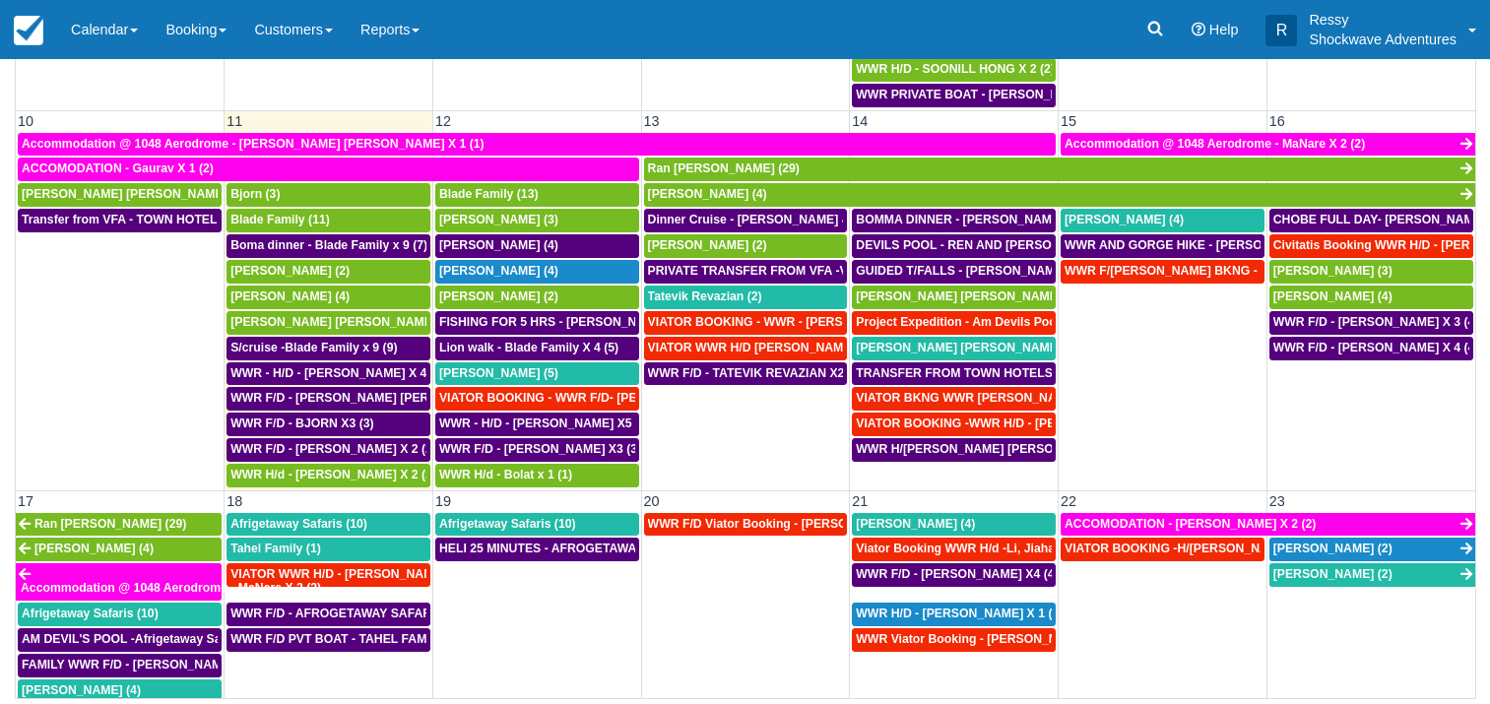
drag, startPoint x: 1471, startPoint y: 688, endPoint x: 1246, endPoint y: 592, distance: 244.1
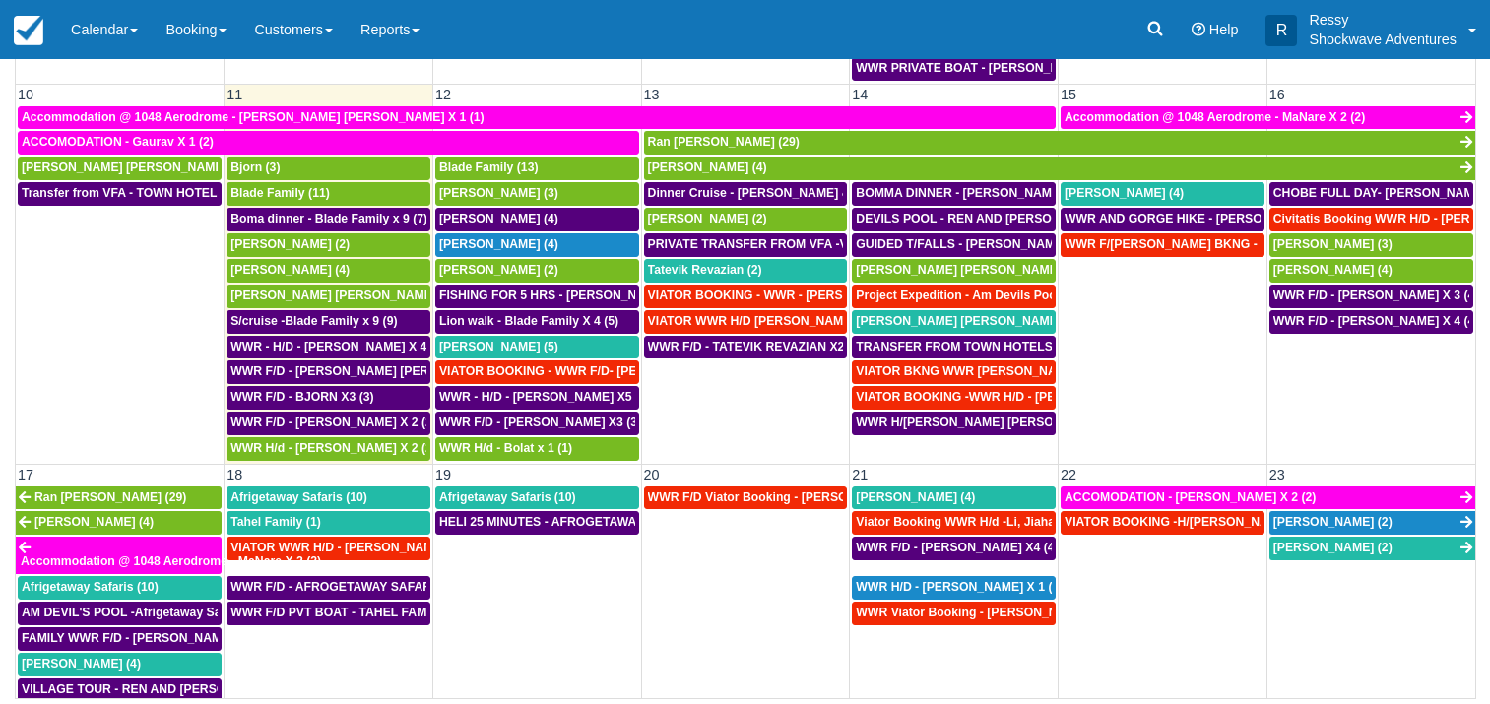
scroll to position [599, 0]
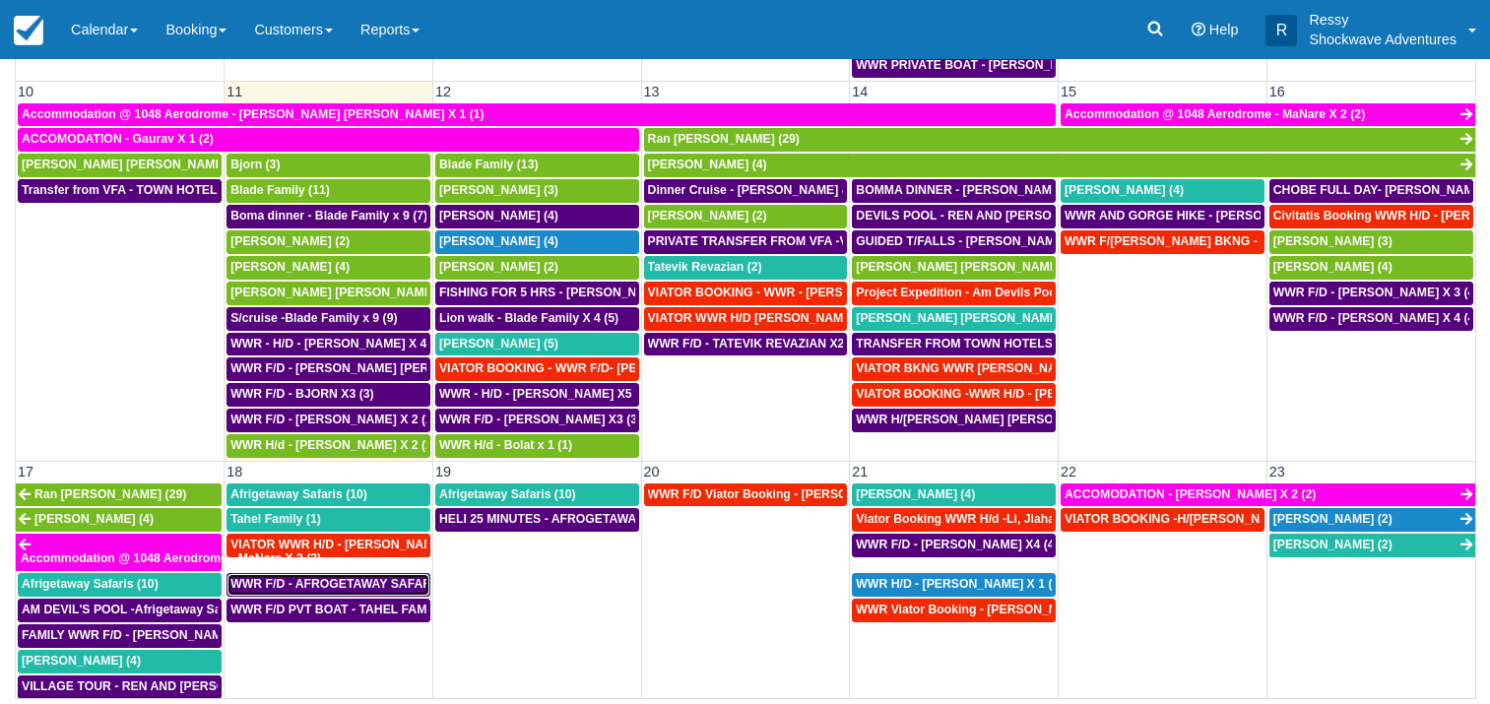
click at [317, 586] on span "WWR F/D - AFROGETAWAY SAFARIS X5 (5)" at bounding box center [354, 584] width 248 height 14
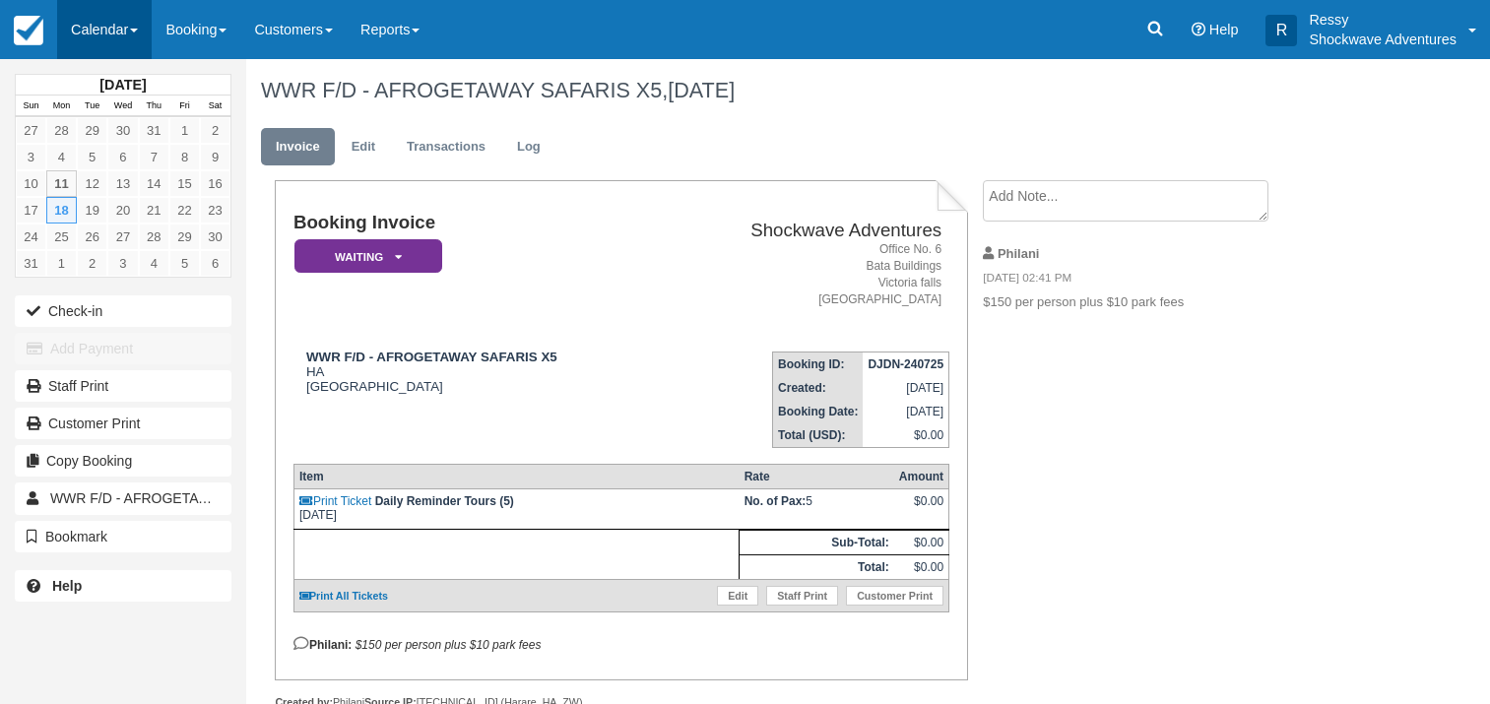
click at [116, 19] on link "Calendar" at bounding box center [104, 29] width 95 height 59
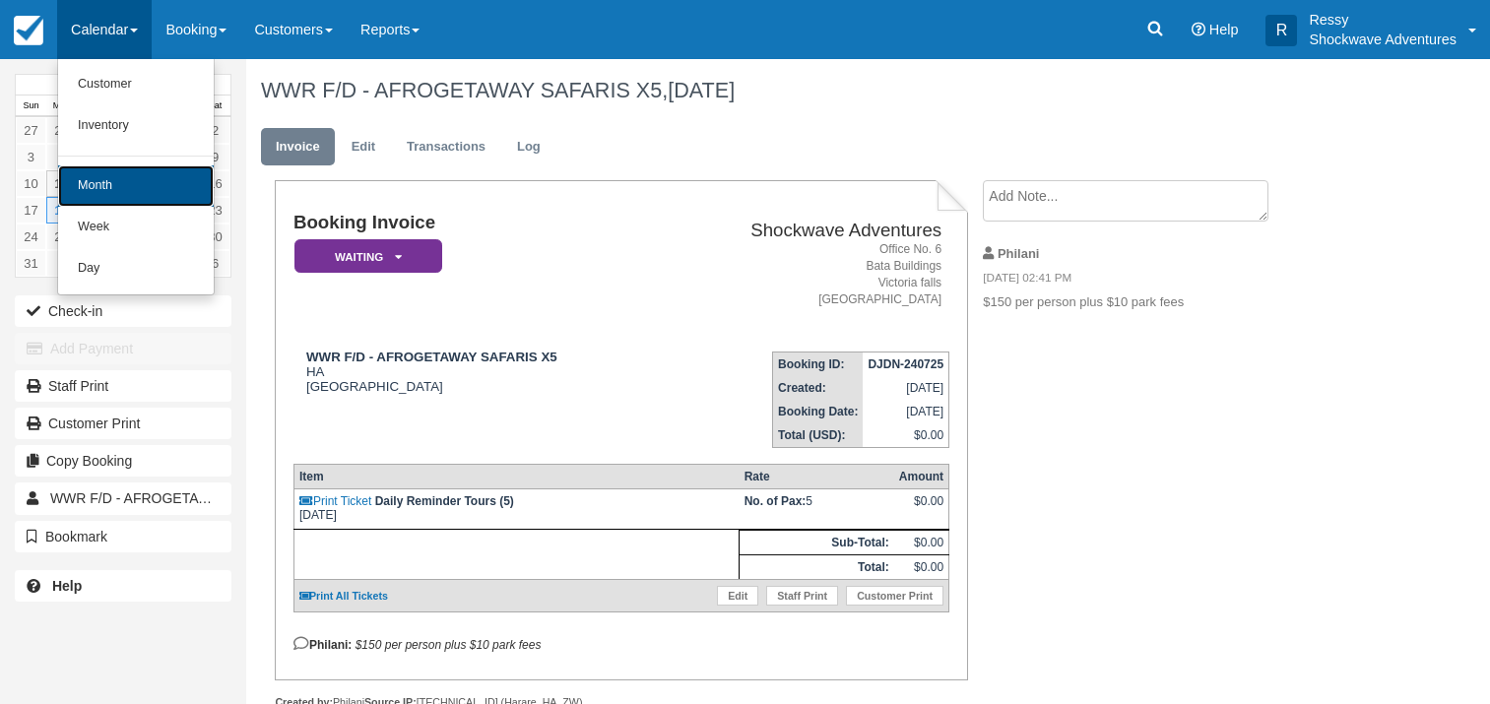
click at [115, 173] on link "Month" at bounding box center [136, 185] width 156 height 41
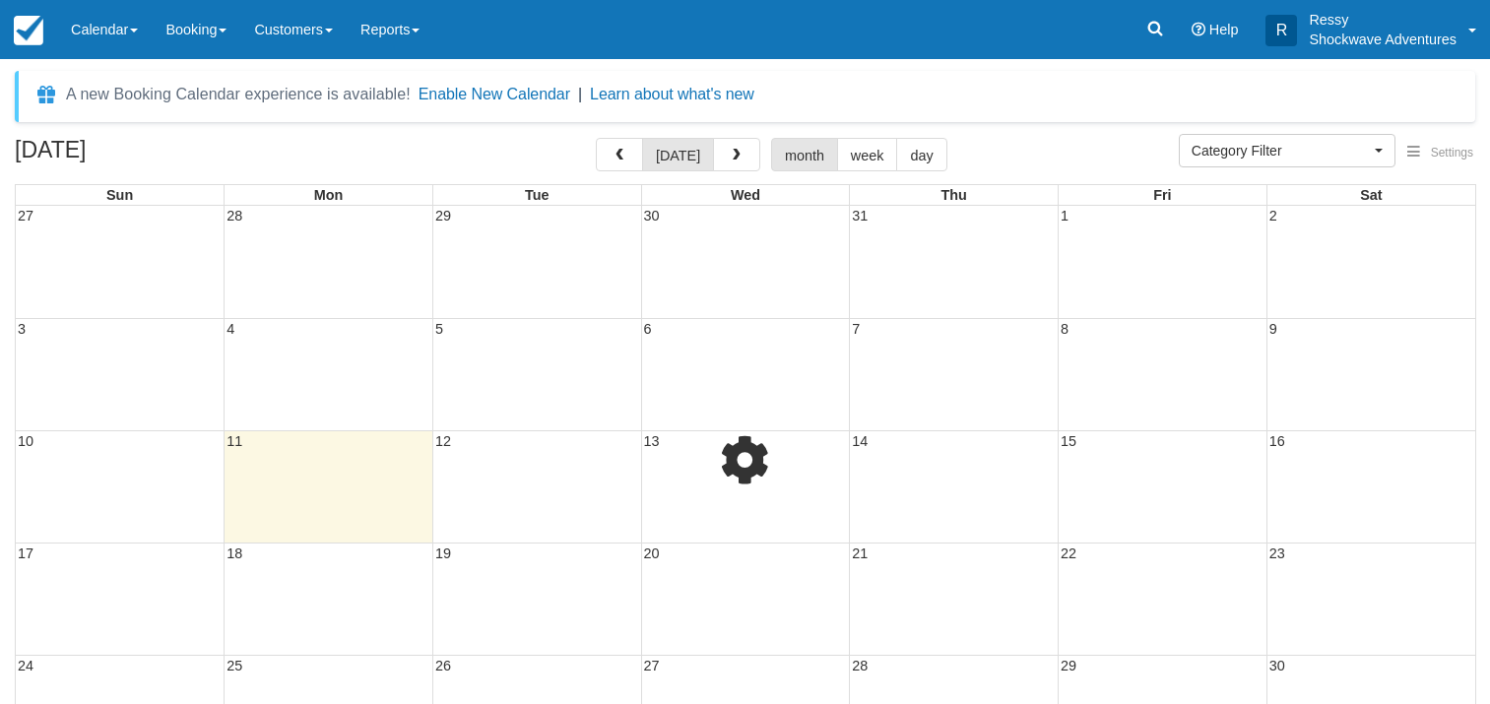
select select
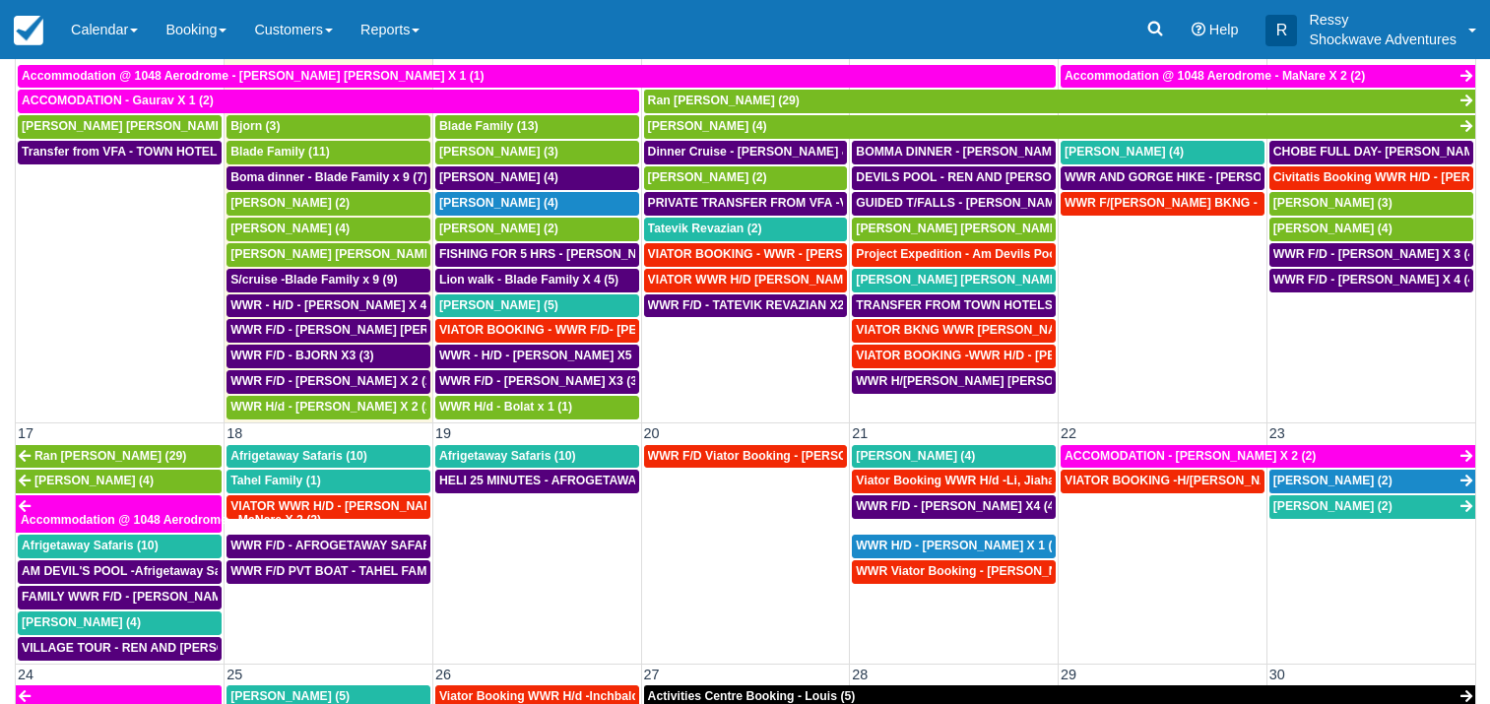
scroll to position [184, 0]
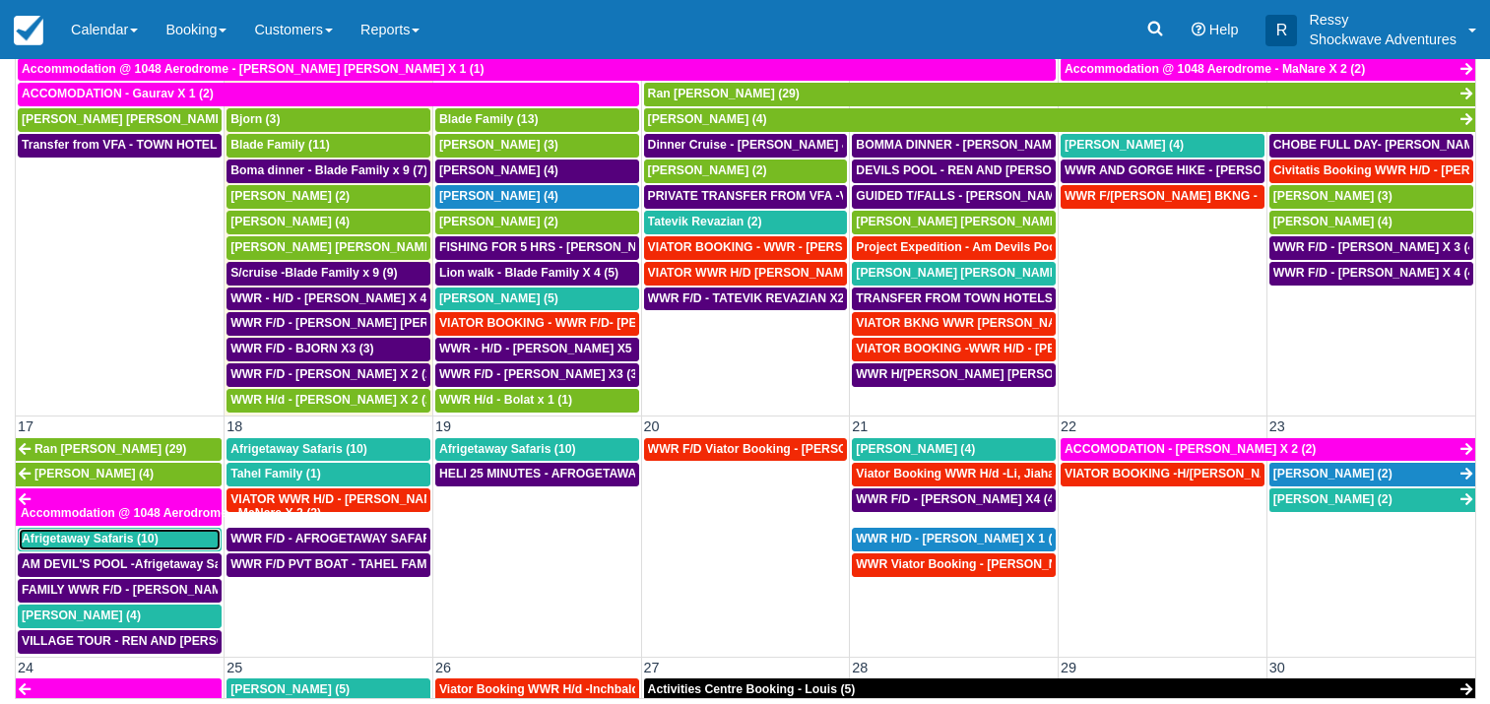
click at [123, 538] on span "Afrigetaway Safaris (10)" at bounding box center [90, 539] width 137 height 14
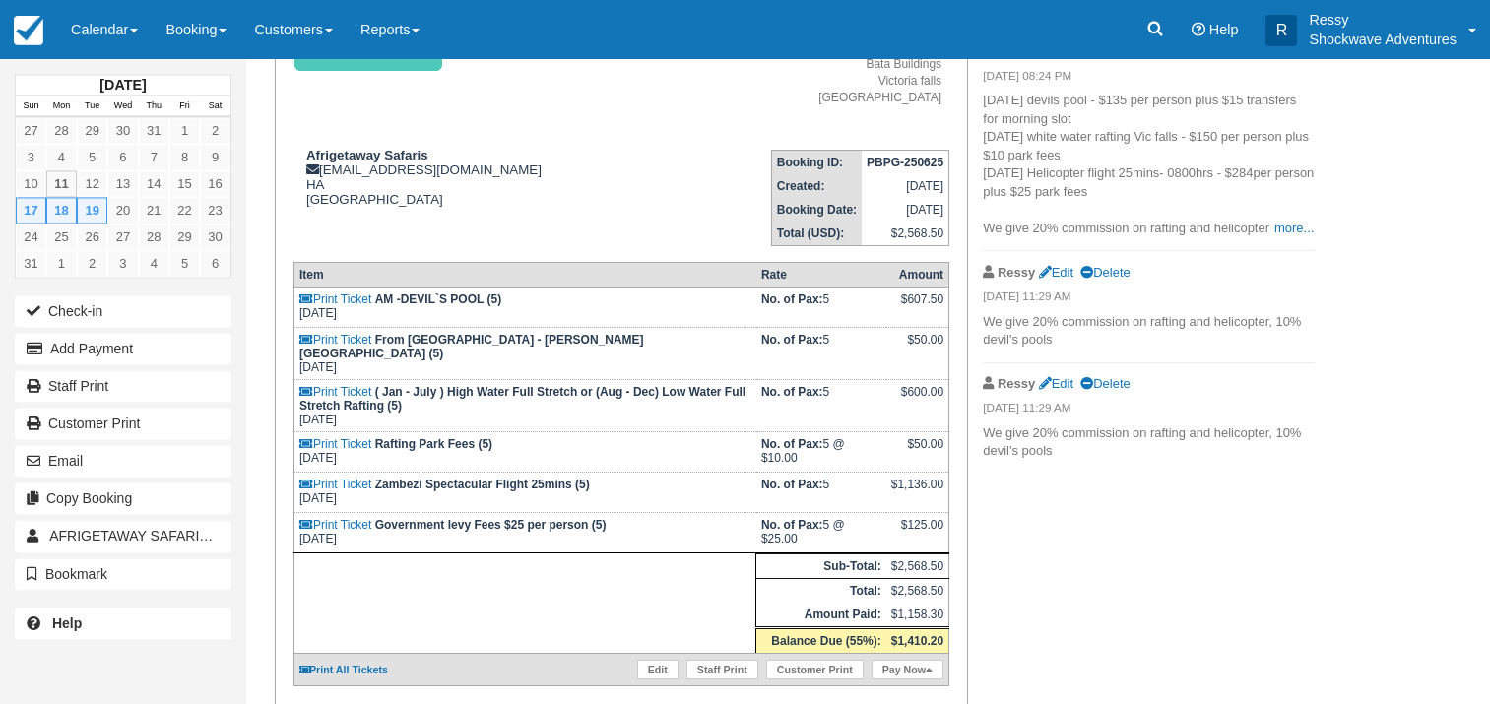
scroll to position [218, 0]
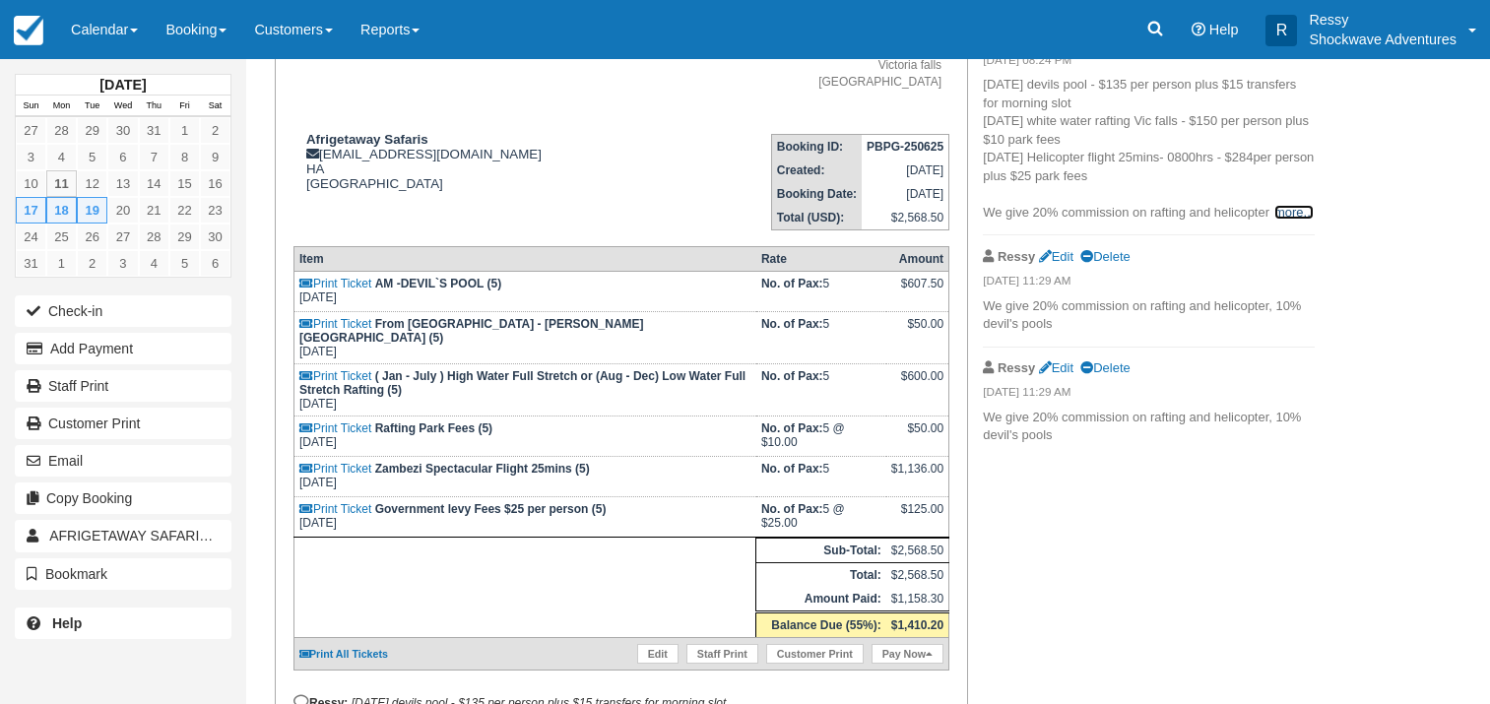
click at [1296, 214] on link "more..." at bounding box center [1294, 212] width 39 height 15
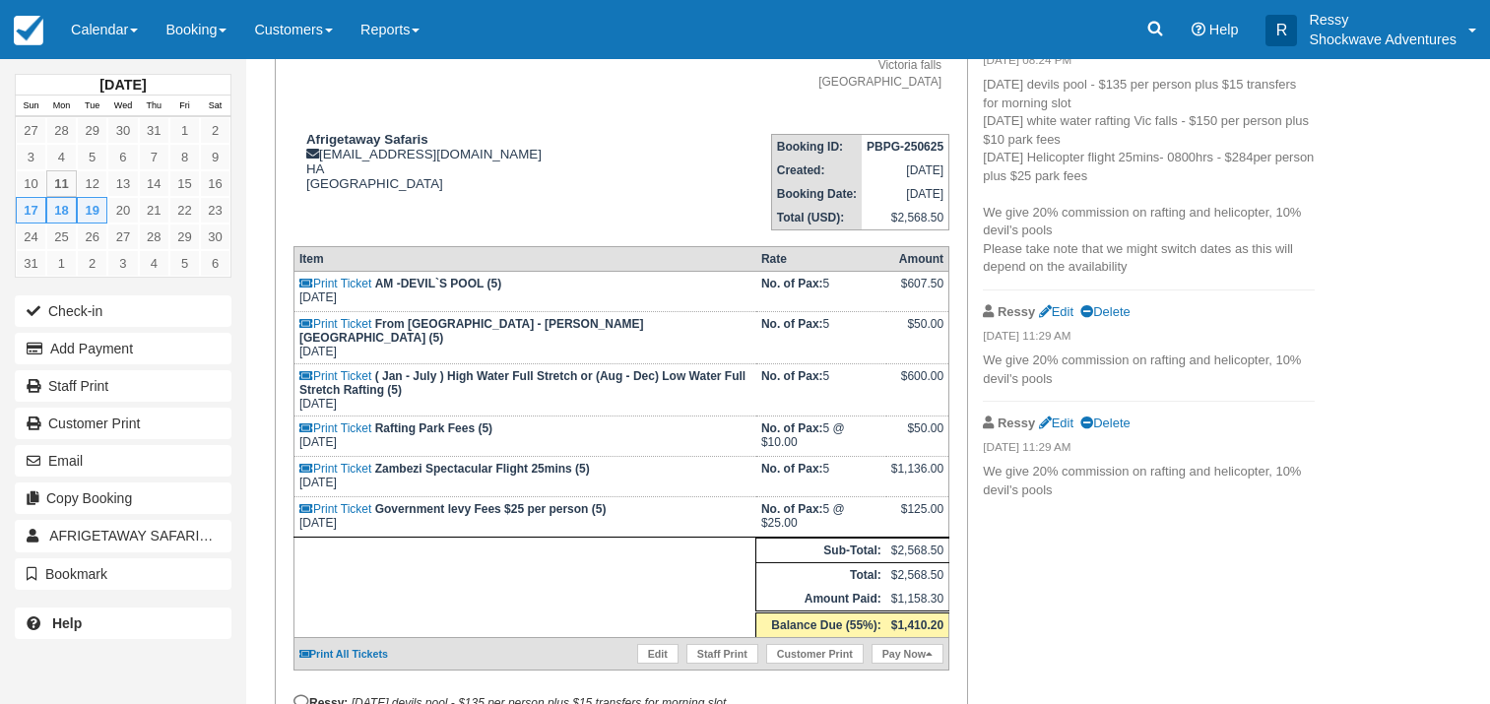
scroll to position [167, 0]
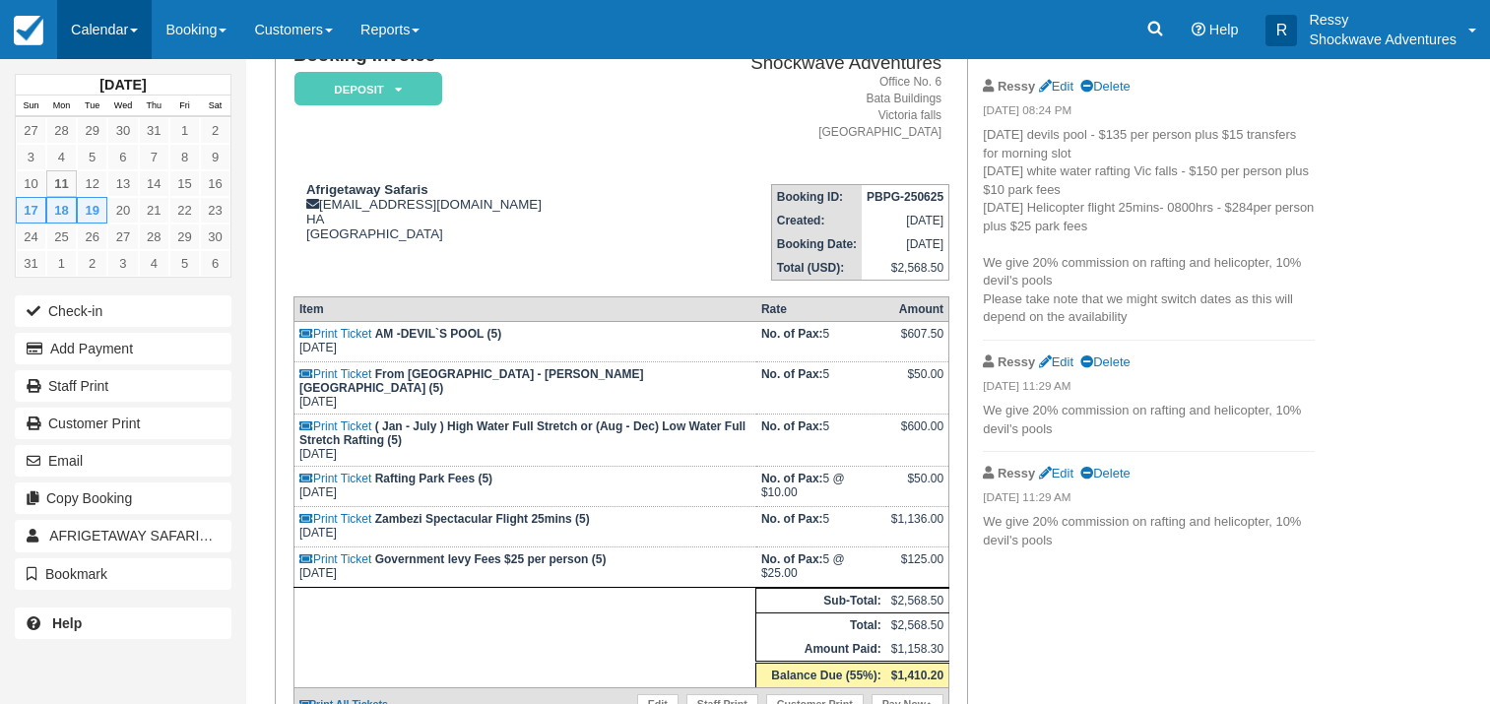
click at [113, 38] on link "Calendar" at bounding box center [104, 29] width 95 height 59
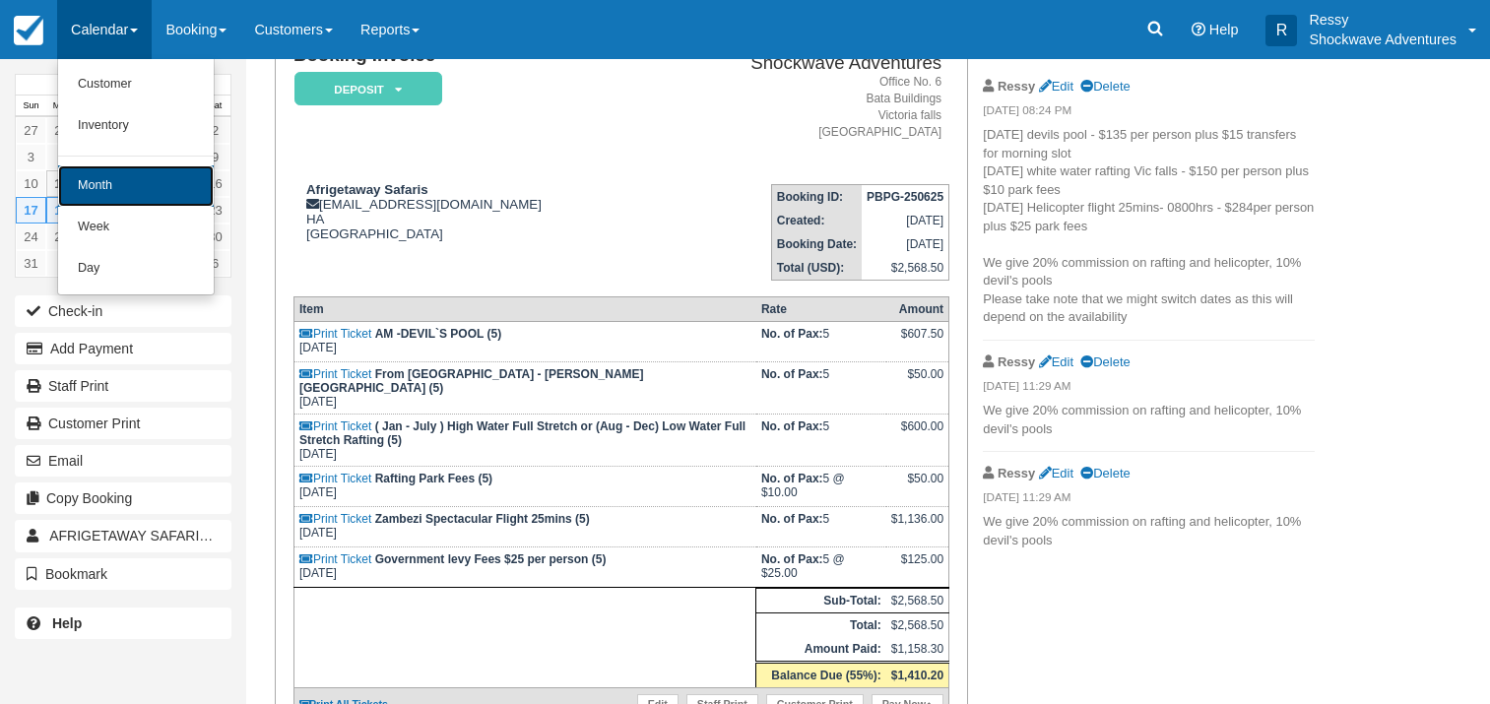
click at [96, 199] on link "Month" at bounding box center [136, 185] width 156 height 41
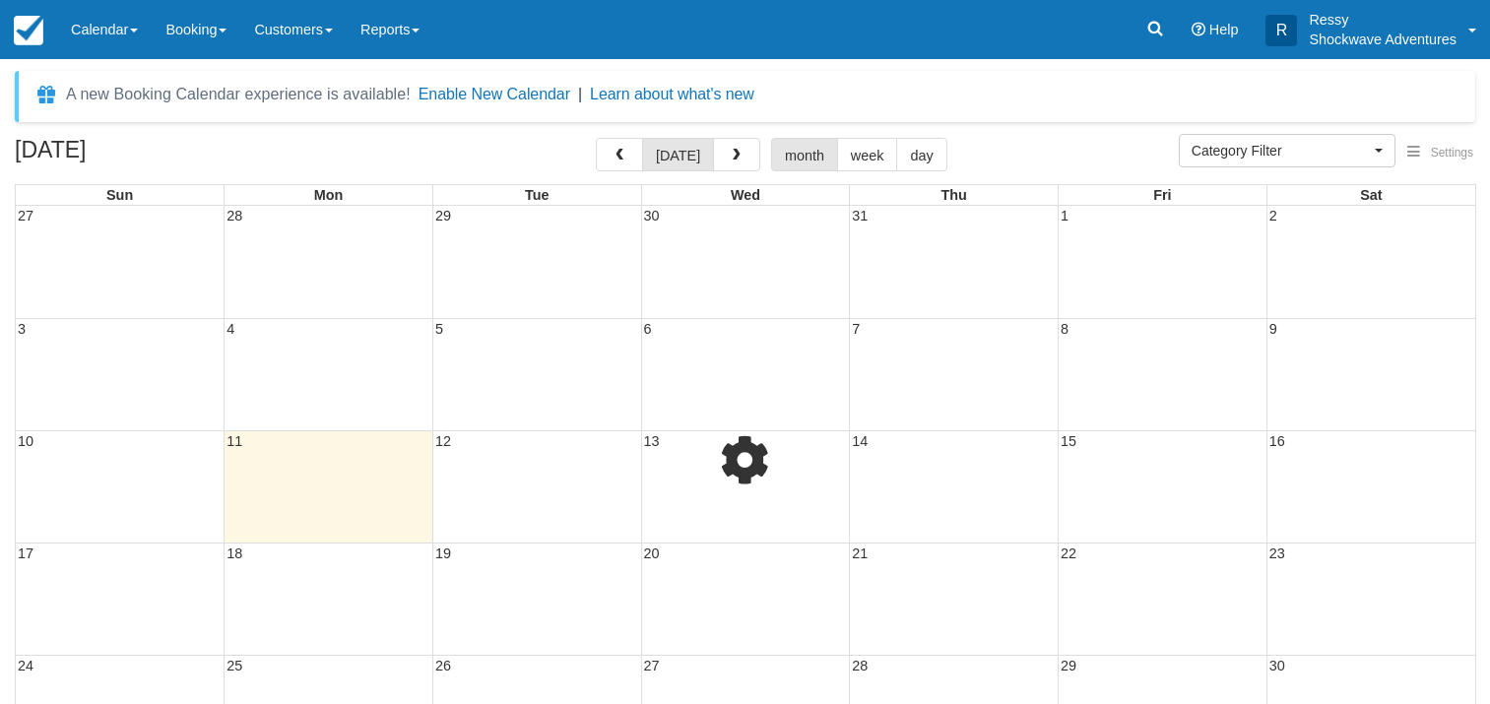
select select
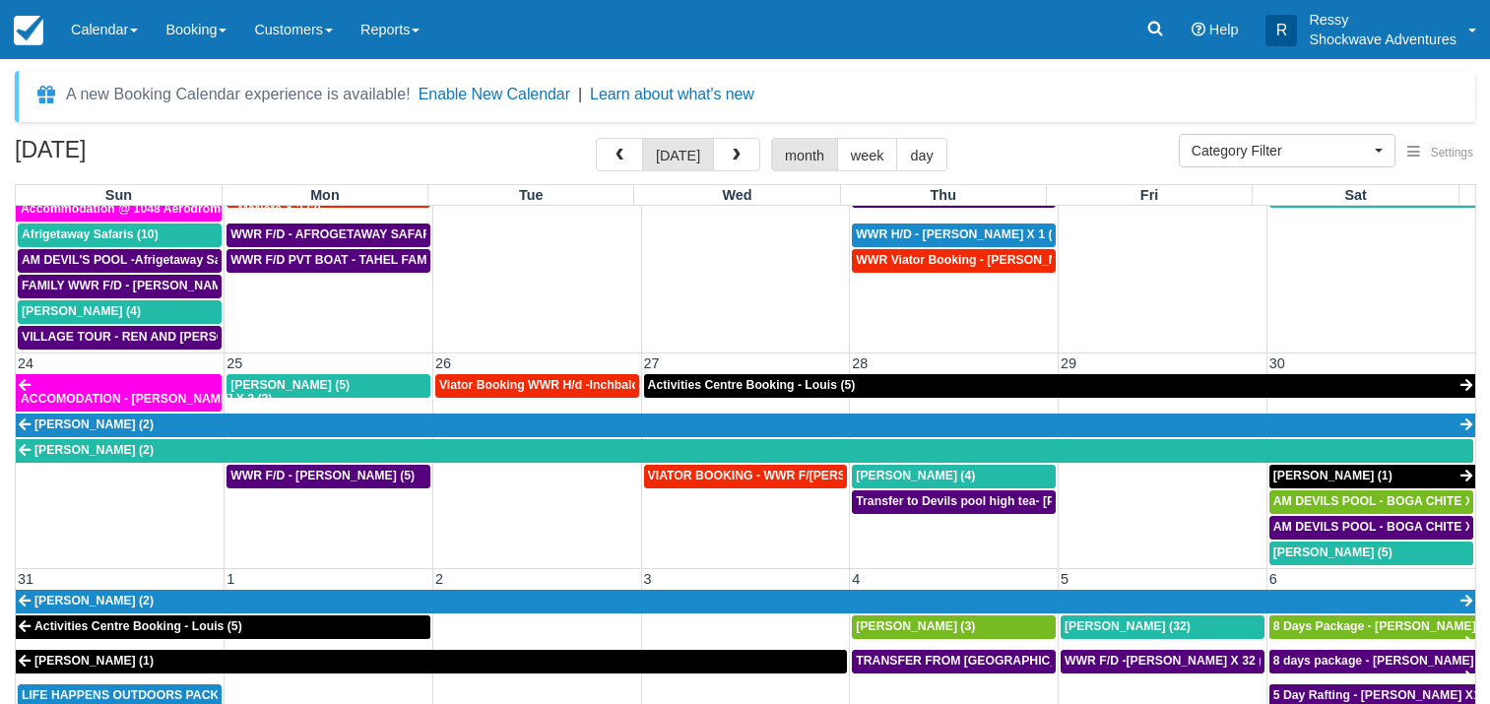
click at [1470, 203] on td "Sun Mon Tue Wed Thu Fri Sat" at bounding box center [746, 195] width 1461 height 22
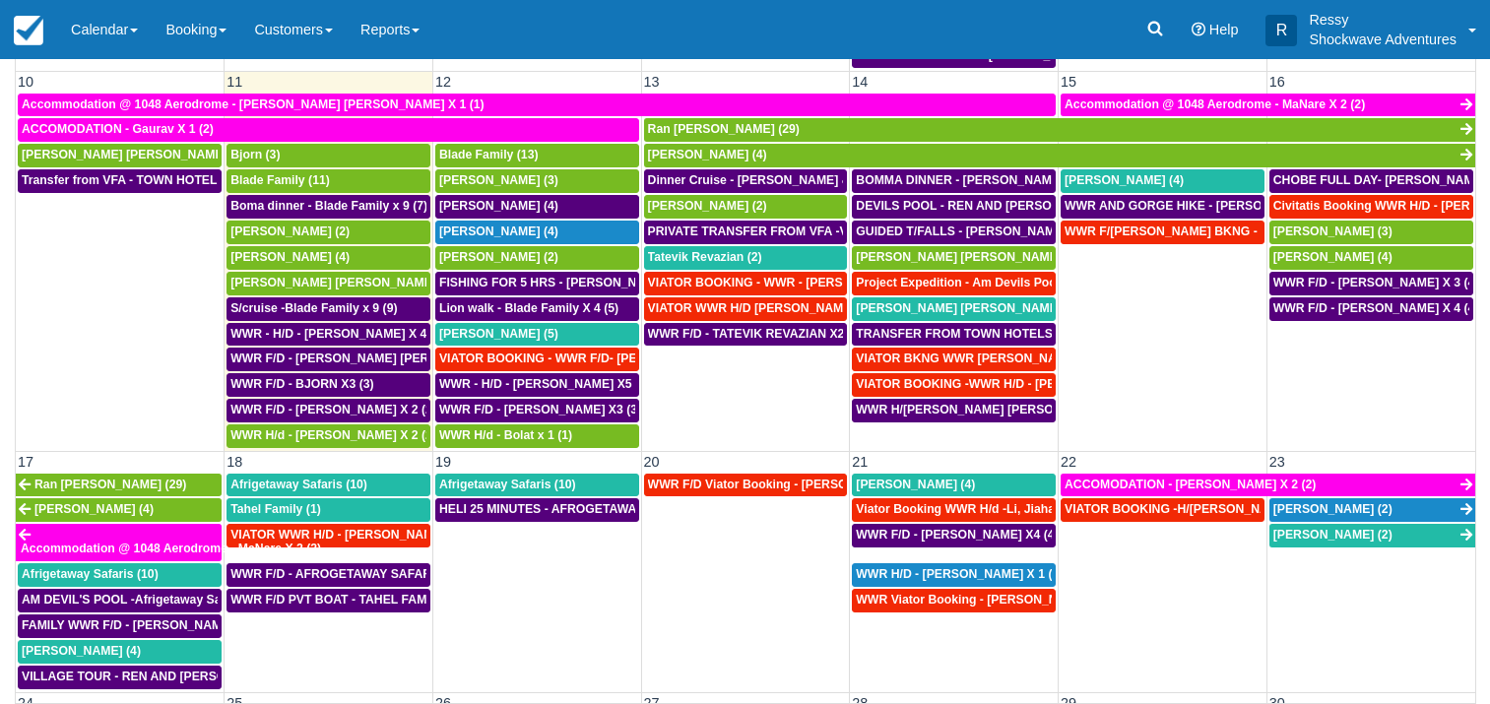
scroll to position [184, 0]
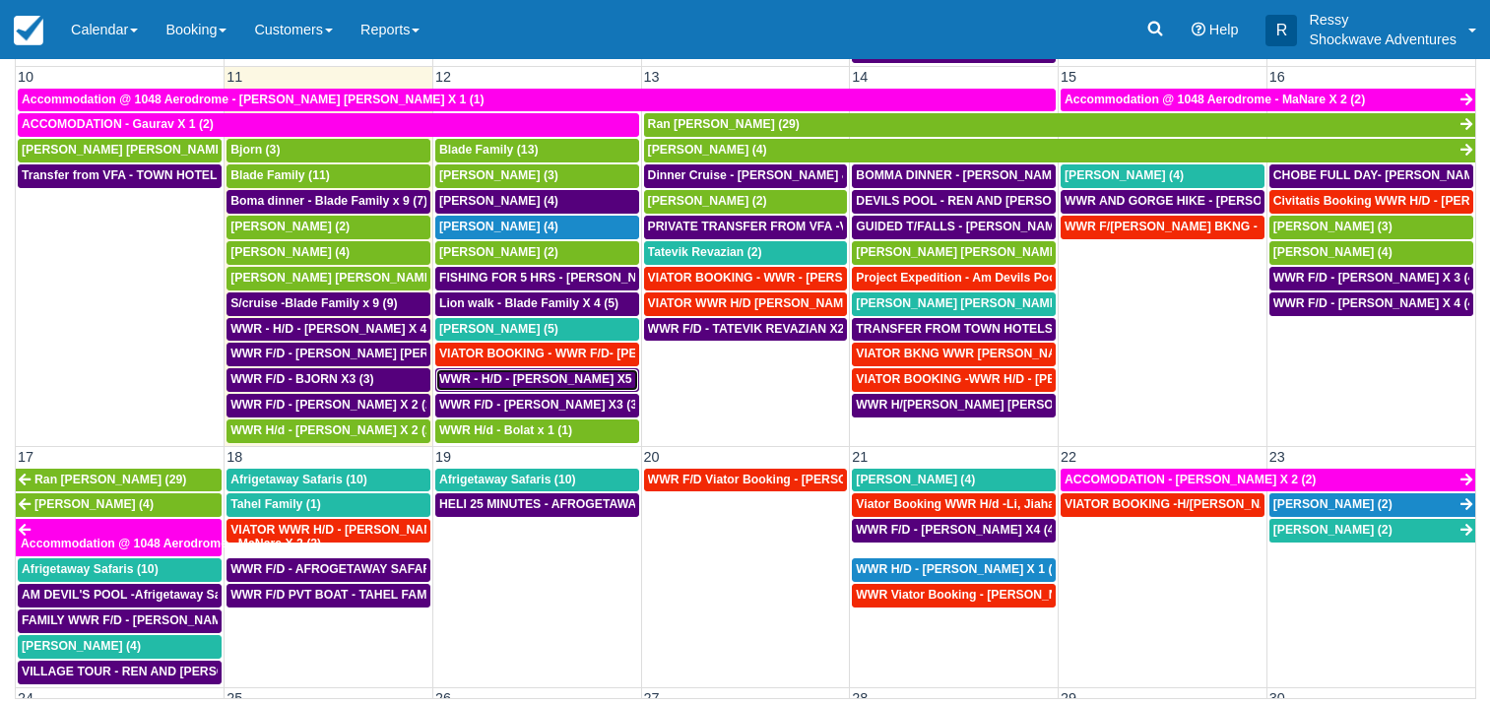
click at [568, 376] on span "WWR - H/D - [PERSON_NAME] X5 (5)" at bounding box center [544, 379] width 211 height 14
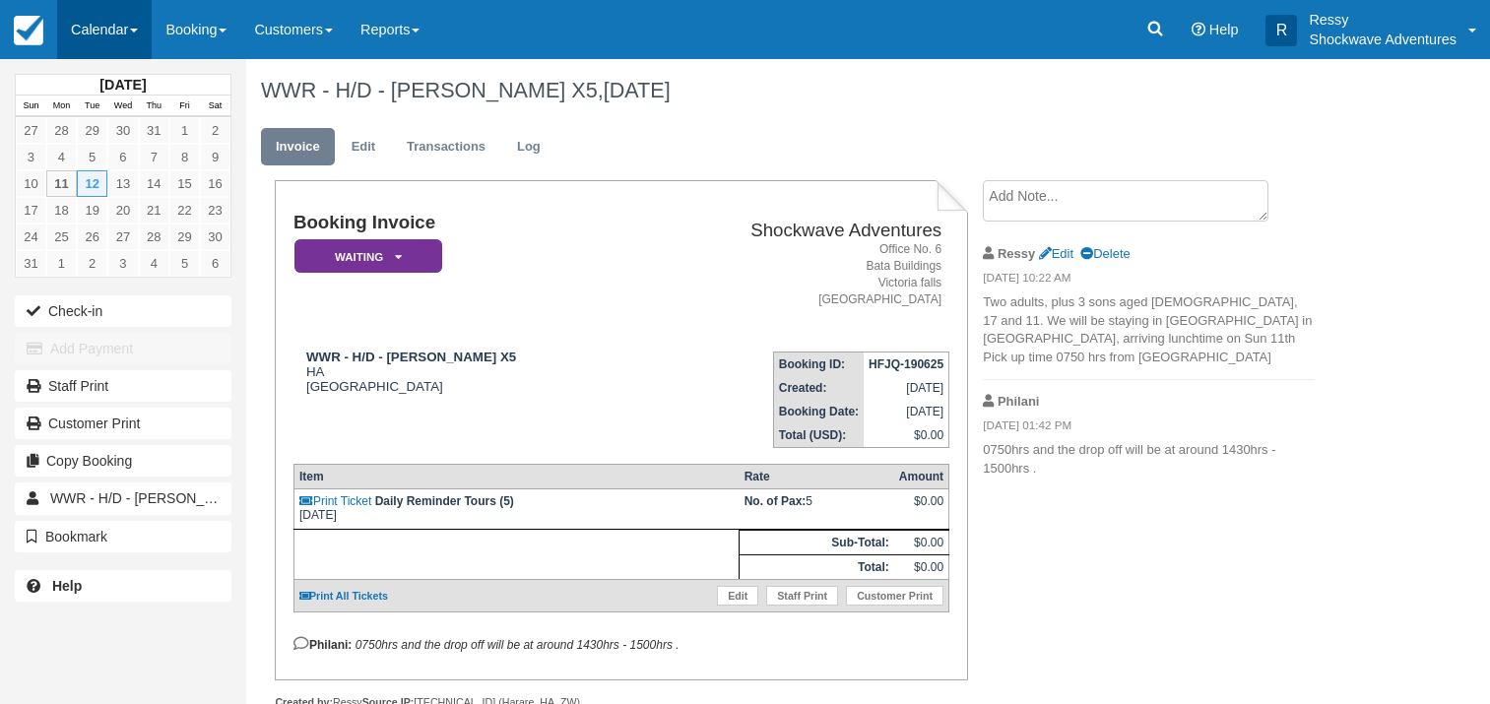
click at [112, 20] on link "Calendar" at bounding box center [104, 29] width 95 height 59
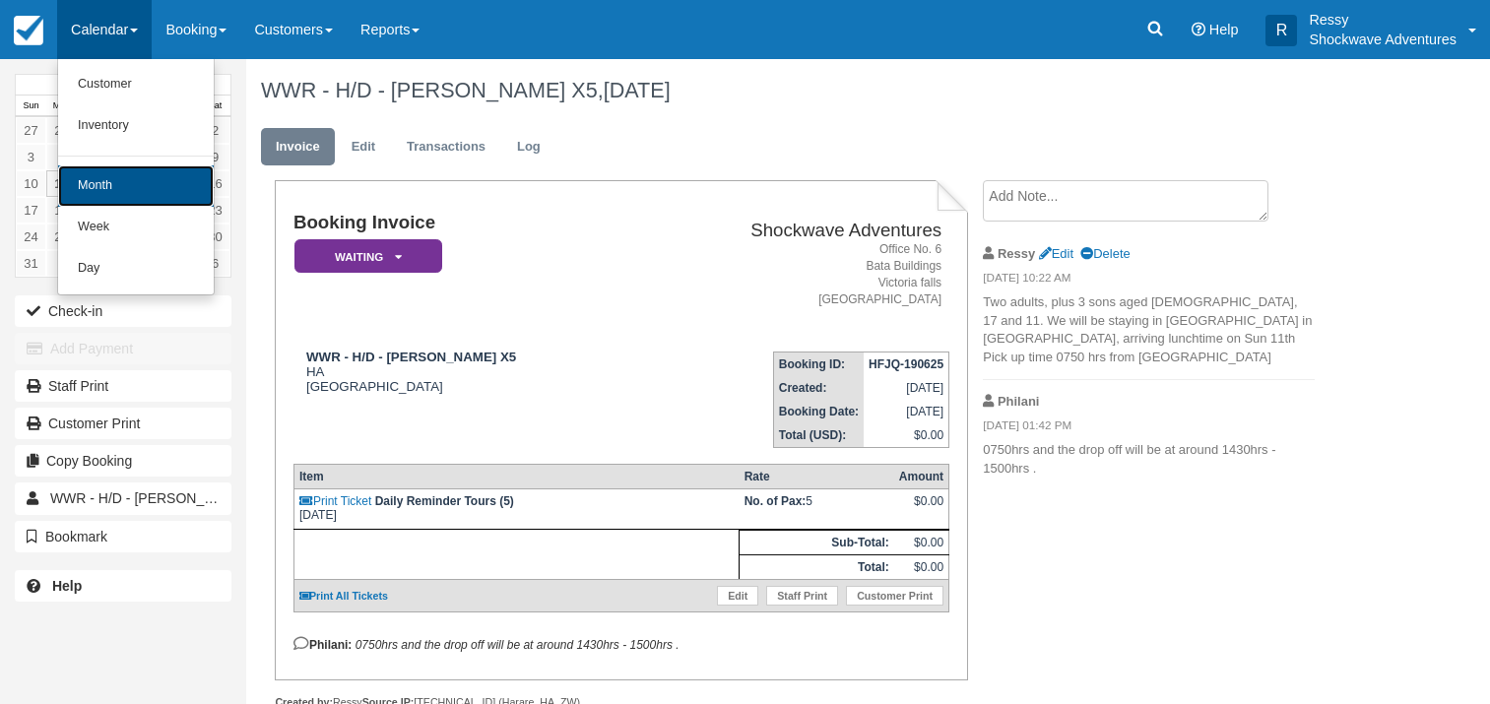
click at [136, 185] on link "Month" at bounding box center [136, 185] width 156 height 41
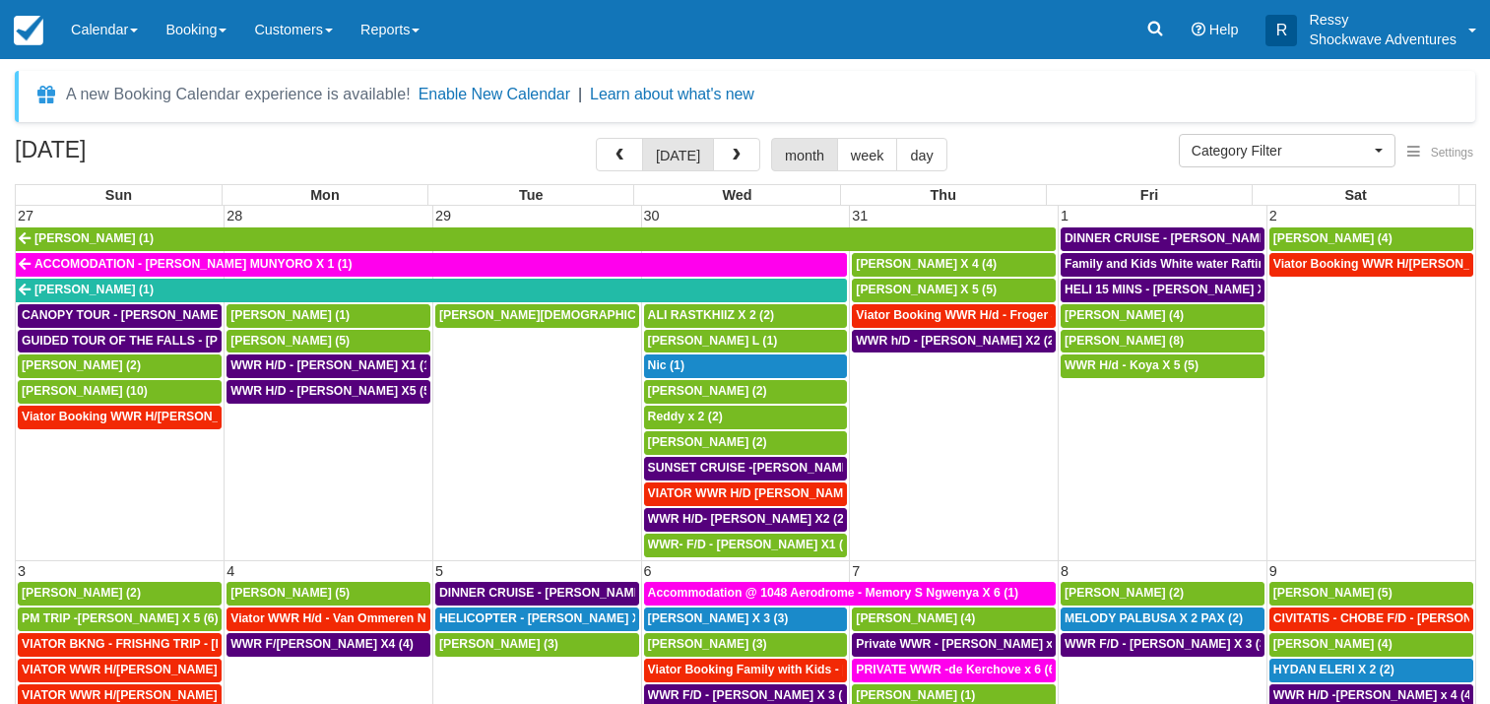
select select
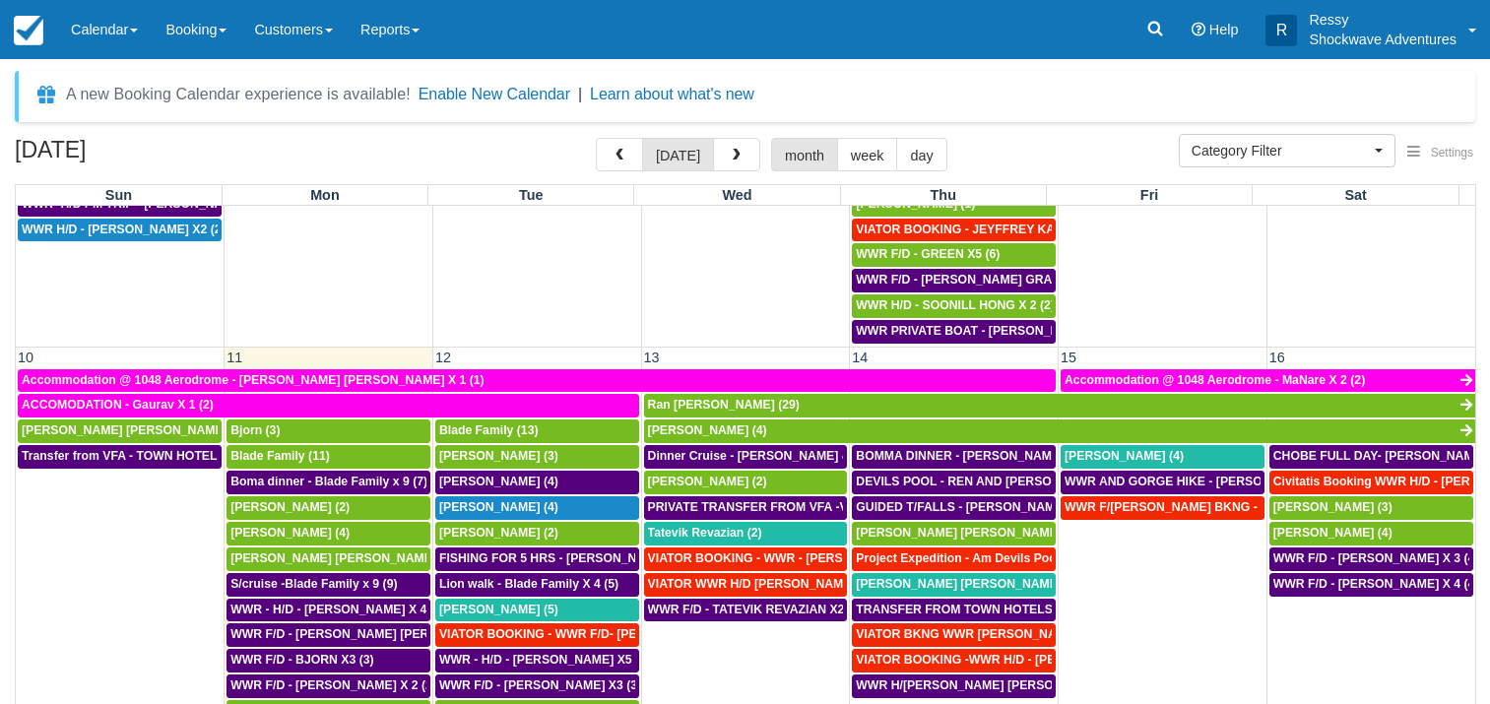
scroll to position [644, 0]
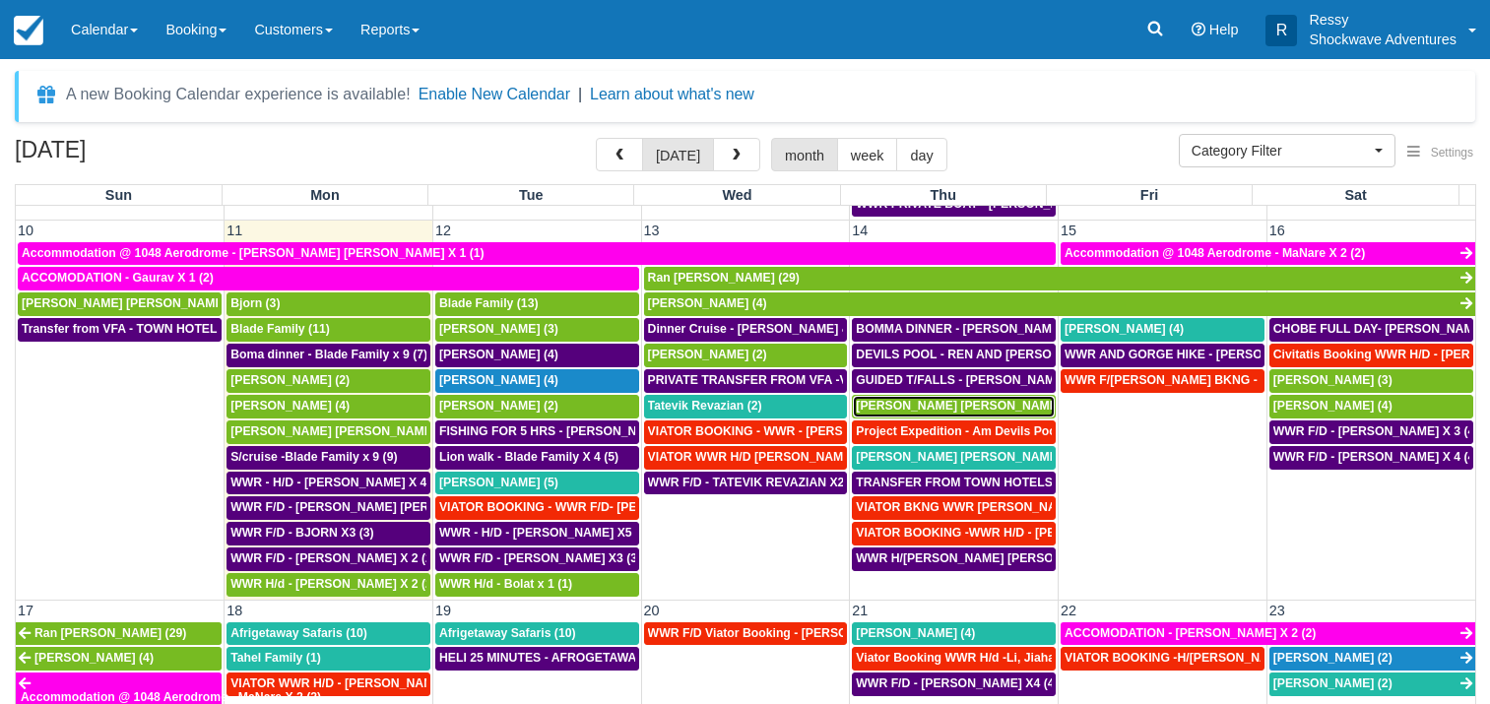
click at [949, 409] on span "[PERSON_NAME] [PERSON_NAME] (2)" at bounding box center [968, 406] width 224 height 14
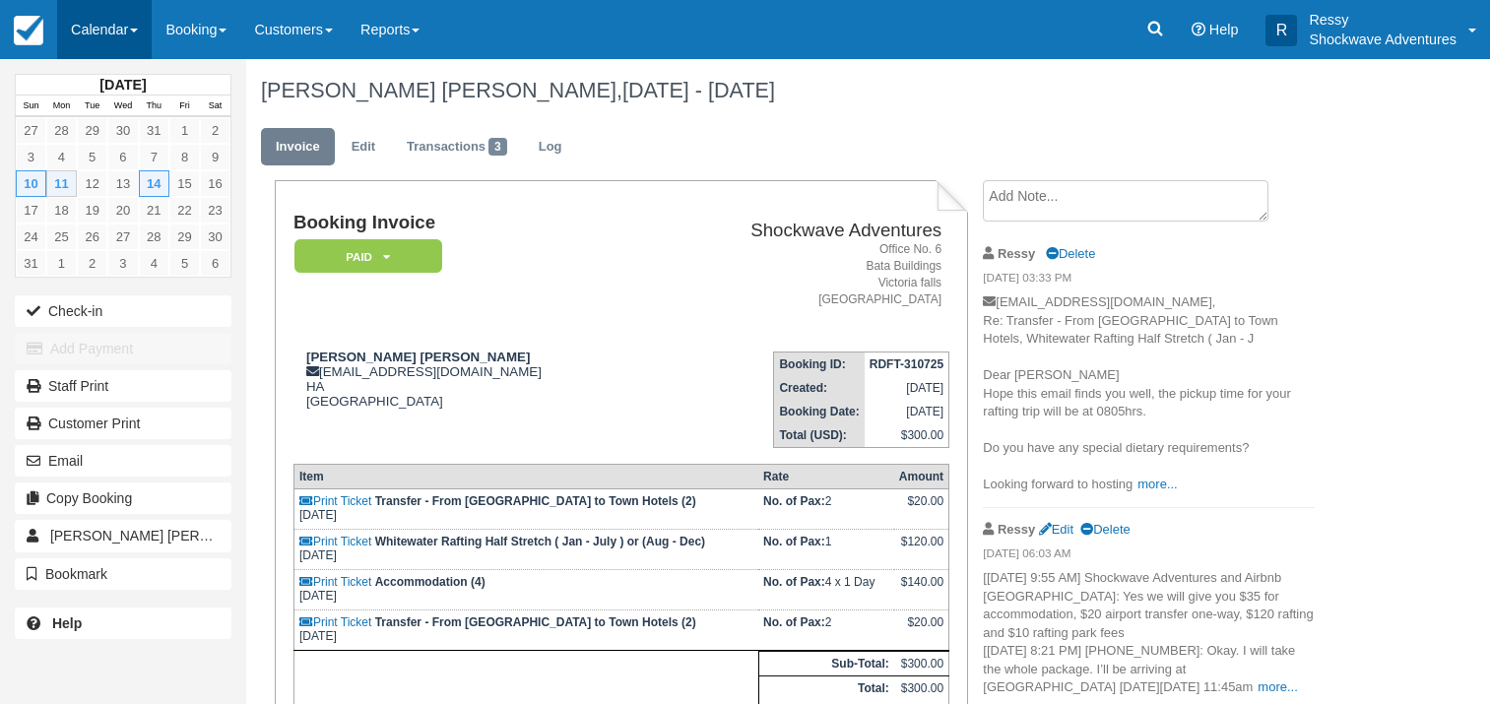
click at [83, 16] on link "Calendar" at bounding box center [104, 29] width 95 height 59
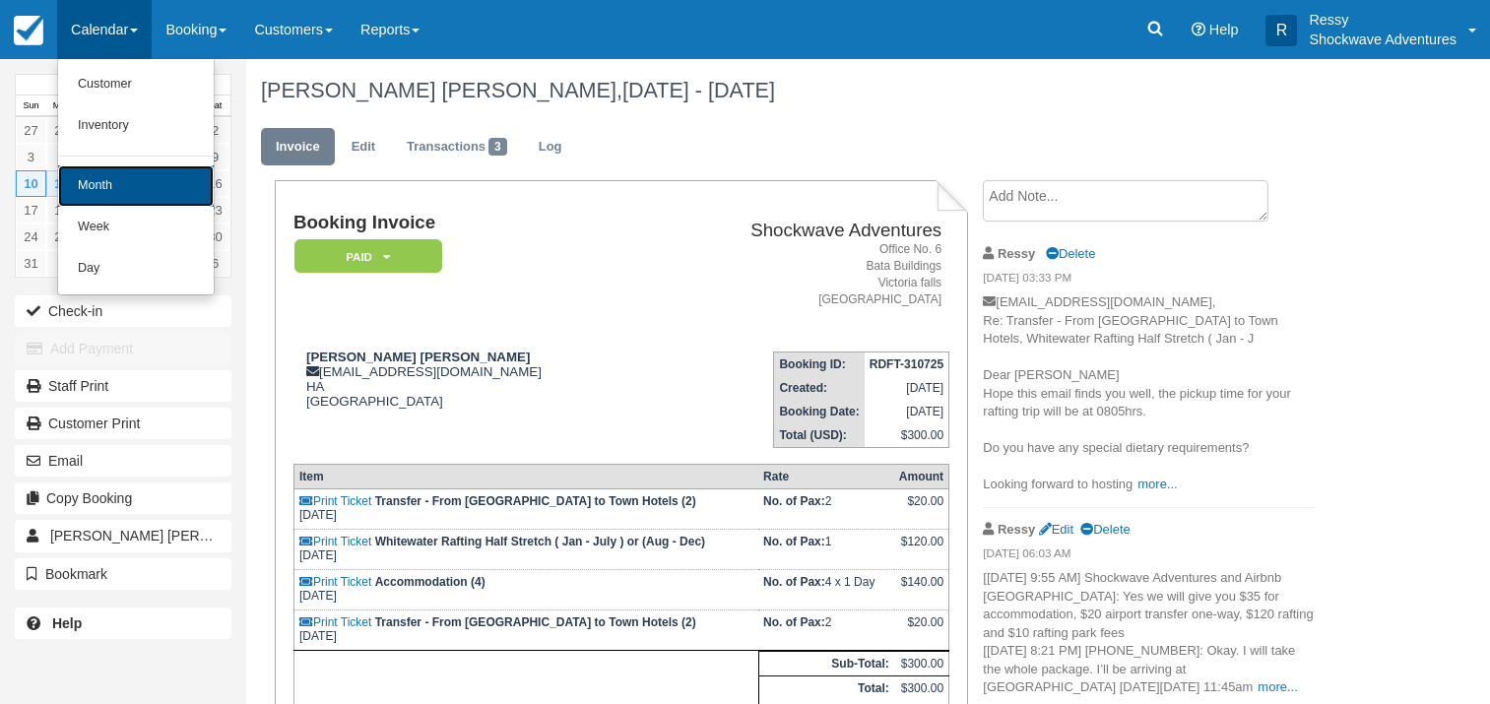
click at [111, 194] on link "Month" at bounding box center [136, 185] width 156 height 41
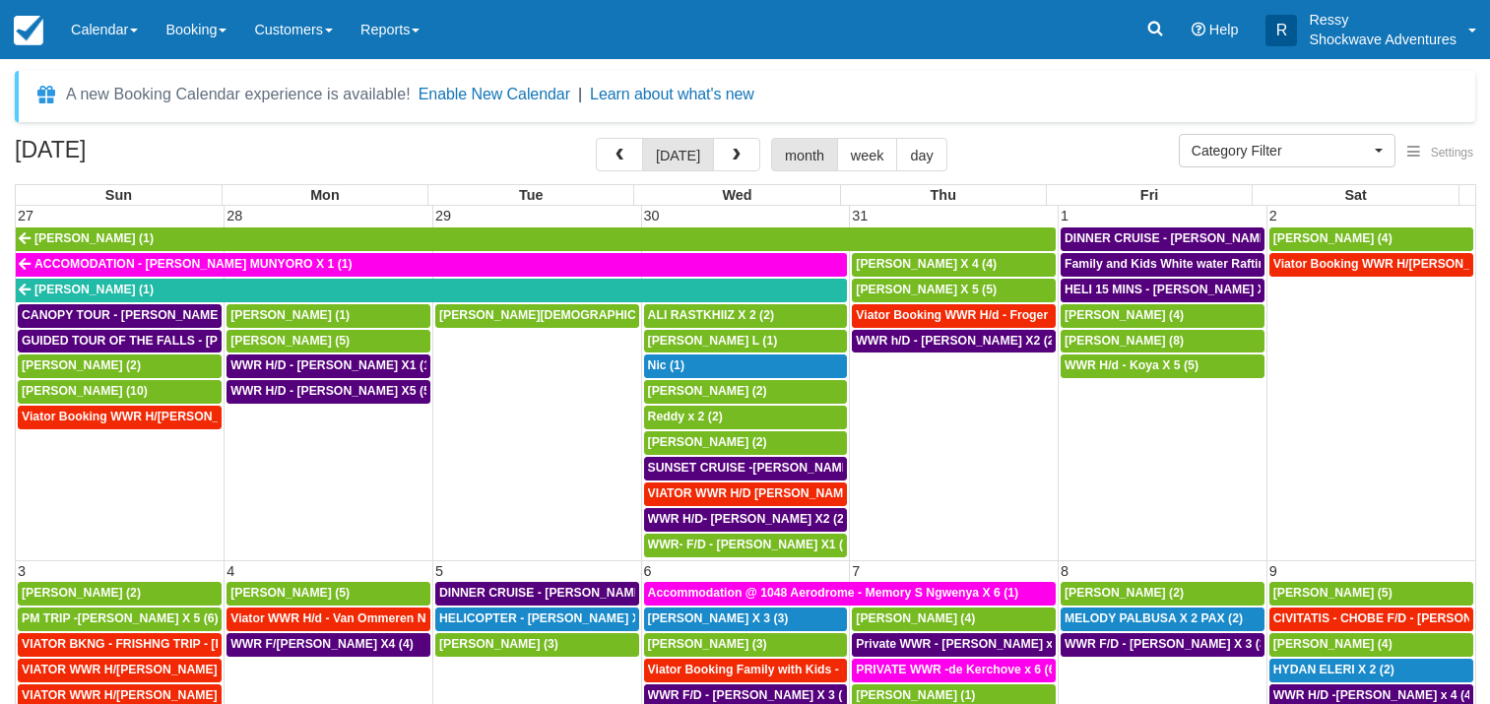
select select
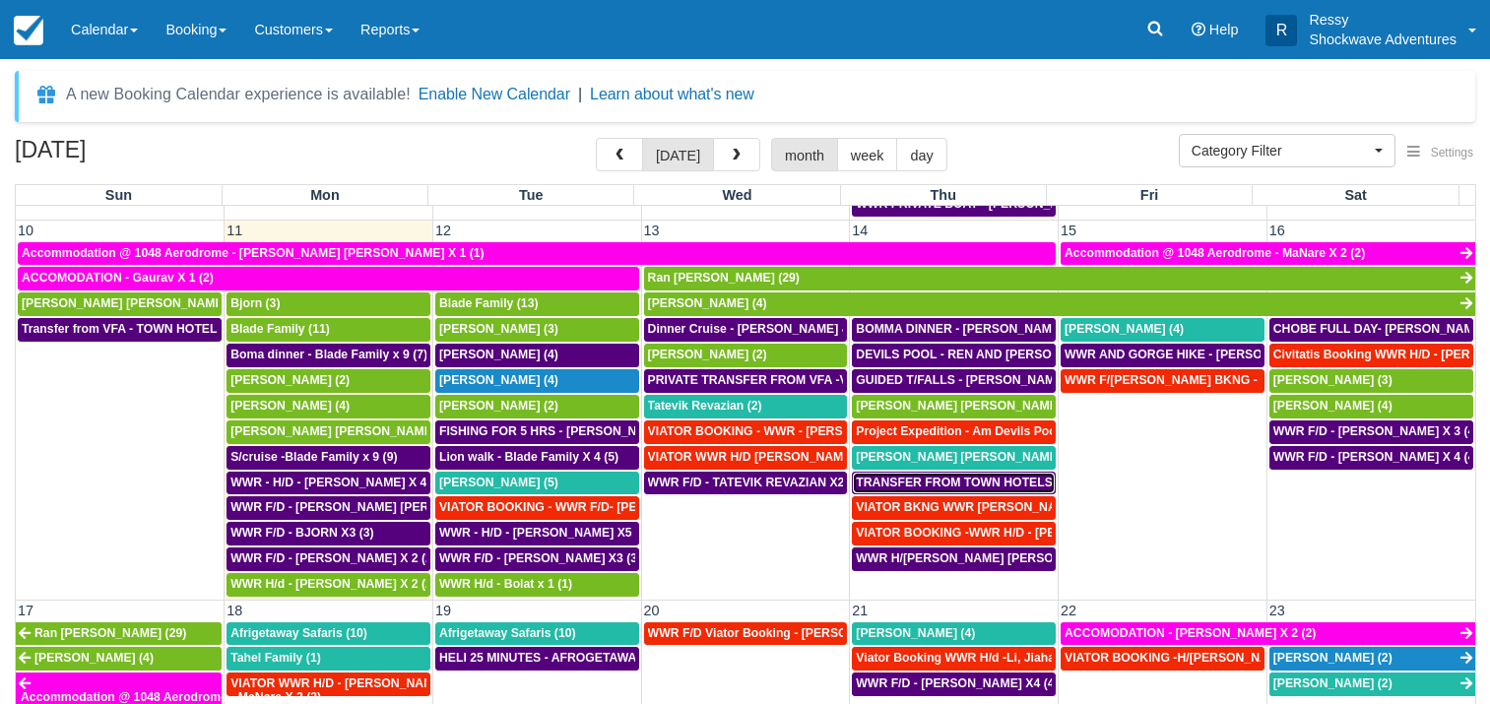
click at [957, 476] on div "TRANSFER FROM TOWN HOTELS TO VFA - [PERSON_NAME] [PERSON_NAME] X2 (2)" at bounding box center [954, 484] width 196 height 16
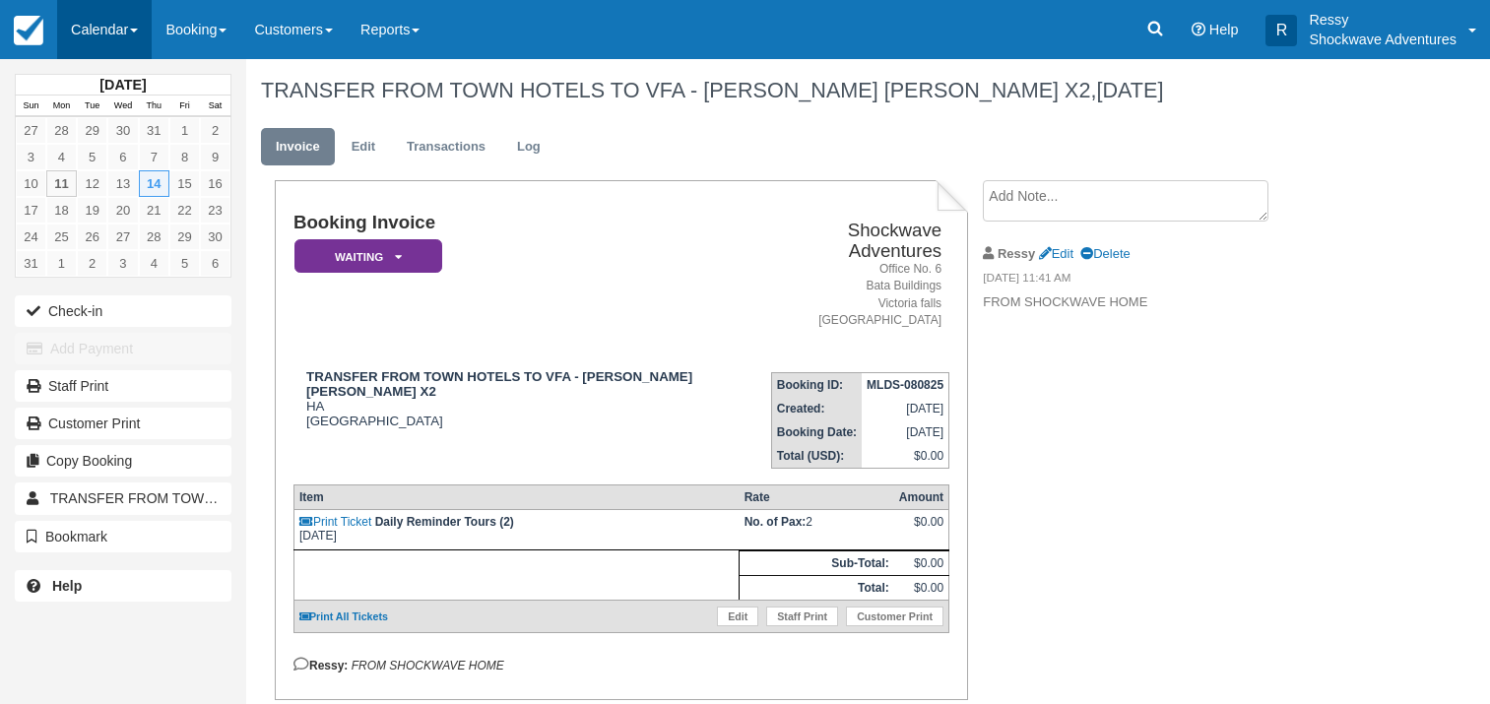
click at [111, 45] on link "Calendar" at bounding box center [104, 29] width 95 height 59
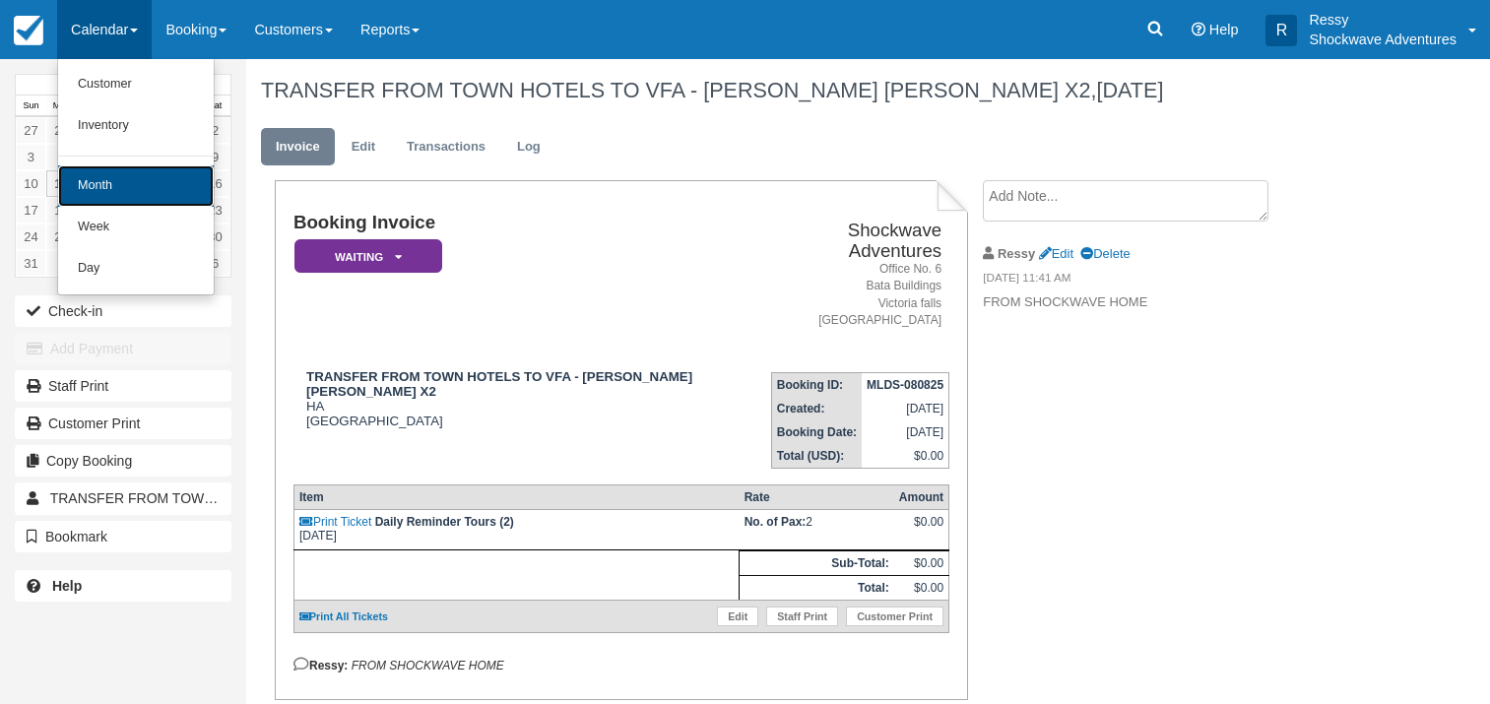
click at [132, 174] on link "Month" at bounding box center [136, 185] width 156 height 41
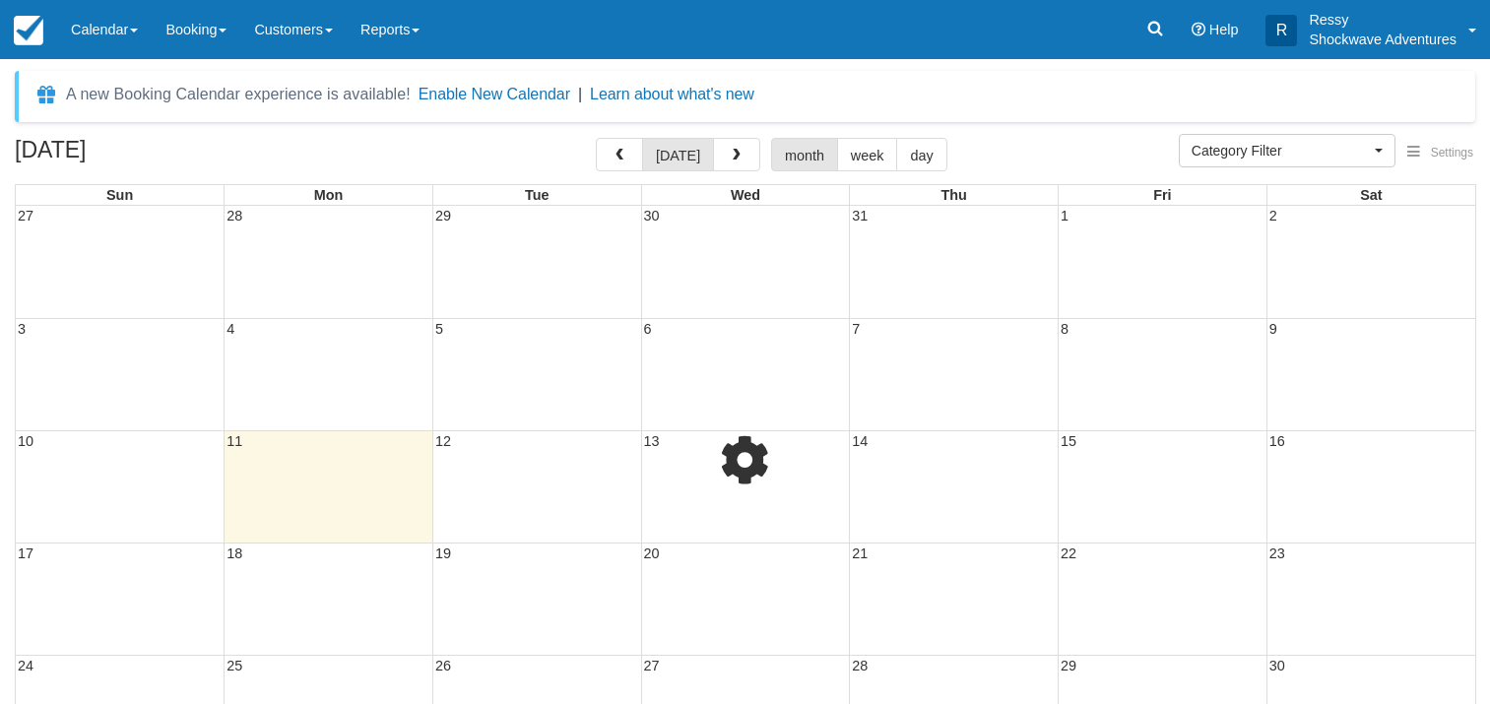
select select
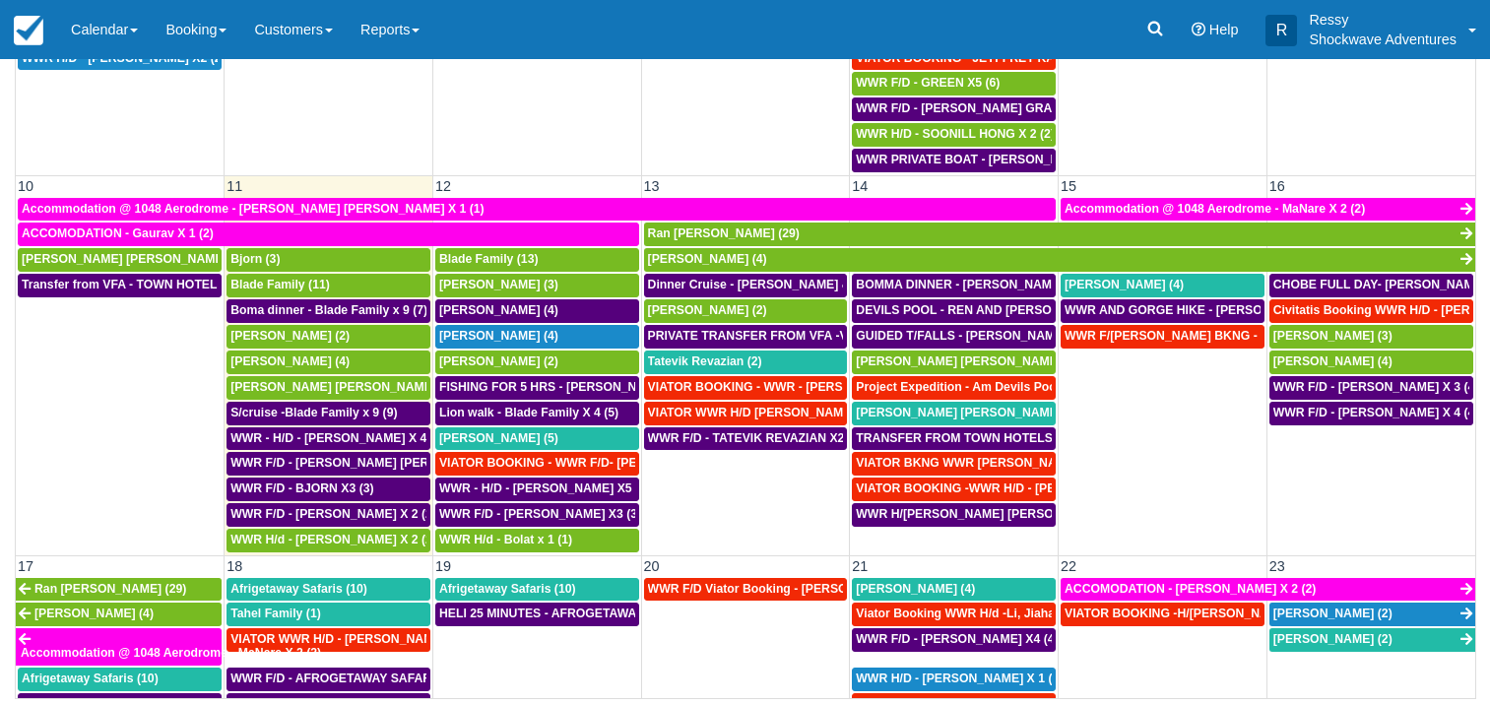
scroll to position [599, 0]
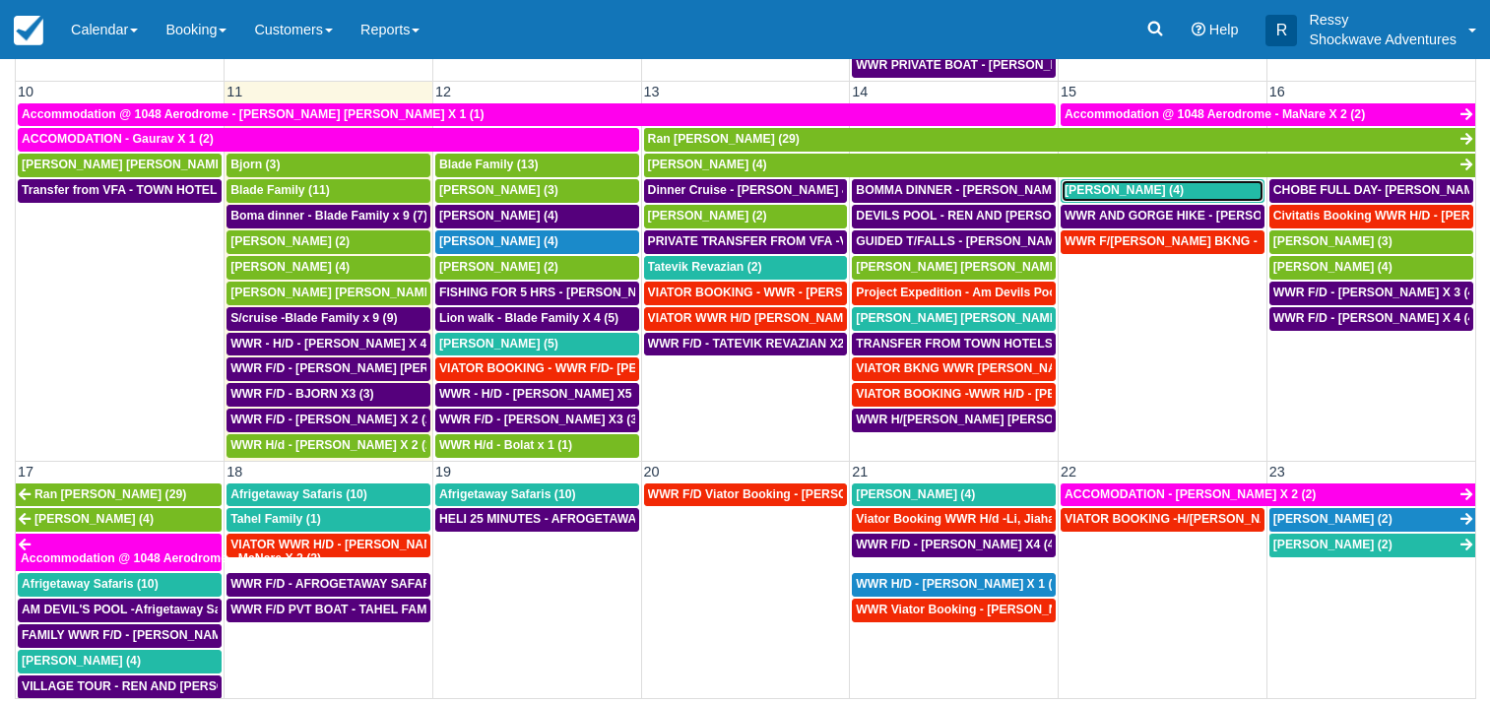
click at [1147, 188] on span "Alex von Roon (4)" at bounding box center [1124, 190] width 119 height 14
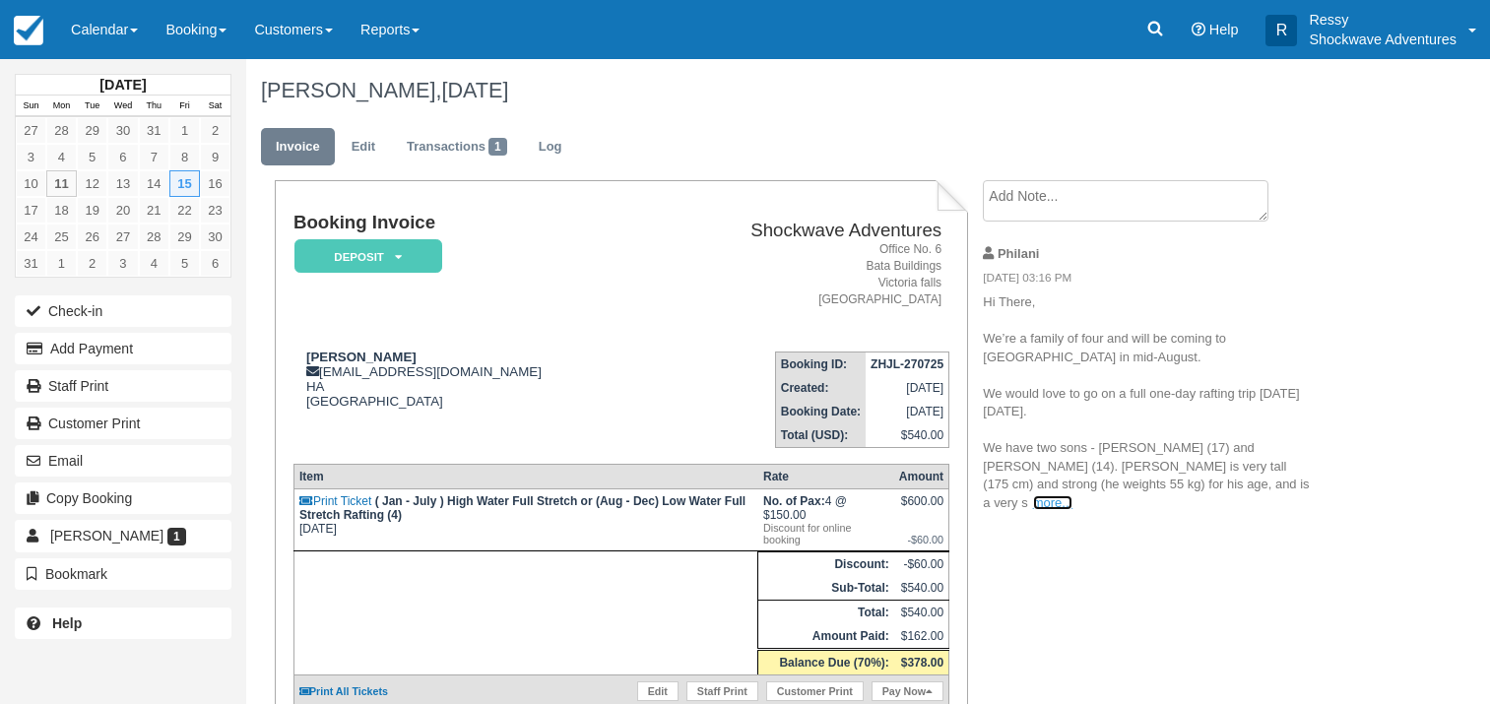
click at [1073, 495] on link "more..." at bounding box center [1052, 502] width 39 height 15
drag, startPoint x: 323, startPoint y: 370, endPoint x: 531, endPoint y: 368, distance: 207.8
click at [531, 368] on div "Alex von Roon alexvonroon@kingedwardvii.co.uk HA United Kingdom" at bounding box center [473, 379] width 358 height 59
copy div "alexvonroon@kingedwardvii.co.uk"
click at [613, 393] on div "Alex von Roon alexvonroon@kingedwardvii.co.uk HA United Kingdom" at bounding box center [473, 379] width 358 height 59
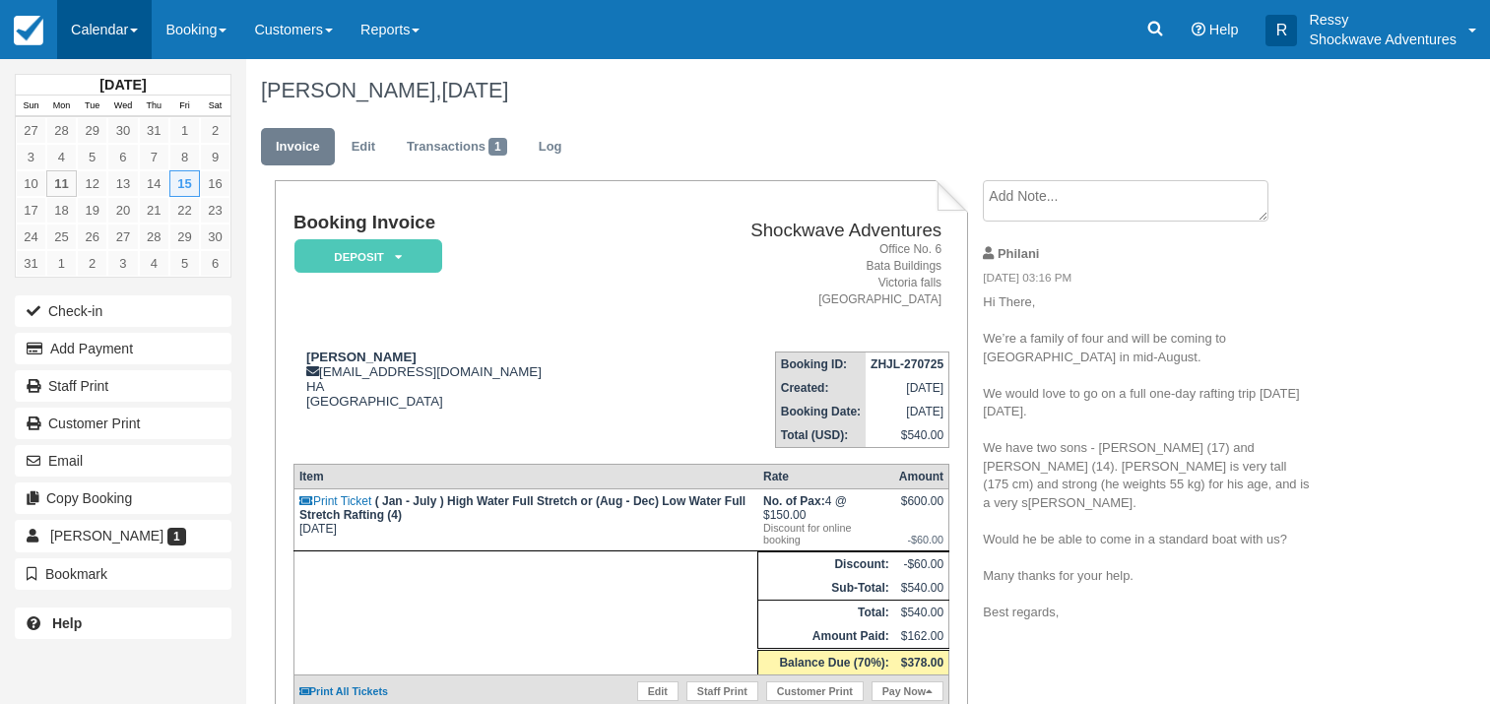
click at [90, 30] on link "Calendar" at bounding box center [104, 29] width 95 height 59
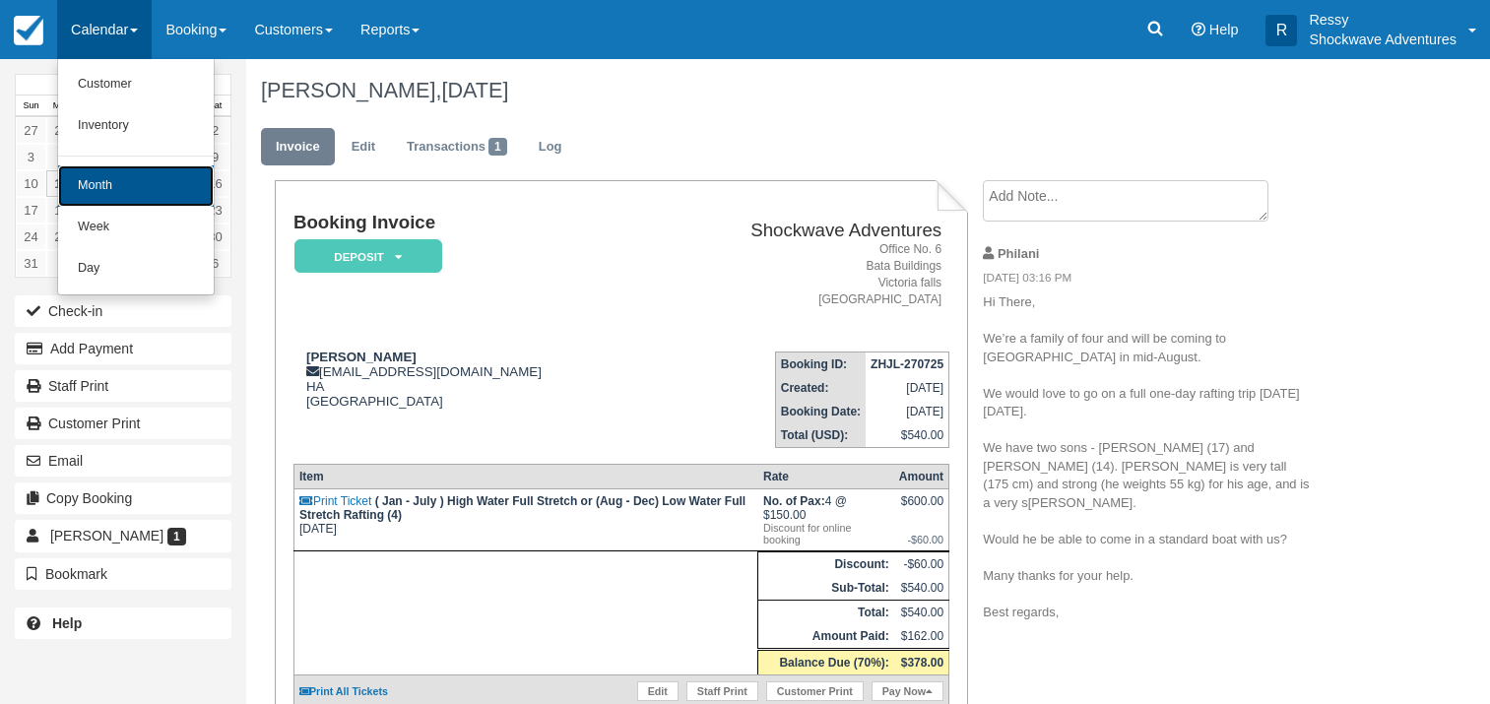
click at [128, 182] on link "Month" at bounding box center [136, 185] width 156 height 41
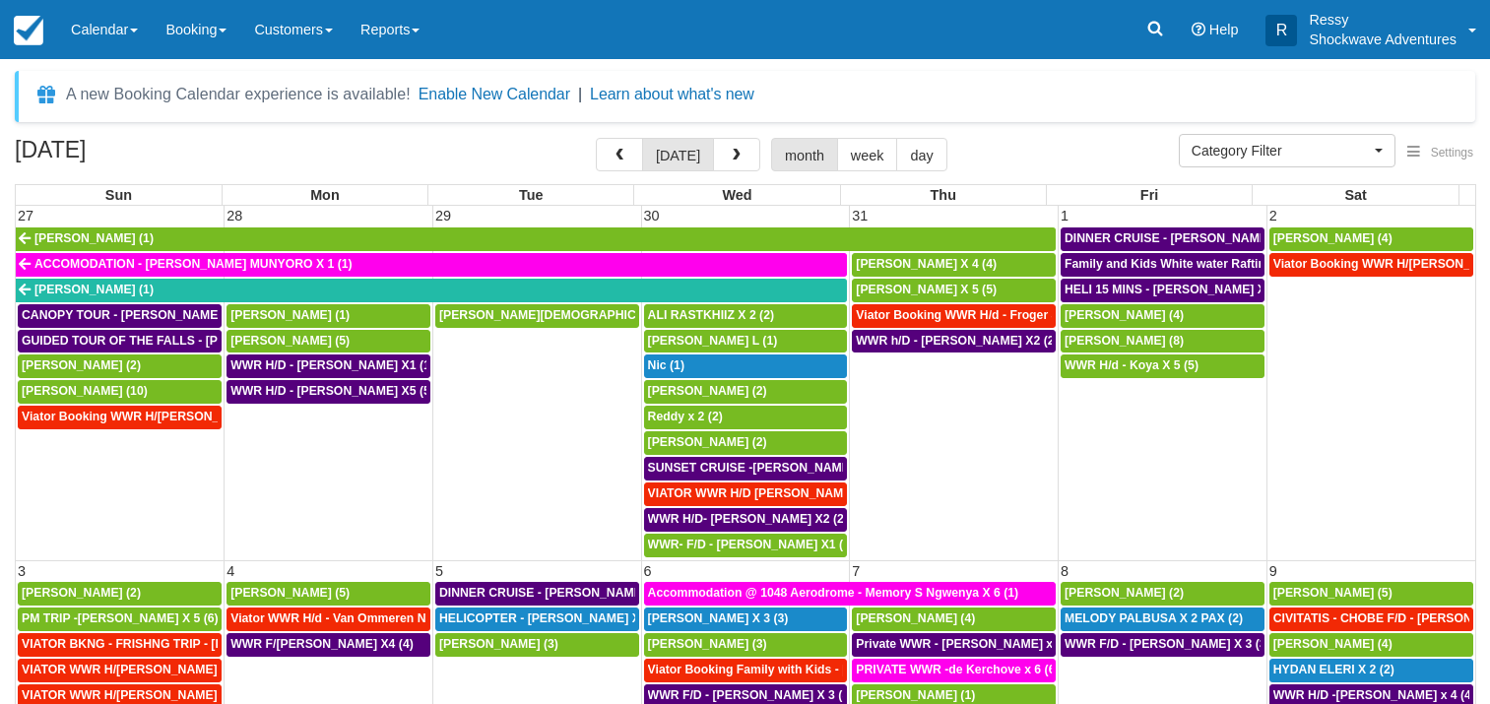
select select
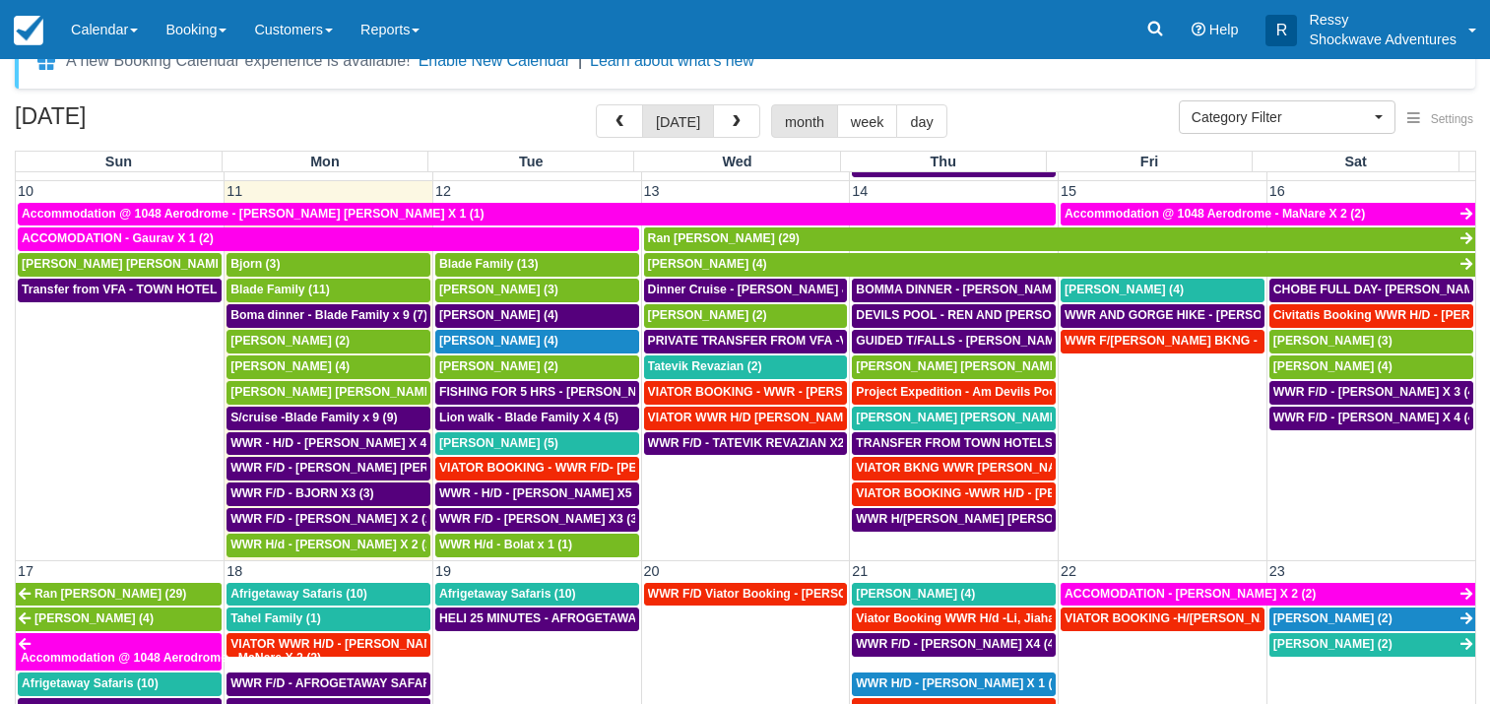
scroll to position [646, 0]
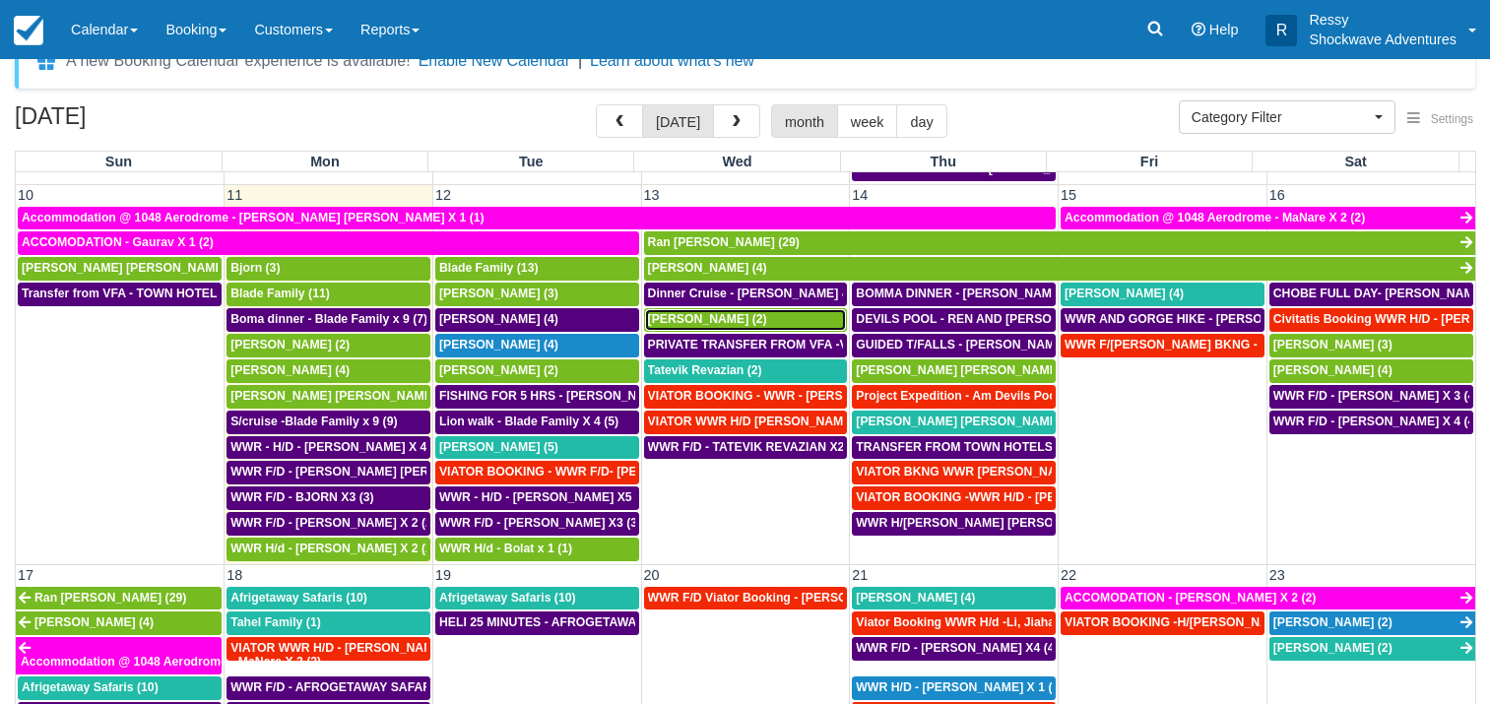
click at [739, 323] on div "MIRIAM (2)" at bounding box center [746, 320] width 196 height 16
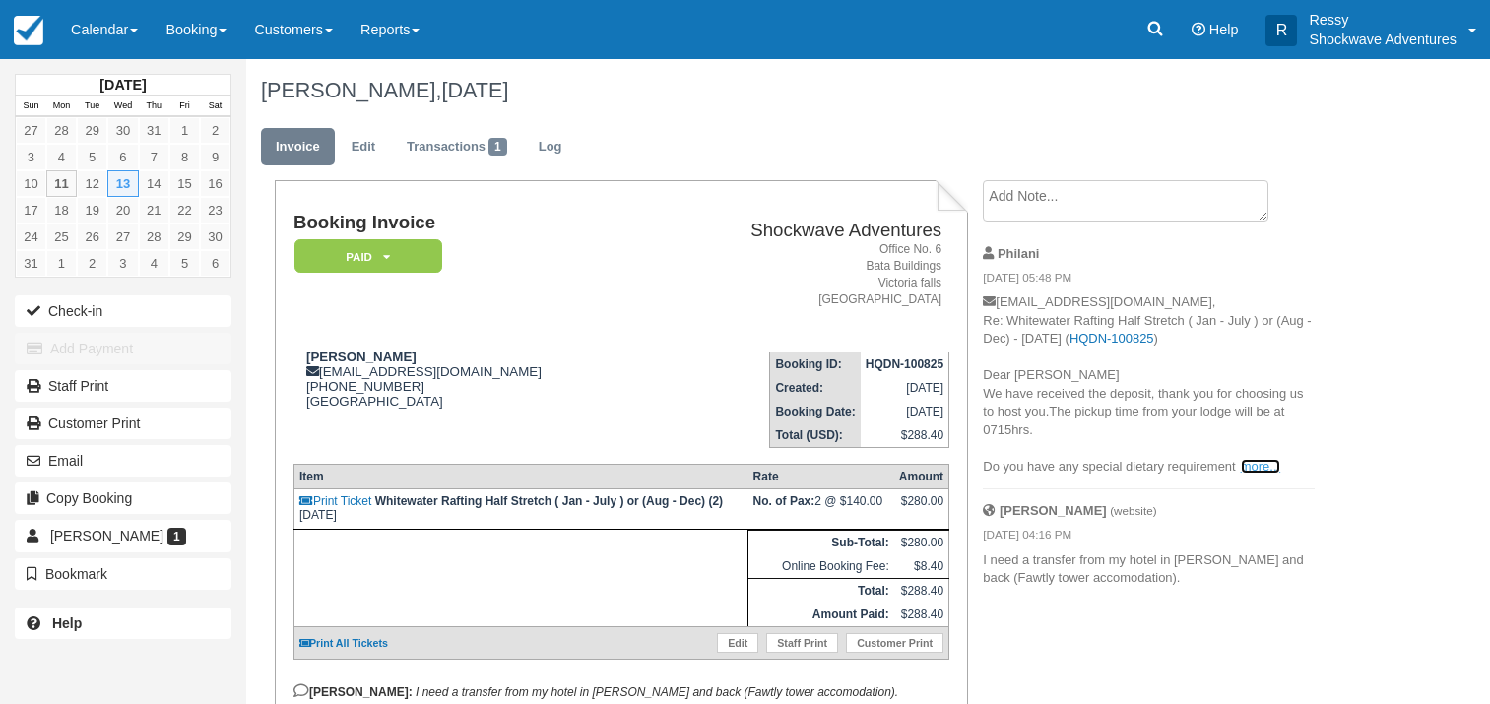
click at [1256, 463] on link "more..." at bounding box center [1260, 466] width 39 height 15
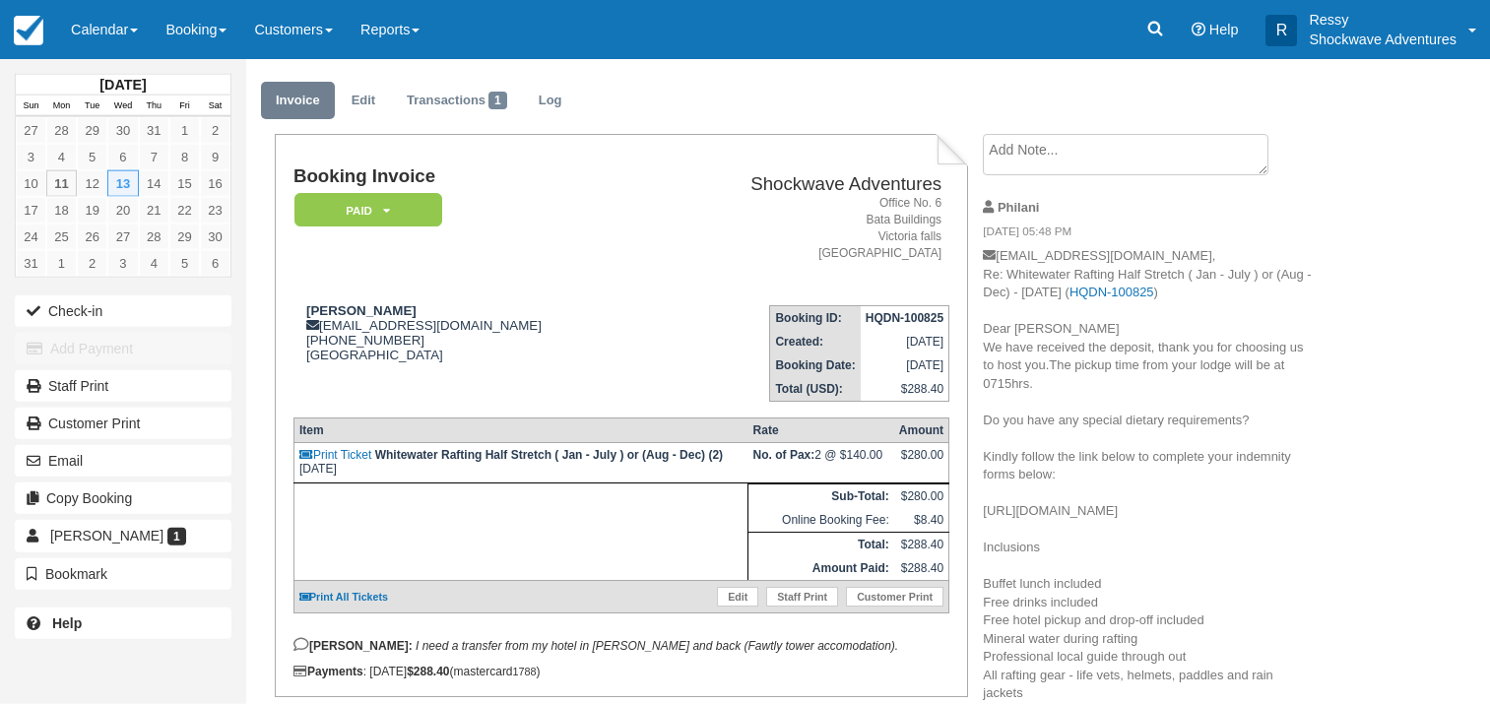
scroll to position [33, 0]
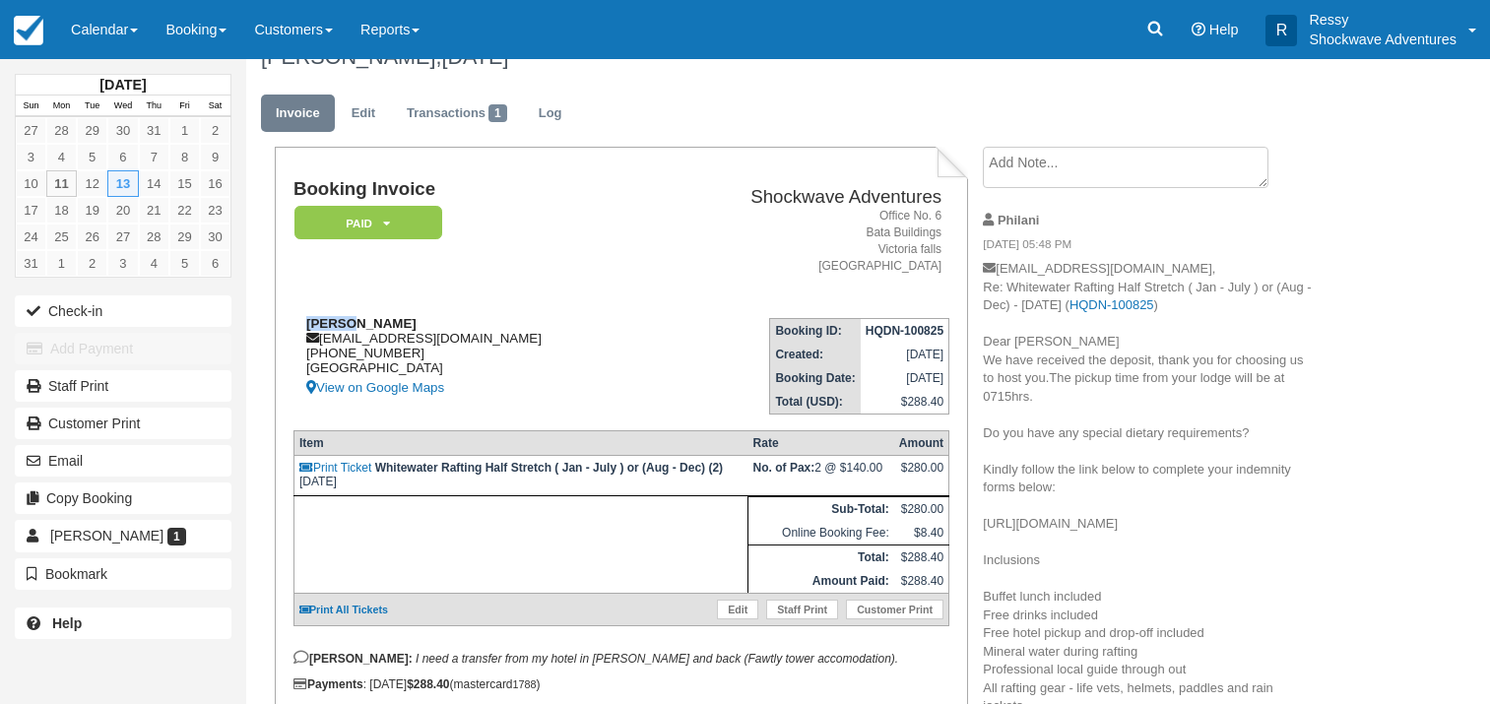
drag, startPoint x: 304, startPoint y: 324, endPoint x: 428, endPoint y: 322, distance: 124.1
click at [428, 322] on div "[PERSON_NAME] [EMAIL_ADDRESS][DOMAIN_NAME] [PHONE_NUMBER] [GEOGRAPHIC_DATA] Vie…" at bounding box center [473, 358] width 358 height 84
copy strong "[PERSON_NAME]"
click at [659, 273] on address "Office [STREET_ADDRESS]" at bounding box center [800, 242] width 283 height 68
drag, startPoint x: 1048, startPoint y: 379, endPoint x: 1127, endPoint y: 395, distance: 80.4
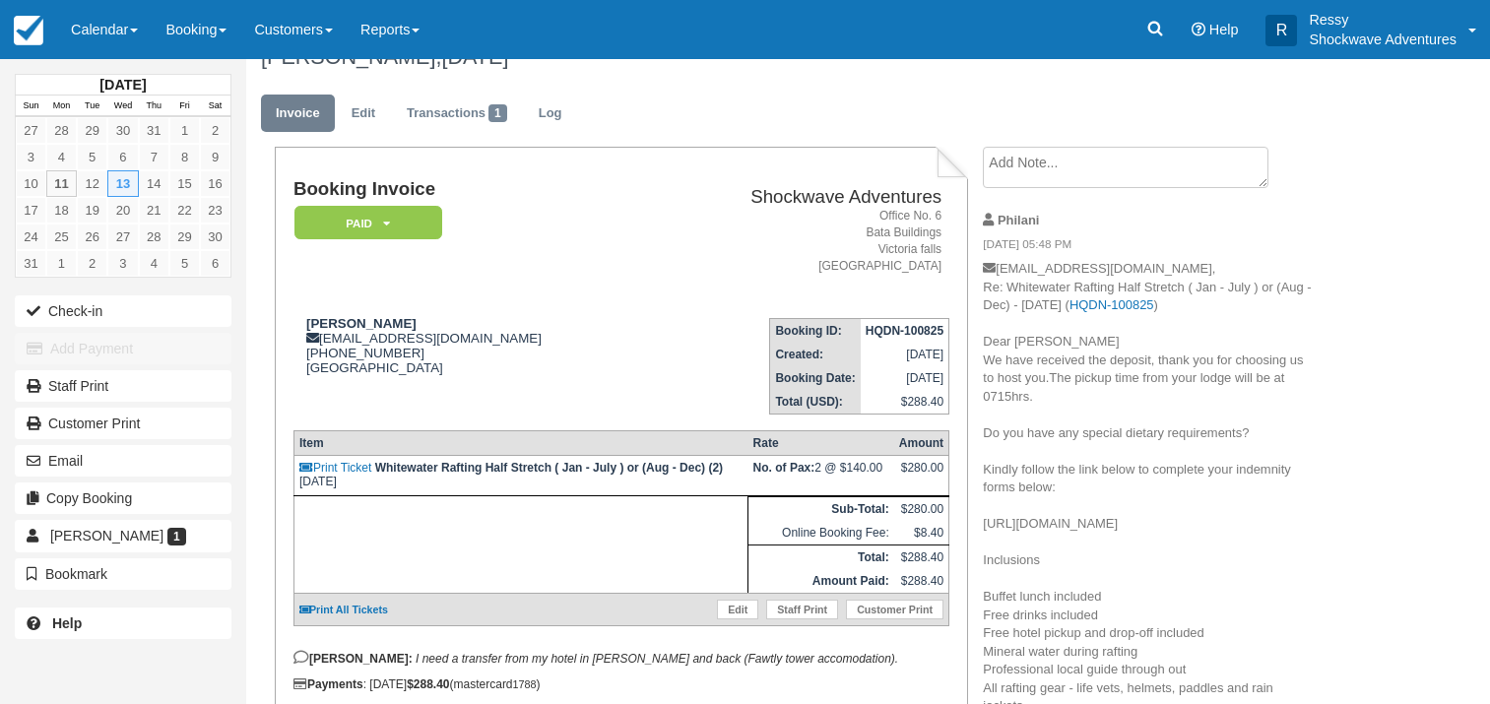
copy p "The pickup time from your lodge will be at 0715hrs."
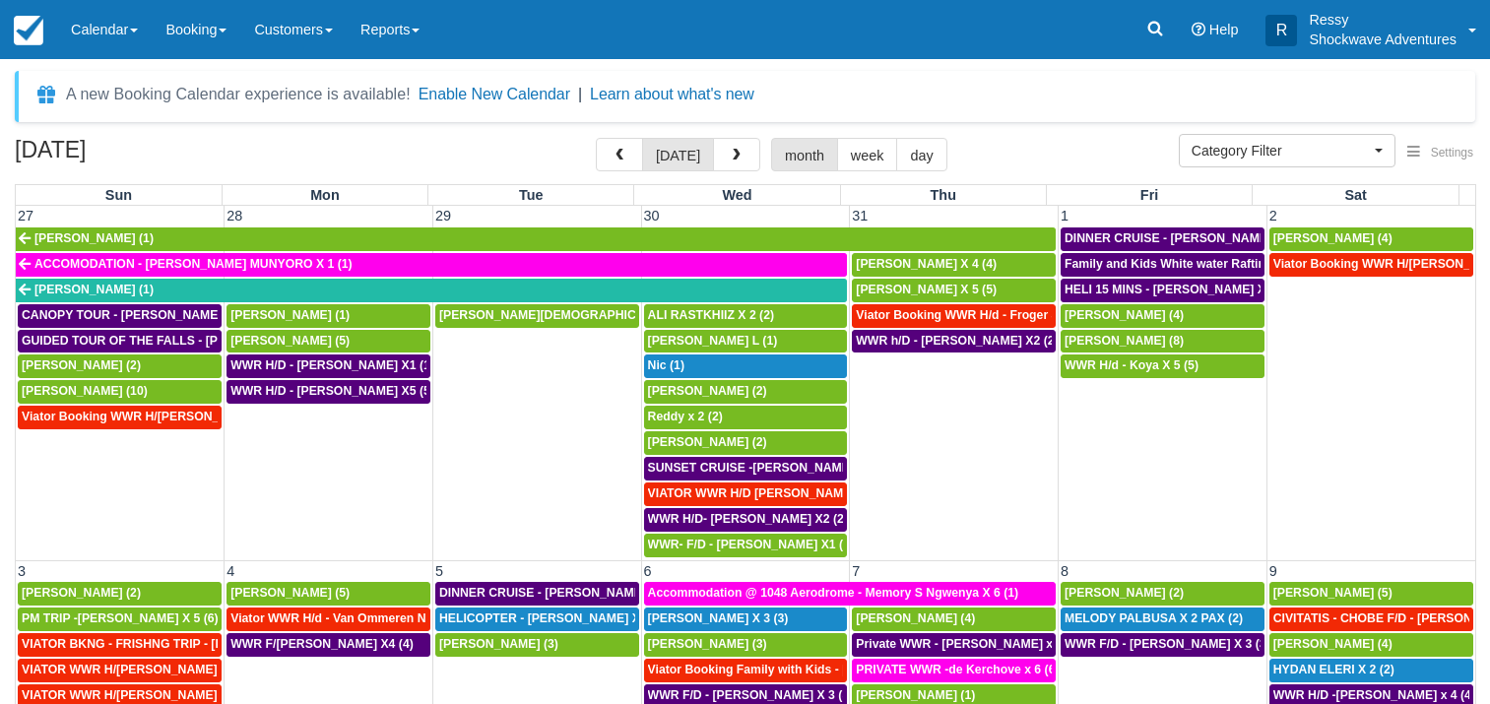
select select
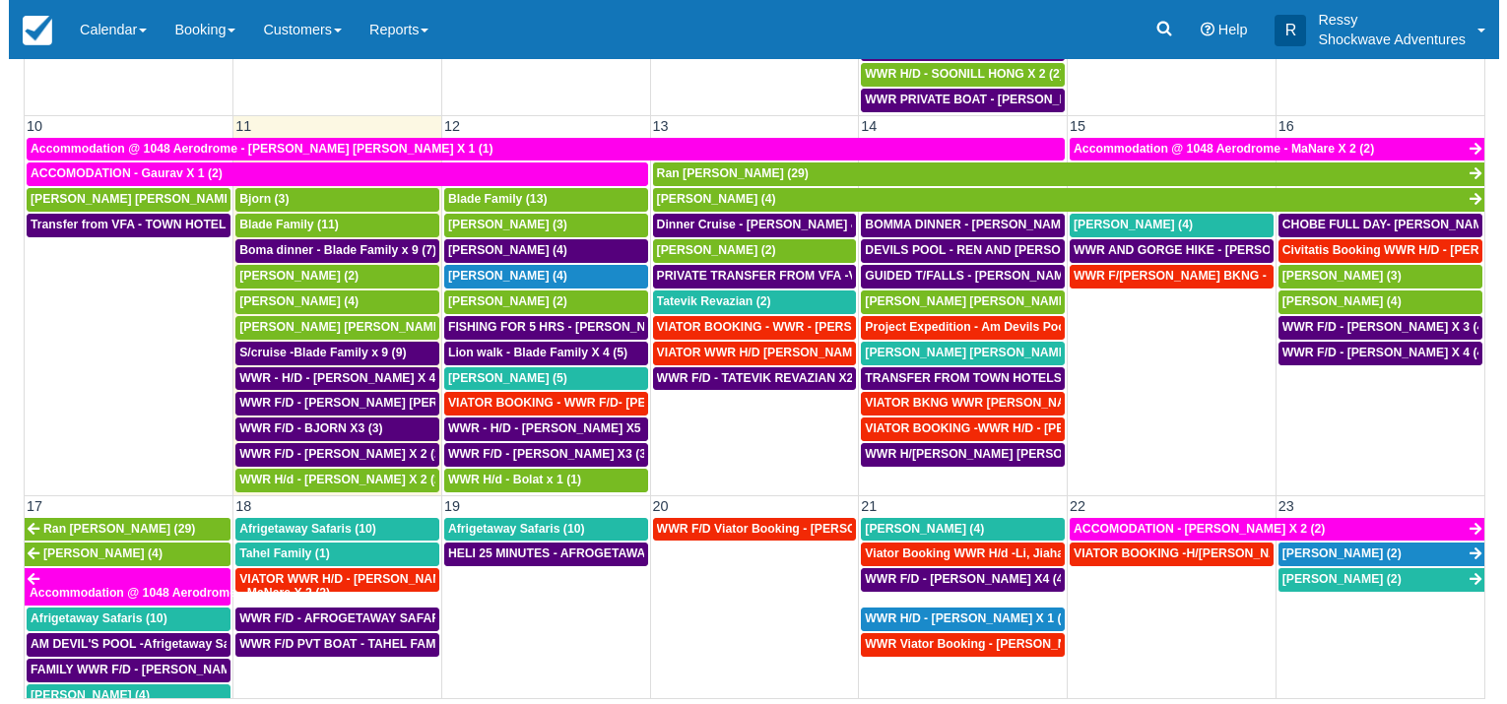
scroll to position [567, 0]
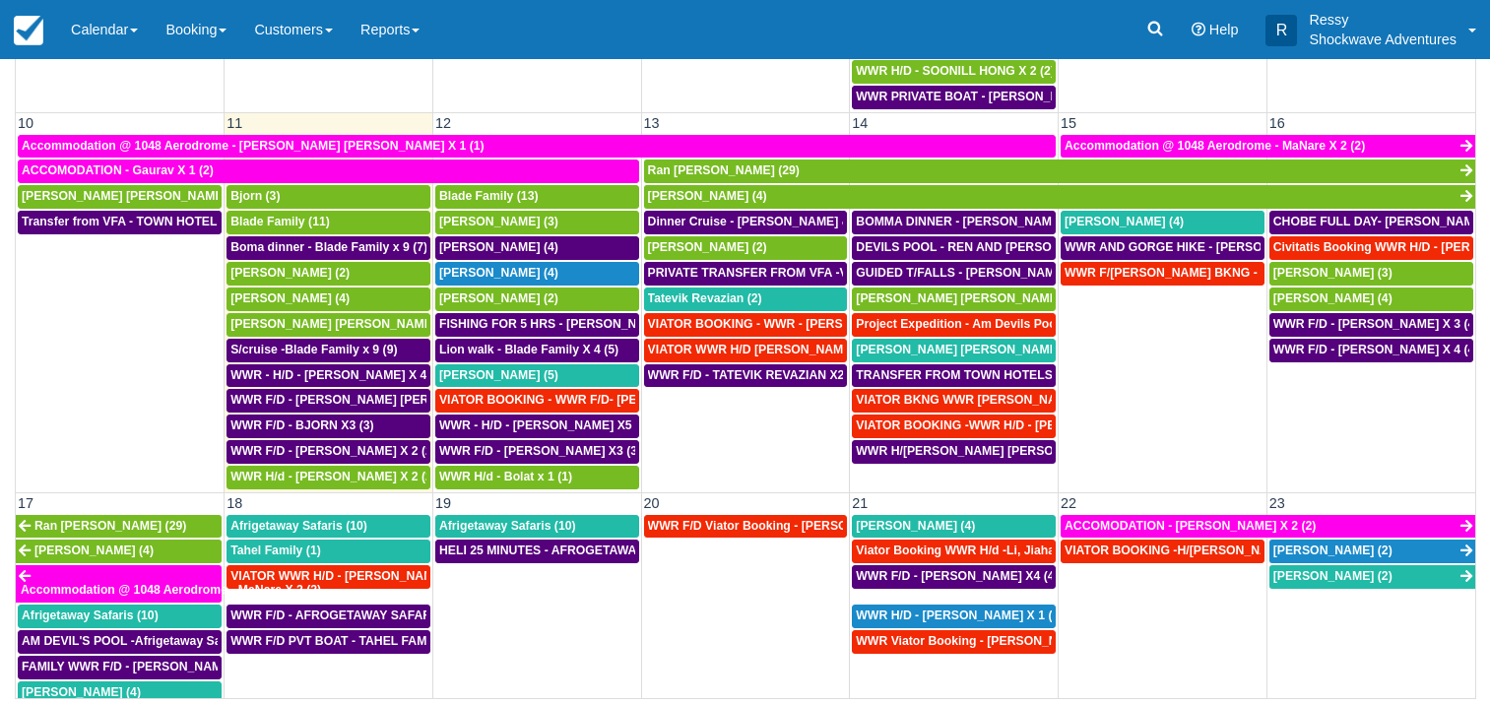
click at [756, 424] on td "WWR F/D - TATEVIK REVAZIAN X2 (2)" at bounding box center [745, 426] width 209 height 127
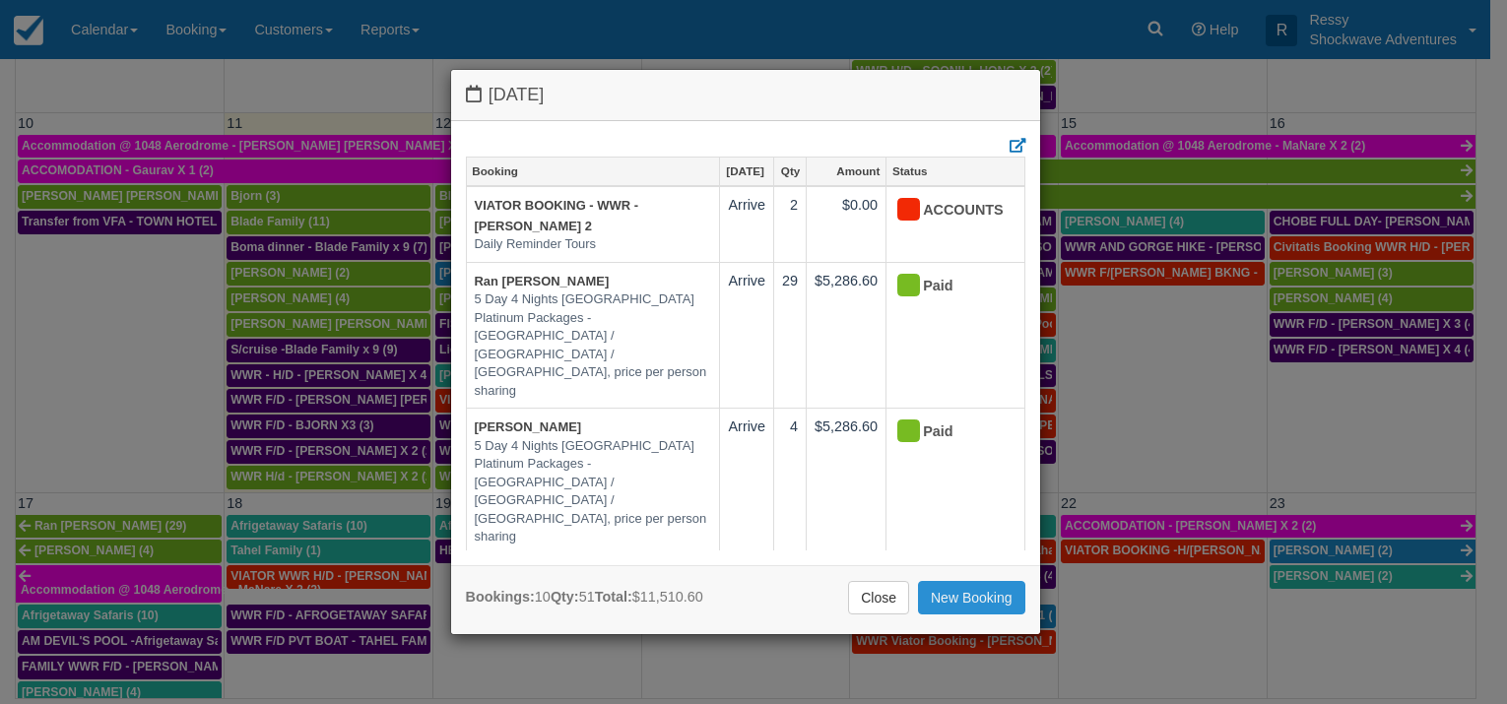
click at [982, 587] on link "New Booking" at bounding box center [971, 597] width 107 height 33
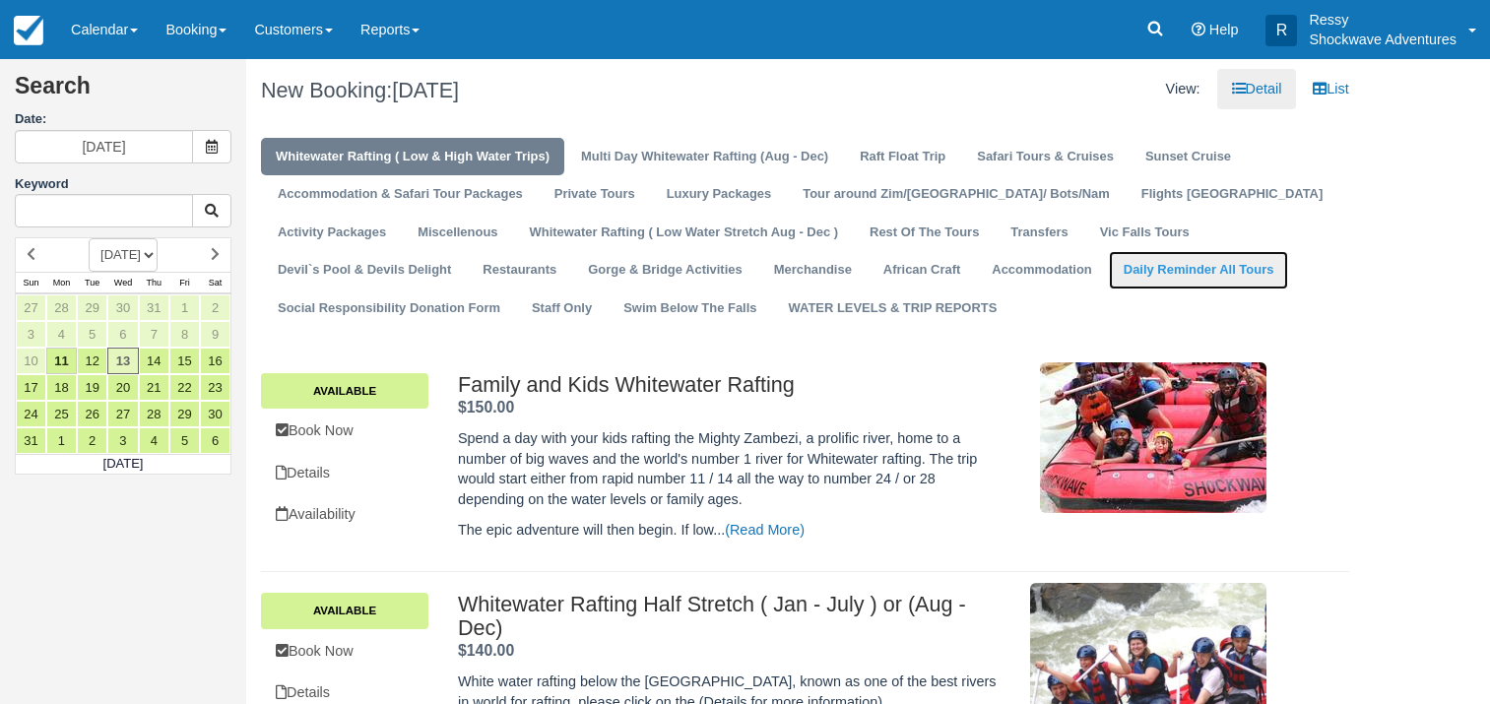
click at [1109, 263] on link "Daily Reminder All Tours" at bounding box center [1199, 270] width 180 height 38
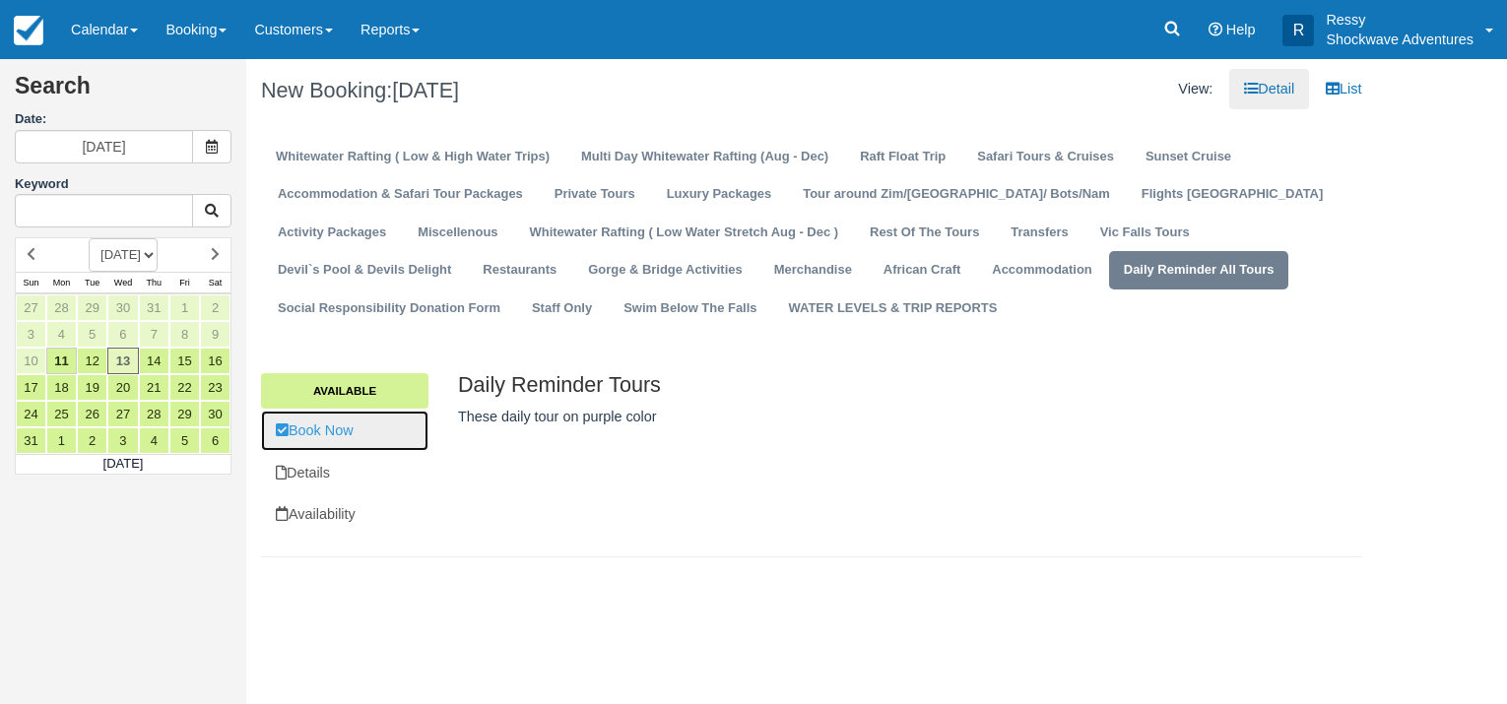
click at [356, 420] on link "Book Now" at bounding box center [344, 431] width 167 height 40
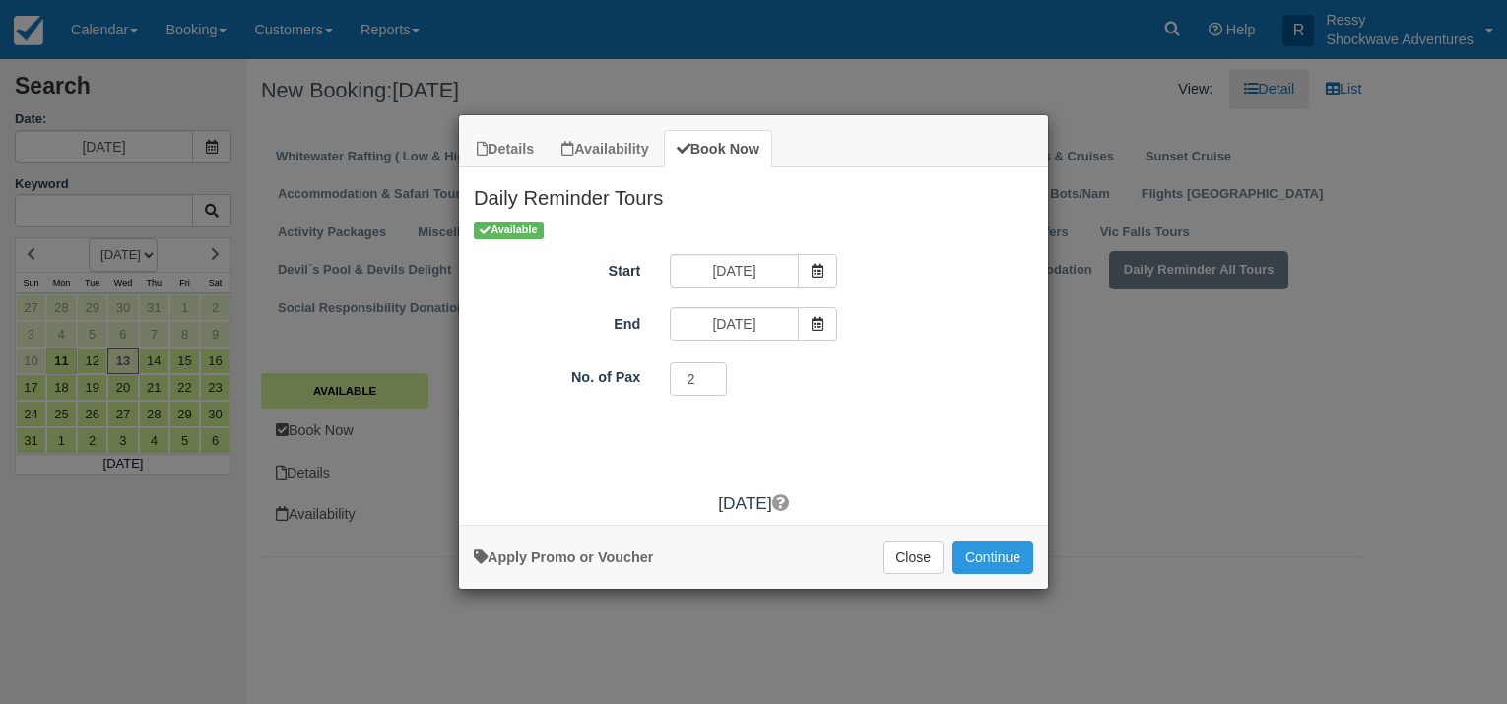
click at [707, 377] on input "2" at bounding box center [698, 378] width 57 height 33
click at [707, 377] on input "3" at bounding box center [698, 378] width 57 height 33
type input "2"
click at [706, 386] on input "2" at bounding box center [698, 378] width 57 height 33
click at [1009, 558] on button "Continue" at bounding box center [992, 557] width 81 height 33
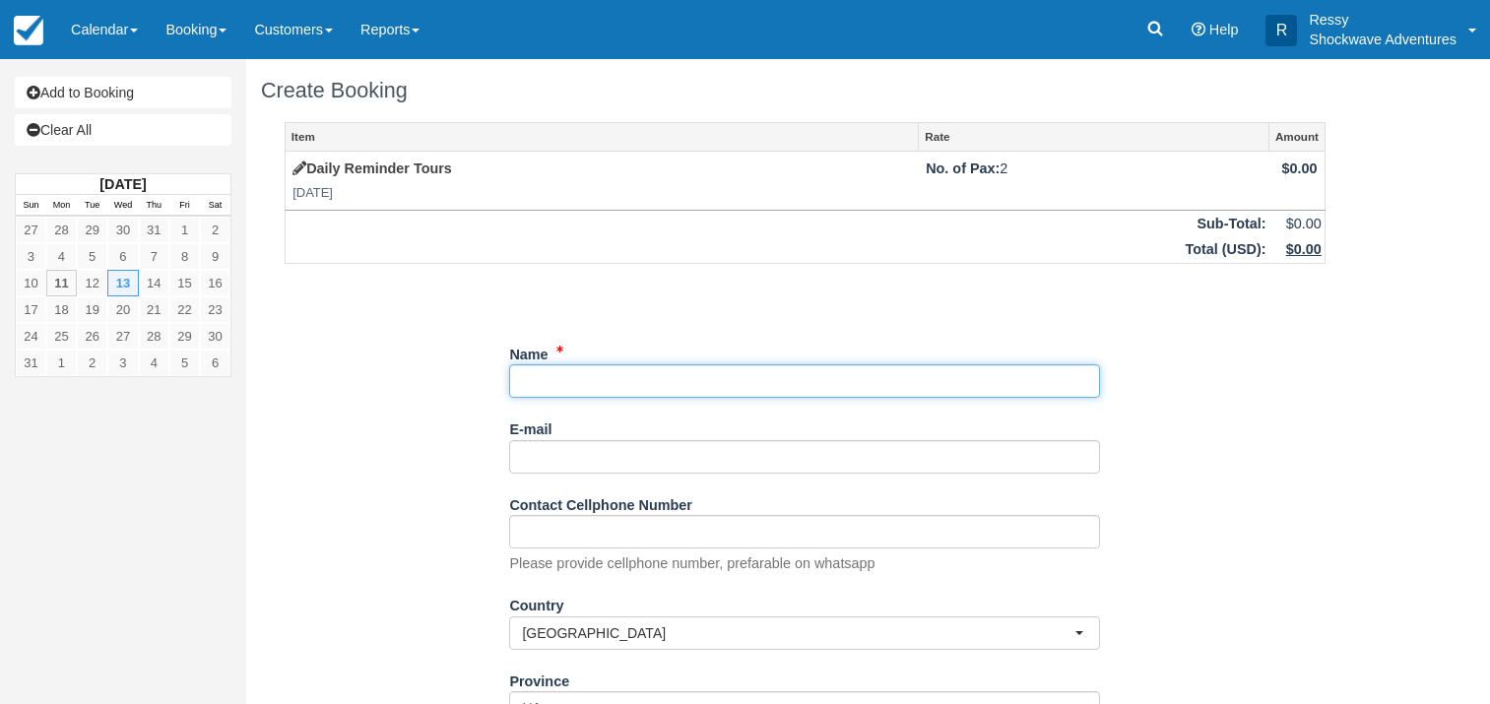
click at [592, 384] on input "Name" at bounding box center [804, 380] width 591 height 33
paste input "[PERSON_NAME]"
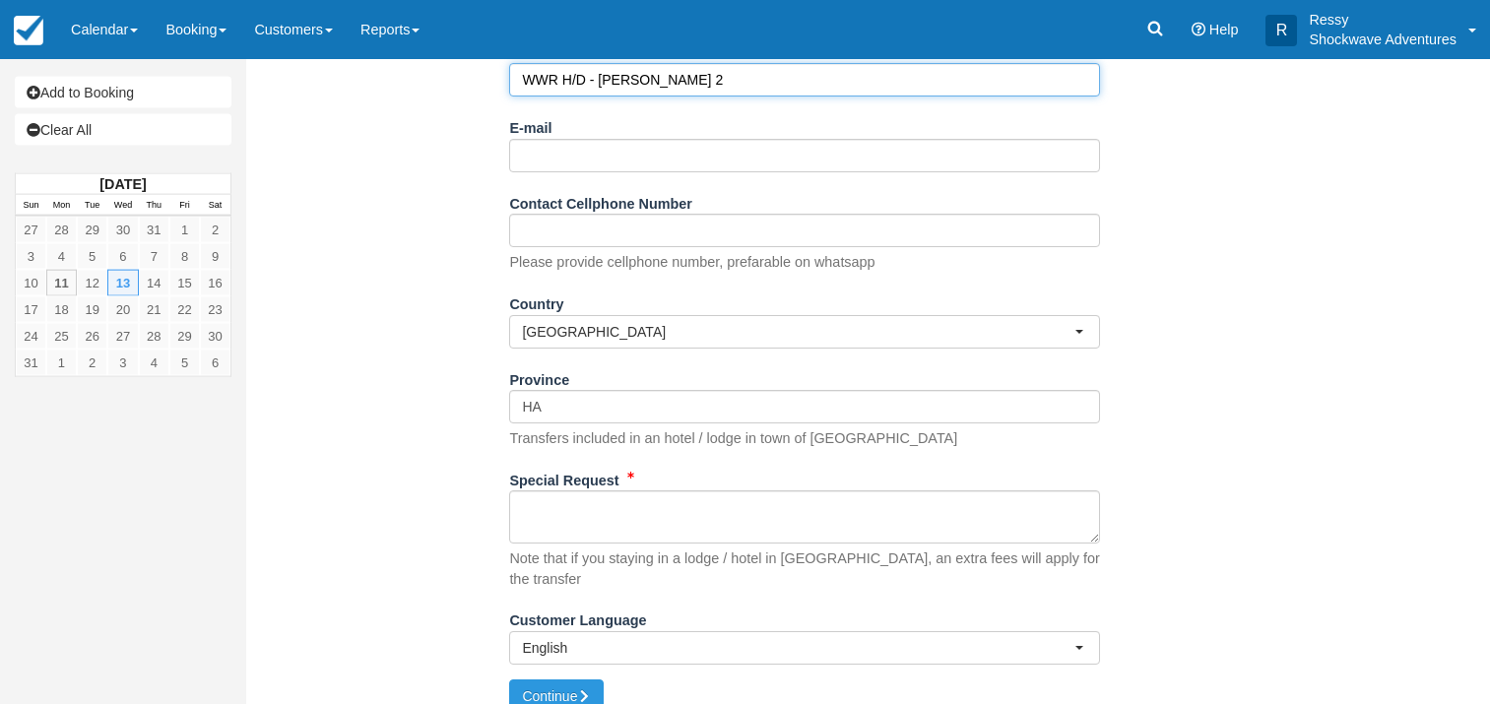
scroll to position [310, 0]
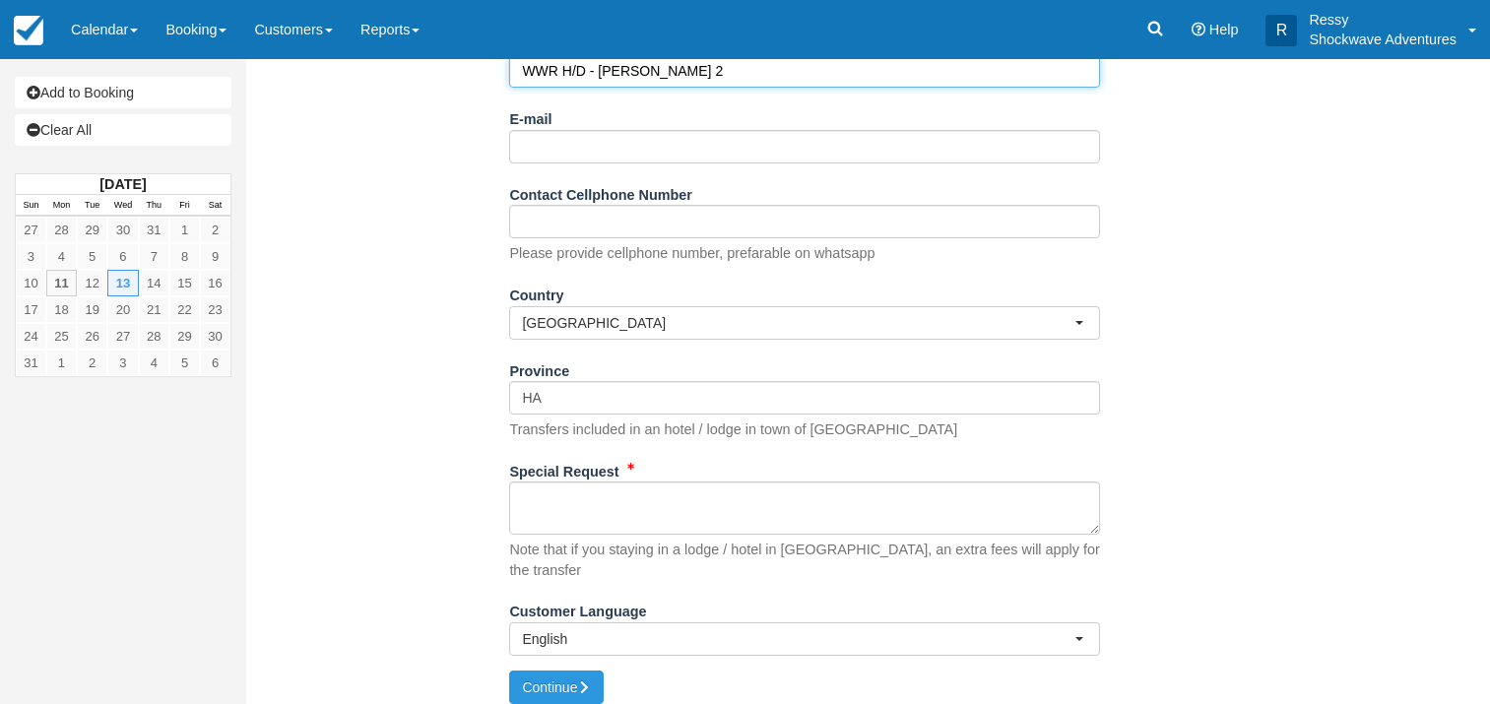
type input "WWR H/D - [PERSON_NAME] 2"
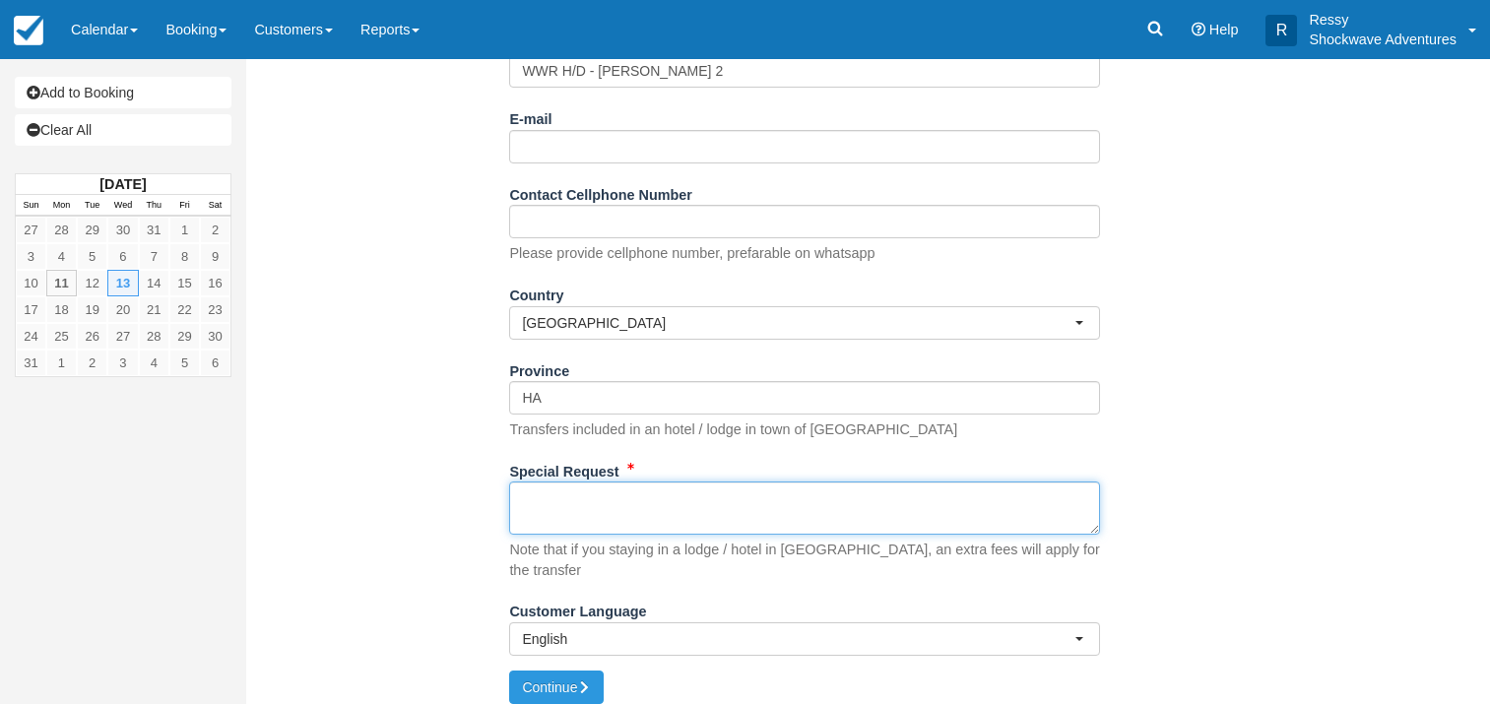
click at [626, 502] on textarea "Special Request" at bounding box center [804, 508] width 591 height 53
click at [588, 505] on textarea "Special Request" at bounding box center [804, 508] width 591 height 53
paste textarea "The pickup time from your lodge will be at 0715hrs."
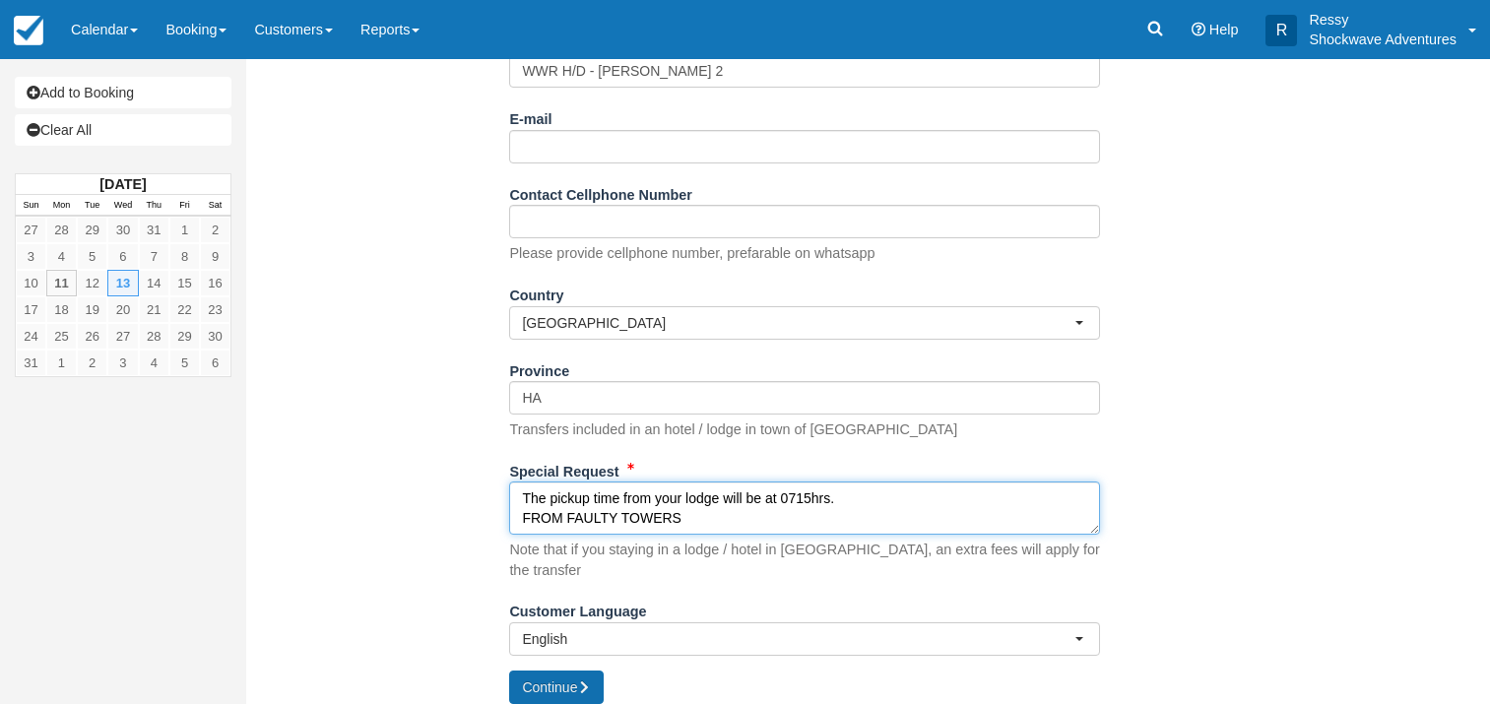
type textarea "The pickup time from your lodge will be at 0715hrs. FROM FAULTY TOWERS"
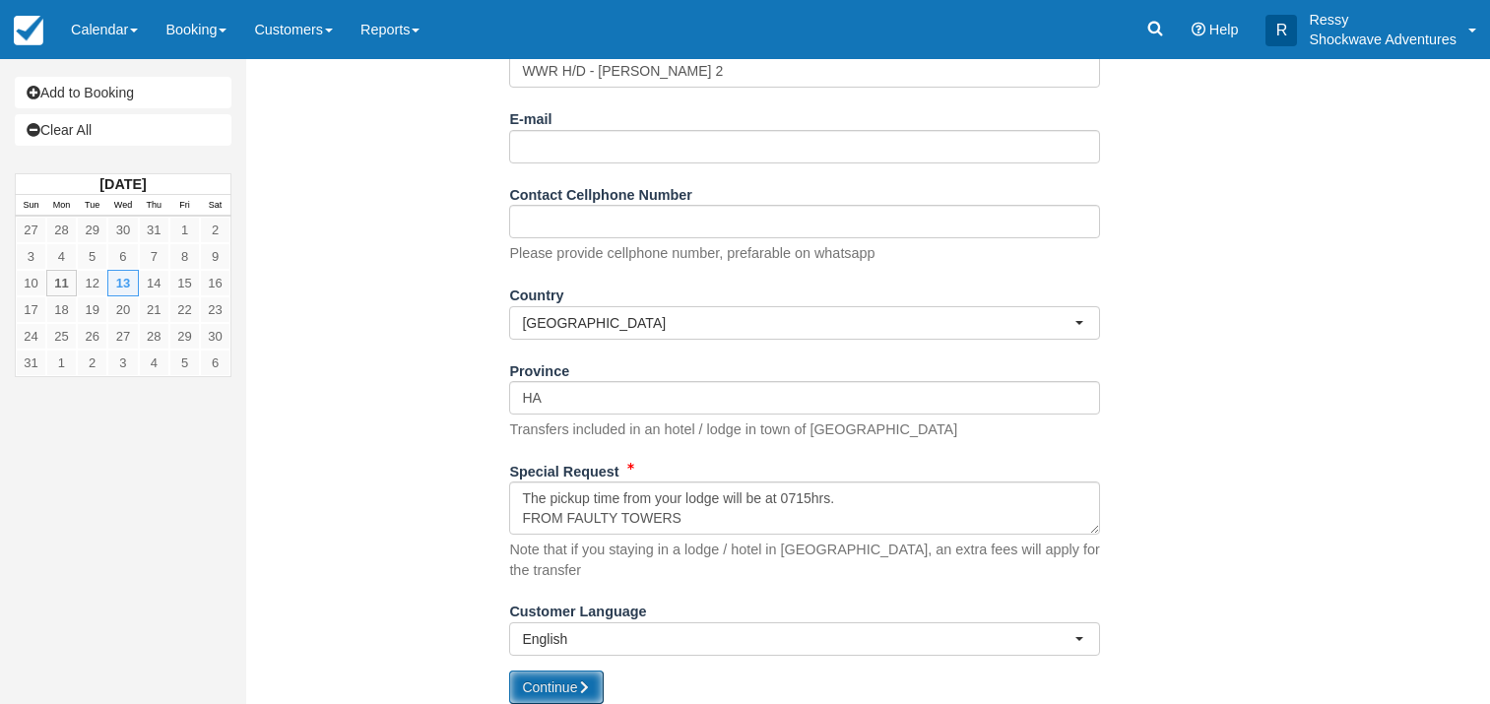
click at [555, 686] on button "Continue" at bounding box center [556, 687] width 95 height 33
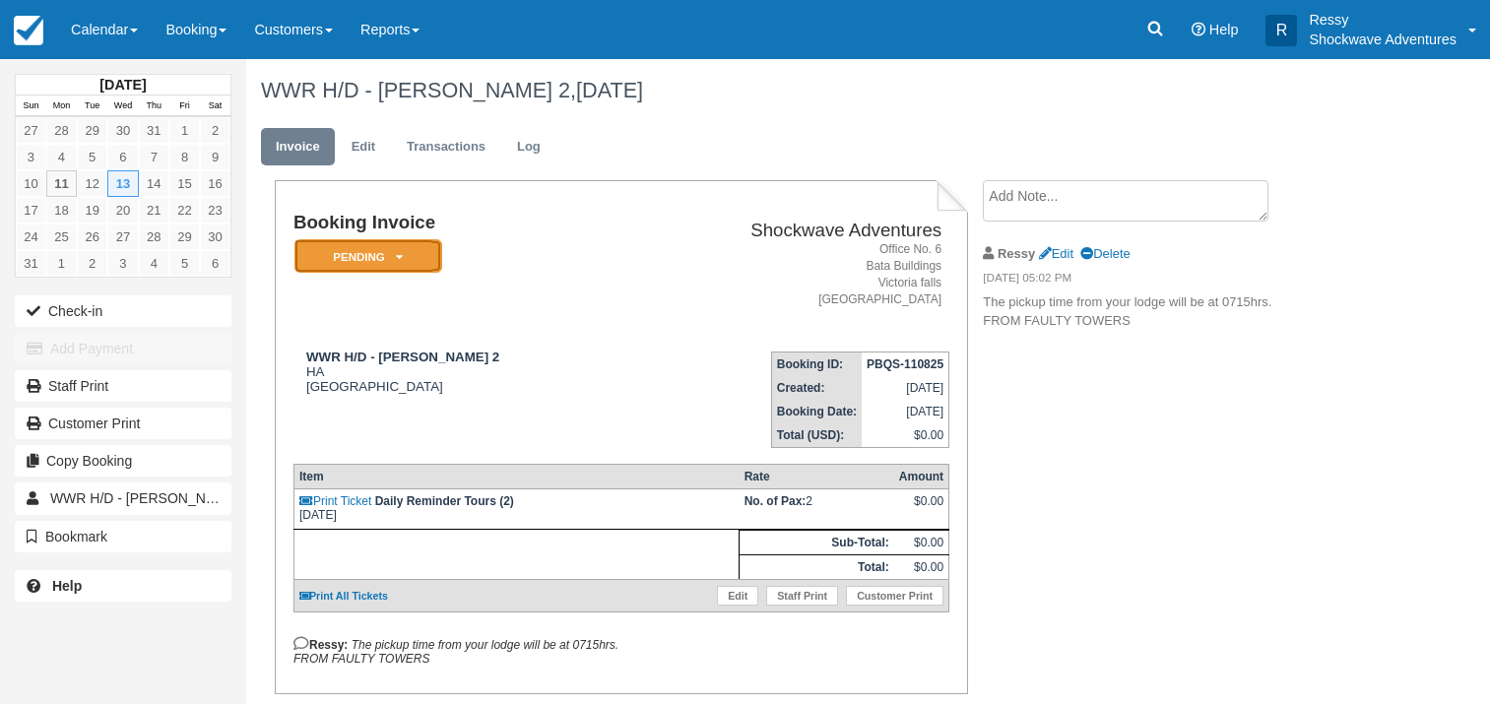
click at [403, 266] on em "Pending" at bounding box center [369, 256] width 148 height 34
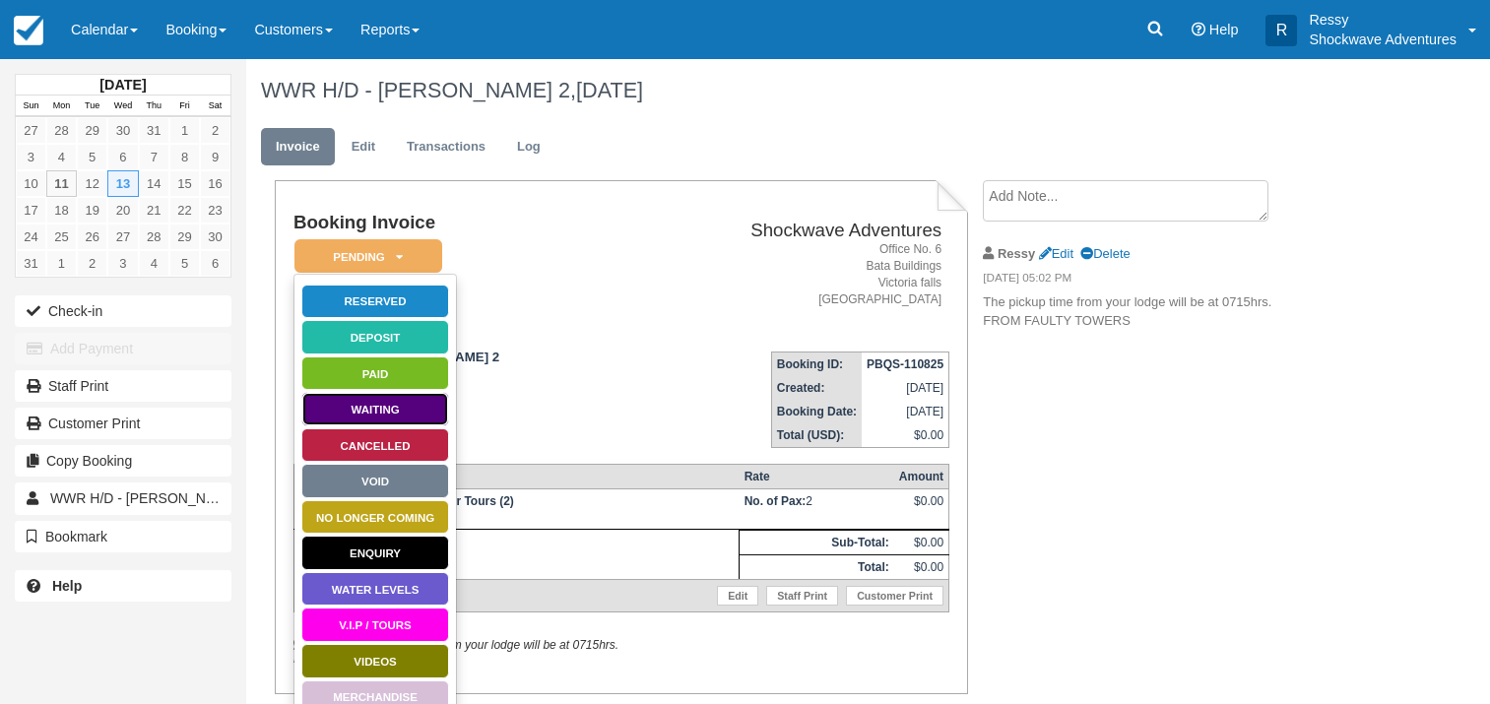
click at [401, 407] on link "Waiting" at bounding box center [375, 409] width 148 height 34
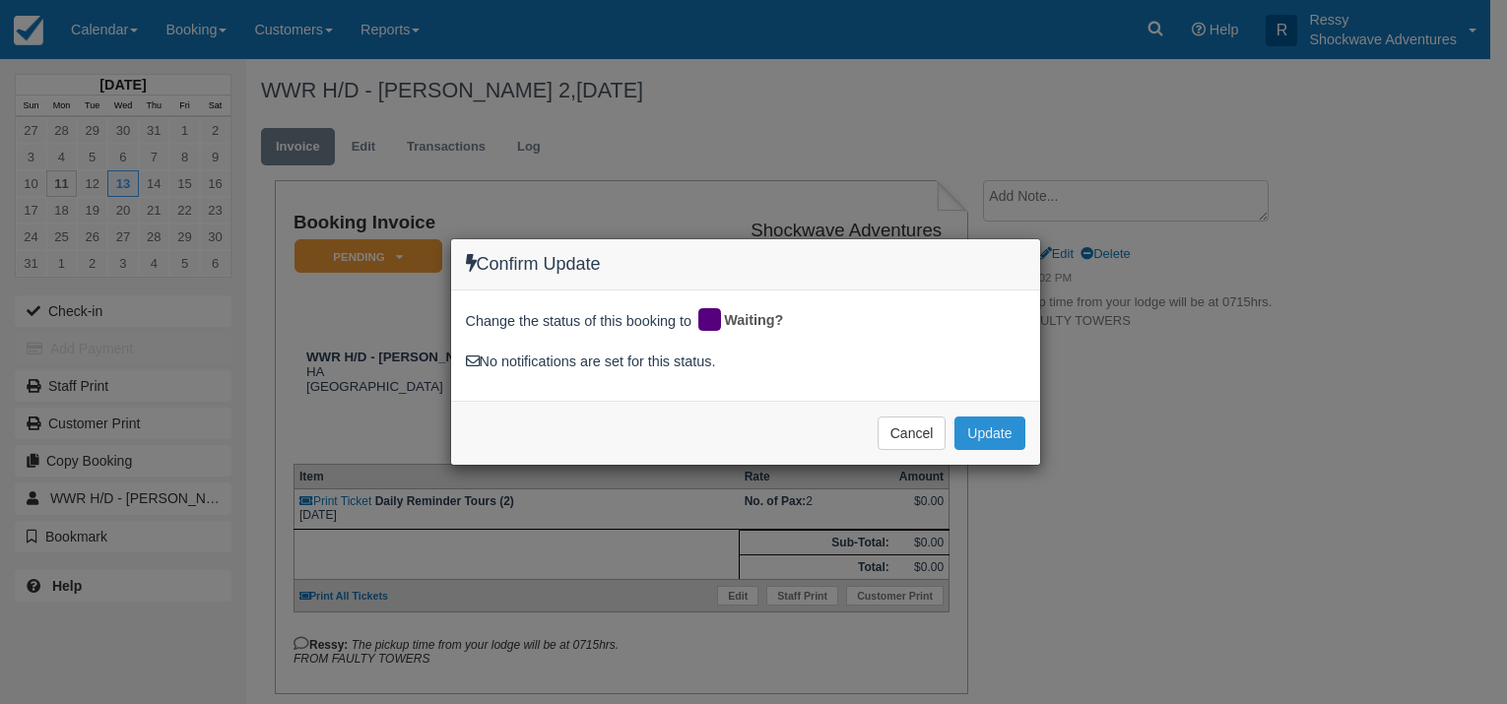
click at [996, 417] on button "Update" at bounding box center [989, 433] width 70 height 33
